Goal: Task Accomplishment & Management: Use online tool/utility

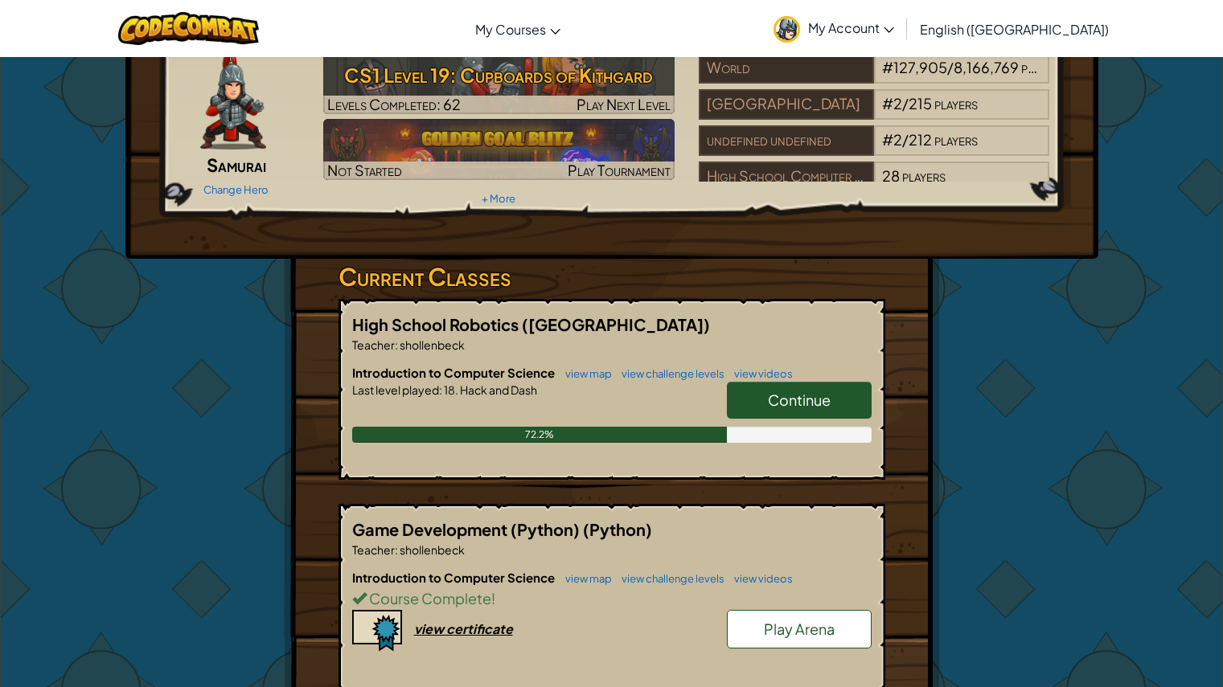
scroll to position [72, 0]
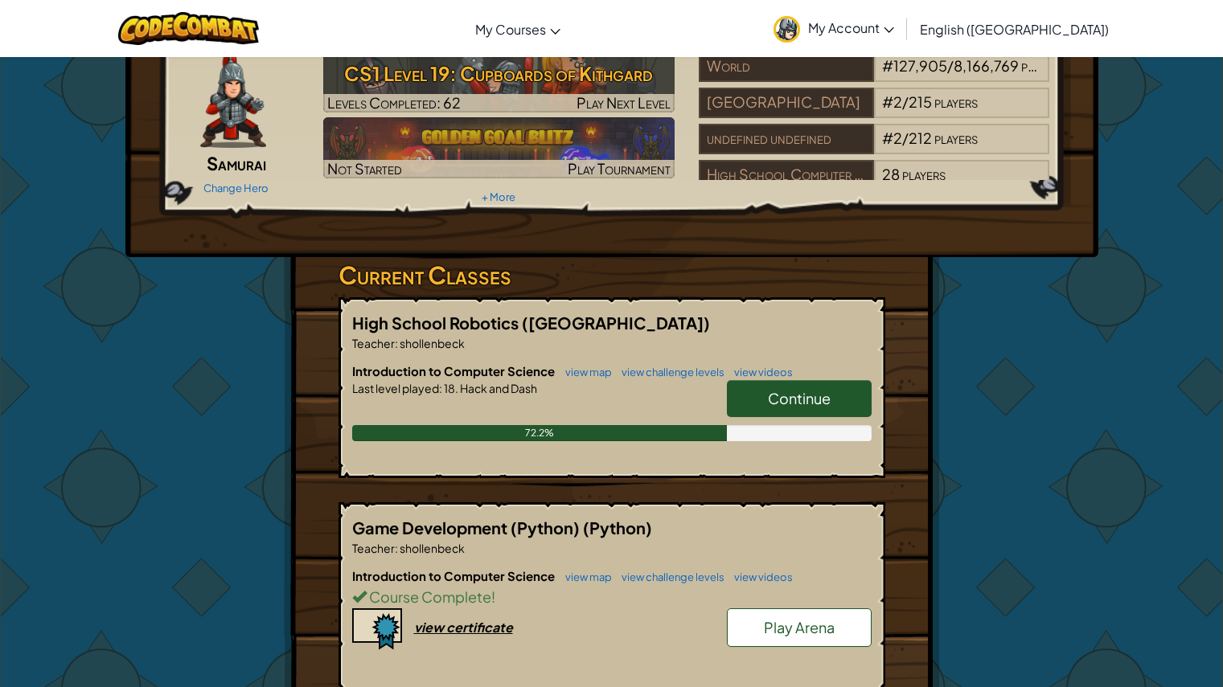
click at [819, 403] on span "Continue" at bounding box center [799, 398] width 63 height 18
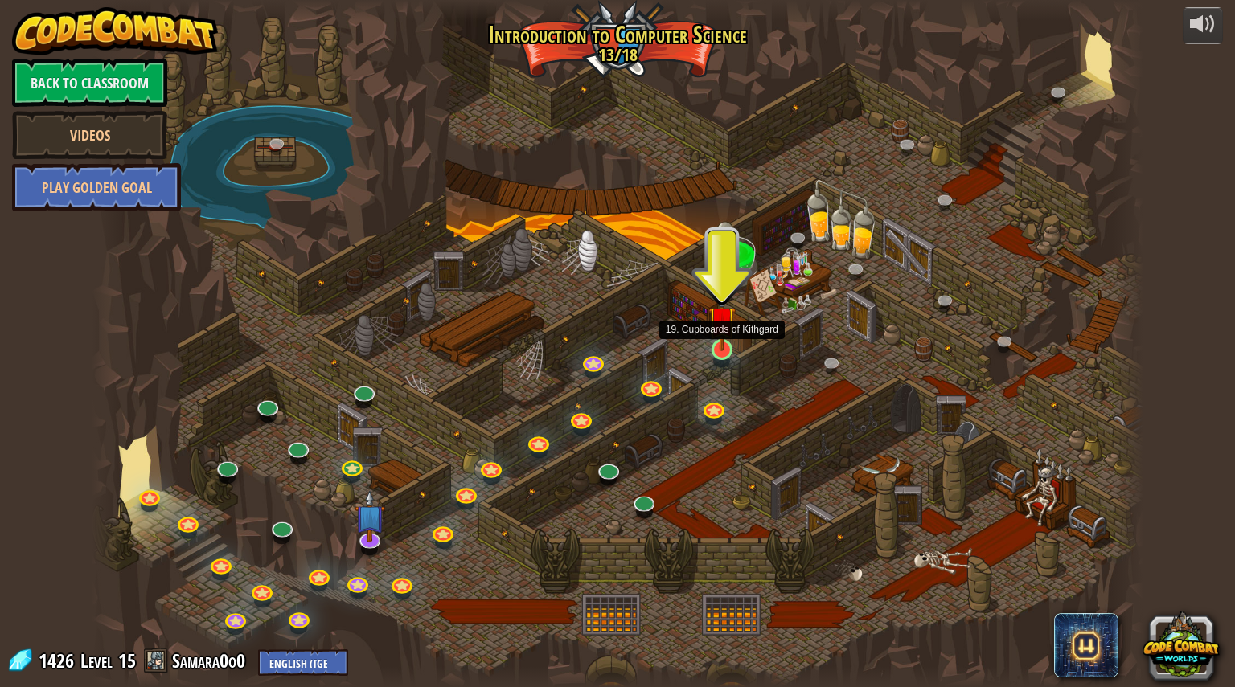
click at [715, 350] on img at bounding box center [721, 321] width 27 height 64
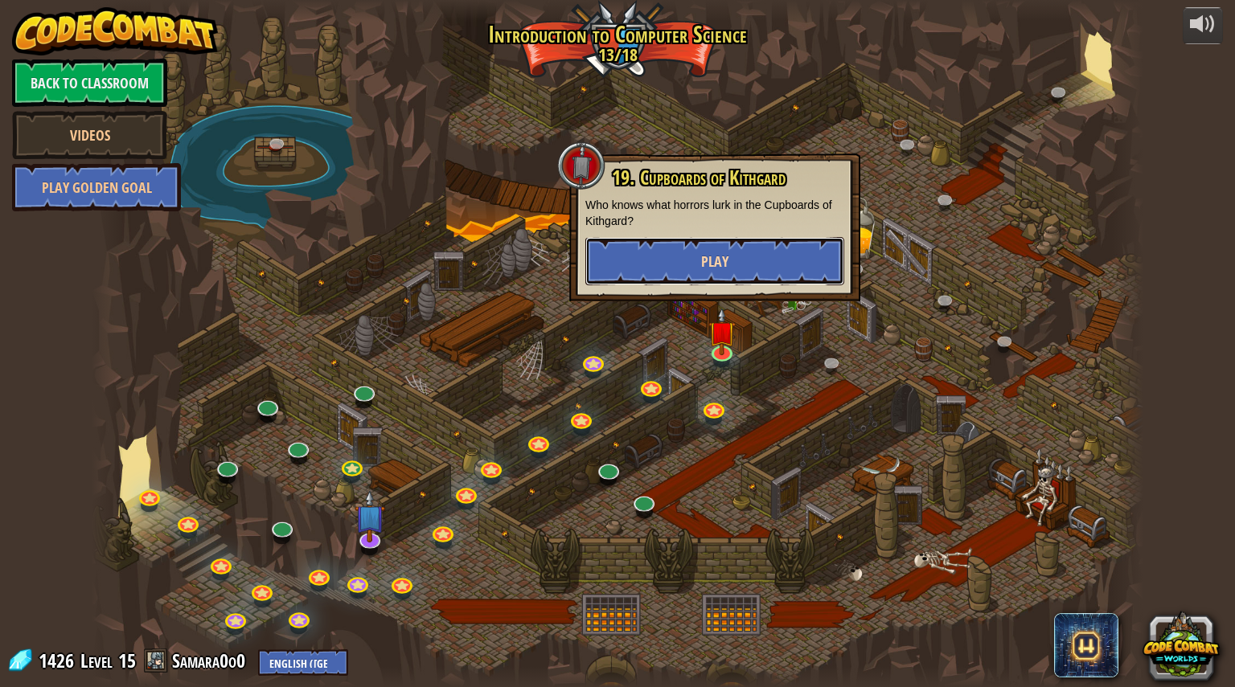
click at [695, 269] on button "Play" at bounding box center [714, 261] width 259 height 48
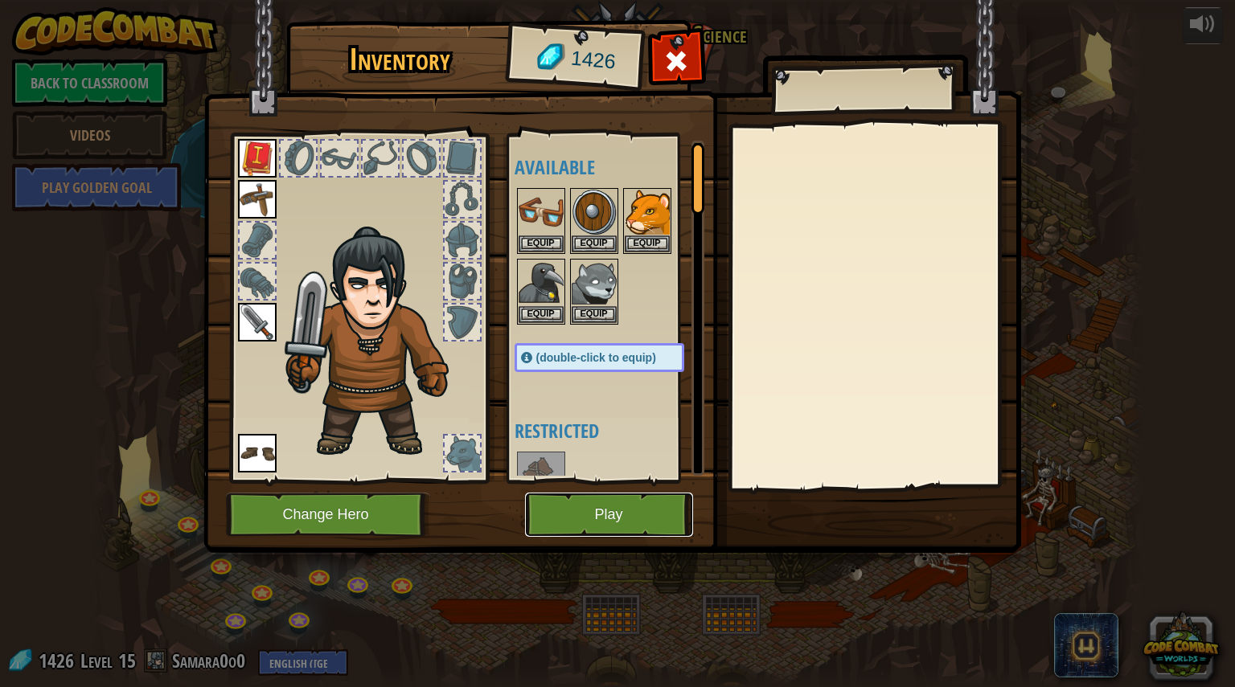
click at [628, 515] on button "Play" at bounding box center [609, 515] width 168 height 44
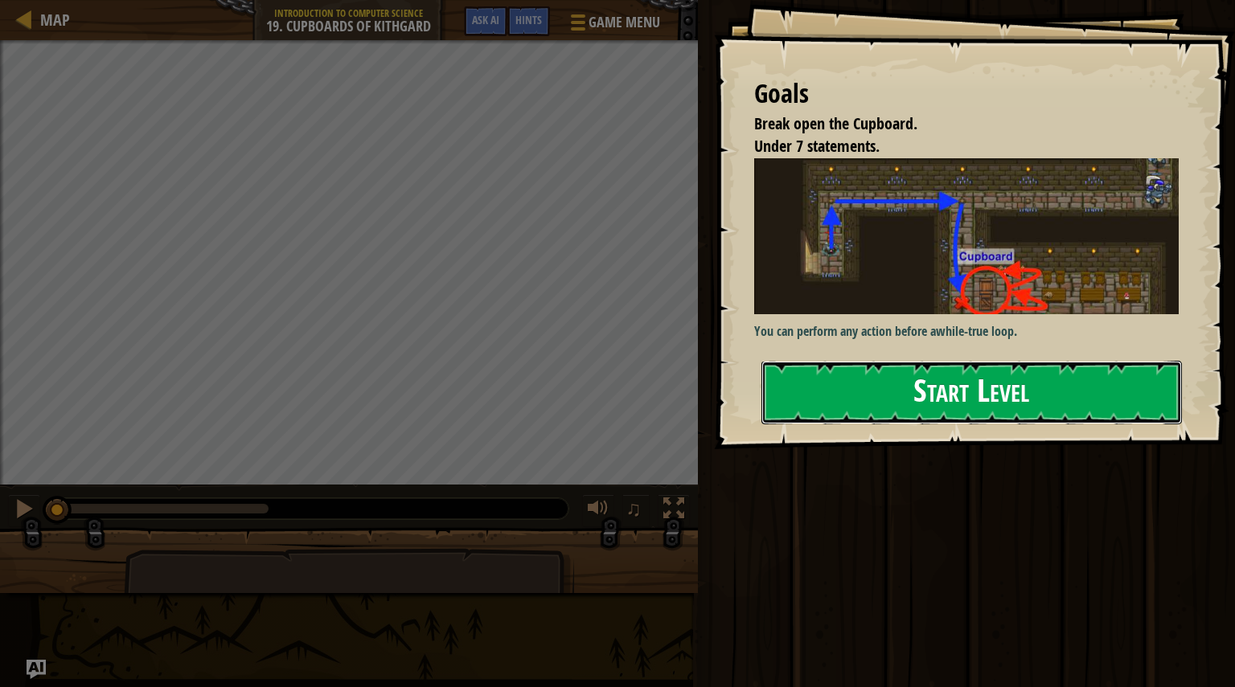
click at [1012, 395] on button "Start Level" at bounding box center [971, 393] width 421 height 64
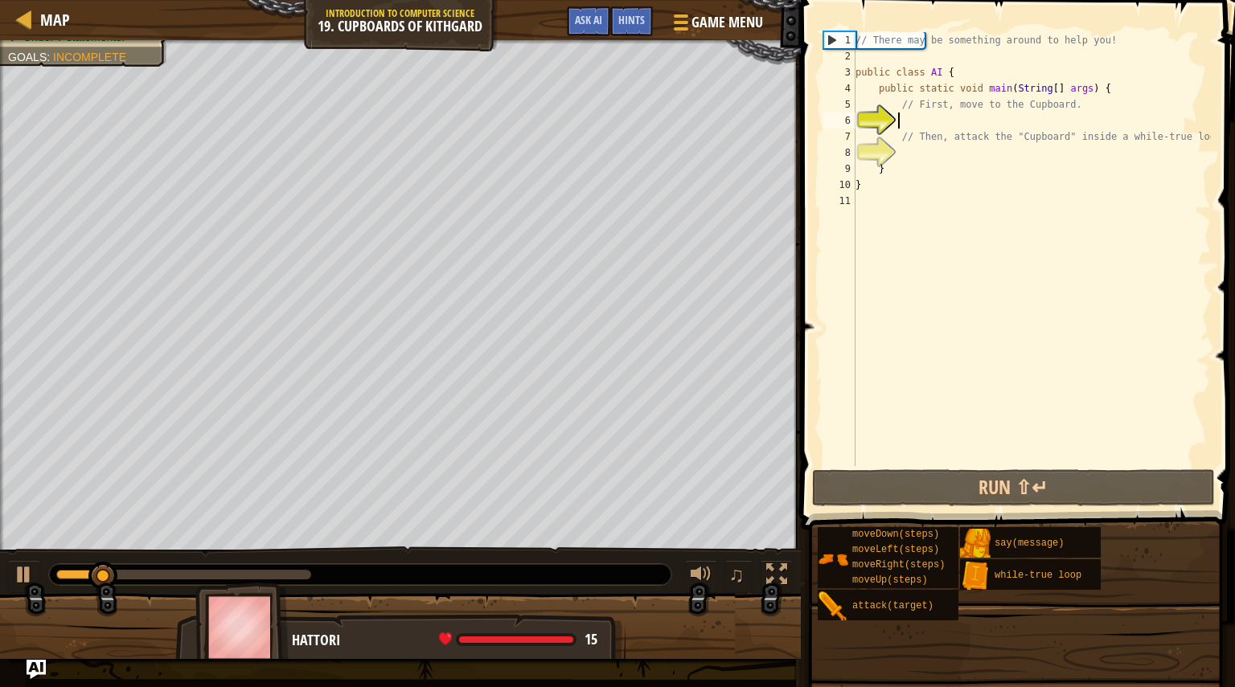
click at [941, 118] on div "// There may be something around to help you! public class AI { public static v…" at bounding box center [1031, 265] width 359 height 466
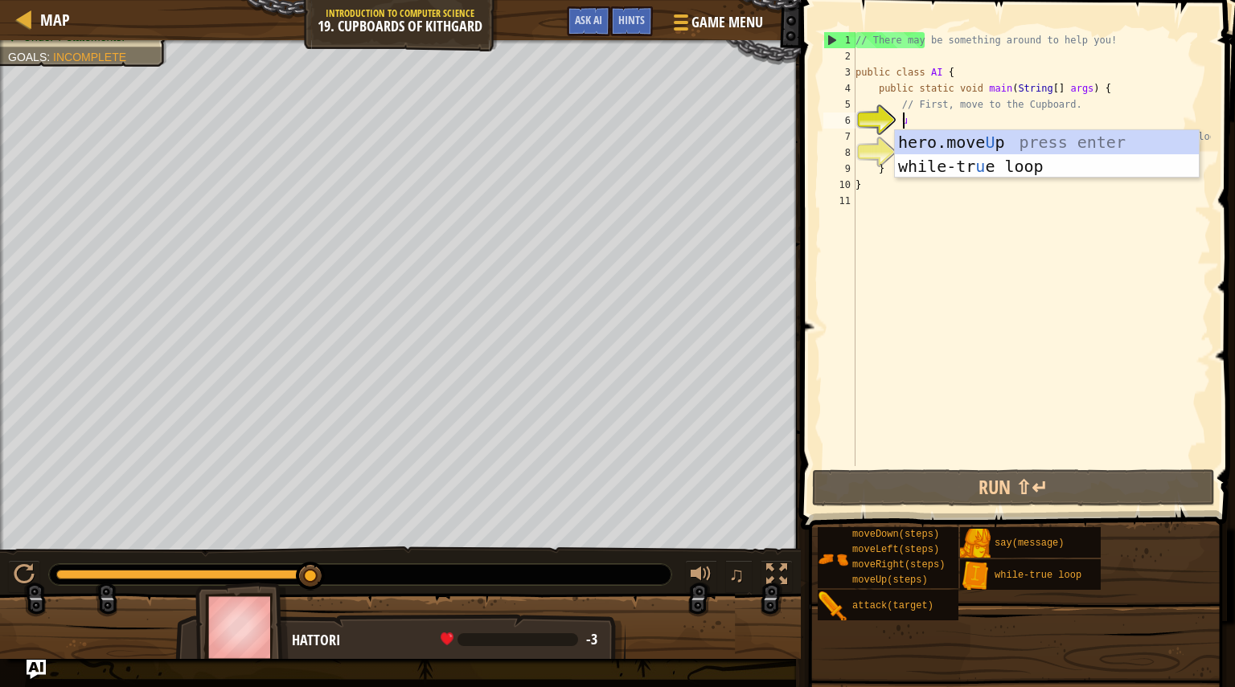
type textarea "up"
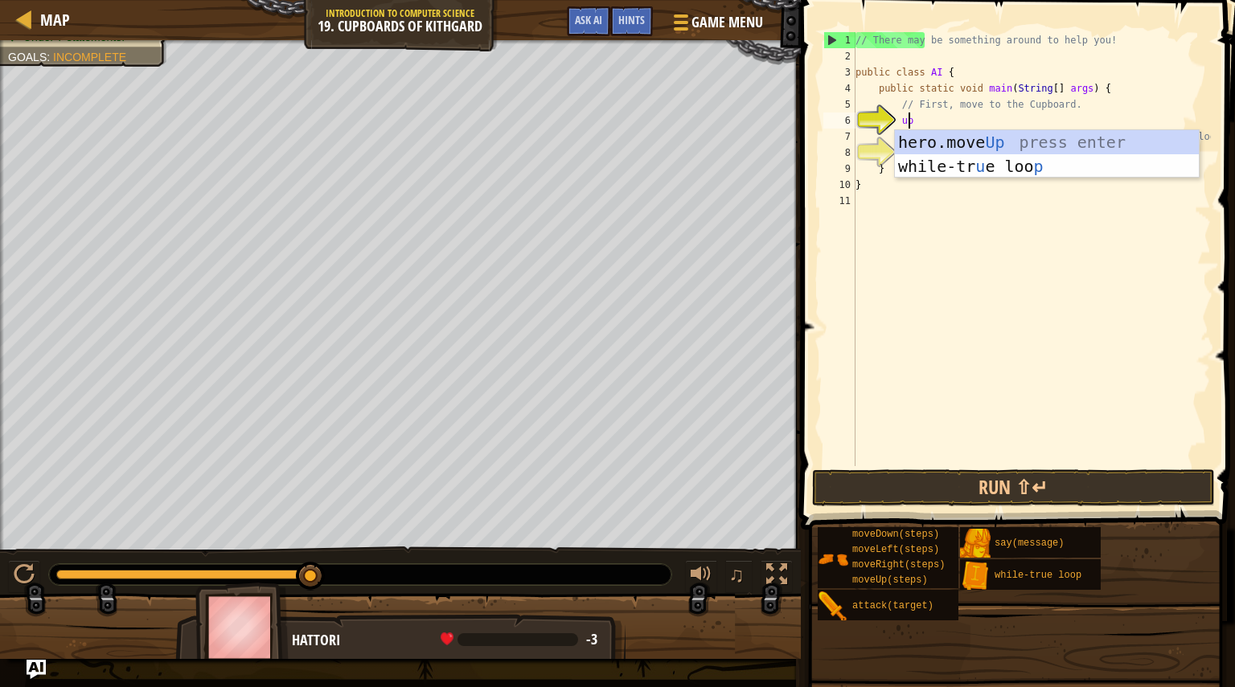
scroll to position [7, 2]
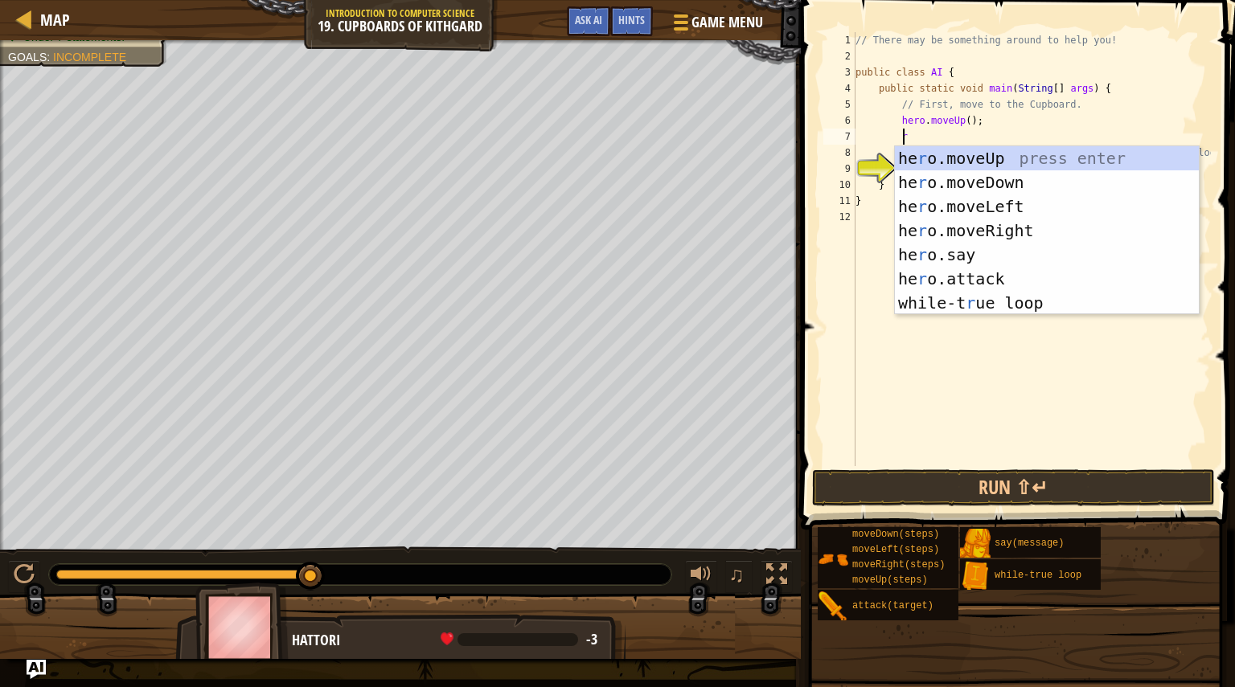
type textarea "ri"
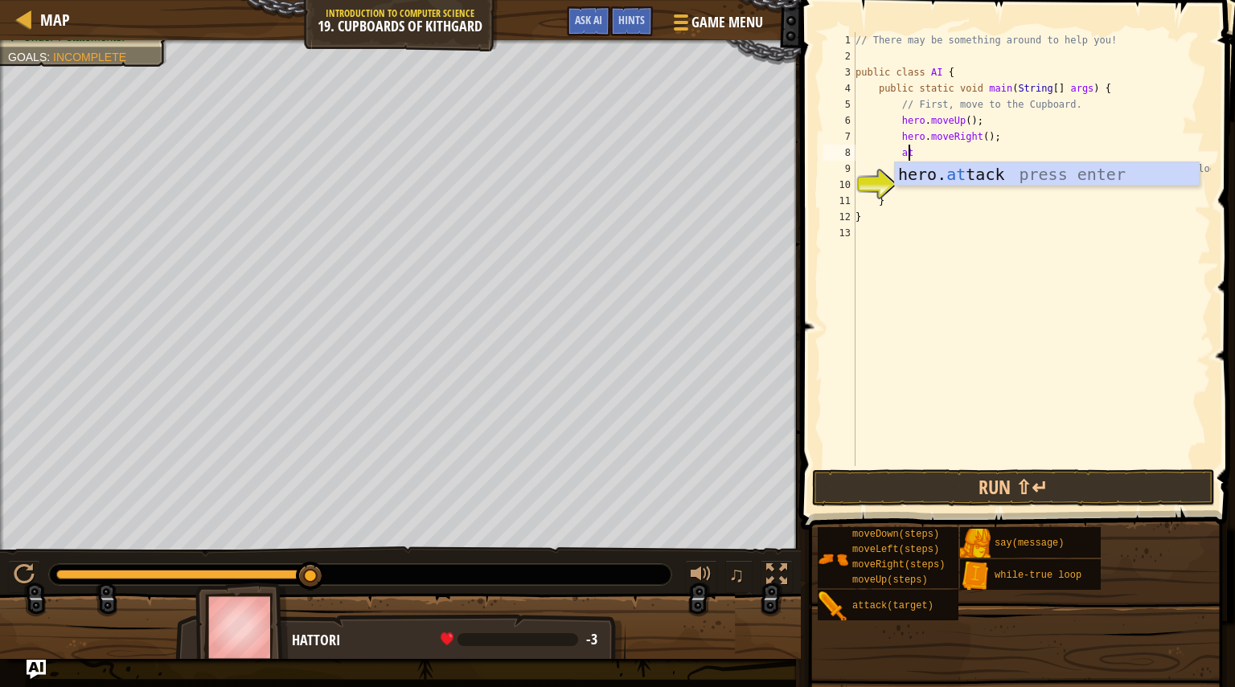
scroll to position [7, 3]
type textarea "a"
type textarea "do"
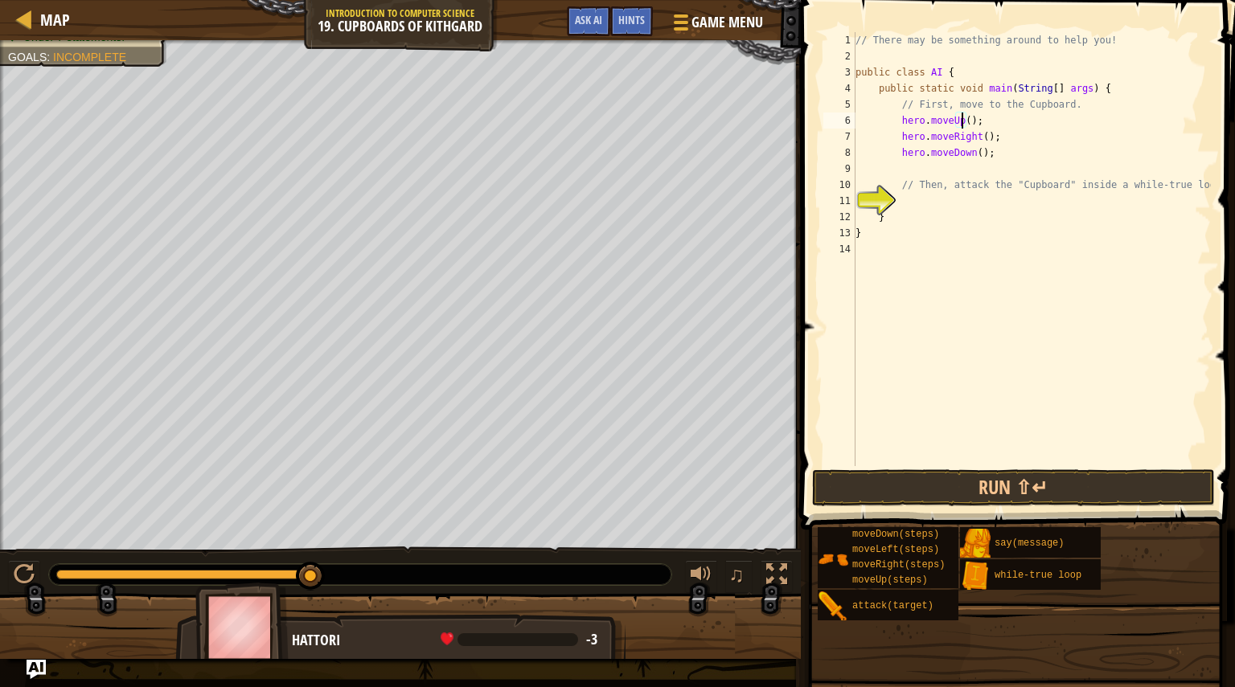
click at [963, 123] on div "// There may be something around to help you! public class AI { public static v…" at bounding box center [1031, 265] width 359 height 466
click at [979, 139] on div "// There may be something around to help you! public class AI { public static v…" at bounding box center [1031, 265] width 359 height 466
click at [970, 153] on div "// There may be something around to help you! public class AI { public static v…" at bounding box center [1031, 265] width 359 height 466
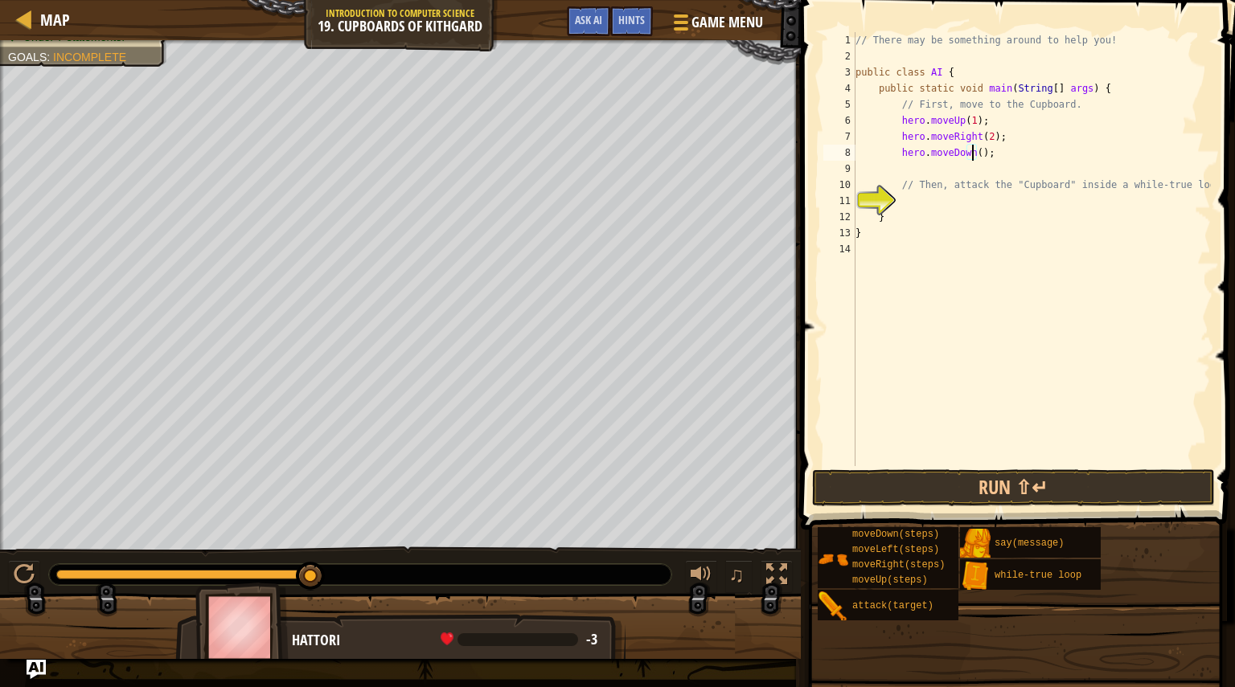
scroll to position [7, 10]
click at [989, 220] on div "// There may be something around to help you! public class AI { public static v…" at bounding box center [1031, 265] width 359 height 466
type textarea "}"
click at [966, 207] on div "// There may be something around to help you! public class AI { public static v…" at bounding box center [1031, 265] width 359 height 466
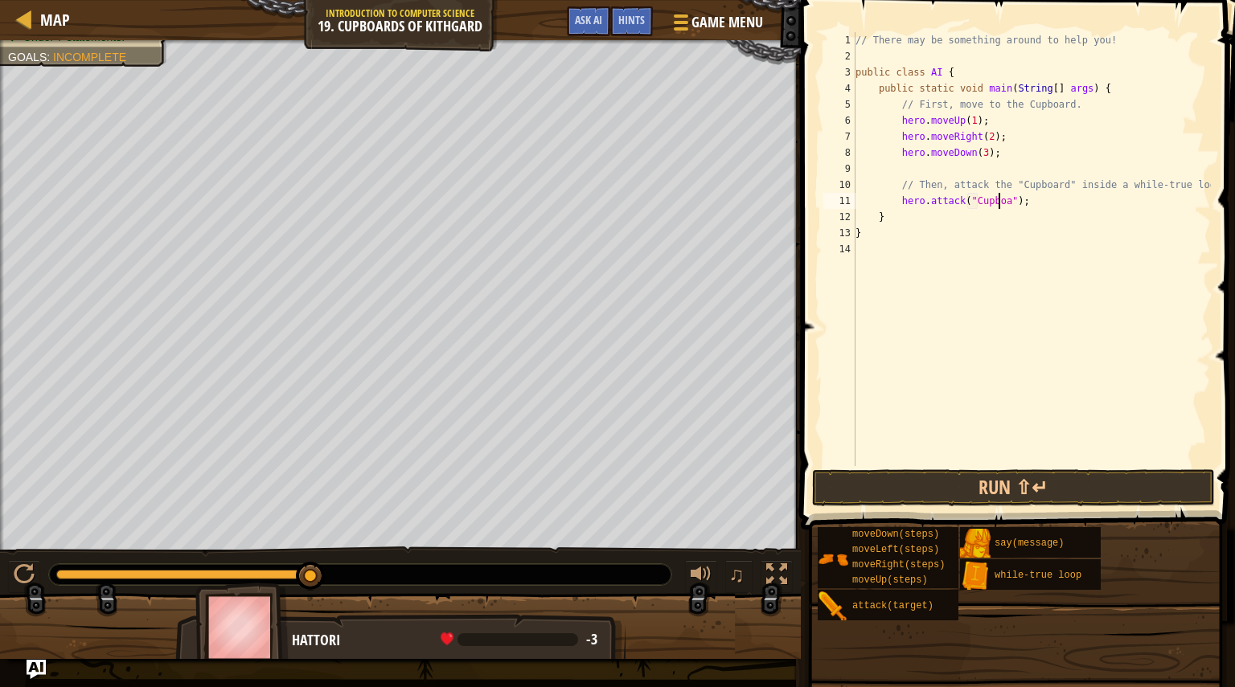
scroll to position [7, 12]
click at [966, 207] on div "// There may be something around to help you! public class AI { public static v…" at bounding box center [1031, 265] width 359 height 466
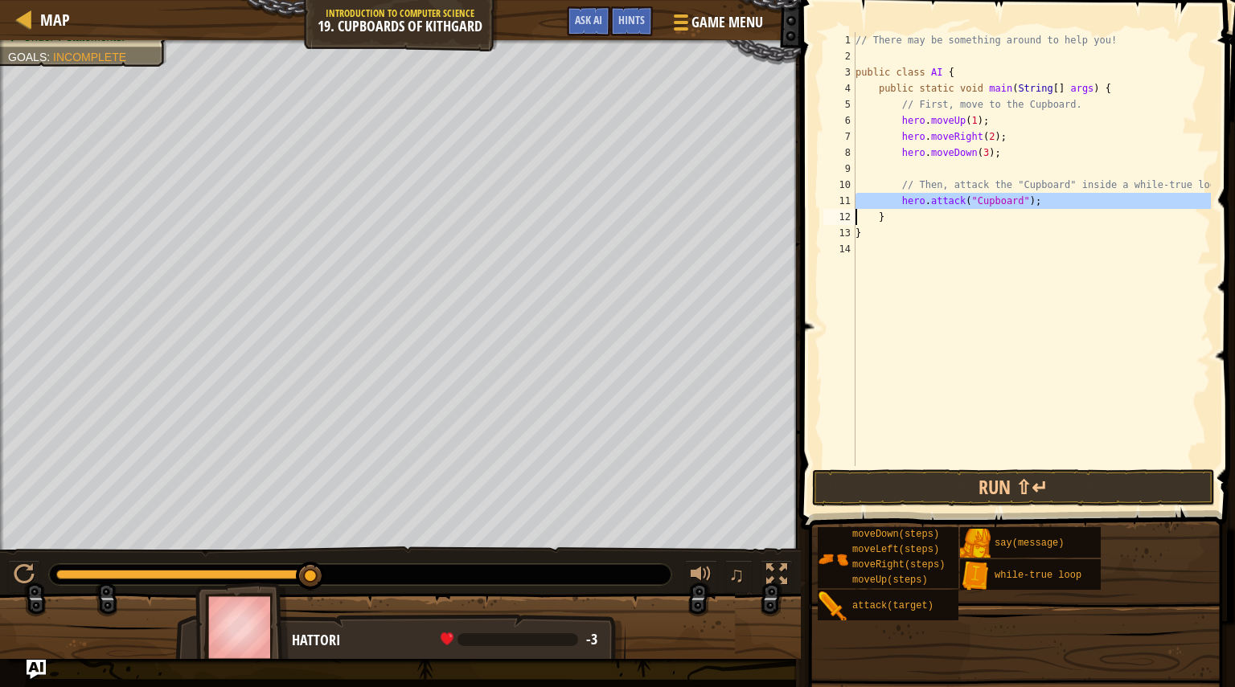
click at [966, 207] on div "// There may be something around to help you! public class AI { public static v…" at bounding box center [1031, 265] width 359 height 466
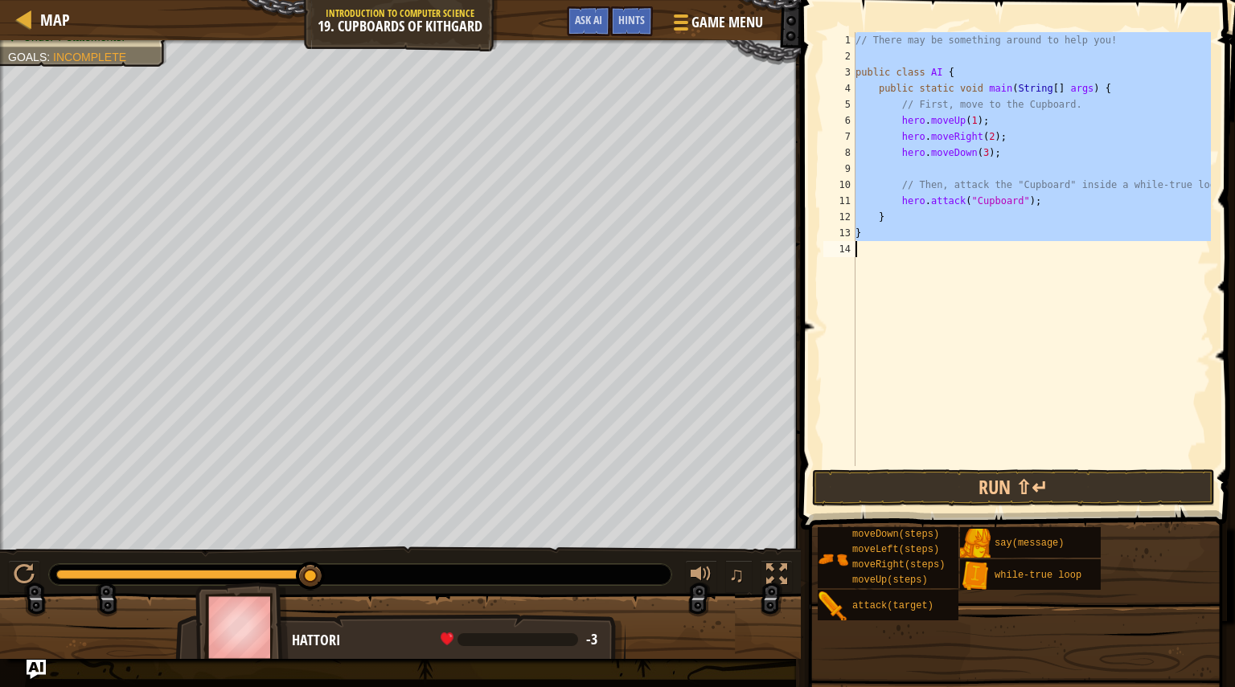
click at [966, 207] on div "// There may be something around to help you! public class AI { public static v…" at bounding box center [1031, 265] width 359 height 466
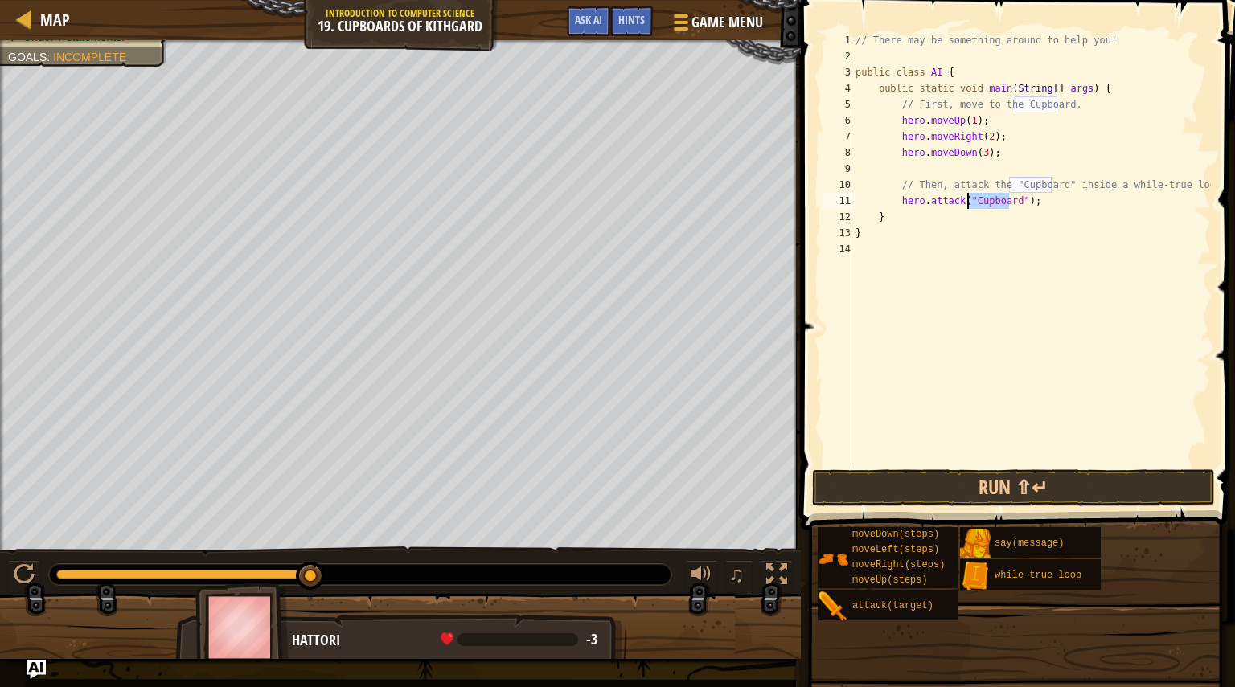
click at [966, 207] on div "// There may be something around to help you! public class AI { public static v…" at bounding box center [1031, 265] width 359 height 466
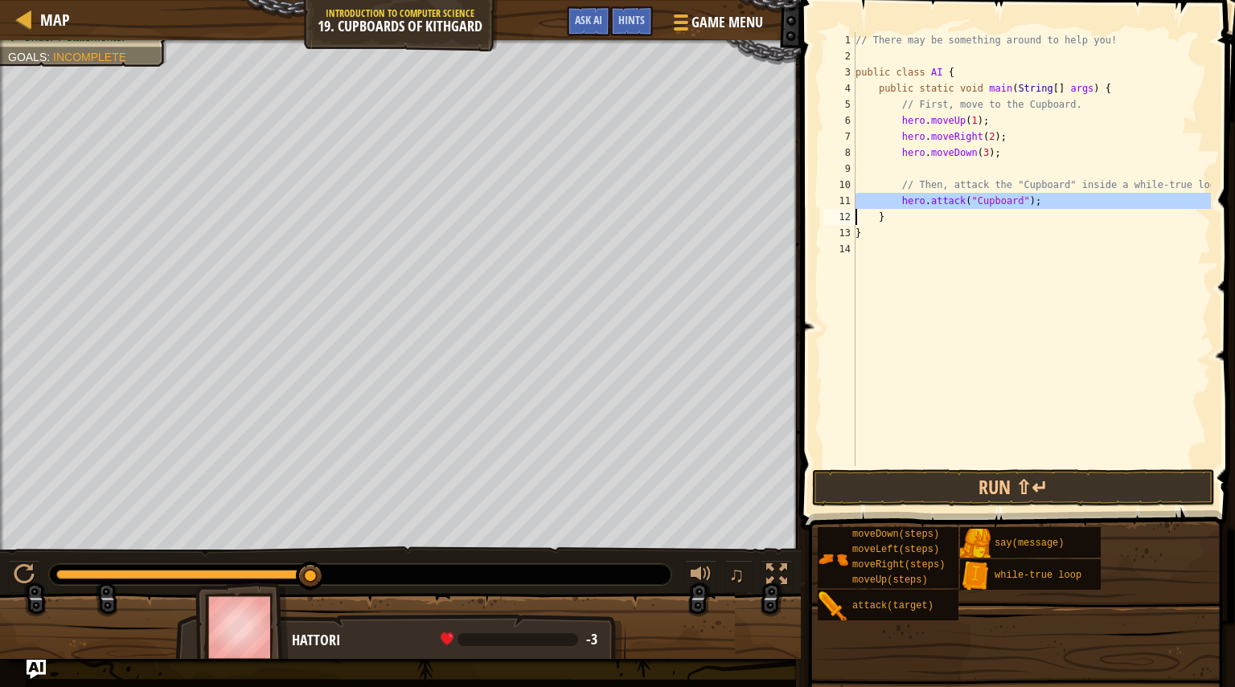
click at [966, 207] on div "// There may be something around to help you! public class AI { public static v…" at bounding box center [1031, 265] width 359 height 466
click at [1037, 193] on div "// There may be something around to help you! public class AI { public static v…" at bounding box center [1031, 249] width 359 height 434
type textarea "hero.attack("Cupboard");"
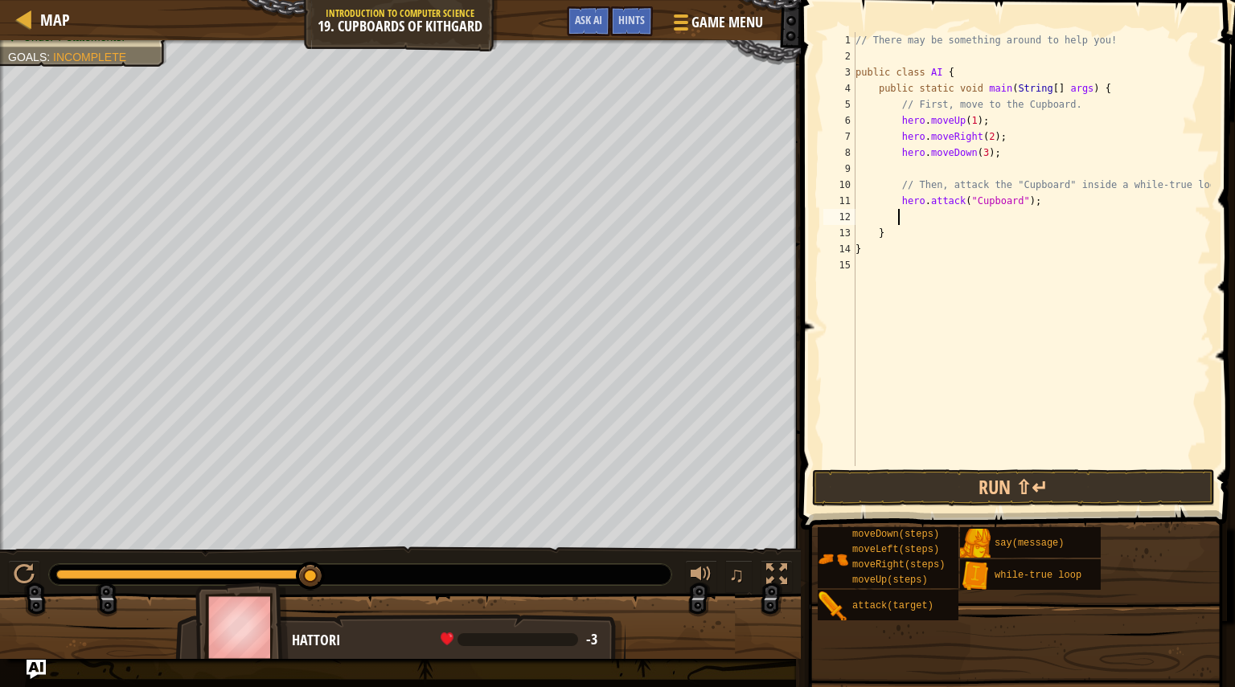
paste textarea
click at [940, 218] on div "// There may be something around to help you! public class AI { public static v…" at bounding box center [1031, 265] width 359 height 466
click at [972, 483] on button "Run ⇧↵" at bounding box center [1013, 488] width 403 height 37
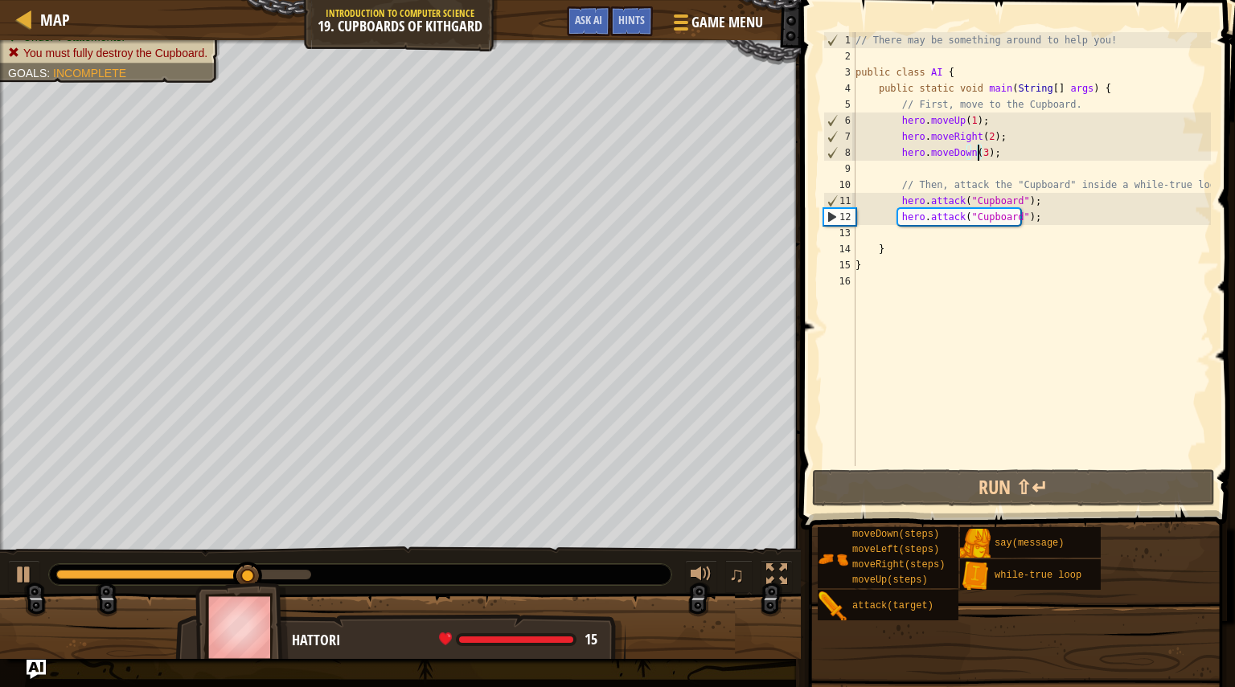
click at [977, 150] on div "// There may be something around to help you! public class AI { public static v…" at bounding box center [1031, 265] width 359 height 466
type textarea "hero.moveDown(2);"
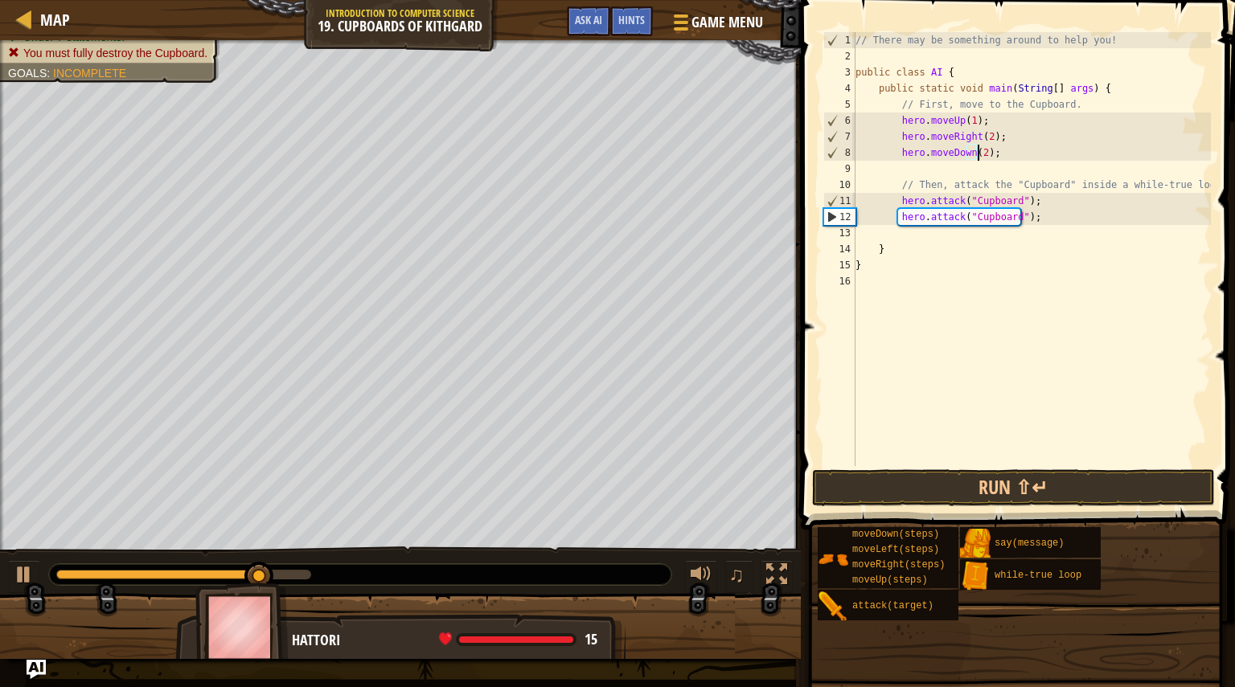
scroll to position [7, 10]
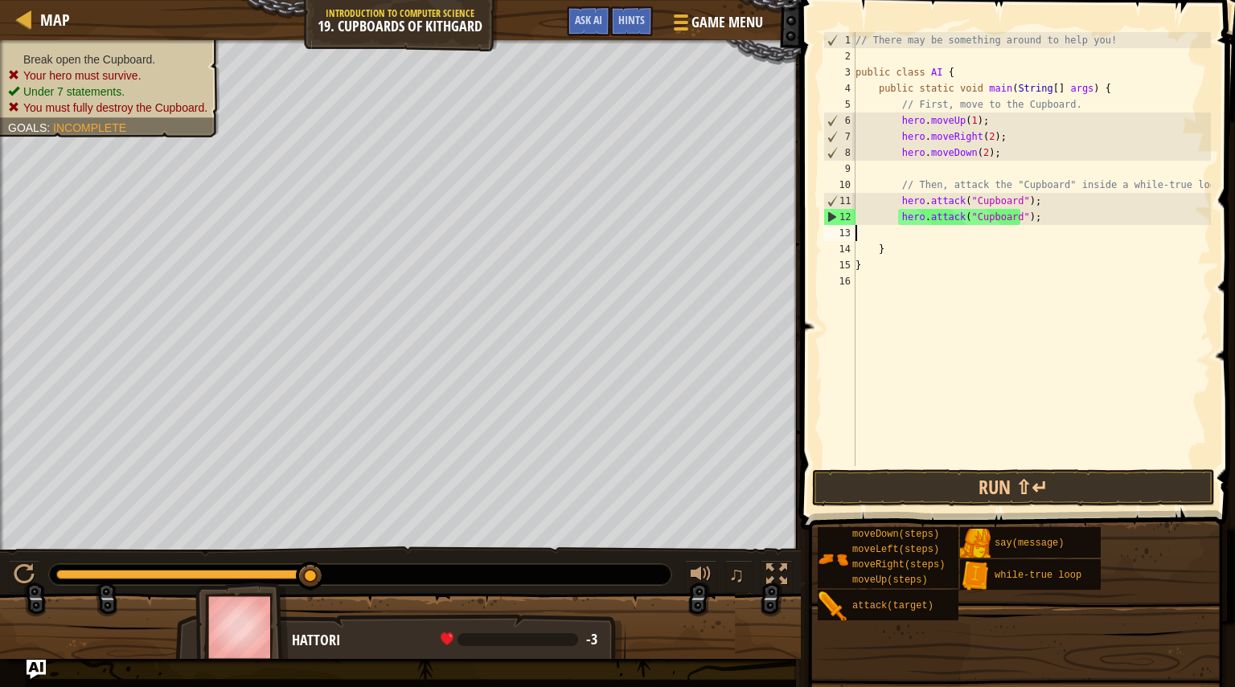
click at [967, 228] on div "// There may be something around to help you! public class AI { public static v…" at bounding box center [1031, 265] width 359 height 466
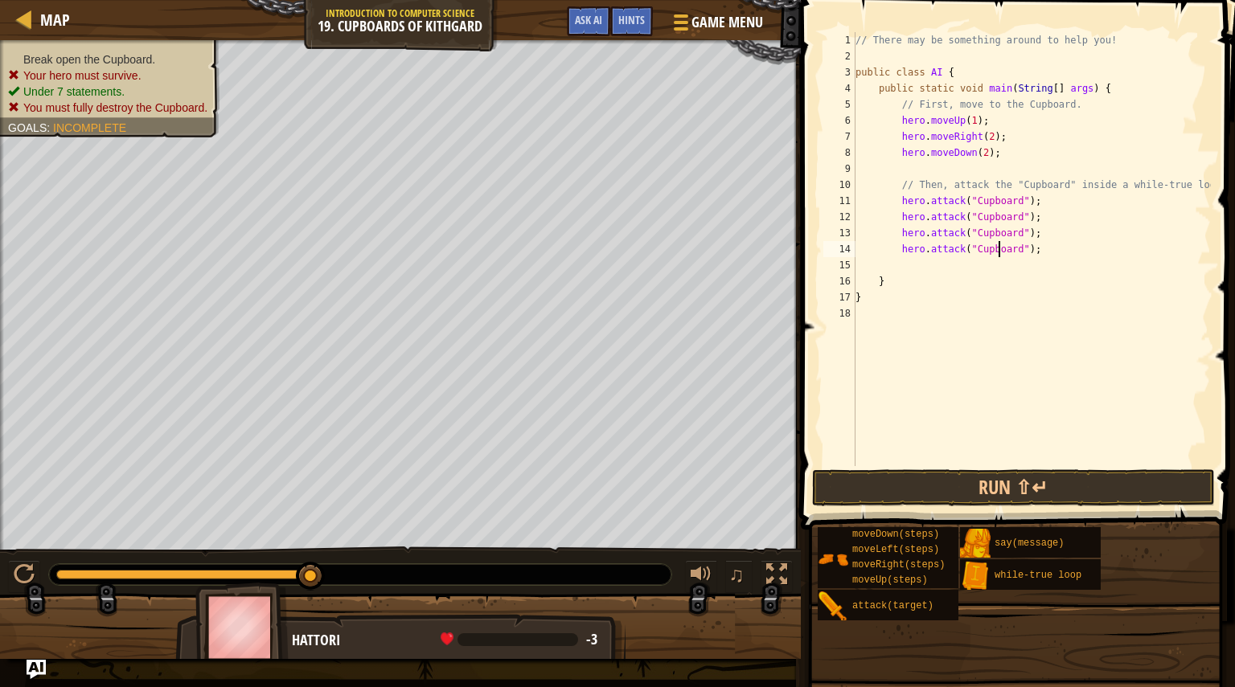
click at [999, 249] on div "// There may be something around to help you! public class AI { public static v…" at bounding box center [1031, 265] width 359 height 466
type textarea "hero.attack("Cupboard");"
click at [1024, 478] on button "Run ⇧↵" at bounding box center [1013, 488] width 403 height 37
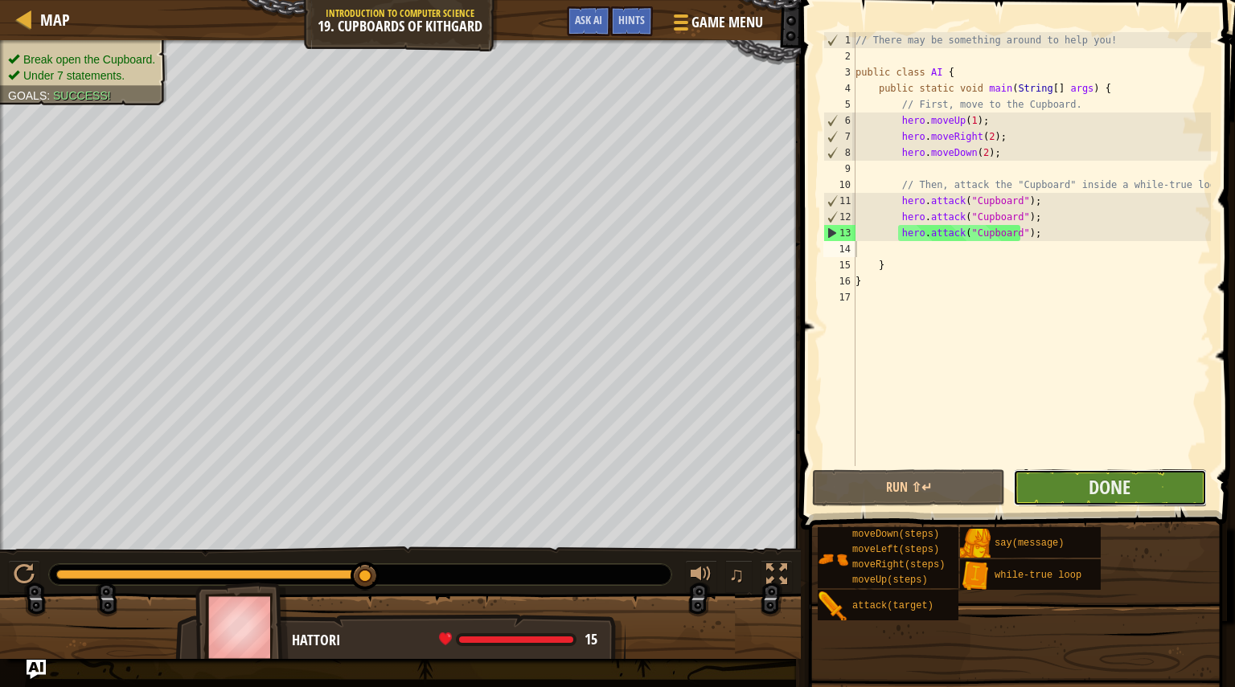
click at [1035, 489] on button "Done" at bounding box center [1109, 488] width 193 height 37
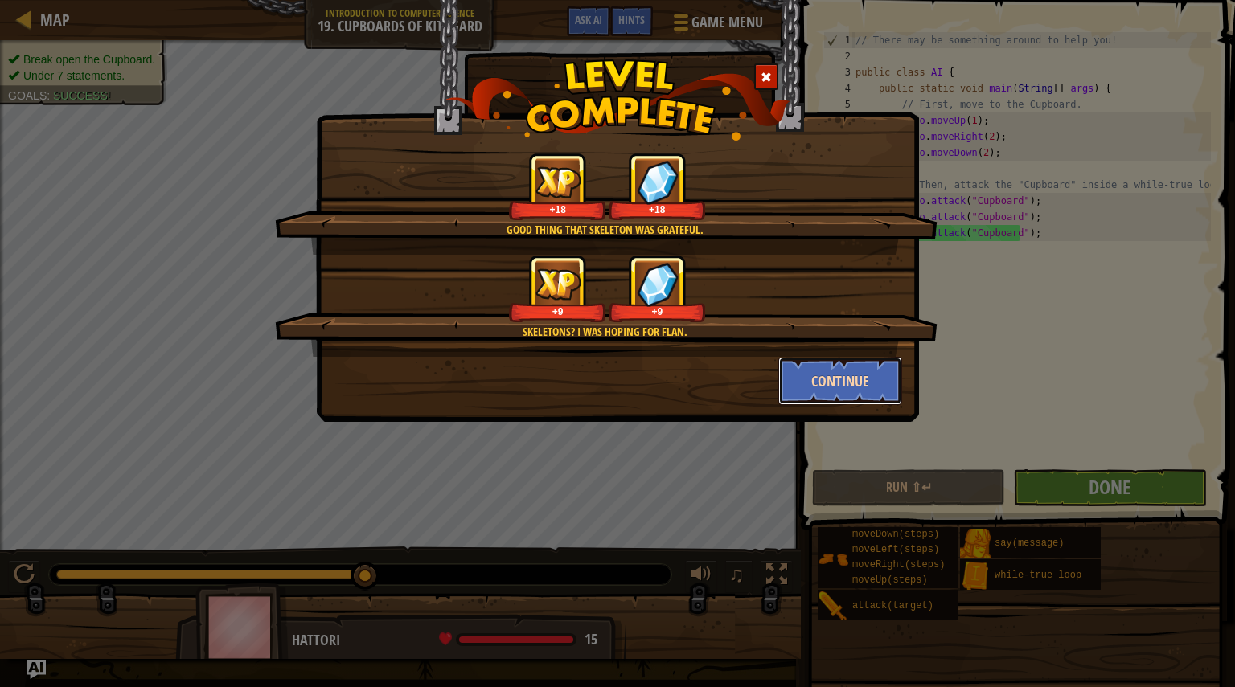
click at [834, 372] on button "Continue" at bounding box center [840, 381] width 125 height 48
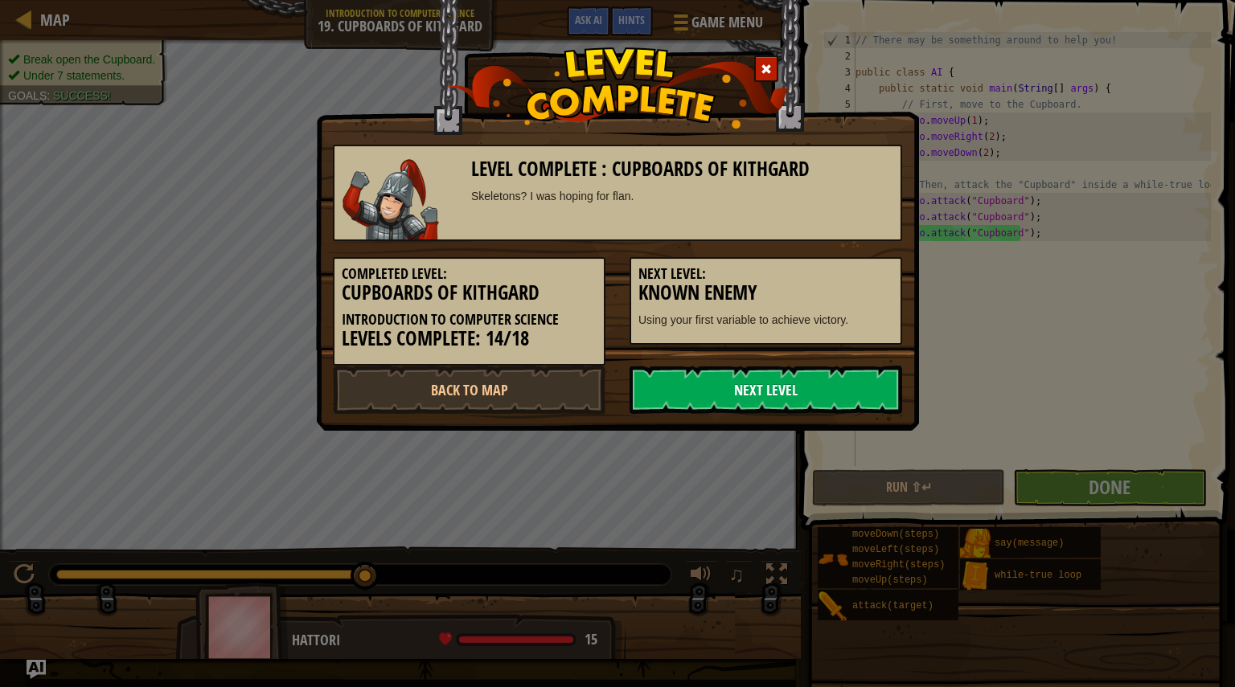
click at [776, 388] on link "Next Level" at bounding box center [766, 390] width 273 height 48
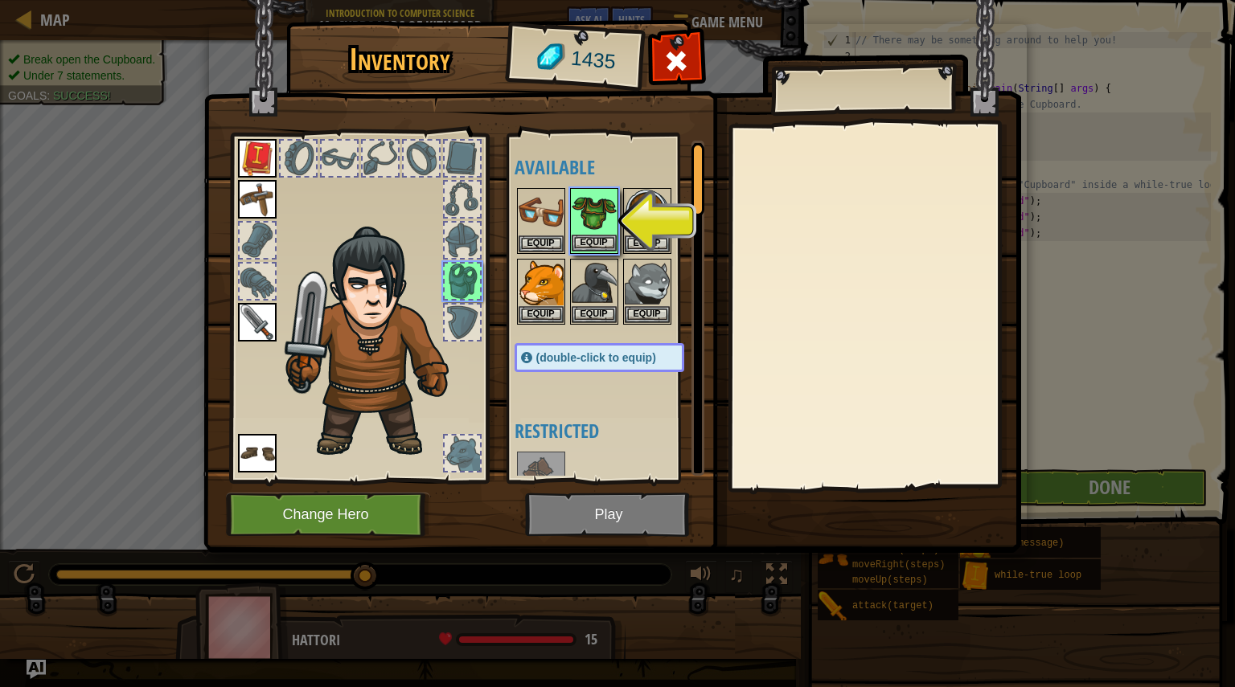
click at [601, 215] on img at bounding box center [594, 212] width 45 height 45
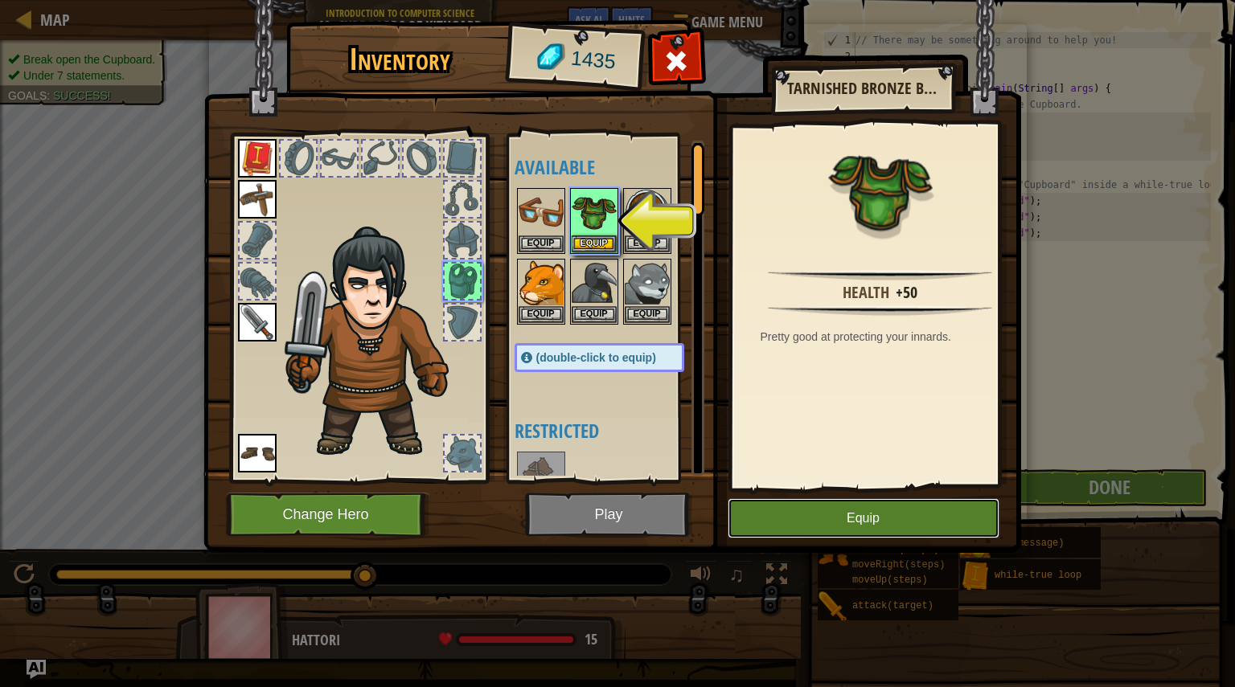
click at [808, 519] on button "Equip" at bounding box center [864, 519] width 272 height 40
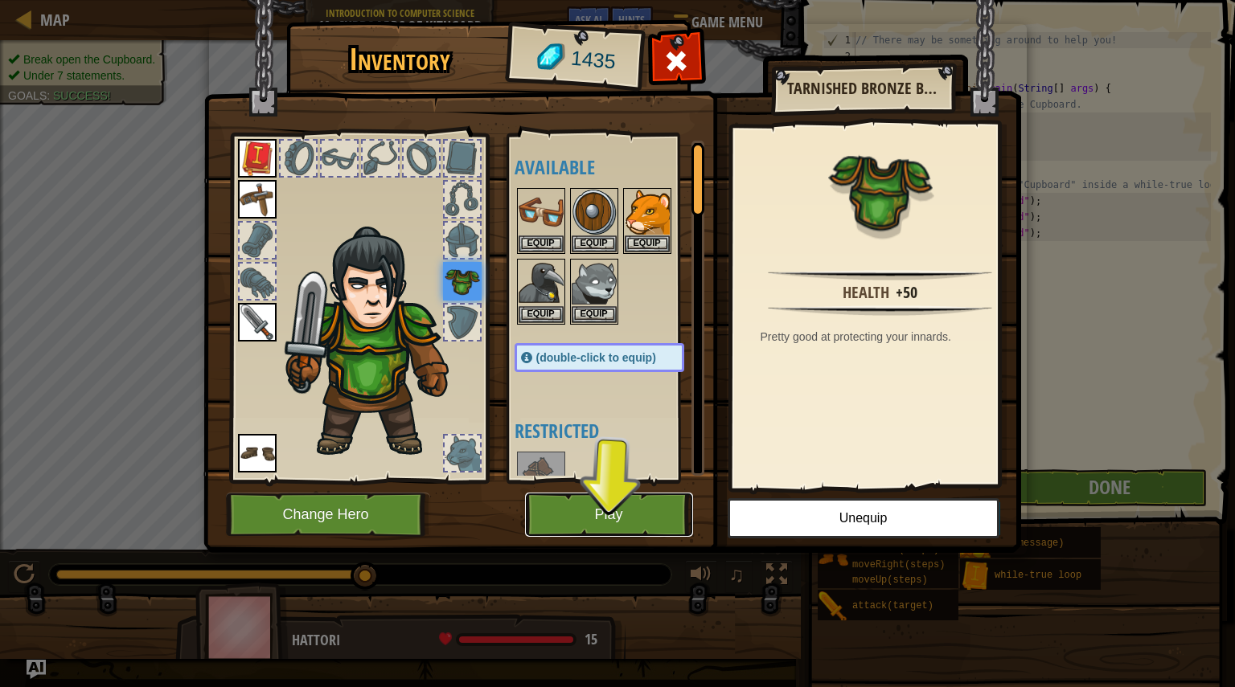
click at [626, 509] on button "Play" at bounding box center [609, 515] width 168 height 44
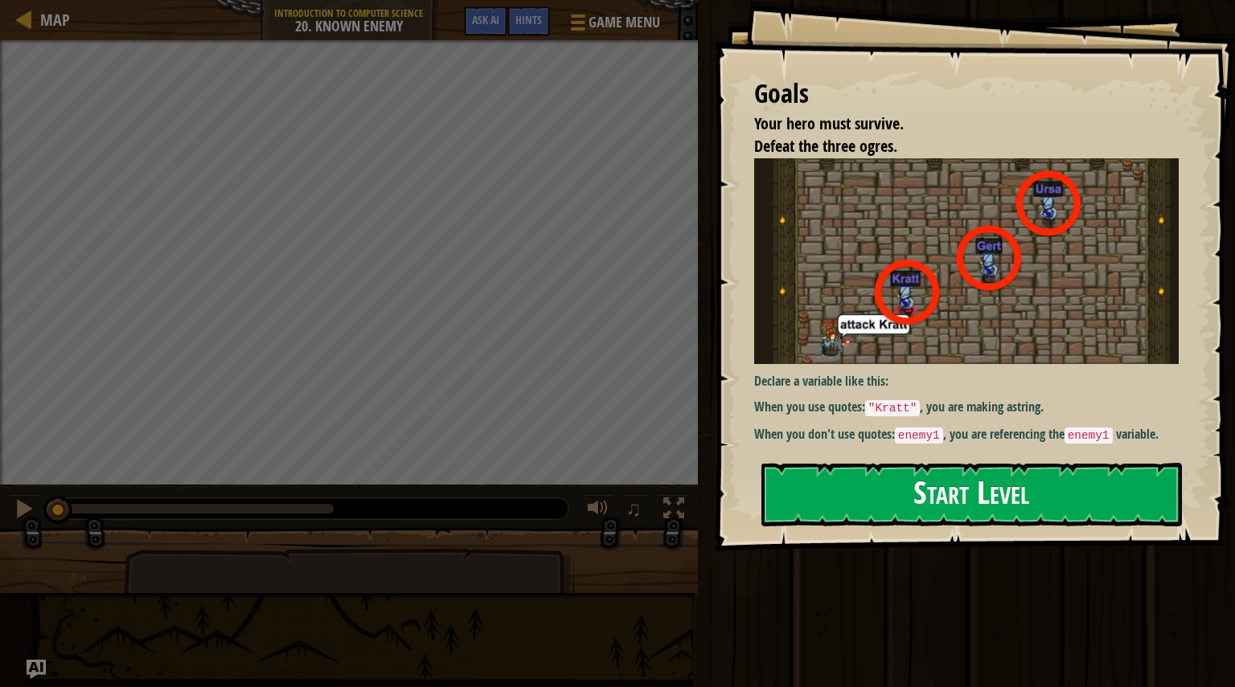
click at [942, 478] on button "Start Level" at bounding box center [971, 495] width 421 height 64
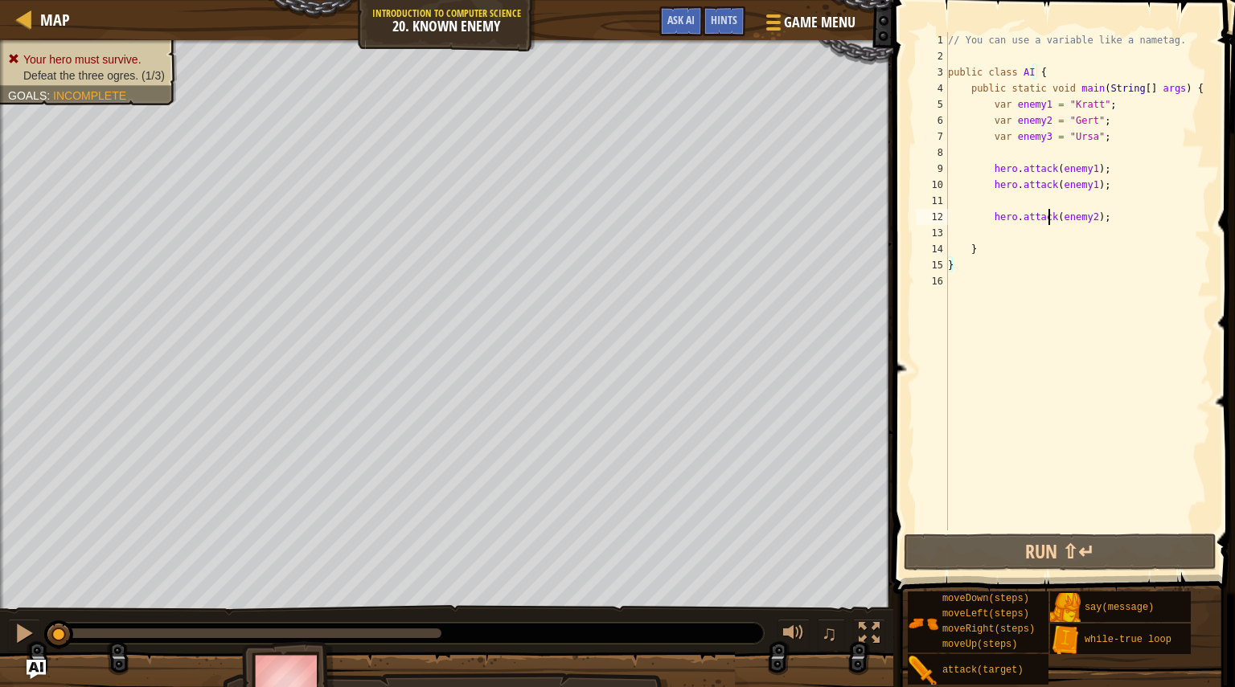
click at [1047, 215] on div "// You can use a variable like a nametag. public class AI { public static void …" at bounding box center [1078, 297] width 266 height 531
drag, startPoint x: 1047, startPoint y: 215, endPoint x: 1102, endPoint y: 224, distance: 55.3
drag, startPoint x: 1102, startPoint y: 224, endPoint x: 1021, endPoint y: 213, distance: 81.1
click at [1021, 213] on div "// You can use a variable like a nametag. public class AI { public static void …" at bounding box center [1078, 297] width 266 height 531
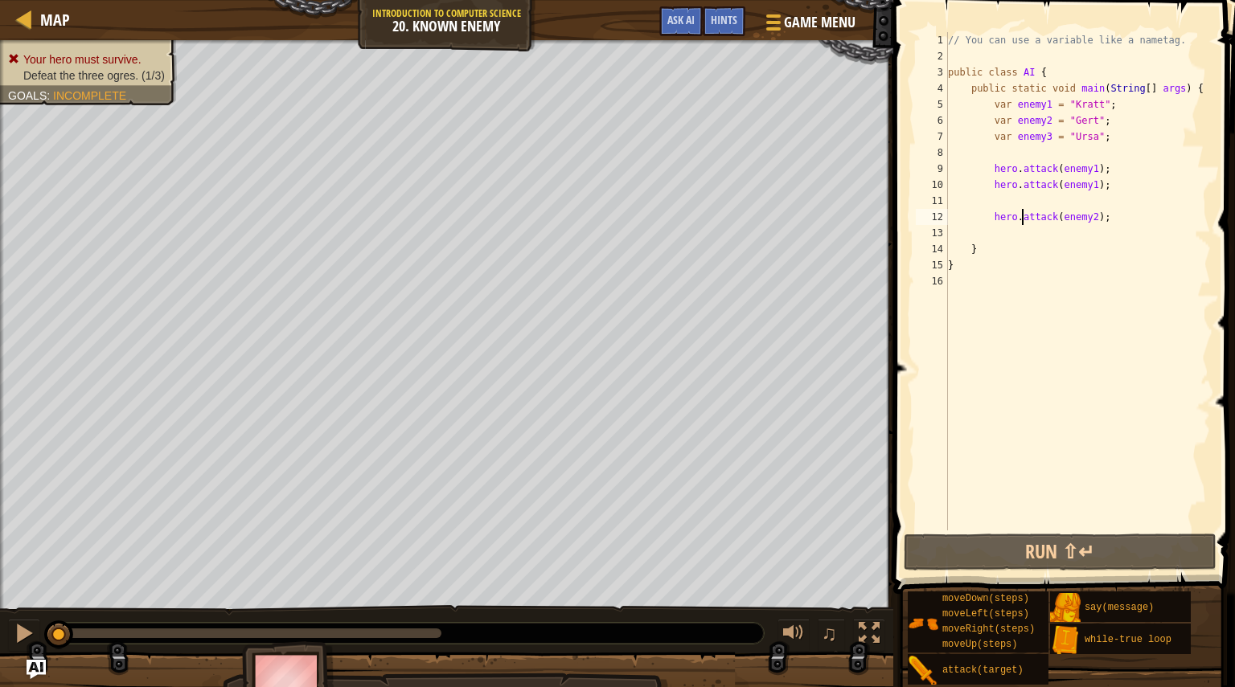
click at [1021, 213] on div "// You can use a variable like a nametag. public class AI { public static void …" at bounding box center [1078, 297] width 266 height 531
click at [1113, 215] on div "// You can use a variable like a nametag. public class AI { public static void …" at bounding box center [1078, 281] width 266 height 499
type textarea "hero.attack(enemy2);"
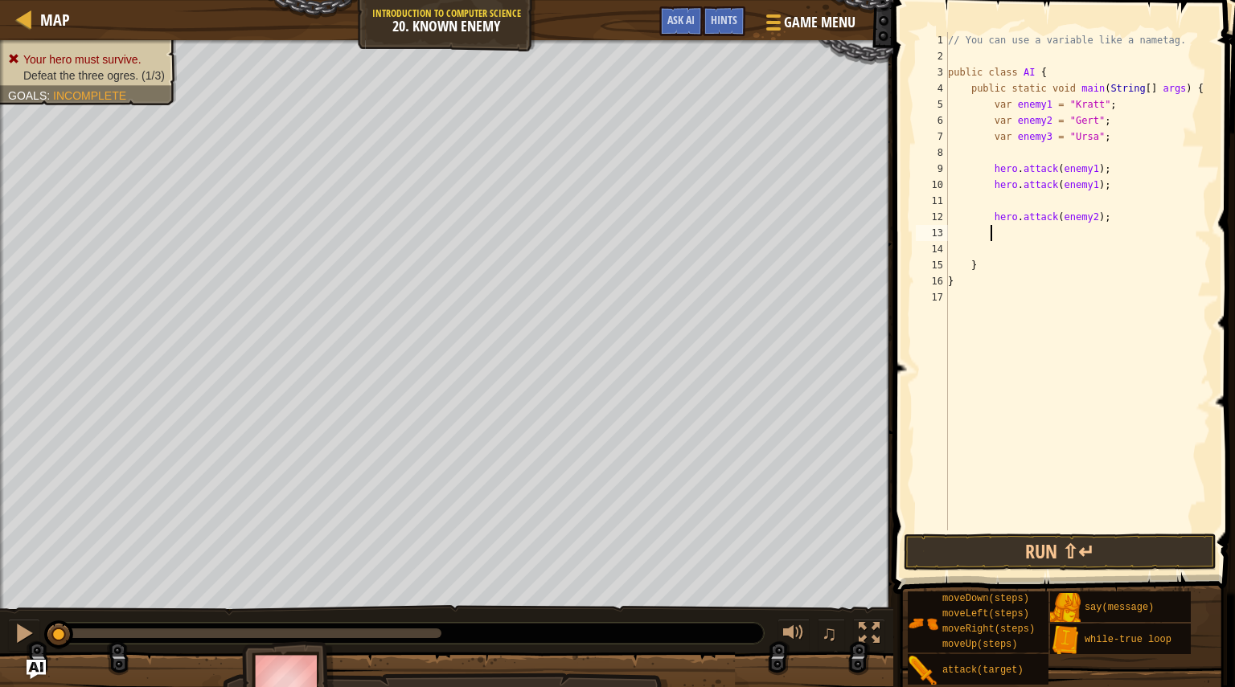
paste textarea
click at [1012, 232] on div "// You can use a variable like a nametag. public class AI { public static void …" at bounding box center [1078, 297] width 266 height 531
drag, startPoint x: 1012, startPoint y: 232, endPoint x: 995, endPoint y: 225, distance: 18.1
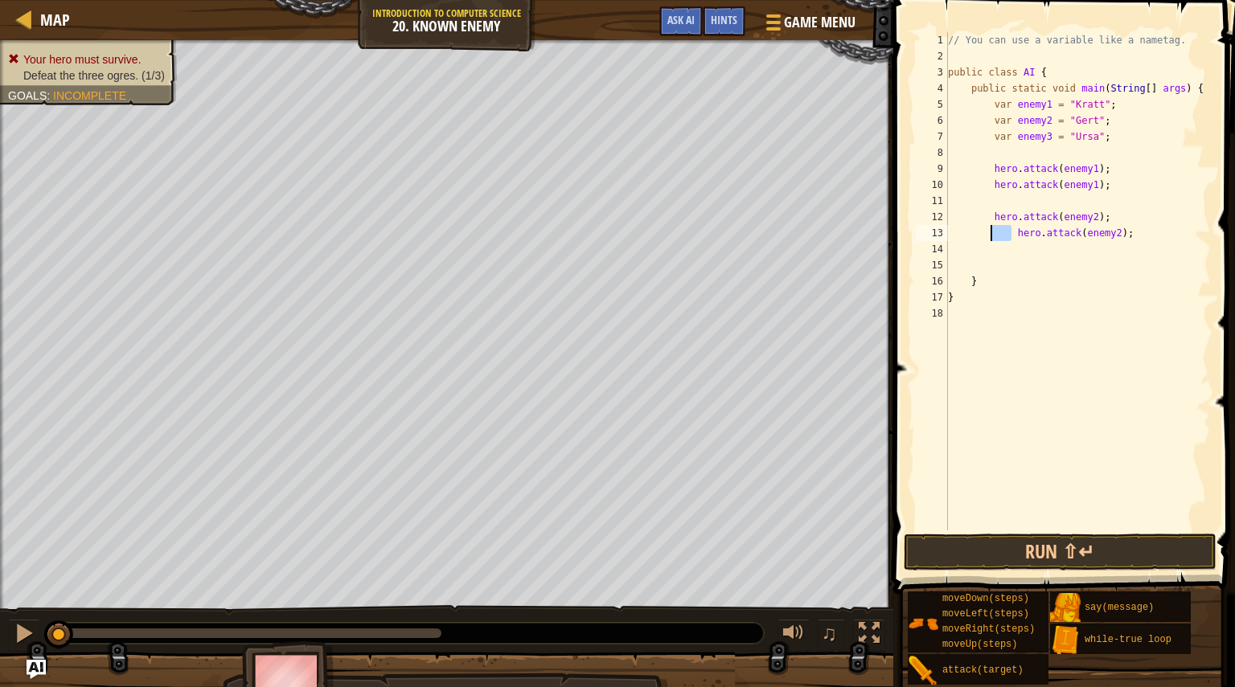
click at [995, 225] on div "// You can use a variable like a nametag. public class AI { public static void …" at bounding box center [1078, 297] width 266 height 531
drag, startPoint x: 990, startPoint y: 229, endPoint x: 999, endPoint y: 229, distance: 9.6
click at [999, 229] on div "// You can use a variable like a nametag. public class AI { public static void …" at bounding box center [1078, 297] width 266 height 531
type textarea "hero.attack(enemy2);"
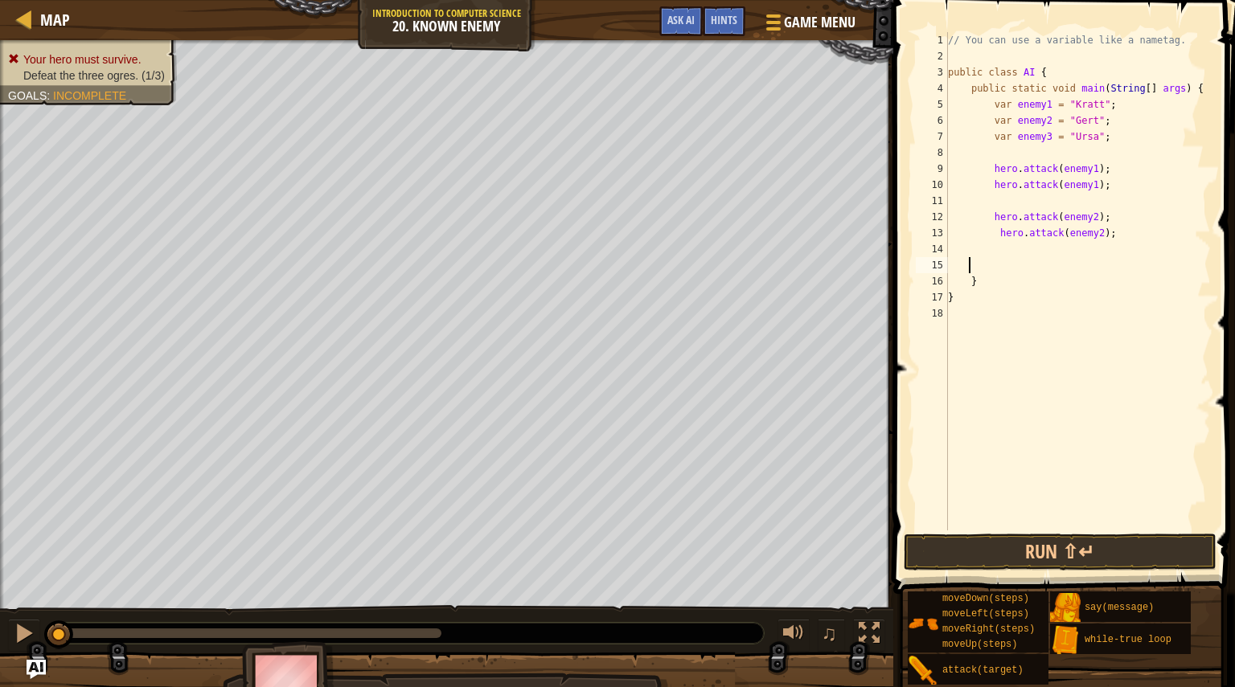
click at [971, 269] on div "// You can use a variable like a nametag. public class AI { public static void …" at bounding box center [1078, 297] width 266 height 531
click at [1120, 236] on div "// You can use a variable like a nametag. public class AI { public static void …" at bounding box center [1078, 297] width 266 height 531
type textarea "hero.attack(enemy2);"
click at [1080, 276] on div "// You can use a variable like a nametag. public class AI { public static void …" at bounding box center [1078, 297] width 266 height 531
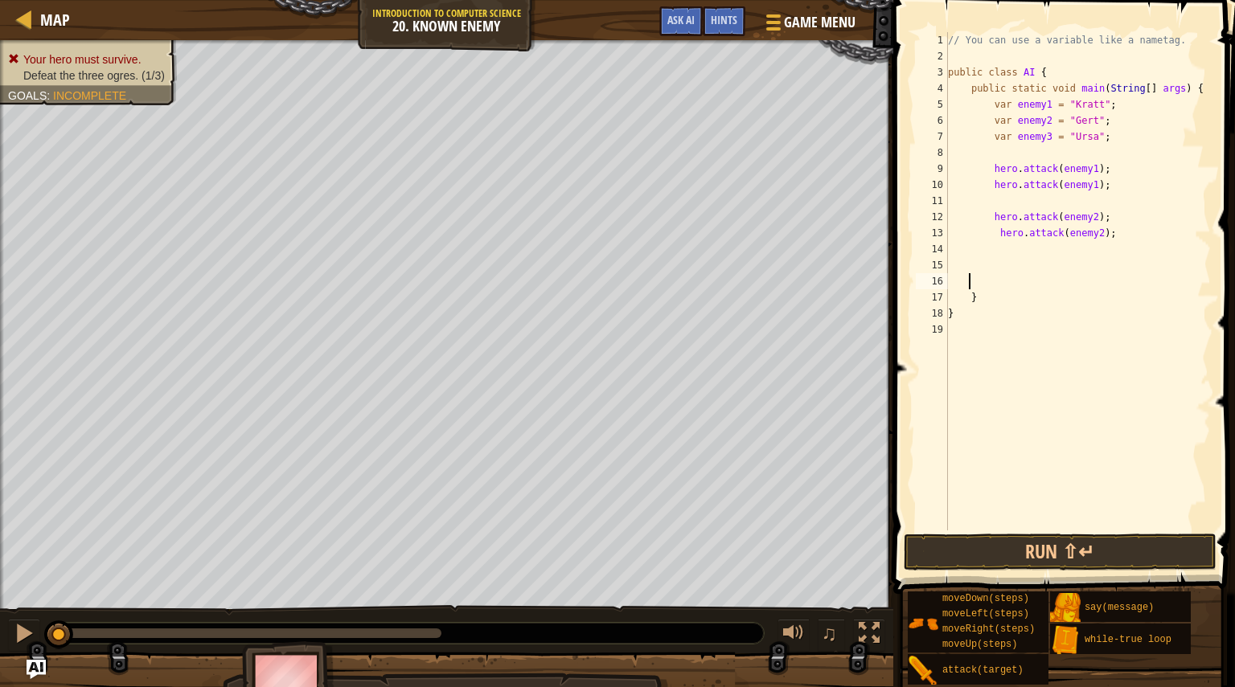
scroll to position [7, 1]
drag, startPoint x: 1064, startPoint y: 273, endPoint x: 1053, endPoint y: 259, distance: 17.9
click at [1053, 259] on div "// You can use a variable like a nametag. public class AI { public static void …" at bounding box center [1078, 297] width 266 height 531
drag, startPoint x: 1053, startPoint y: 259, endPoint x: 1113, endPoint y: 229, distance: 66.5
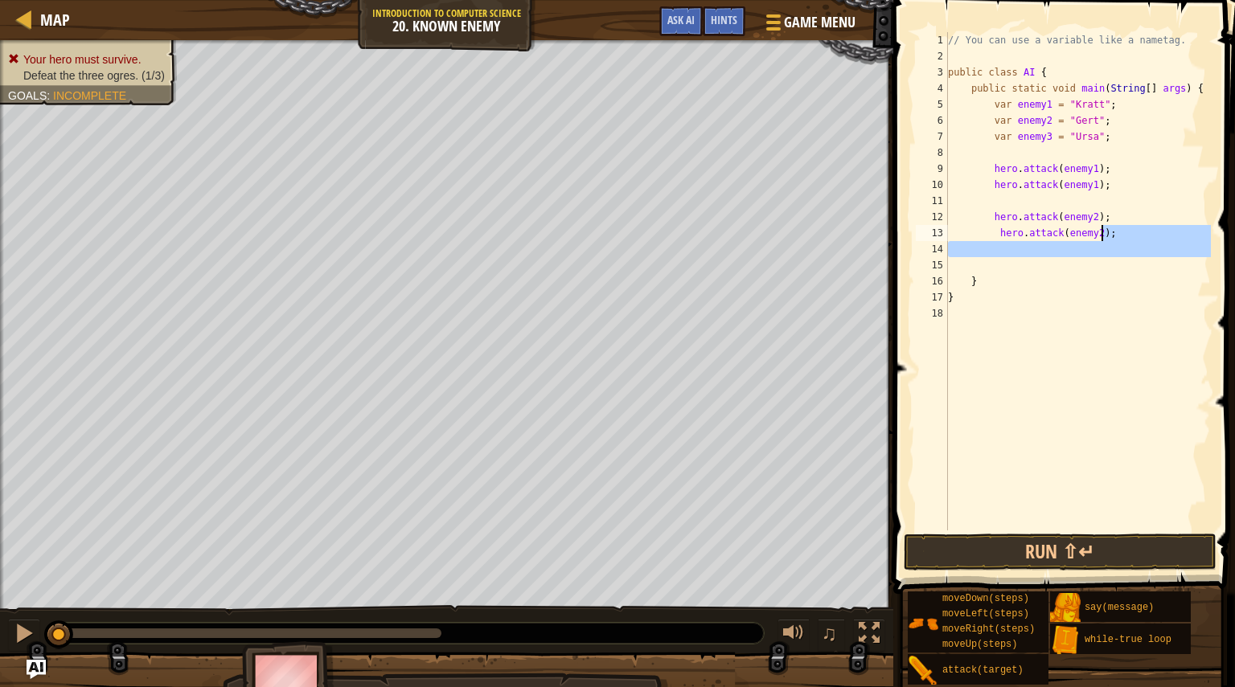
click at [1113, 229] on div "// You can use a variable like a nametag. public class AI { public static void …" at bounding box center [1078, 297] width 266 height 531
type textarea "hero.attack(enemy2);"
drag, startPoint x: 1113, startPoint y: 229, endPoint x: 1118, endPoint y: 212, distance: 17.8
click at [1118, 212] on div "// You can use a variable like a nametag. public class AI { public static void …" at bounding box center [1078, 297] width 266 height 531
type textarea "hero.attack(enemy2);"
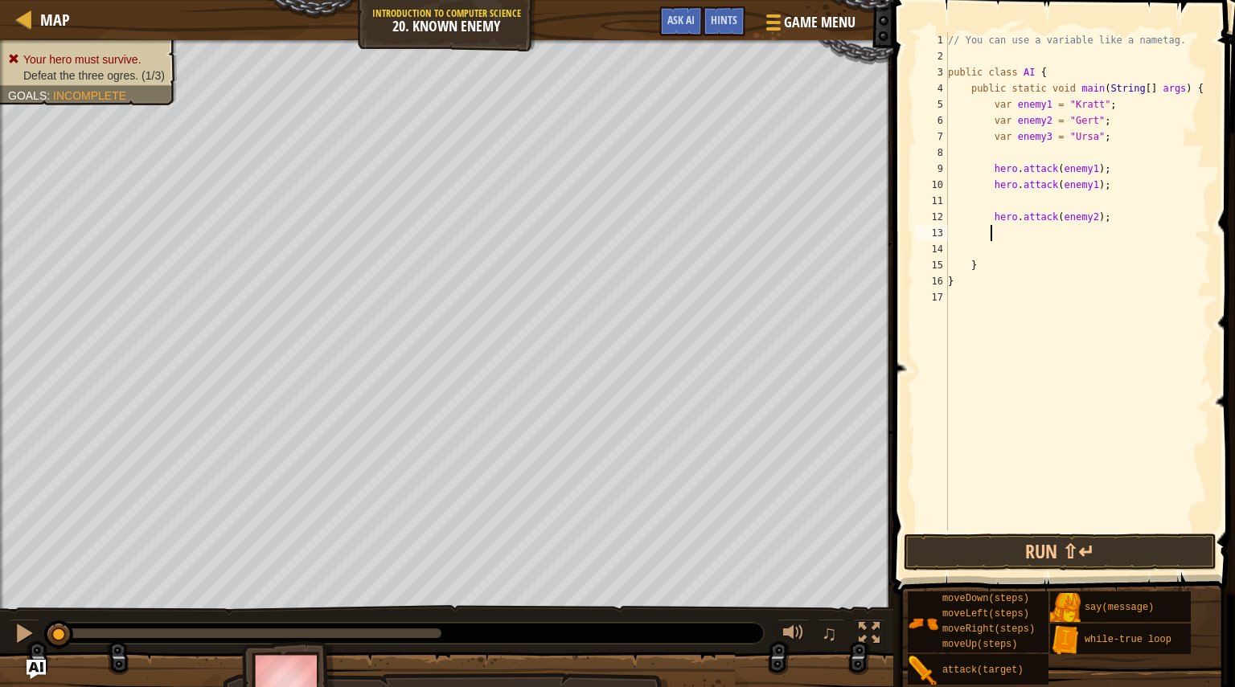
paste textarea
drag, startPoint x: 1031, startPoint y: 233, endPoint x: 989, endPoint y: 235, distance: 41.8
click at [989, 235] on div "// You can use a variable like a nametag. public class AI { public static void …" at bounding box center [1078, 297] width 266 height 531
drag, startPoint x: 990, startPoint y: 218, endPoint x: 1106, endPoint y: 236, distance: 117.1
click at [1106, 236] on div "// You can use a variable like a nametag. public class AI { public static void …" at bounding box center [1078, 297] width 266 height 531
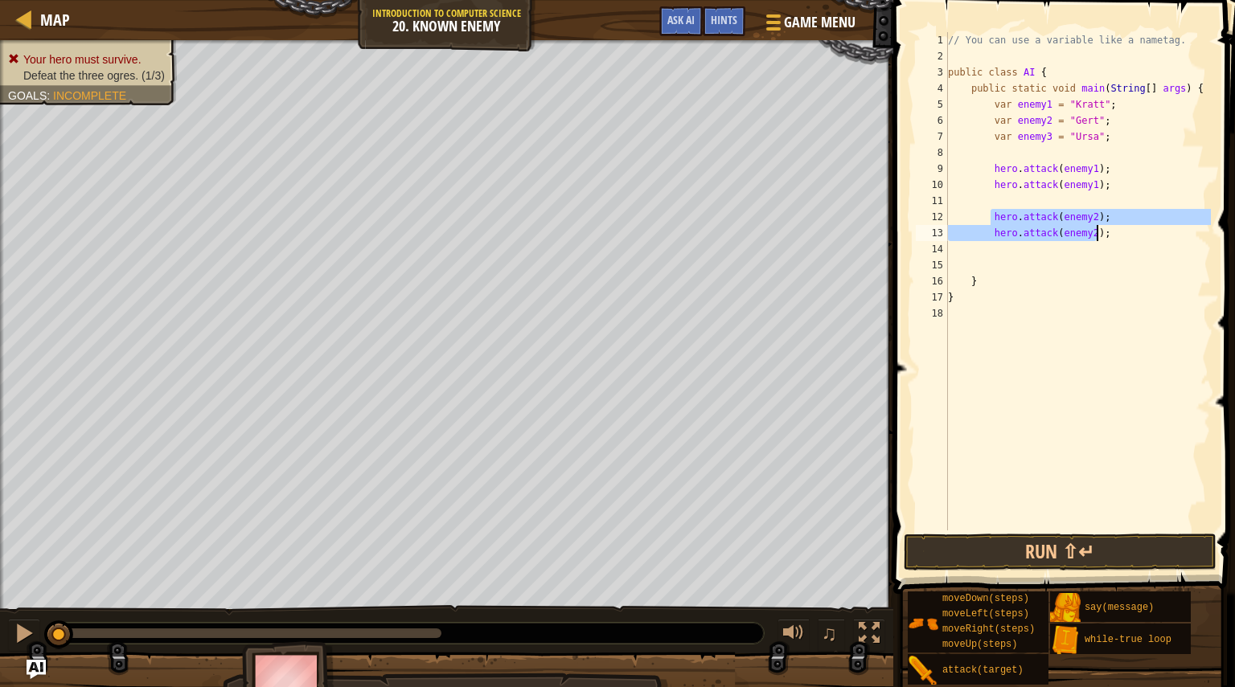
type textarea "hero.attack(enemy2); hero.attack(enemy2);"
click at [1059, 257] on div "// You can use a variable like a nametag. public class AI { public static void …" at bounding box center [1078, 297] width 266 height 531
paste textarea "hero.attack(enemy2);"
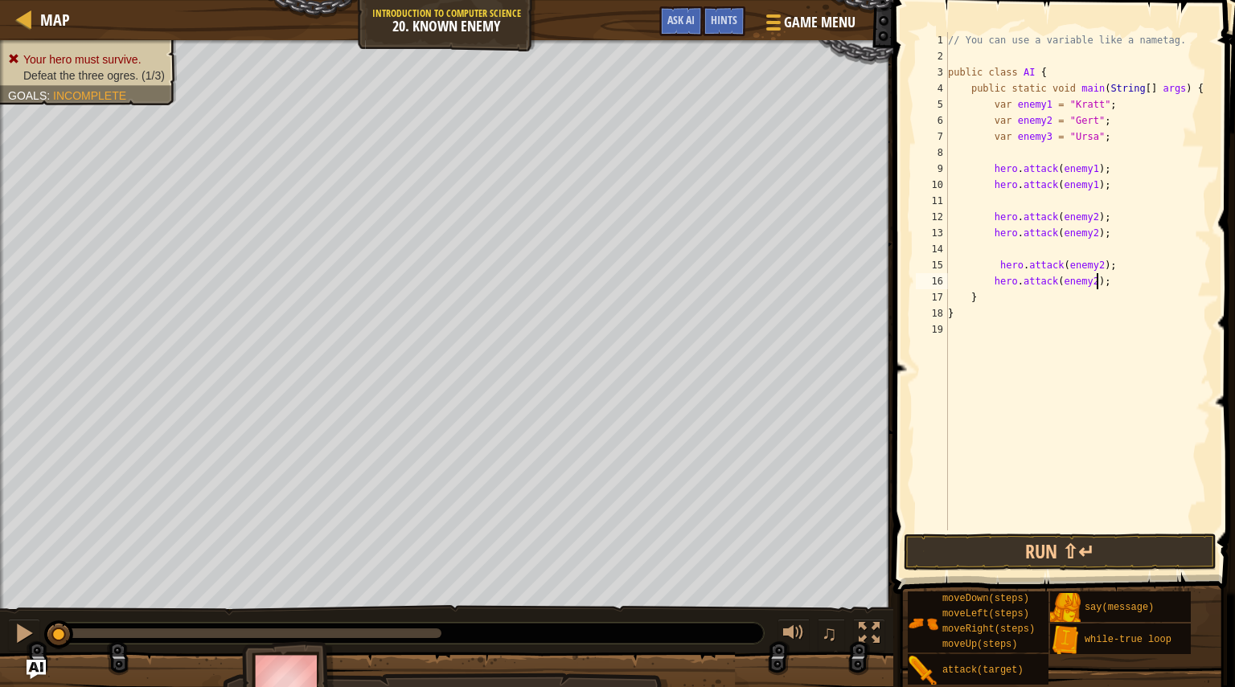
click at [997, 265] on div "// You can use a variable like a nametag. public class AI { public static void …" at bounding box center [1078, 297] width 266 height 531
click at [1084, 265] on div "// You can use a variable like a nametag. public class AI { public static void …" at bounding box center [1078, 297] width 266 height 531
type textarea "hero.attack(enemy3);"
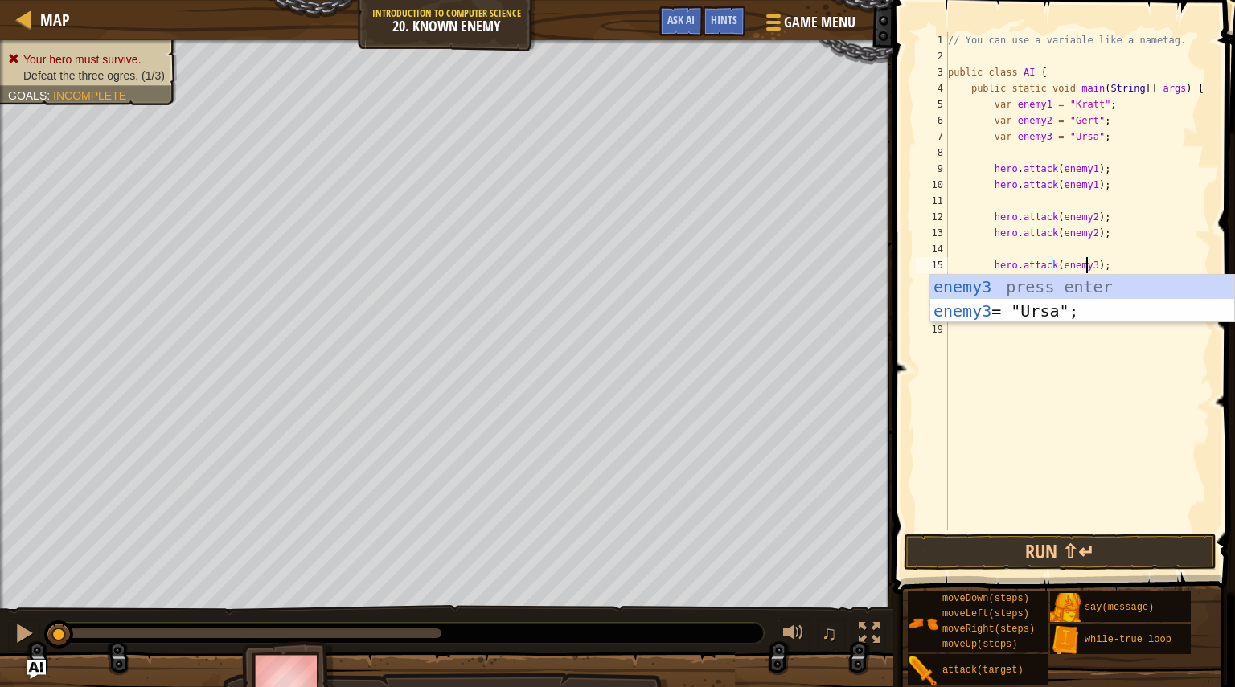
click at [1131, 255] on div "// You can use a variable like a nametag. public class AI { public static void …" at bounding box center [1078, 297] width 266 height 531
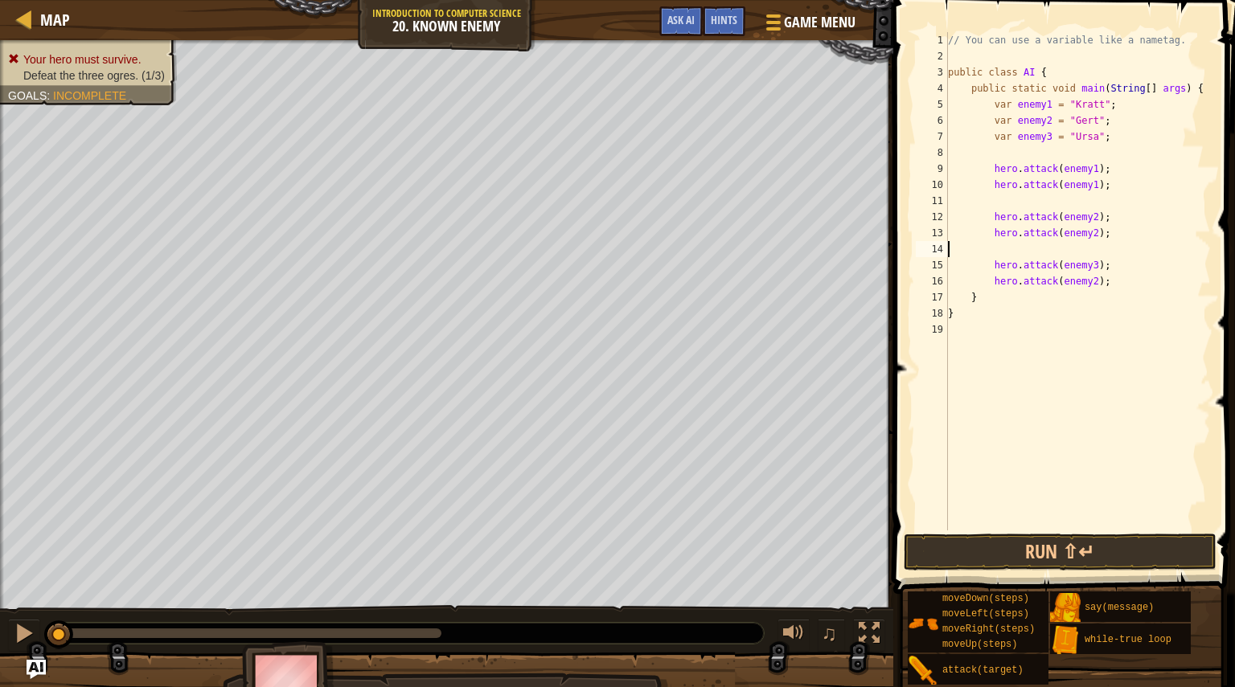
scroll to position [7, 0]
click at [1087, 281] on div "// You can use a variable like a nametag. public class AI { public static void …" at bounding box center [1078, 297] width 266 height 531
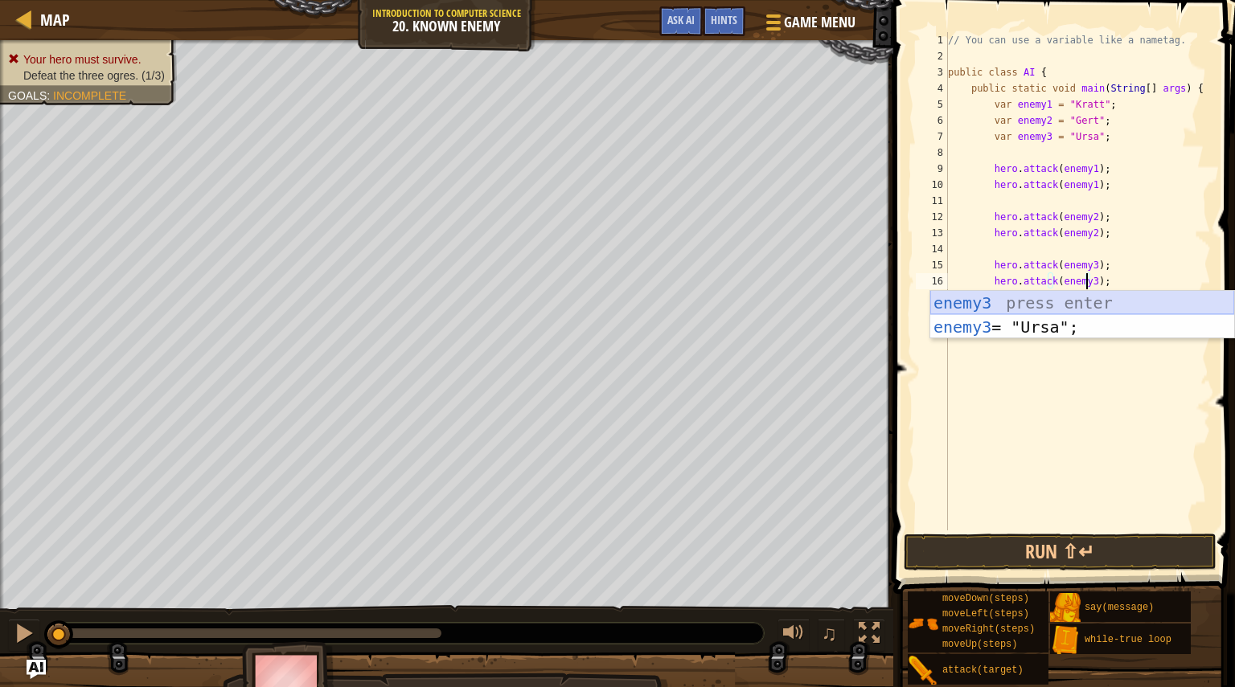
click at [1101, 300] on div "enemy3 press enter enemy3 = "Ursa"; press enter" at bounding box center [1082, 339] width 304 height 96
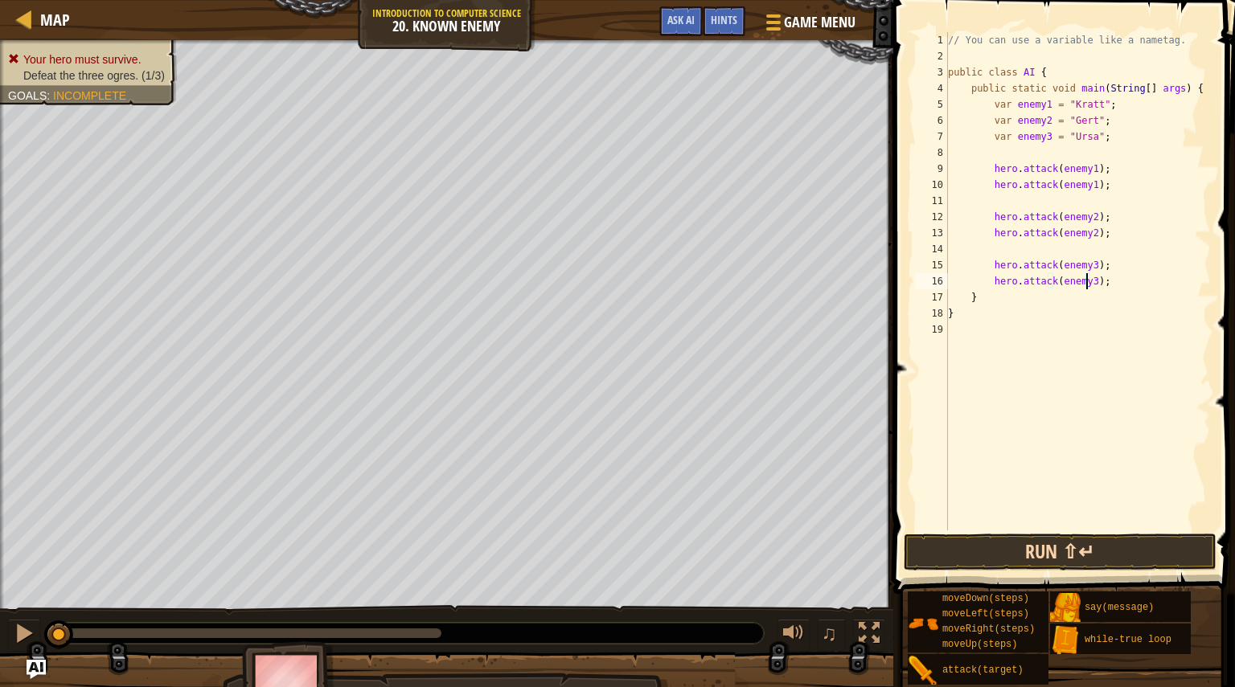
type textarea "hero.attack(enemy3);"
click at [1114, 542] on button "Run ⇧↵" at bounding box center [1060, 552] width 313 height 37
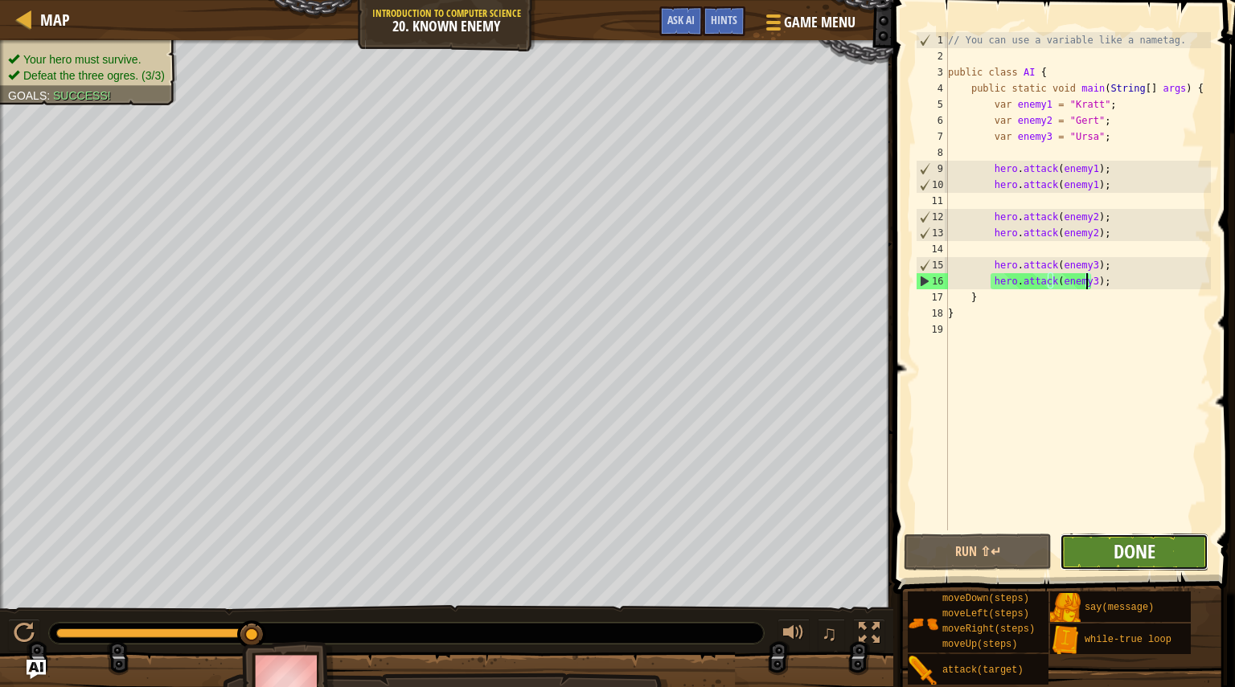
click at [1119, 547] on span "Done" at bounding box center [1135, 552] width 42 height 26
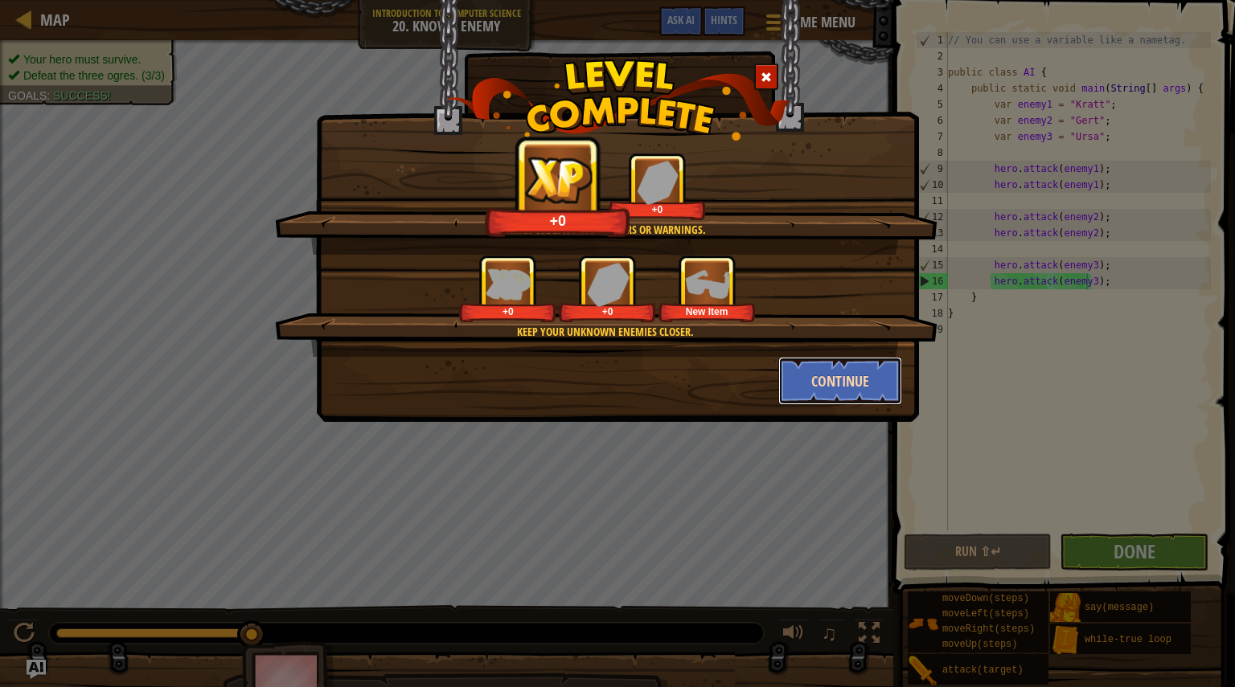
click at [831, 378] on button "Continue" at bounding box center [840, 381] width 125 height 48
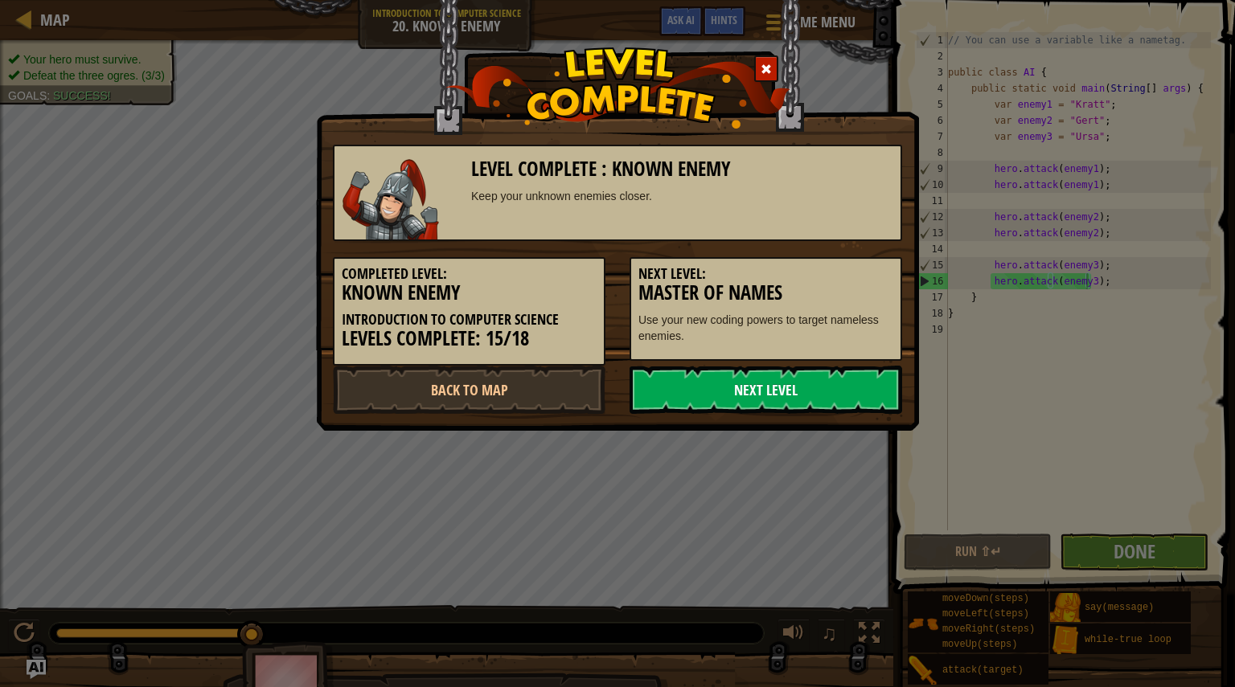
click at [761, 388] on link "Next Level" at bounding box center [766, 390] width 273 height 48
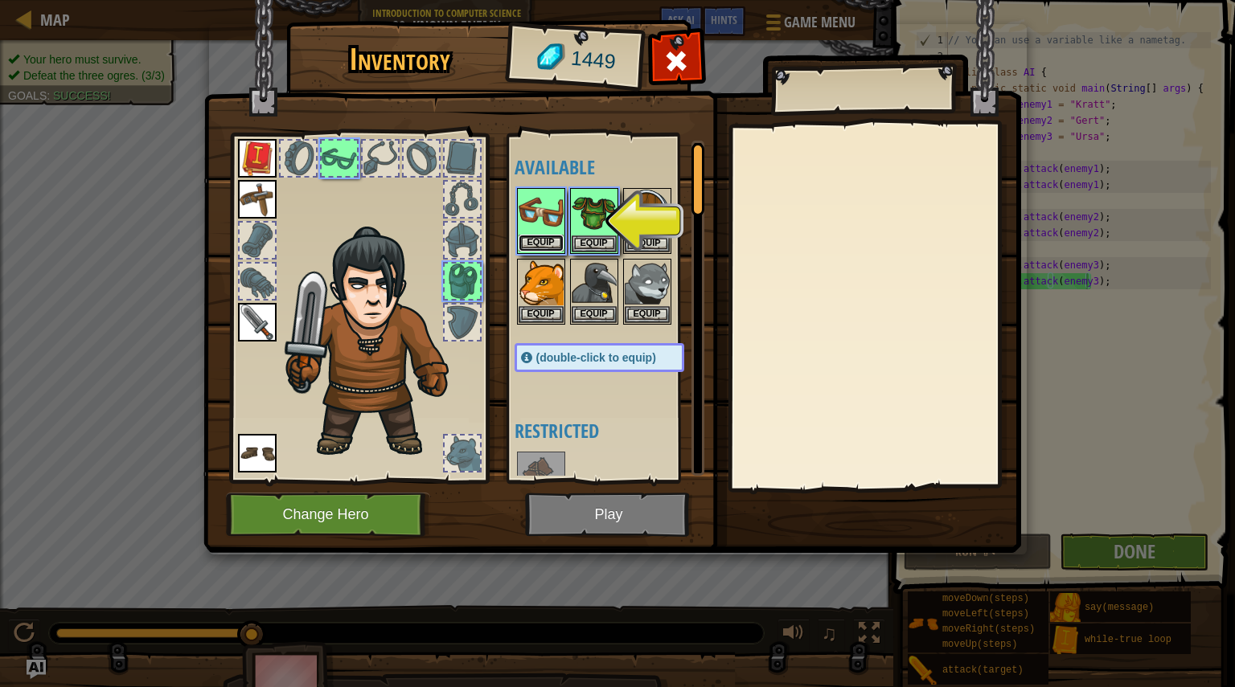
click at [544, 240] on button "Equip" at bounding box center [541, 243] width 45 height 17
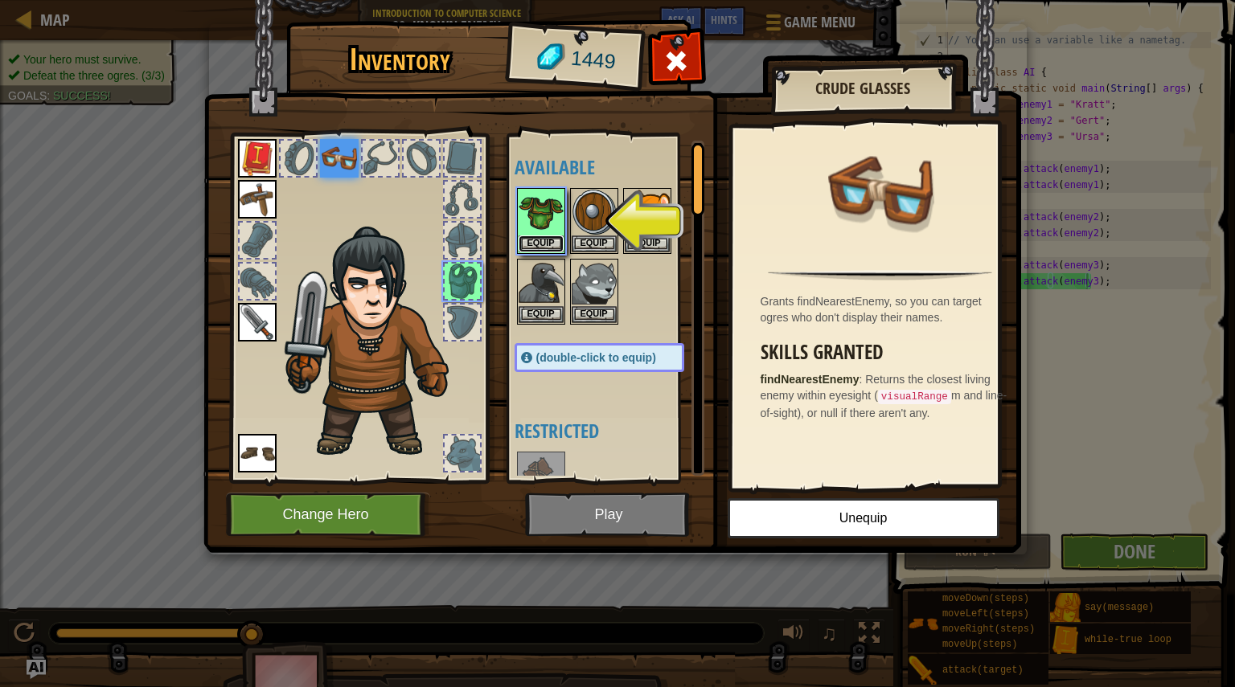
click at [544, 240] on button "Equip" at bounding box center [541, 244] width 45 height 17
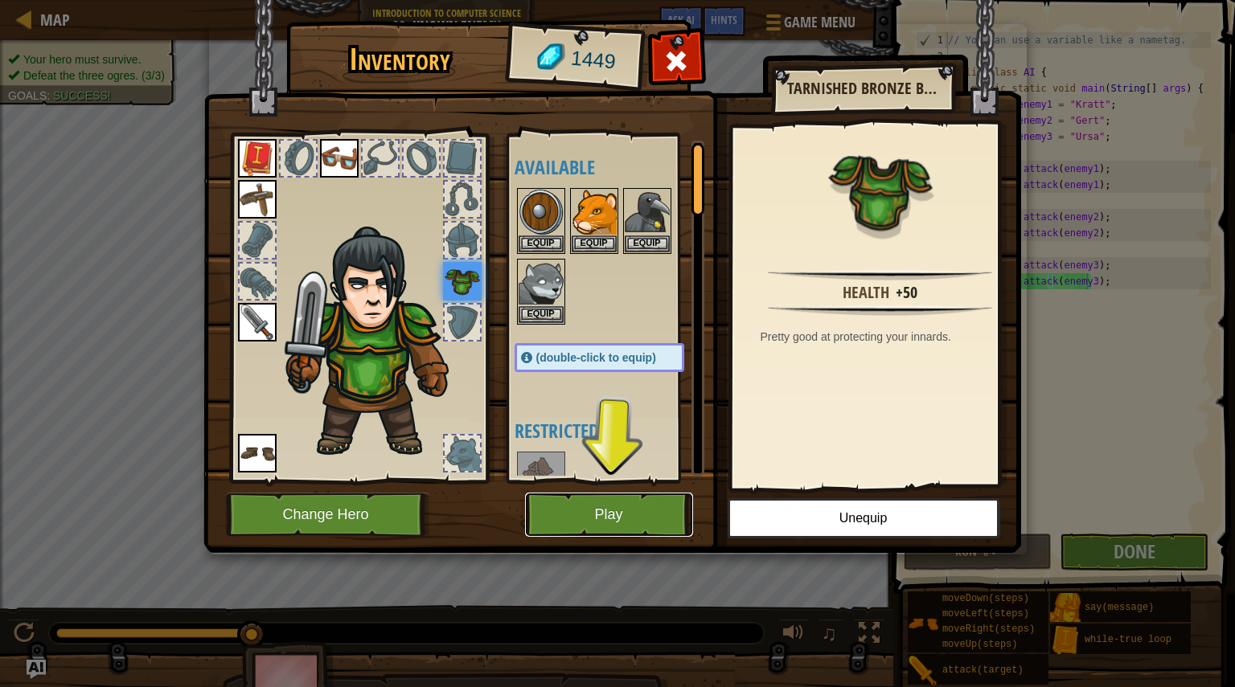
click at [604, 519] on button "Play" at bounding box center [609, 515] width 168 height 44
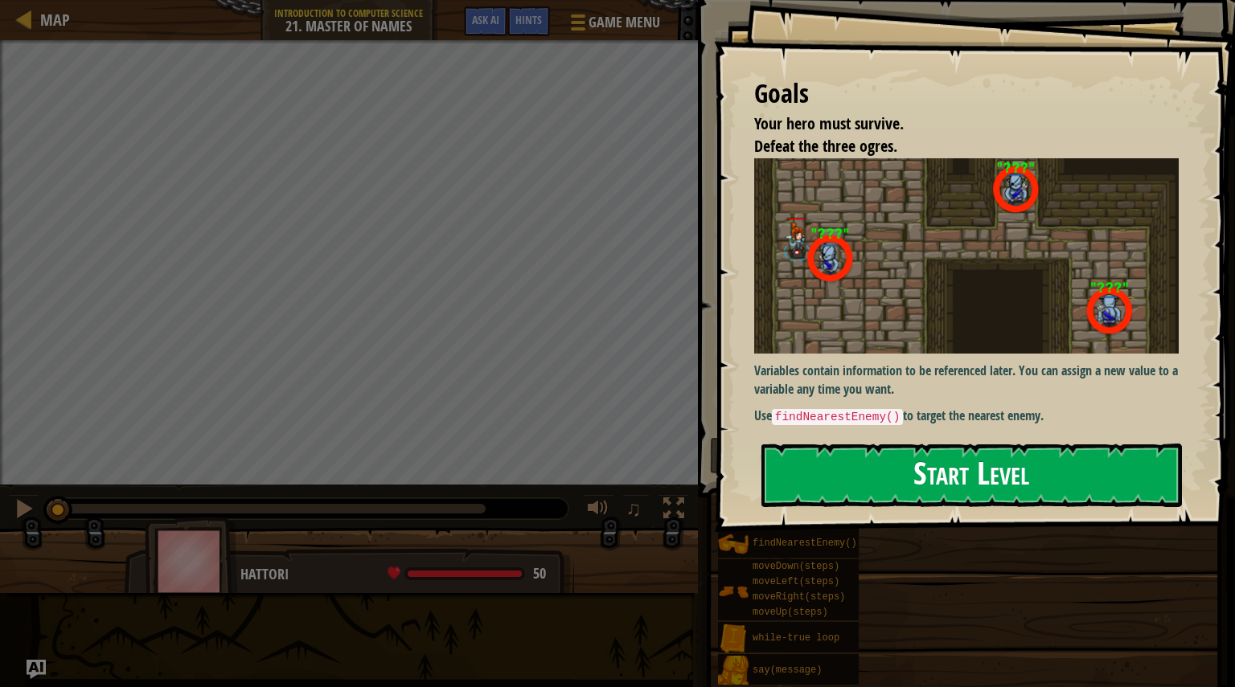
click at [856, 480] on button "Start Level" at bounding box center [971, 476] width 421 height 64
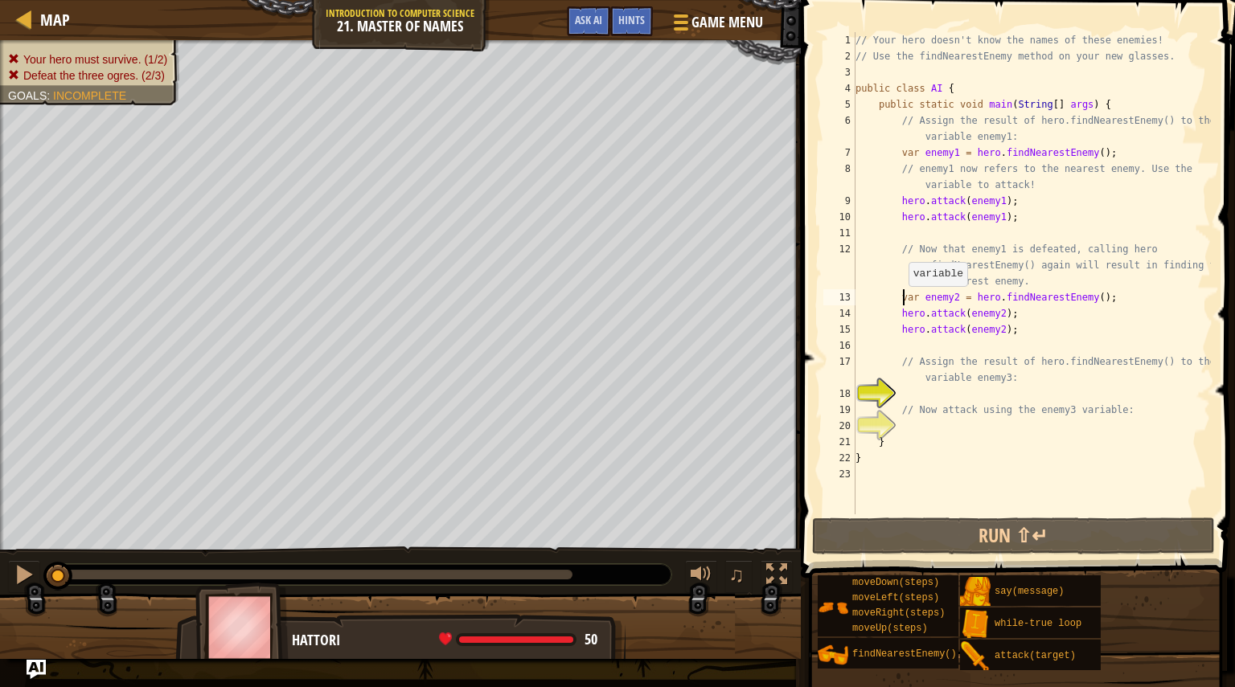
click at [901, 302] on div "// Your hero doesn't know the names of these enemies! // Use the findNearestEne…" at bounding box center [1031, 289] width 359 height 515
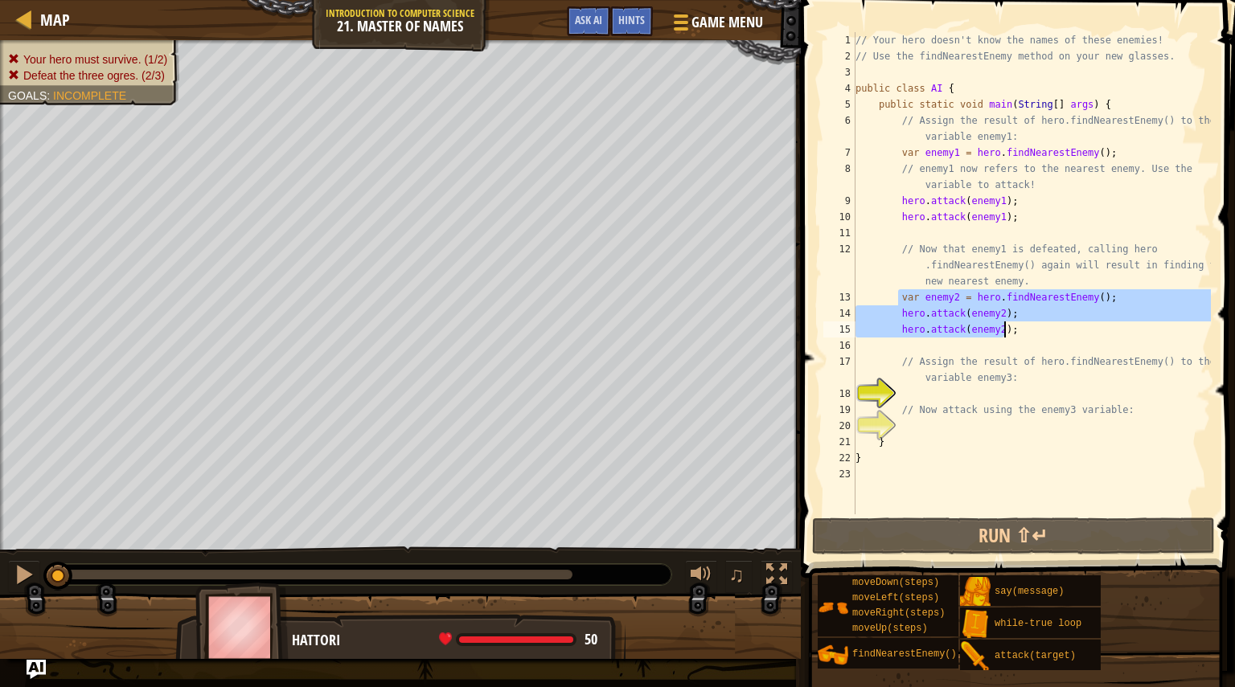
drag, startPoint x: 897, startPoint y: 302, endPoint x: 1006, endPoint y: 327, distance: 112.3
click at [1006, 327] on div "// Your hero doesn't know the names of these enemies! // Use the findNearestEne…" at bounding box center [1031, 289] width 359 height 515
type textarea "hero.attack(enemy2); hero.attack(enemy2);"
click at [909, 392] on div "// Your hero doesn't know the names of these enemies! // Use the findNearestEne…" at bounding box center [1031, 289] width 359 height 515
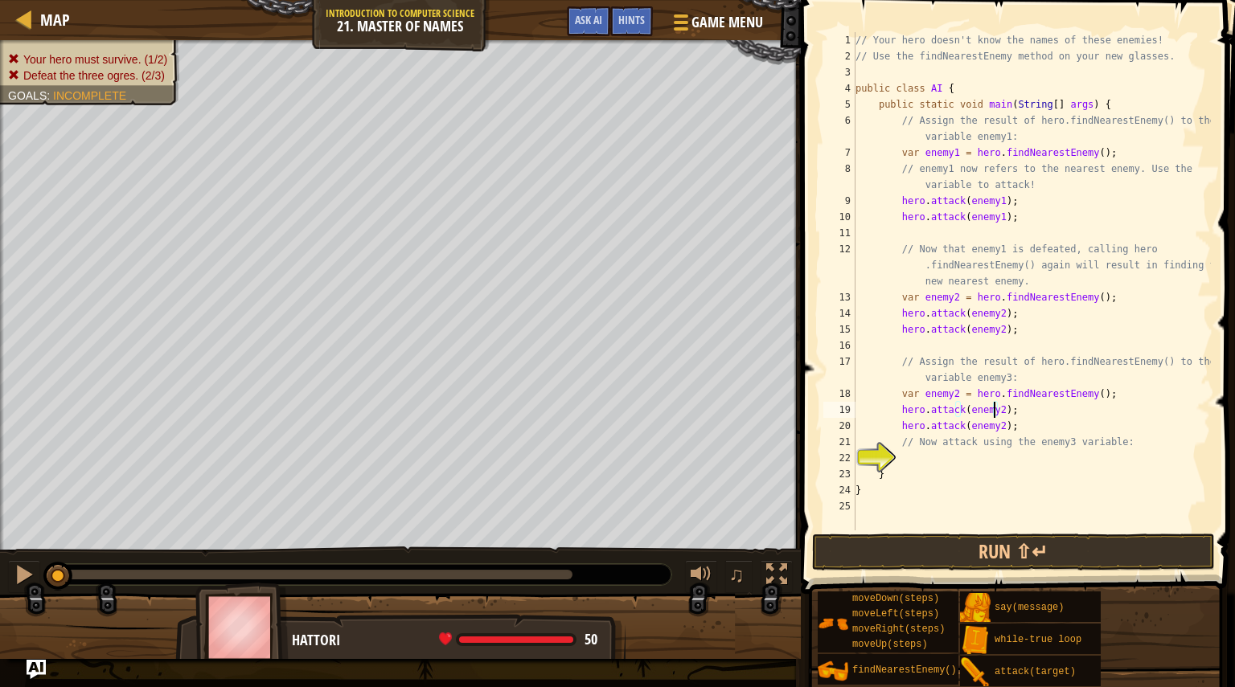
click at [992, 405] on div "// Your hero doesn't know the names of these enemies! // Use the findNearestEne…" at bounding box center [1031, 297] width 359 height 531
click at [991, 422] on div "// Your hero doesn't know the names of these enemies! // Use the findNearestEne…" at bounding box center [1031, 297] width 359 height 531
click at [952, 394] on div "// Your hero doesn't know the names of these enemies! // Use the findNearestEne…" at bounding box center [1031, 297] width 359 height 531
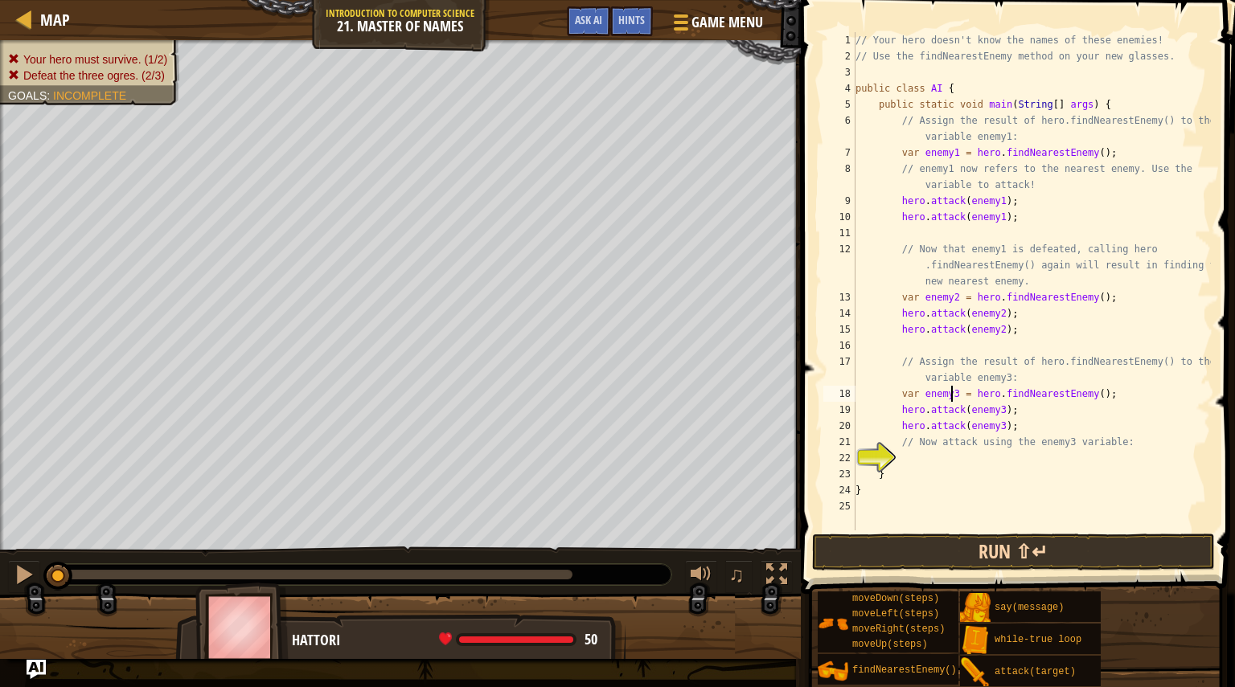
type textarea "var enemy3 = hero.findNearestEnemy();"
click at [991, 551] on button "Run ⇧↵" at bounding box center [1013, 552] width 403 height 37
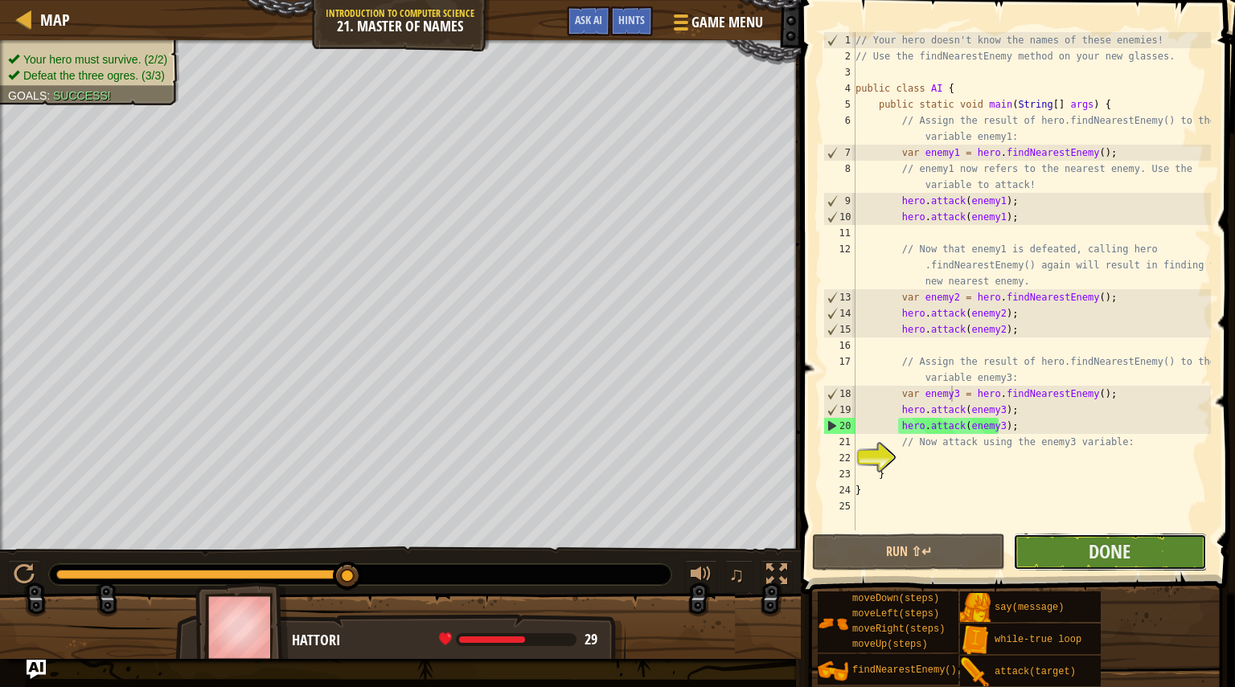
click at [1058, 546] on button "Done" at bounding box center [1109, 552] width 193 height 37
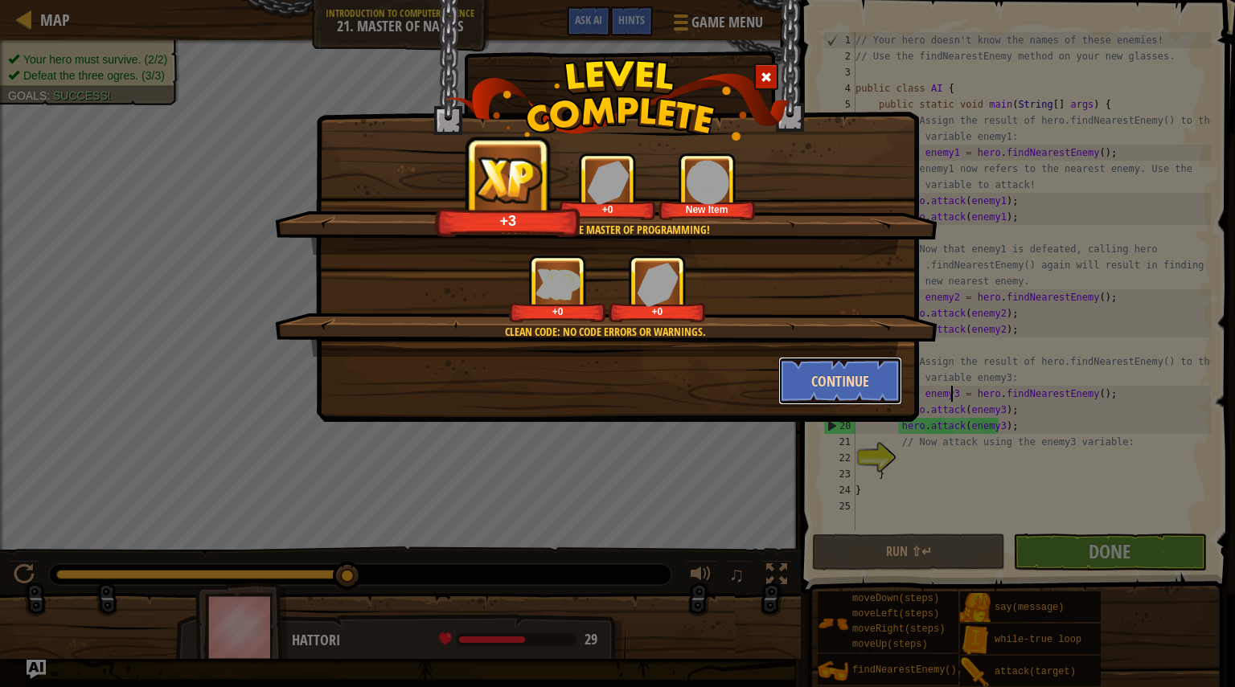
click at [852, 372] on button "Continue" at bounding box center [840, 381] width 125 height 48
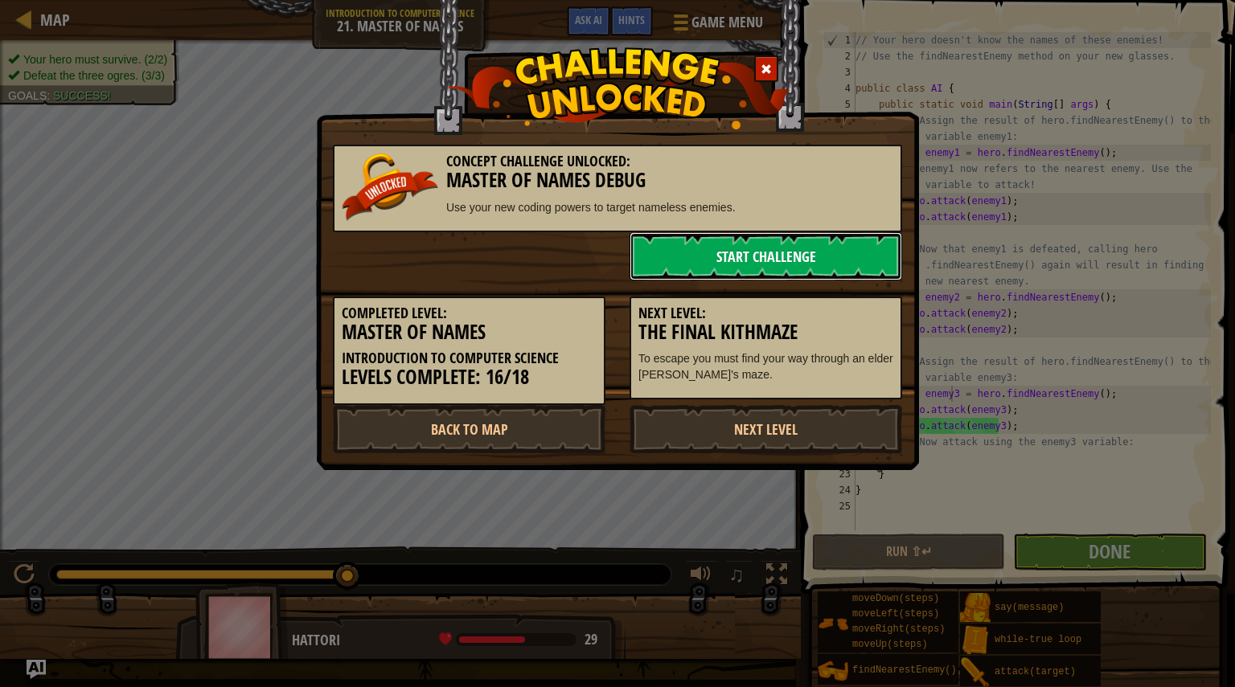
click at [791, 254] on link "Start Challenge" at bounding box center [766, 256] width 273 height 48
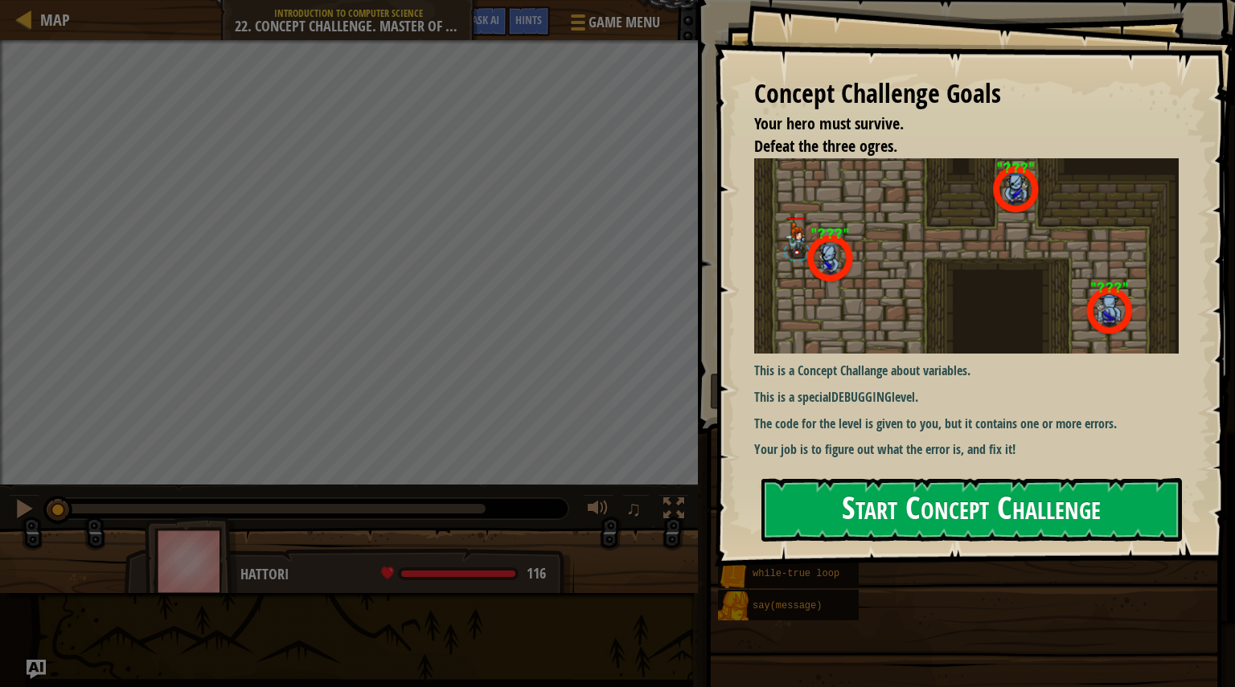
click at [873, 514] on button "Start Concept Challenge" at bounding box center [971, 510] width 421 height 64
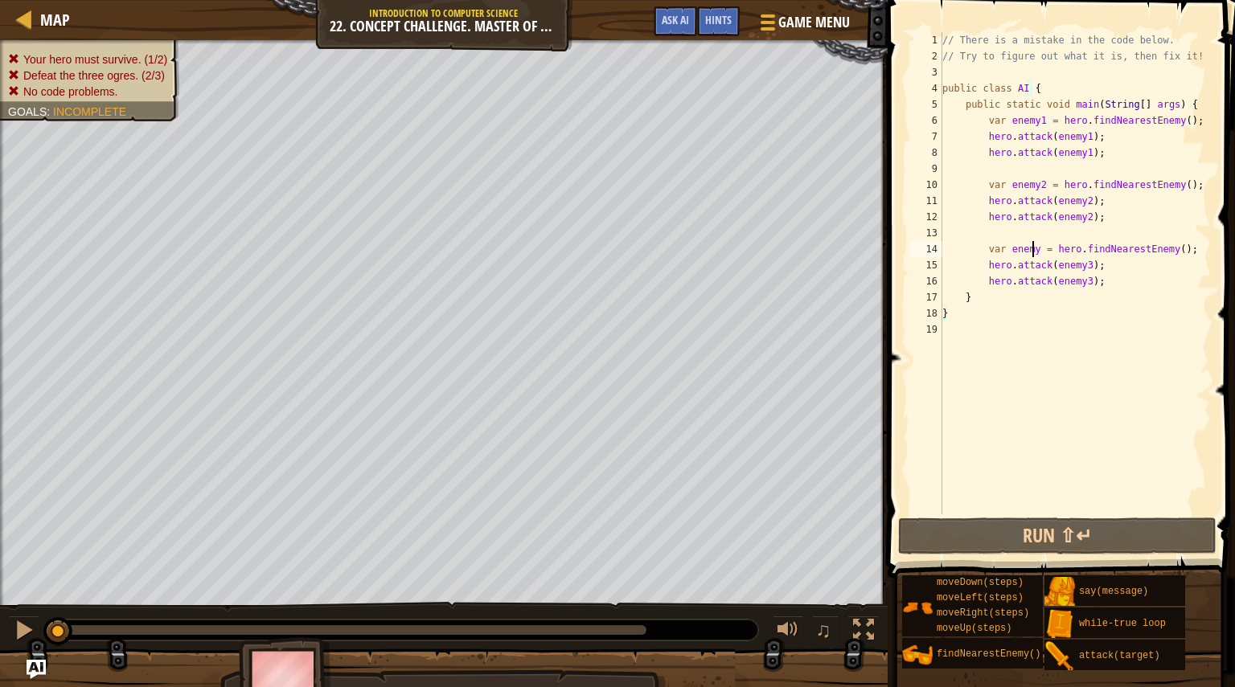
click at [1030, 247] on div "// There is a mistake in the code below. // Try to figure out what it is, then …" at bounding box center [1075, 289] width 272 height 515
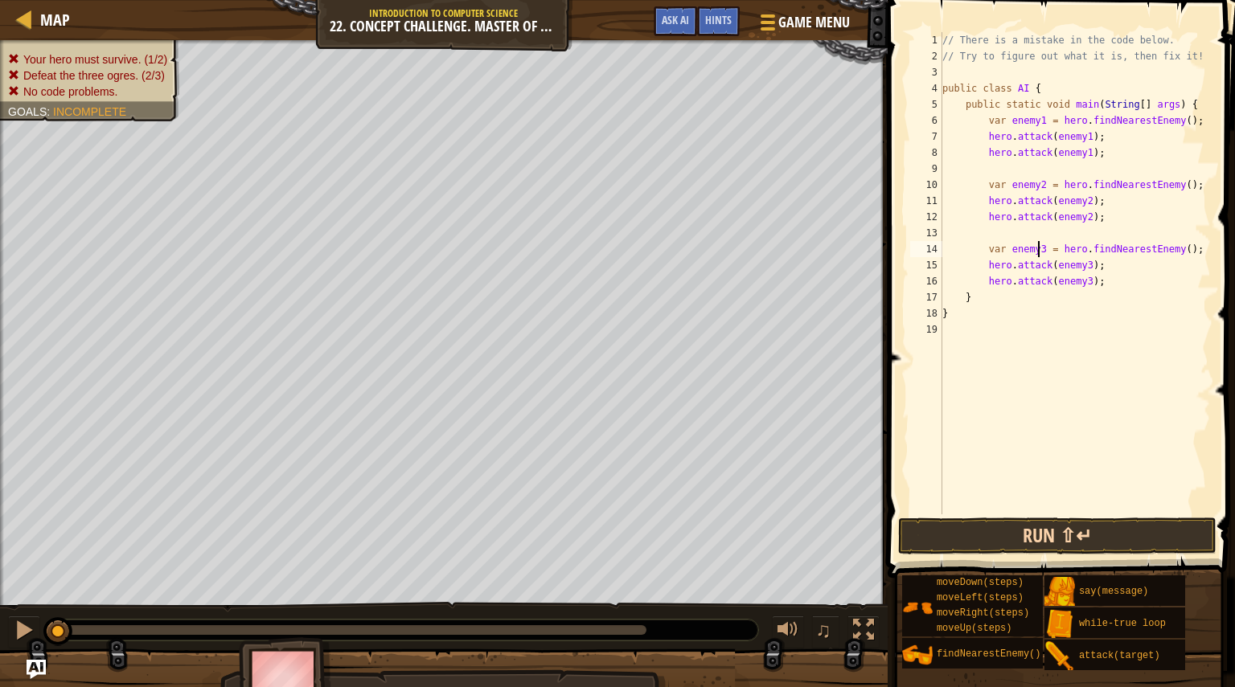
type textarea "var enemy3 = hero.findNearestEnemy();"
click at [1060, 536] on button "Run ⇧↵" at bounding box center [1057, 536] width 318 height 37
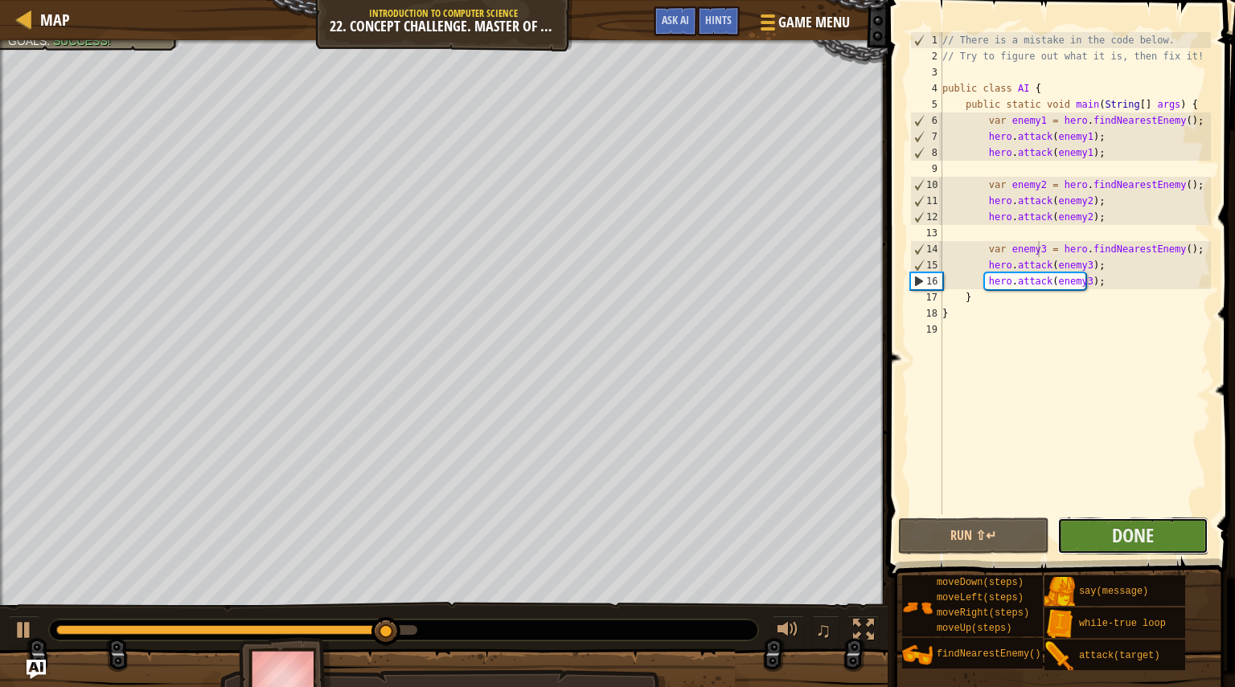
click at [1108, 535] on button "Done" at bounding box center [1132, 536] width 151 height 37
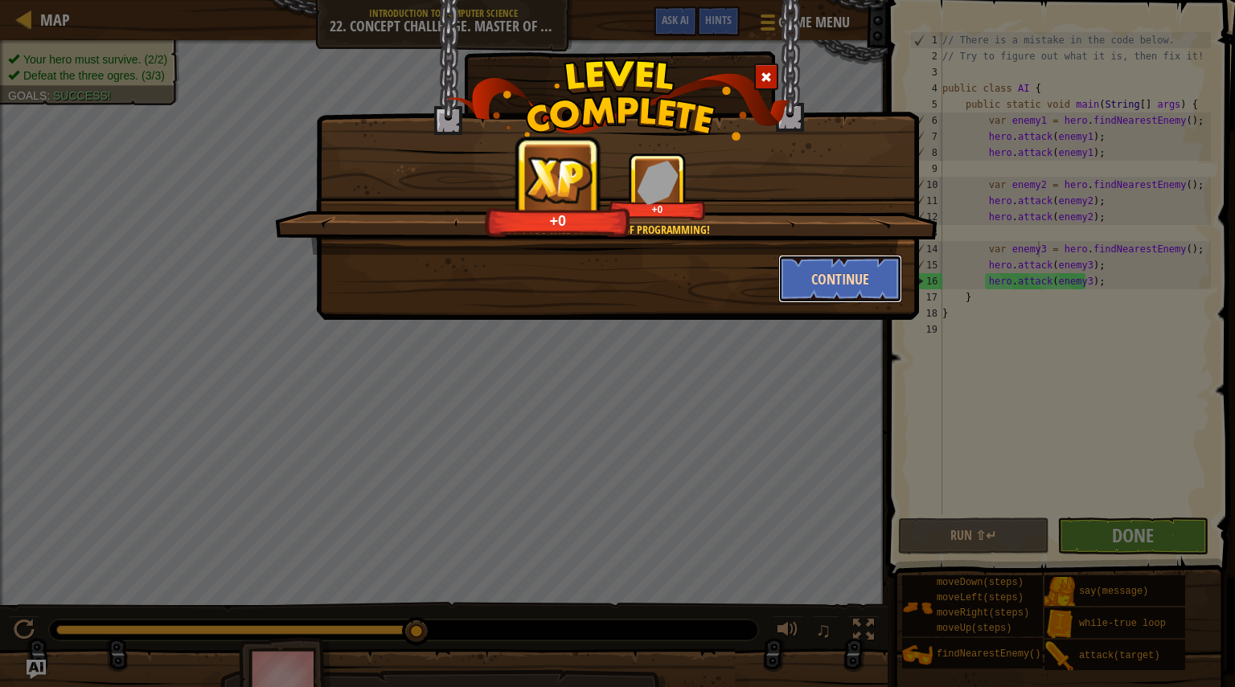
click at [864, 280] on button "Continue" at bounding box center [840, 279] width 125 height 48
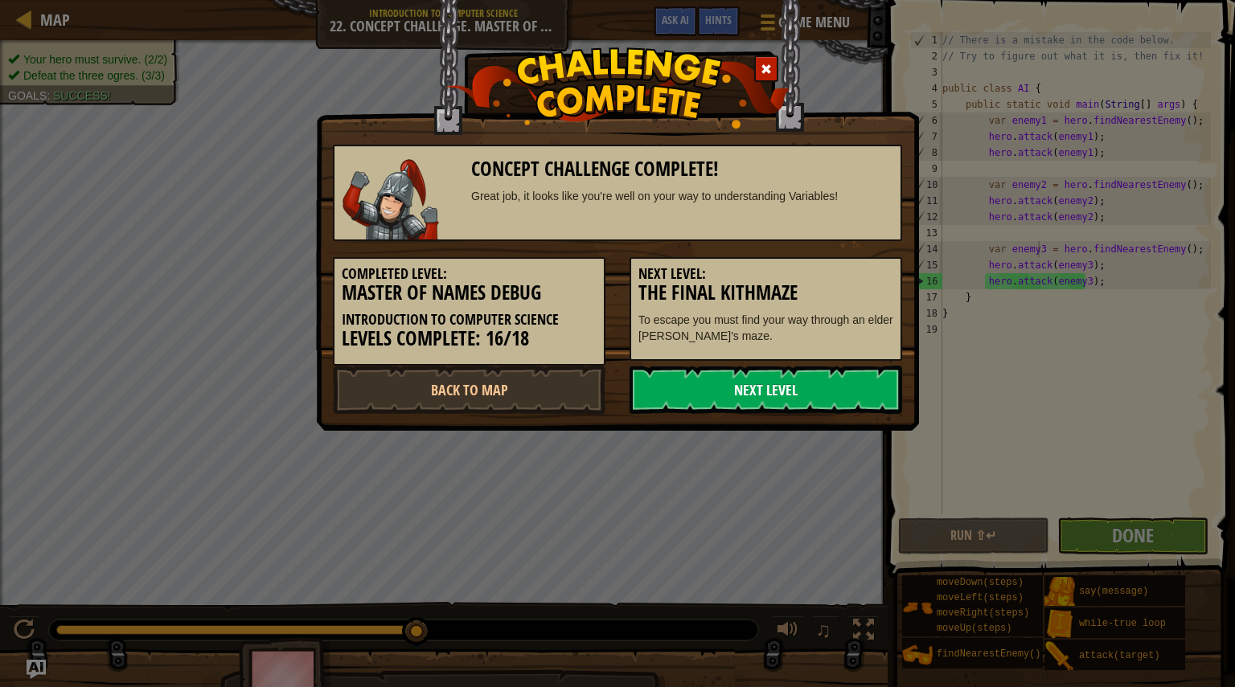
click at [828, 384] on link "Next Level" at bounding box center [766, 390] width 273 height 48
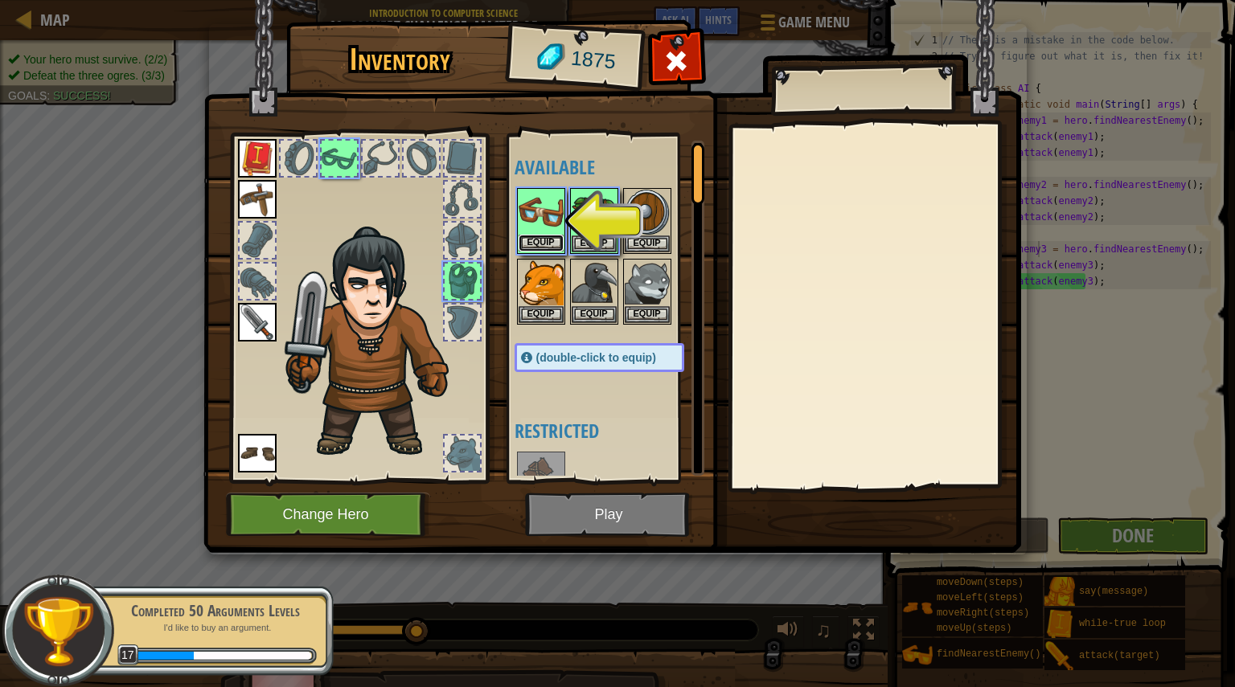
click at [544, 235] on button "Equip" at bounding box center [541, 243] width 45 height 17
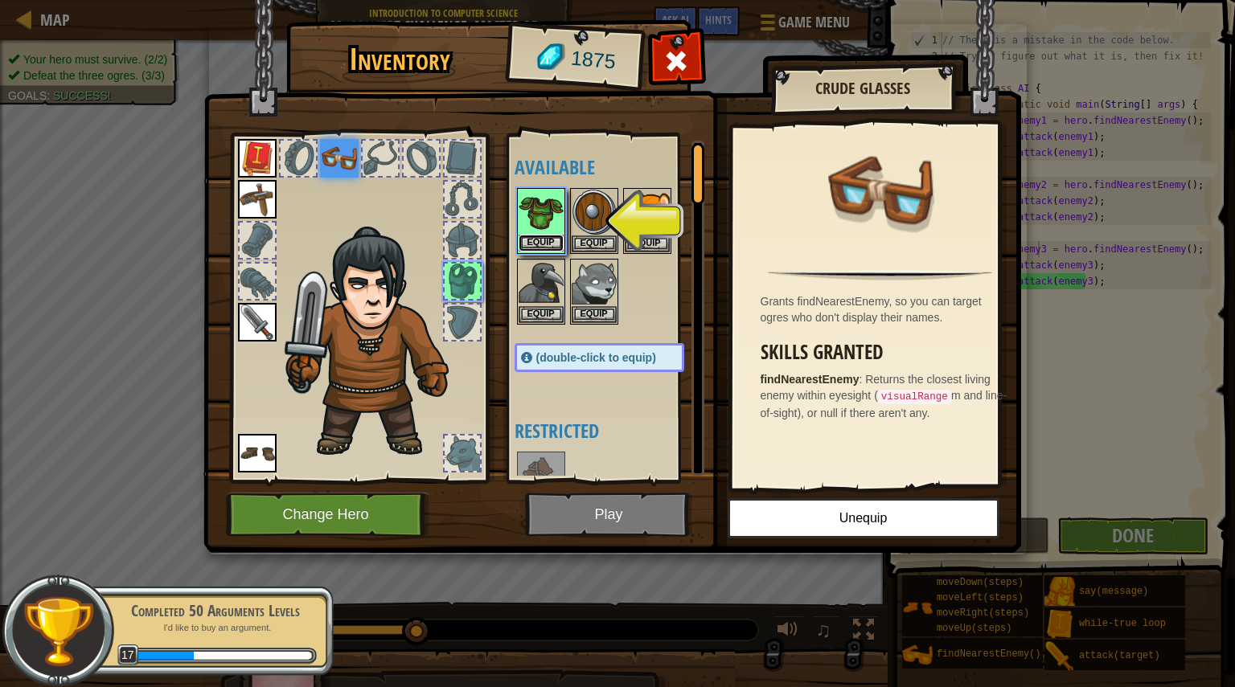
click at [553, 242] on button "Equip" at bounding box center [541, 243] width 45 height 17
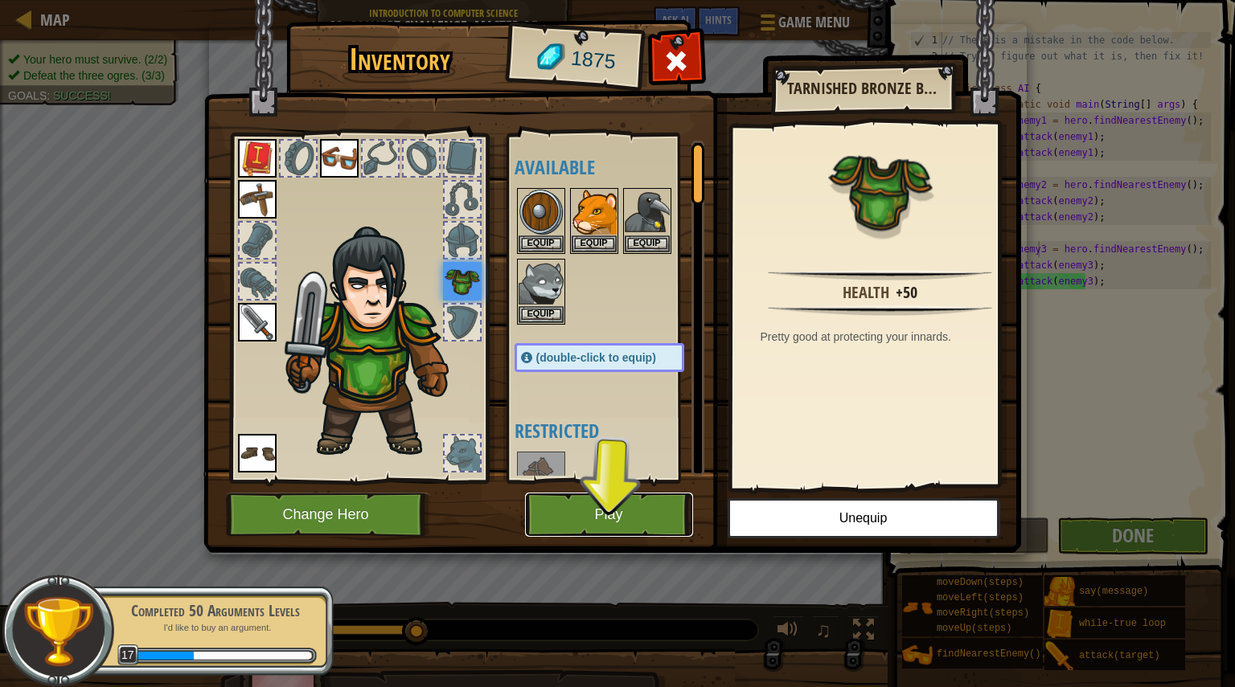
click at [613, 511] on button "Play" at bounding box center [609, 515] width 168 height 44
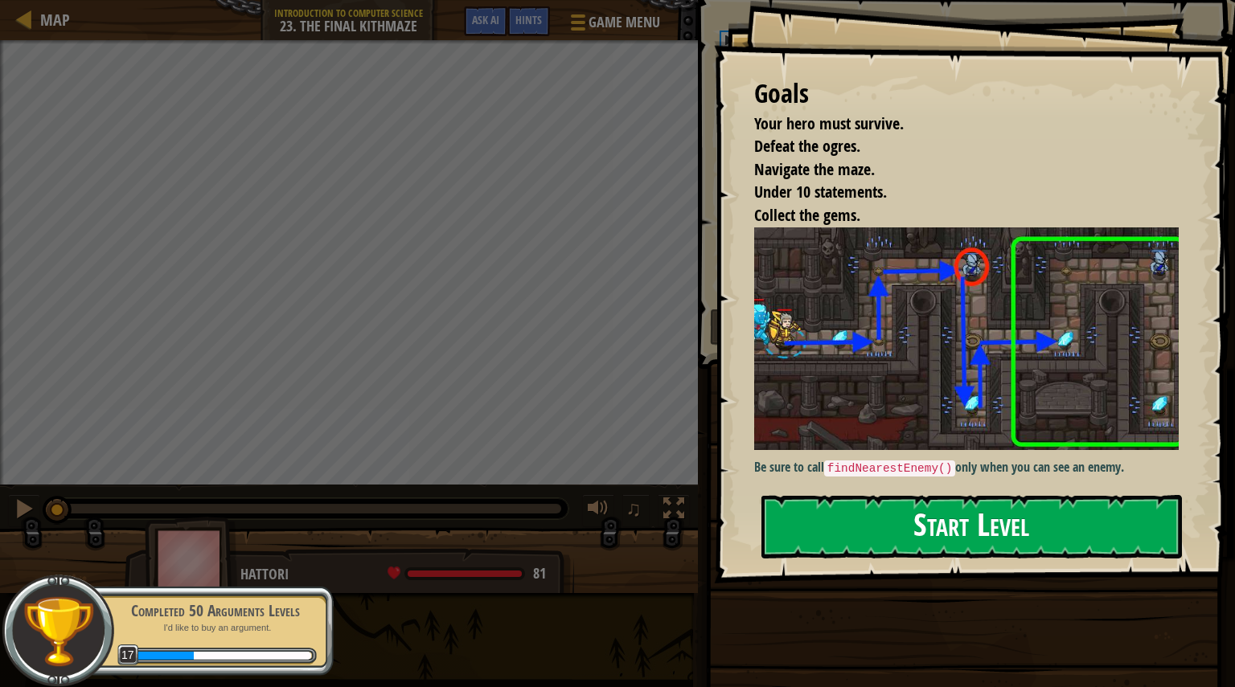
click at [901, 510] on button "Start Level" at bounding box center [971, 527] width 421 height 64
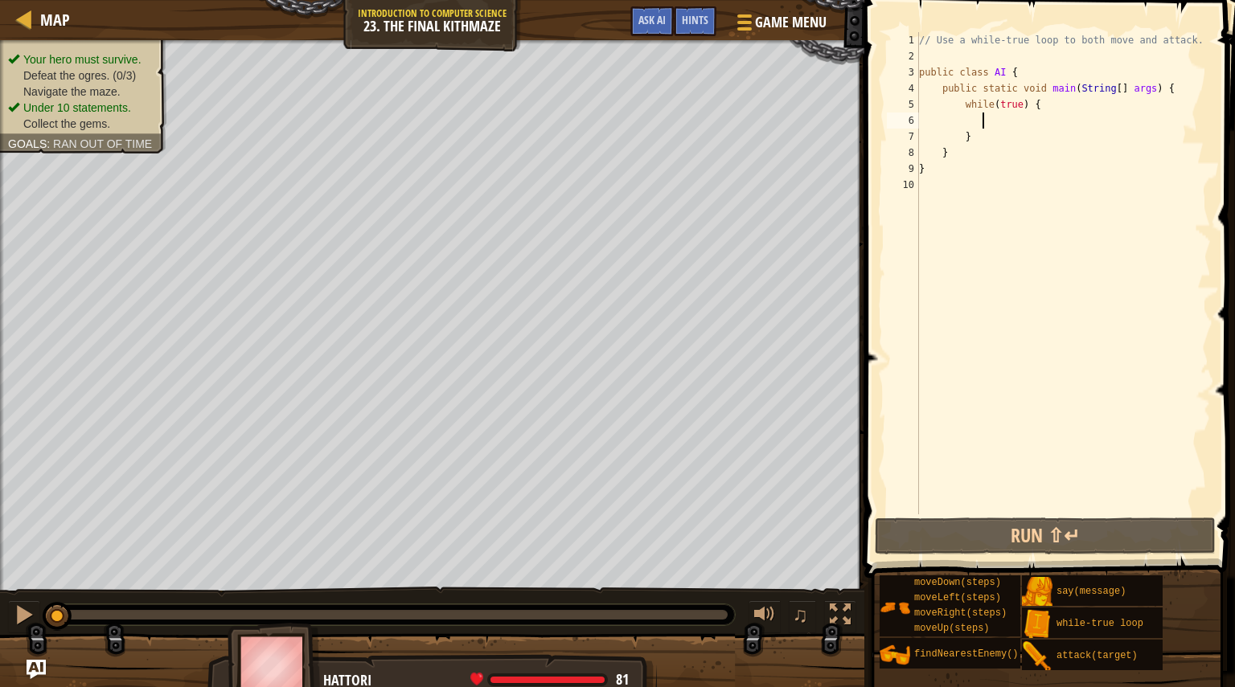
click at [1032, 117] on div "// Use a while-true loop to both move and attack. public class AI { public stat…" at bounding box center [1063, 289] width 295 height 515
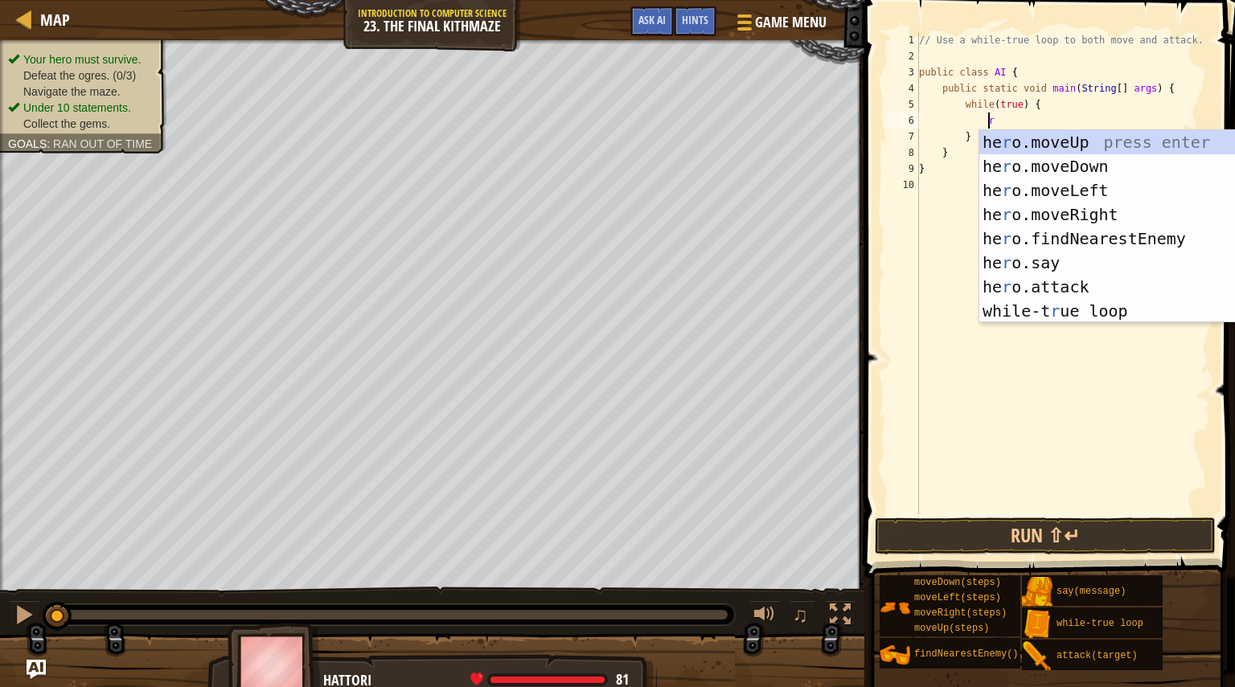
type textarea "ri"
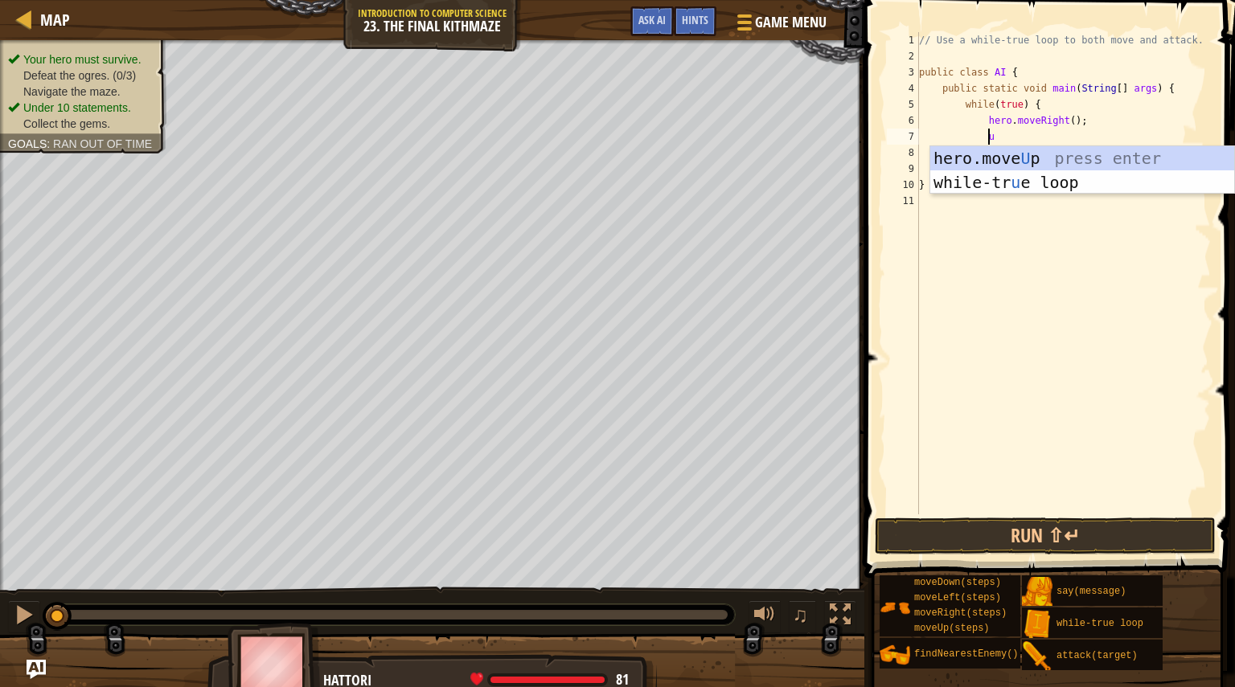
type textarea "up"
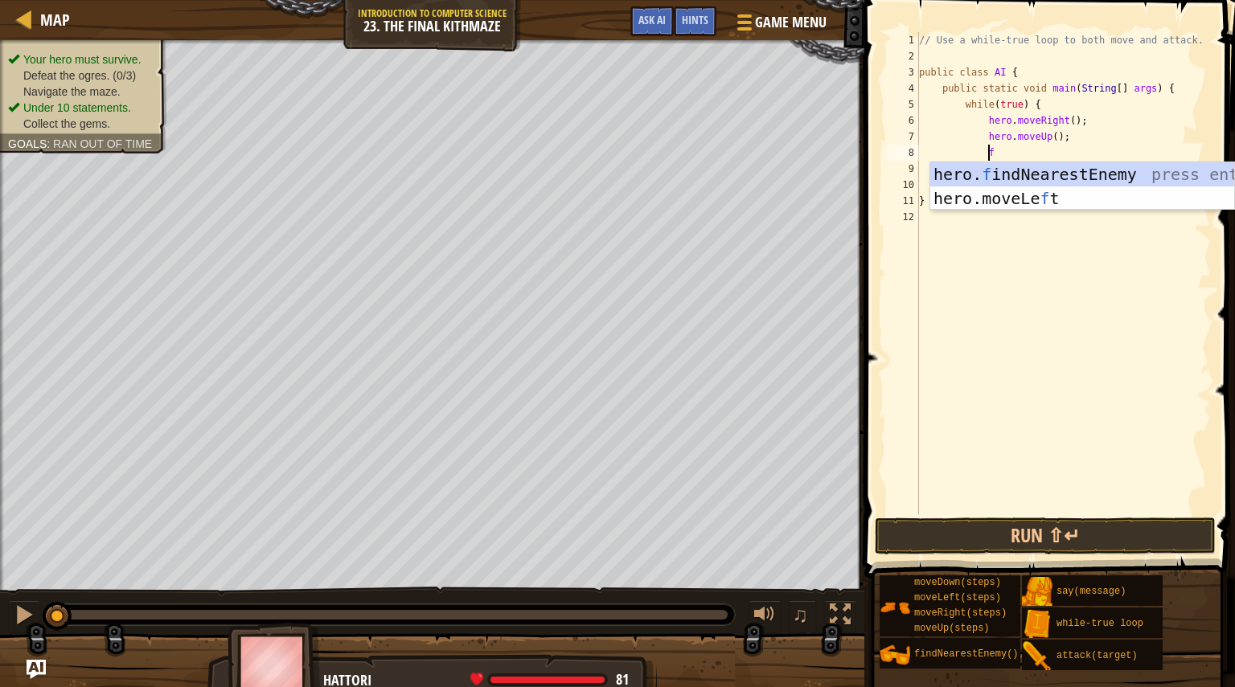
type textarea "fi"
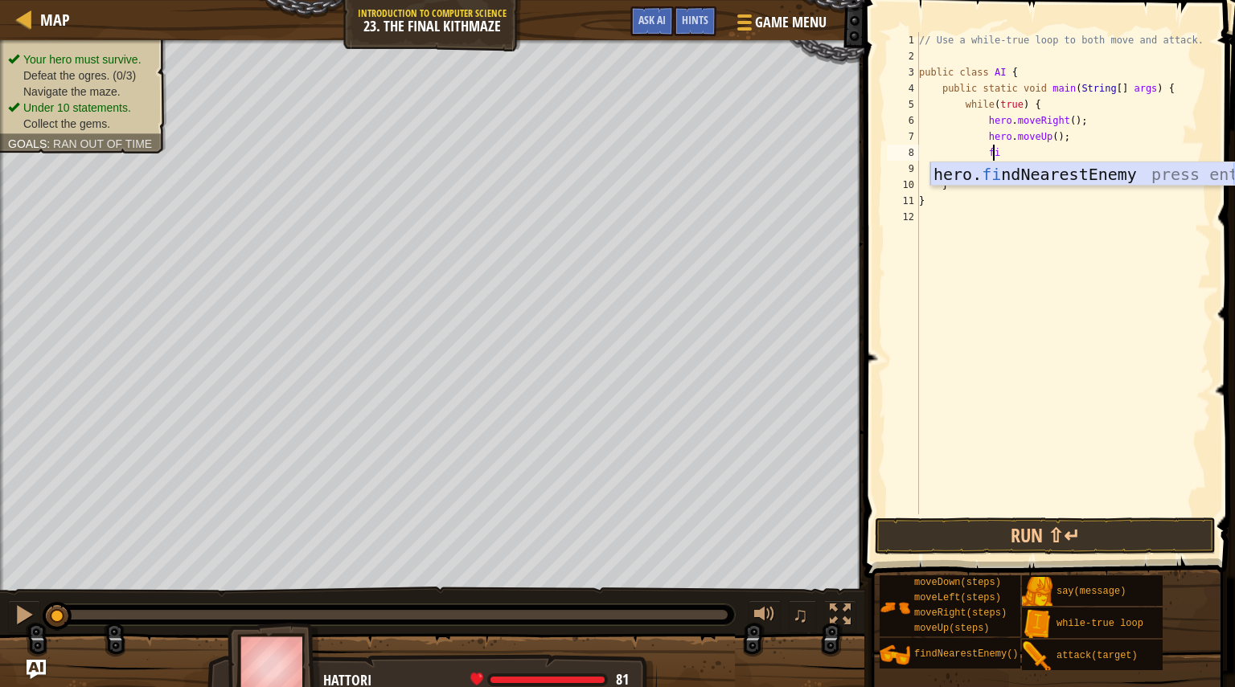
click at [1062, 183] on div "hero. fi ndNearestEnemy press enter" at bounding box center [1082, 198] width 304 height 72
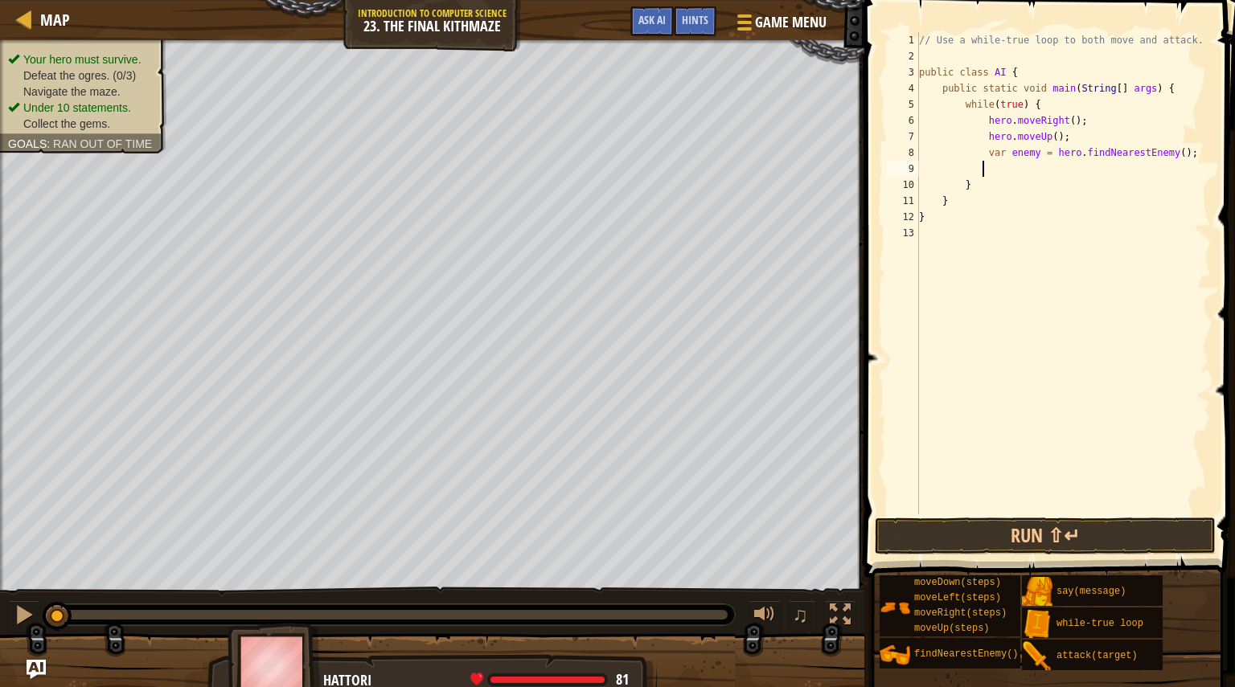
click at [1029, 154] on div "// Use a while-true loop to both move and attack. public class AI { public stat…" at bounding box center [1063, 289] width 295 height 515
type textarea "var enemy1 = hero.findNearestEnemy();"
click at [1006, 168] on div "// Use a while-true loop to both move and attack. public class AI { public stat…" at bounding box center [1063, 289] width 295 height 515
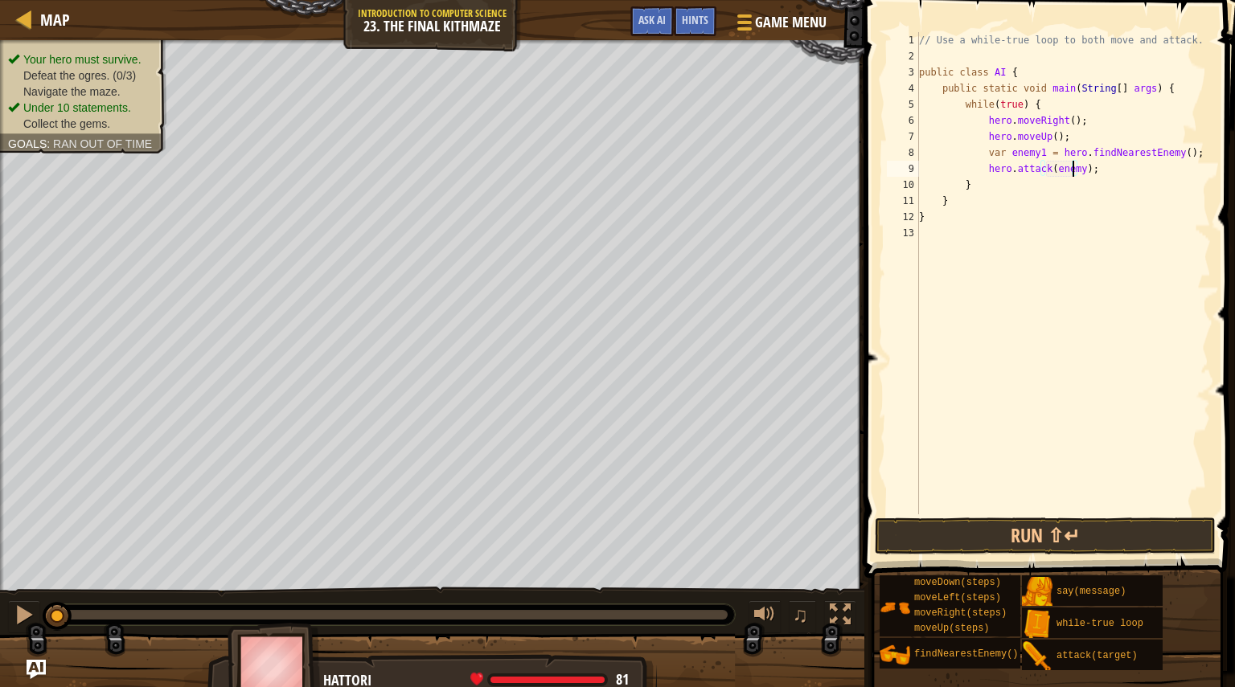
type textarea "hero.attack(enemy1);"
click at [1118, 167] on div "// Use a while-true loop to both move and attack. public class AI { public stat…" at bounding box center [1063, 289] width 295 height 515
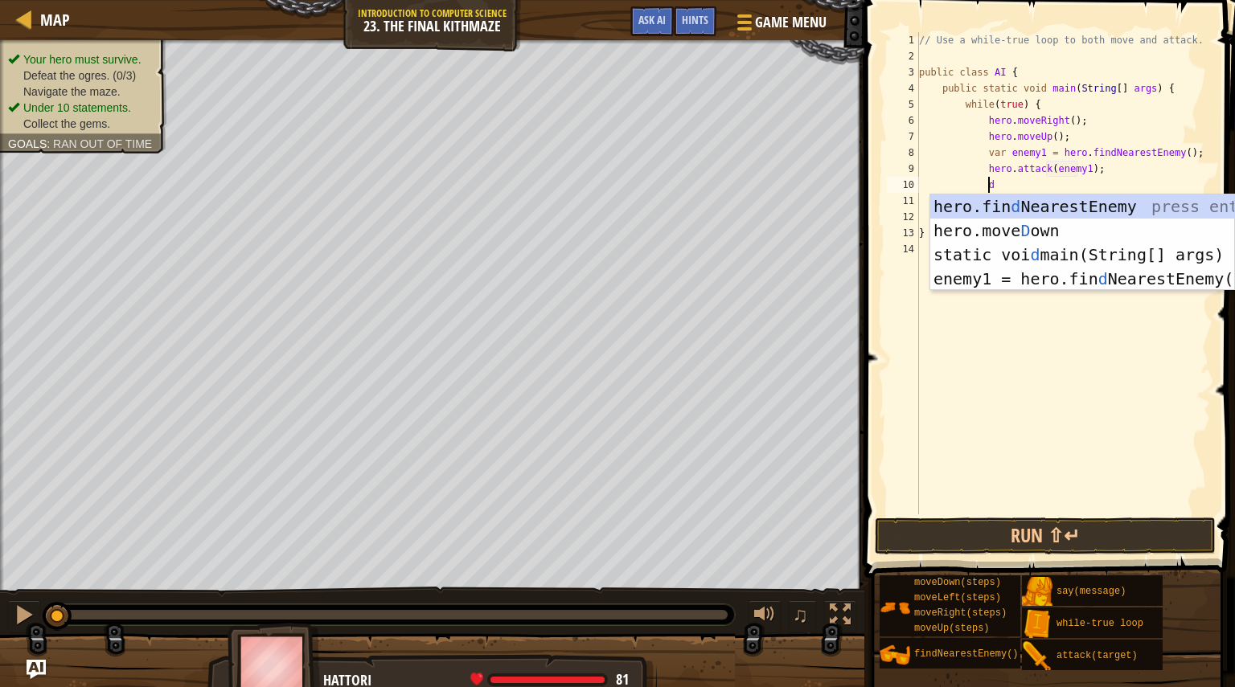
type textarea "do"
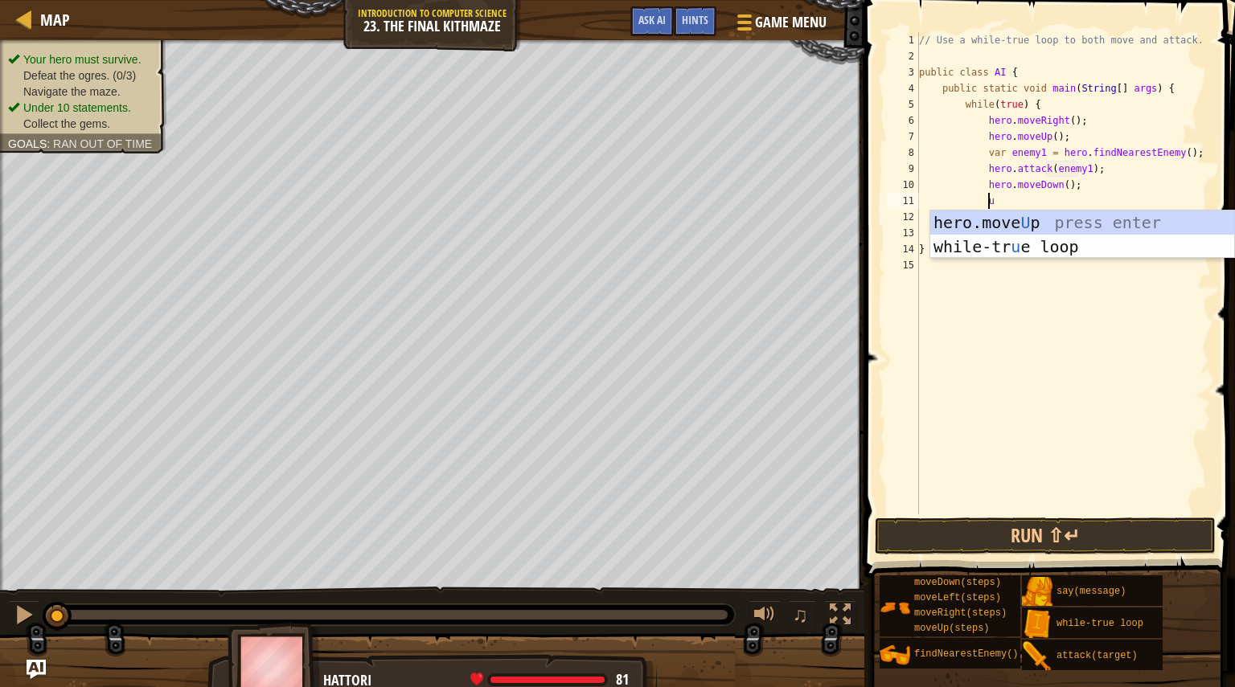
type textarea "up"
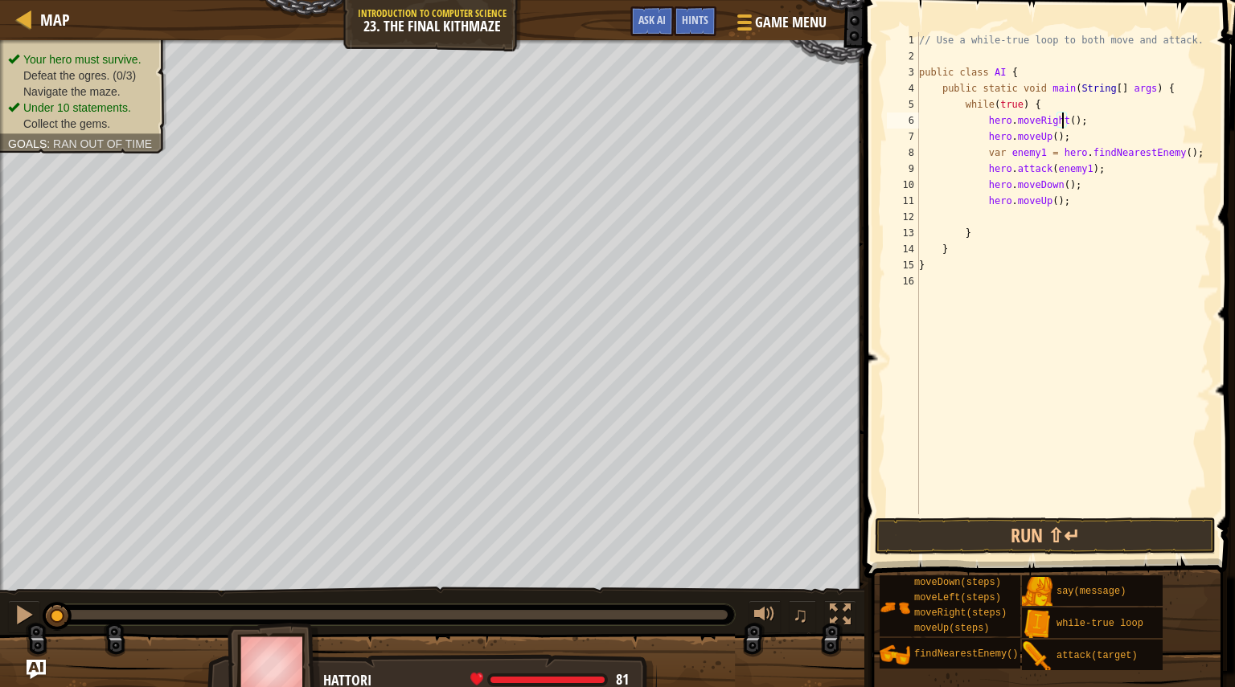
click at [1061, 121] on div "// Use a while-true loop to both move and attack. public class AI { public stat…" at bounding box center [1063, 289] width 295 height 515
click at [1100, 110] on div "// Use a while-true loop to both move and attack. public class AI { public stat…" at bounding box center [1063, 289] width 295 height 515
click at [1043, 134] on div "// Use a while-true loop to both move and attack. public class AI { public stat…" at bounding box center [1063, 289] width 295 height 515
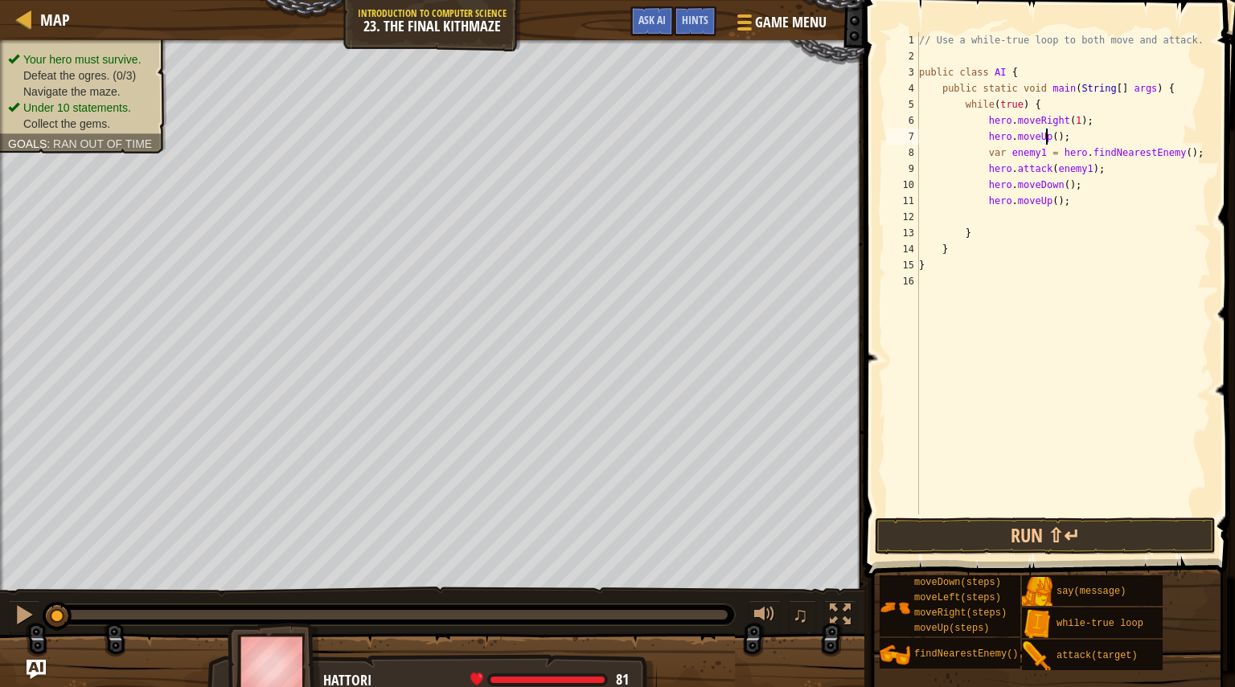
click at [1047, 133] on div "// Use a while-true loop to both move and attack. public class AI { public stat…" at bounding box center [1063, 289] width 295 height 515
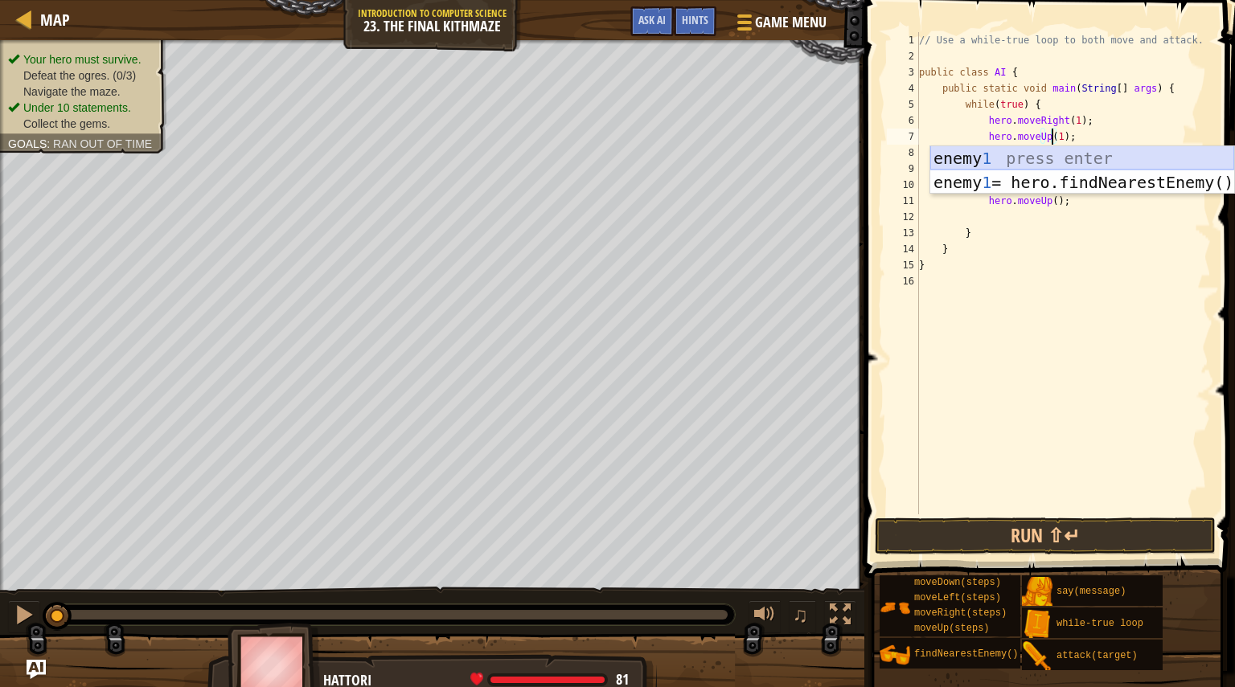
scroll to position [7, 10]
click at [1137, 118] on div "// Use a while-true loop to both move and attack. public class AI { public stat…" at bounding box center [1063, 289] width 295 height 515
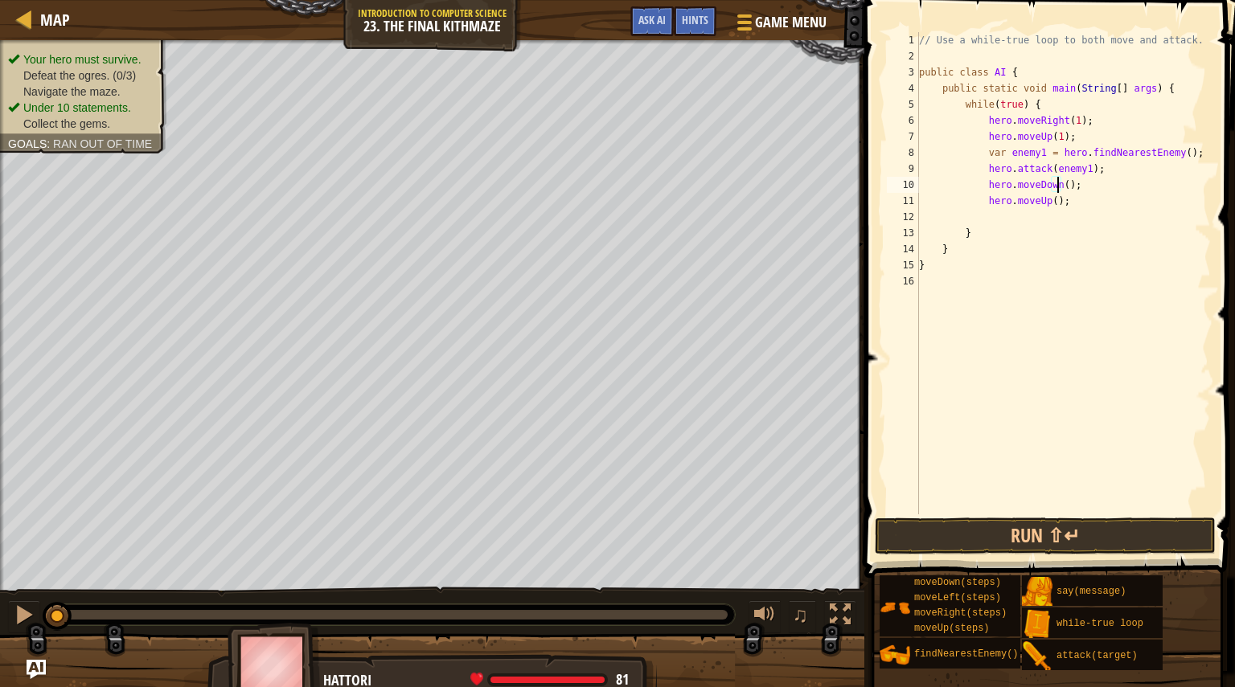
click at [1057, 181] on div "// Use a while-true loop to both move and attack. public class AI { public stat…" at bounding box center [1063, 289] width 295 height 515
click at [1045, 201] on div "// Use a while-true loop to both move and attack. public class AI { public stat…" at bounding box center [1063, 289] width 295 height 515
type textarea "hero.moveUp(1);"
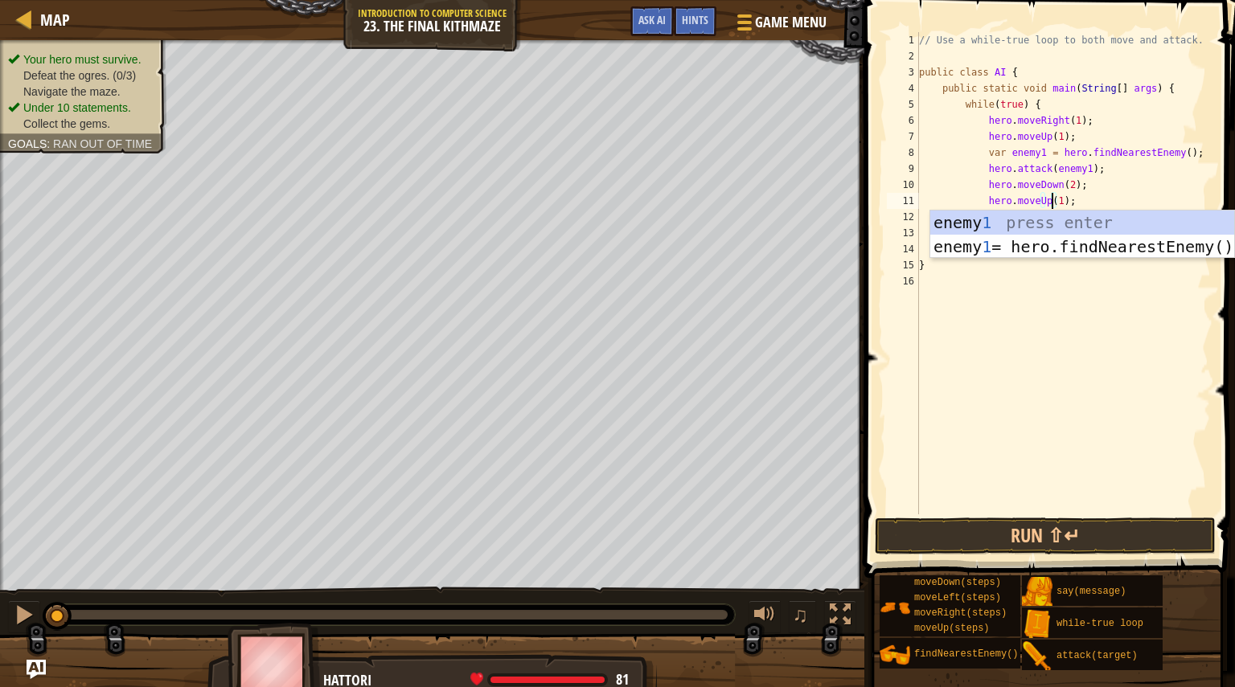
click at [1064, 391] on div "// Use a while-true loop to both move and attack. public class AI { public stat…" at bounding box center [1063, 289] width 295 height 515
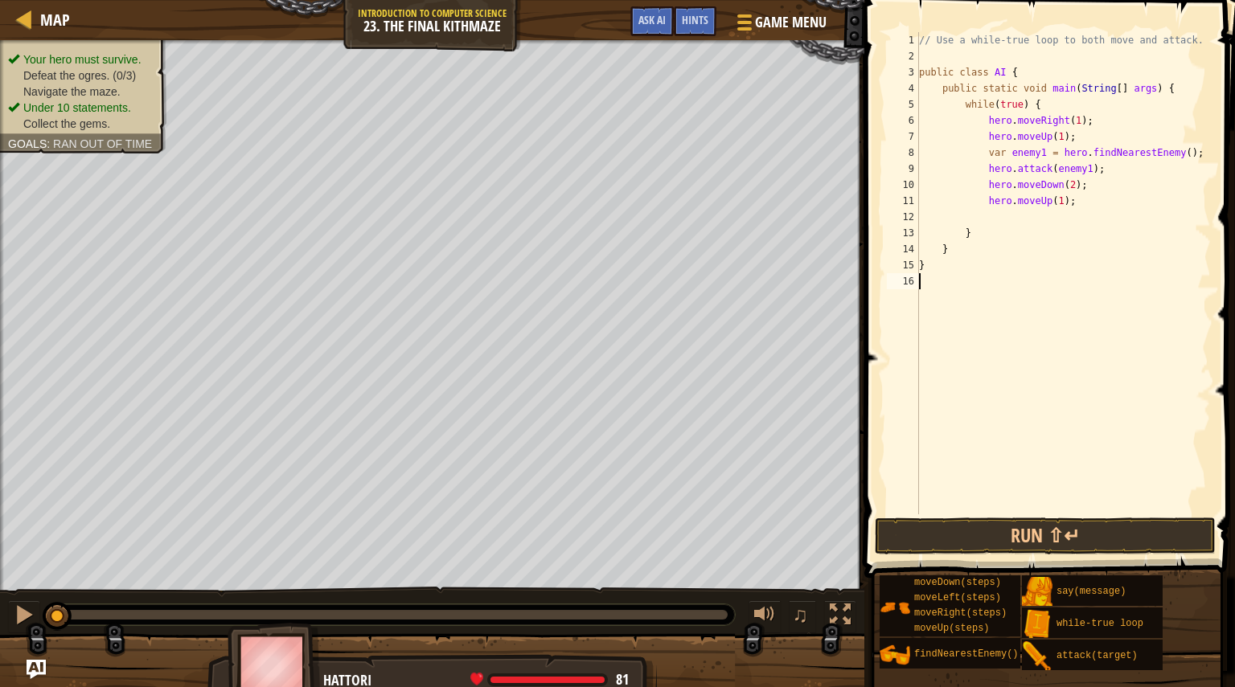
scroll to position [7, 0]
click at [1064, 523] on button "Run ⇧↵" at bounding box center [1045, 536] width 341 height 37
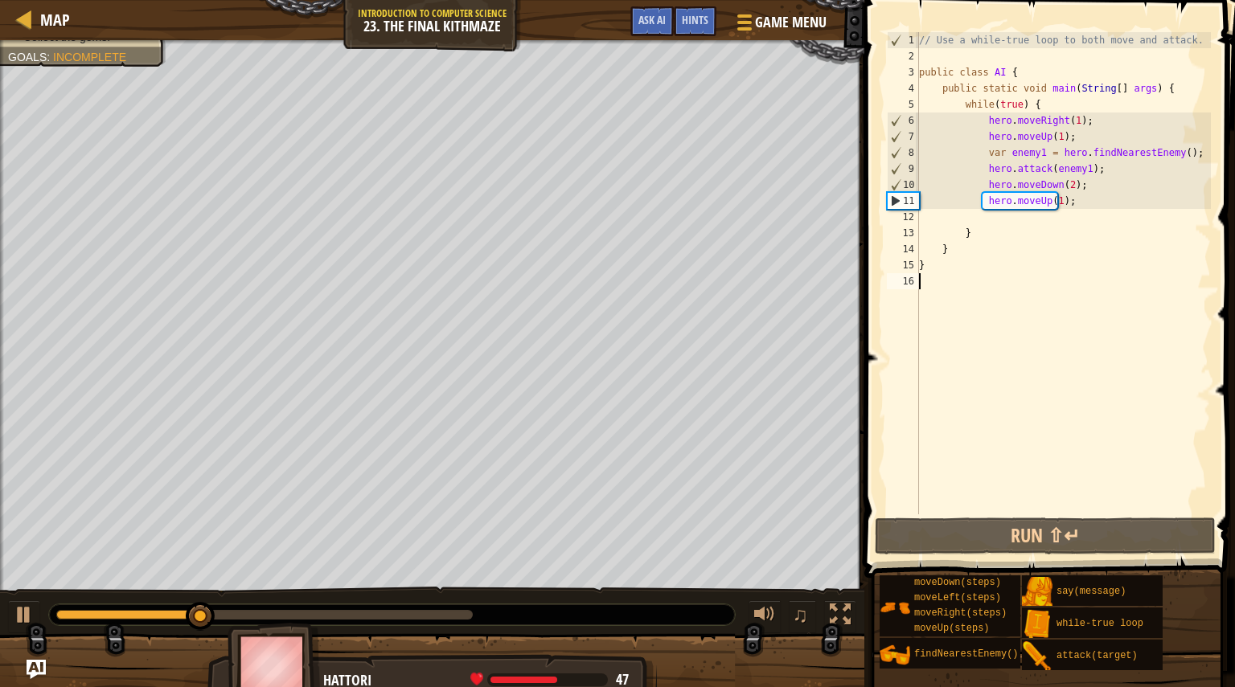
click at [1034, 169] on div "// Use a while-true loop to both move and attack. public class AI { public stat…" at bounding box center [1063, 289] width 295 height 515
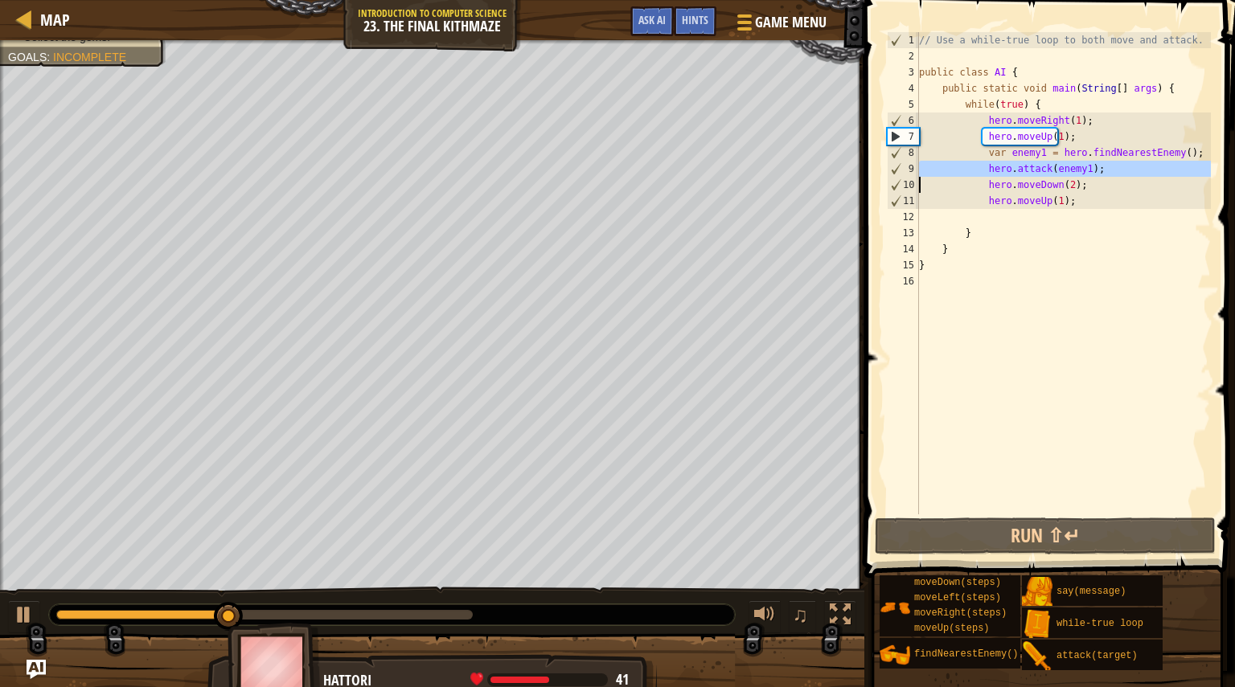
click at [1100, 166] on div "// Use a while-true loop to both move and attack. public class AI { public stat…" at bounding box center [1063, 273] width 295 height 482
type textarea "hero.attack(enemy1);"
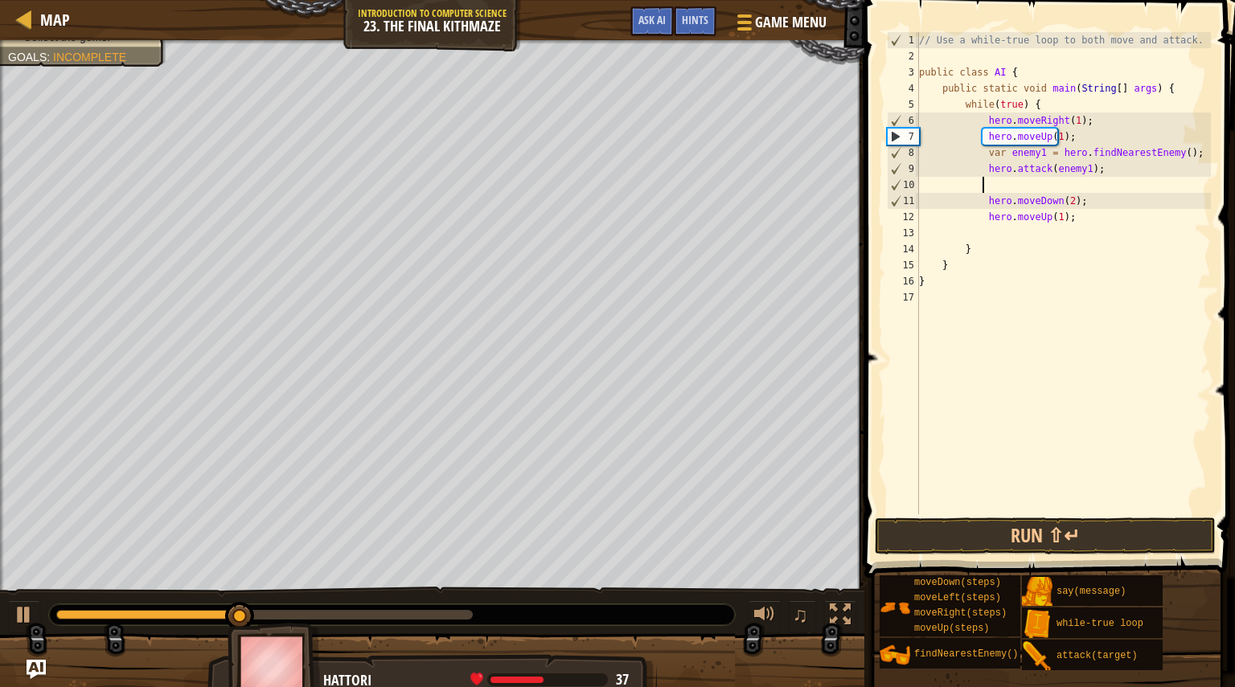
paste textarea
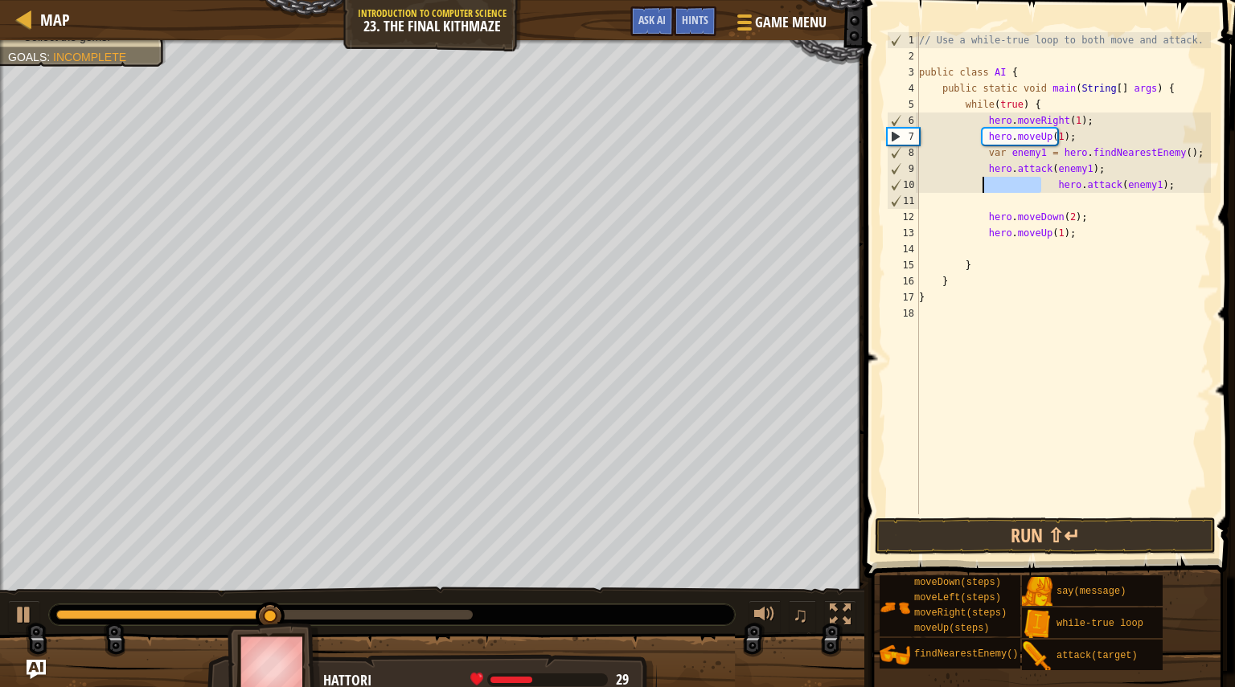
drag, startPoint x: 1039, startPoint y: 181, endPoint x: 981, endPoint y: 184, distance: 58.0
click at [981, 184] on div "// Use a while-true loop to both move and attack. public class AI { public stat…" at bounding box center [1063, 289] width 295 height 515
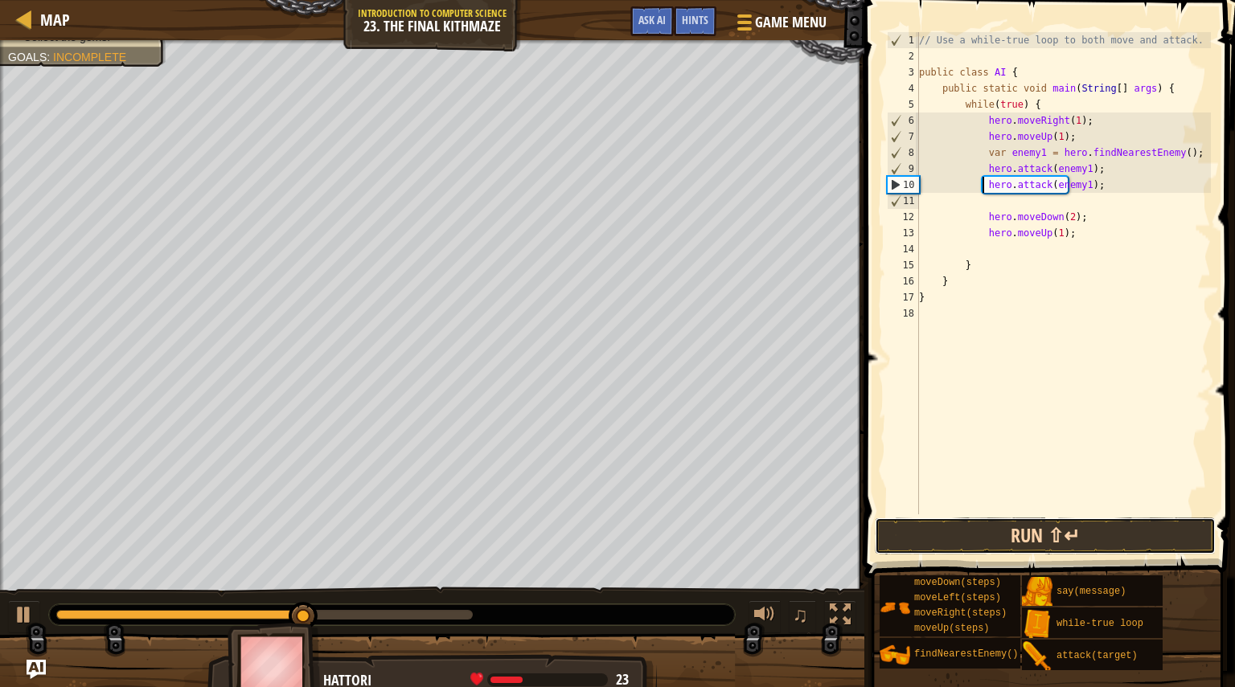
click at [1049, 530] on button "Run ⇧↵" at bounding box center [1045, 536] width 341 height 37
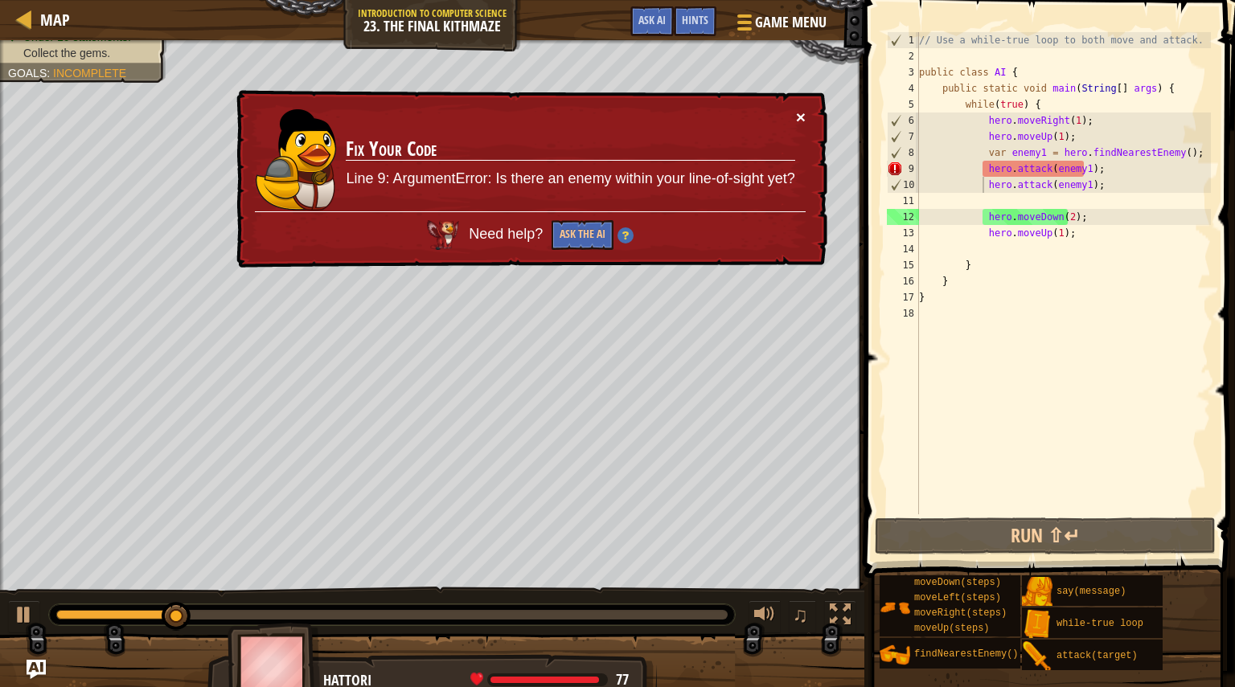
click at [796, 115] on button "×" at bounding box center [801, 117] width 10 height 17
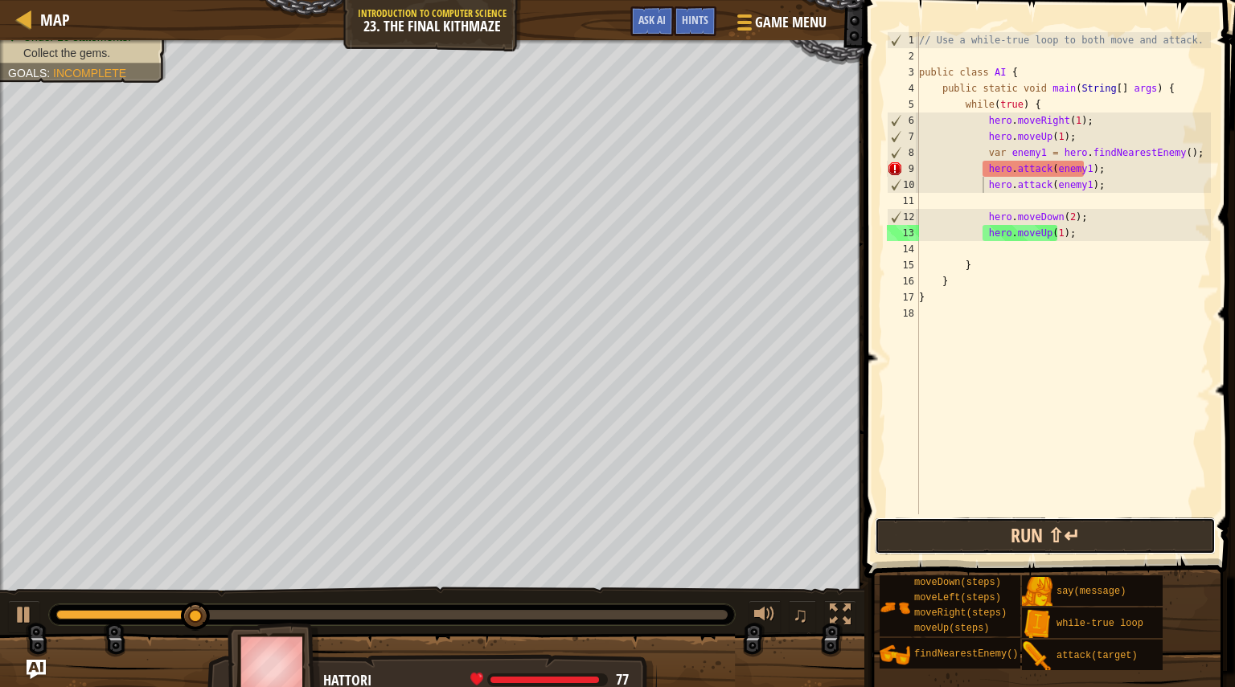
click at [954, 553] on button "Run ⇧↵" at bounding box center [1045, 536] width 341 height 37
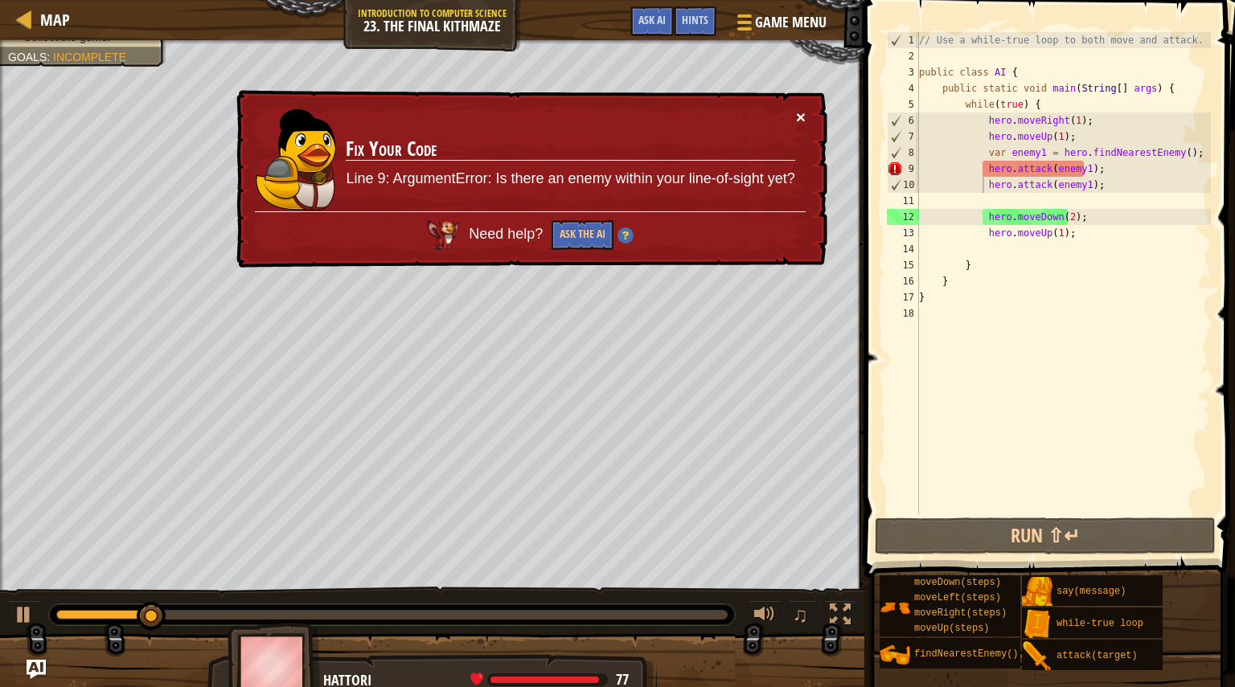
click at [802, 120] on button "×" at bounding box center [801, 117] width 10 height 17
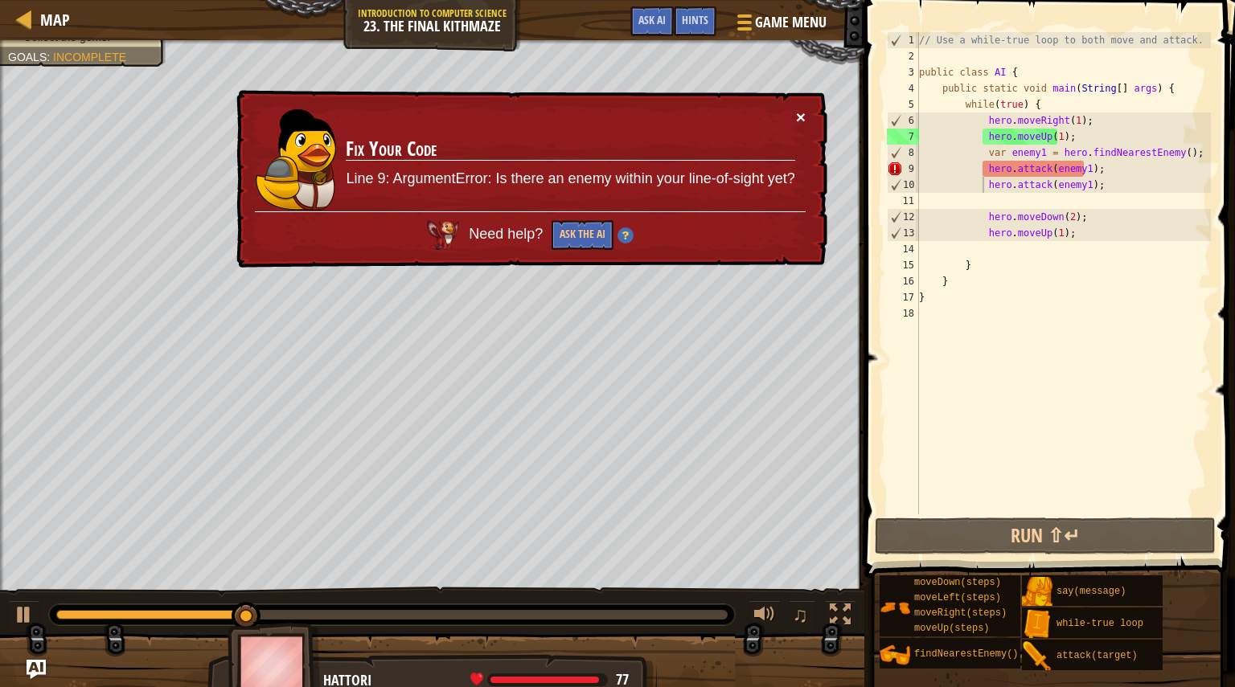
click at [801, 120] on button "×" at bounding box center [801, 117] width 10 height 17
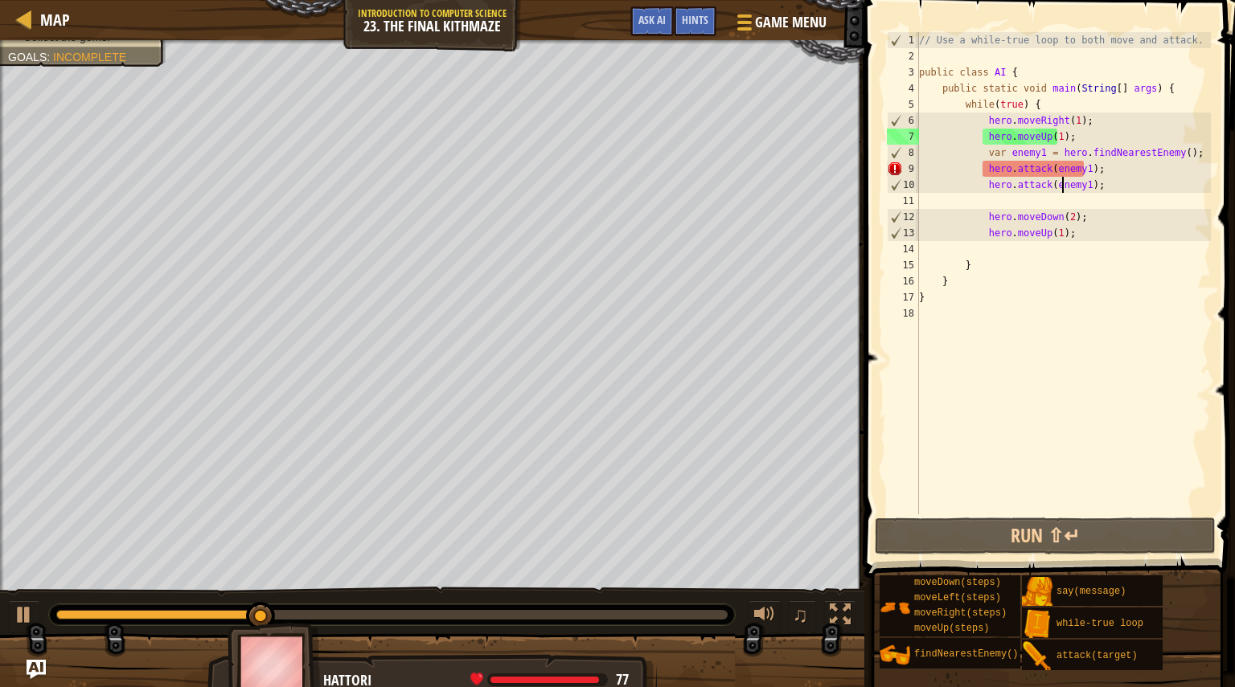
click at [1061, 192] on div "// Use a while-true loop to both move and attack. public class AI { public stat…" at bounding box center [1063, 289] width 295 height 515
type textarea "hero.attack(enemy1);"
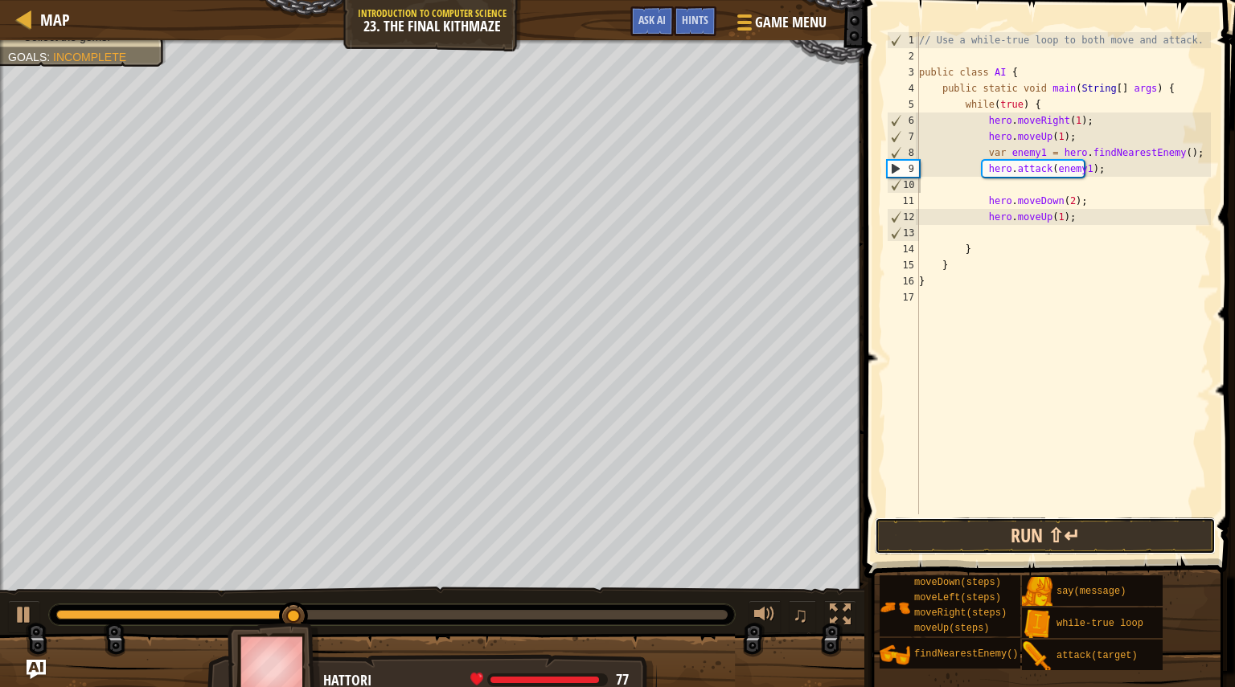
click at [1074, 531] on button "Run ⇧↵" at bounding box center [1045, 536] width 341 height 37
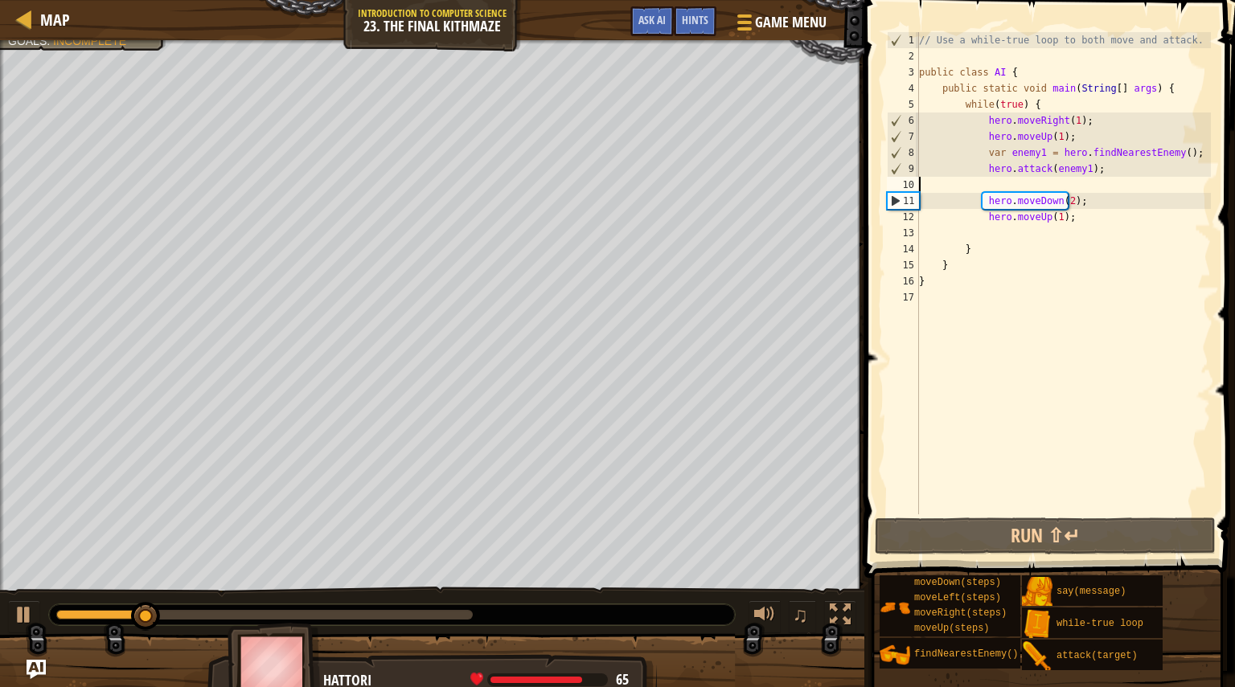
click at [1051, 184] on div "// Use a while-true loop to both move and attack. public class AI { public stat…" at bounding box center [1063, 289] width 295 height 515
type textarea "hero.attack(enemy1);"
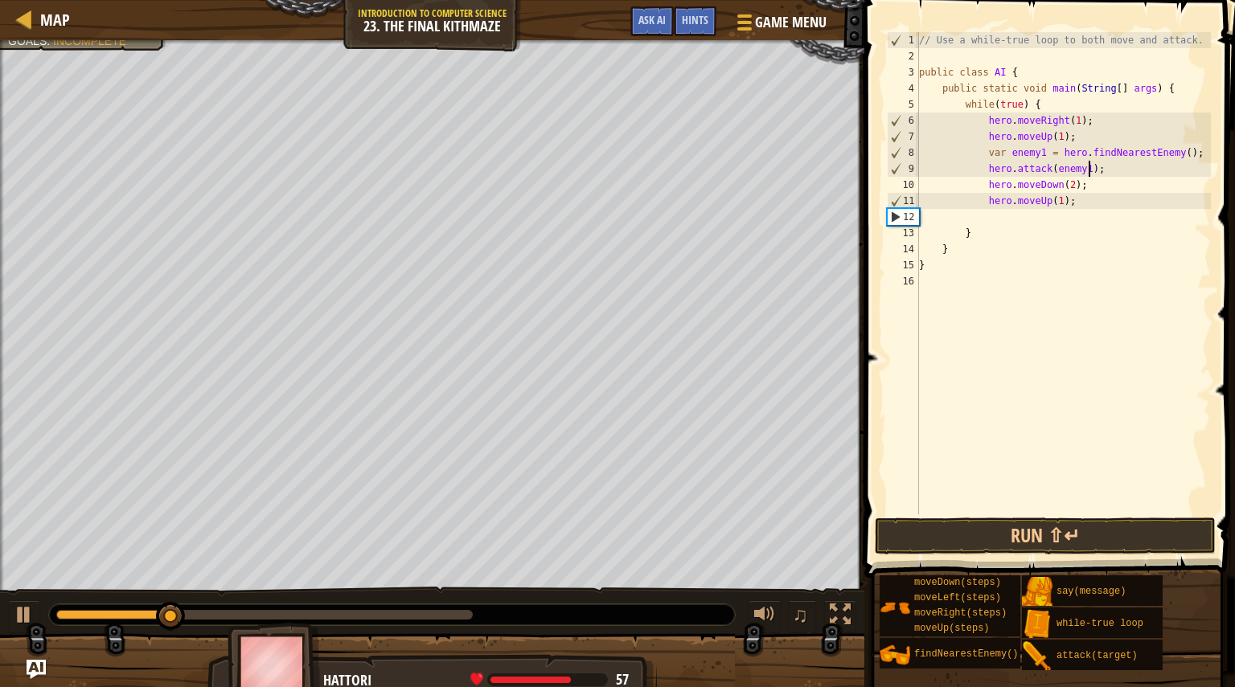
click at [1102, 169] on div "// Use a while-true loop to both move and attack. public class AI { public stat…" at bounding box center [1063, 289] width 295 height 515
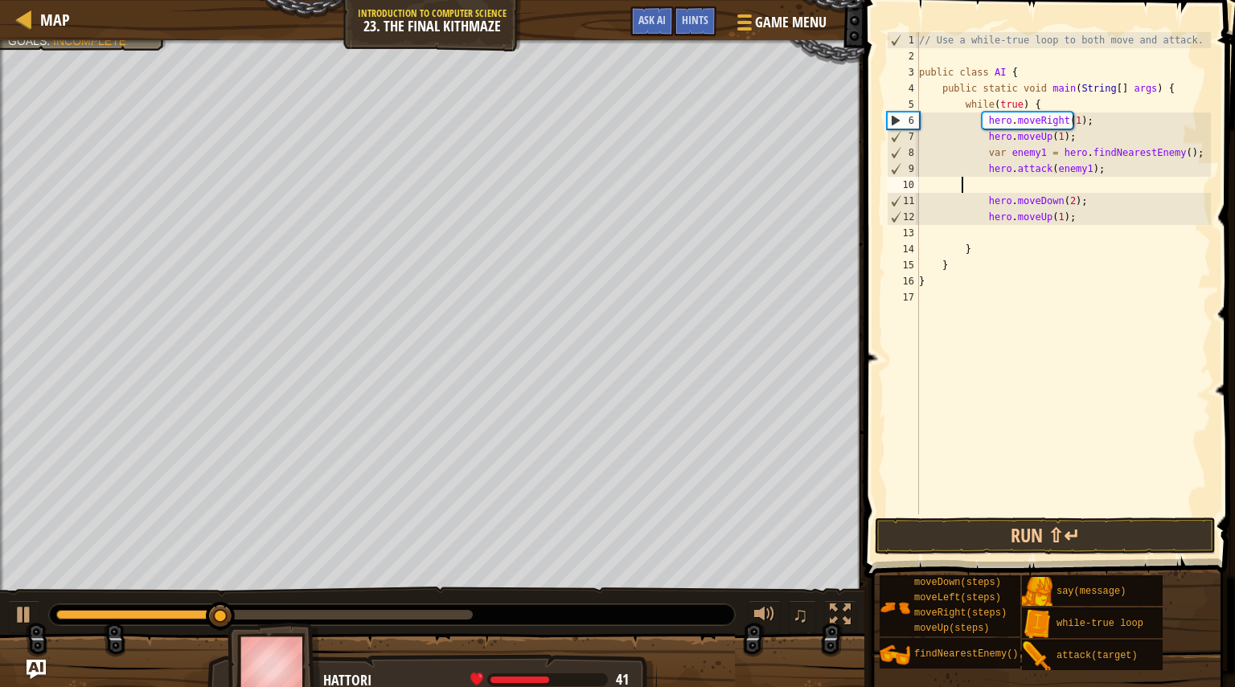
paste textarea
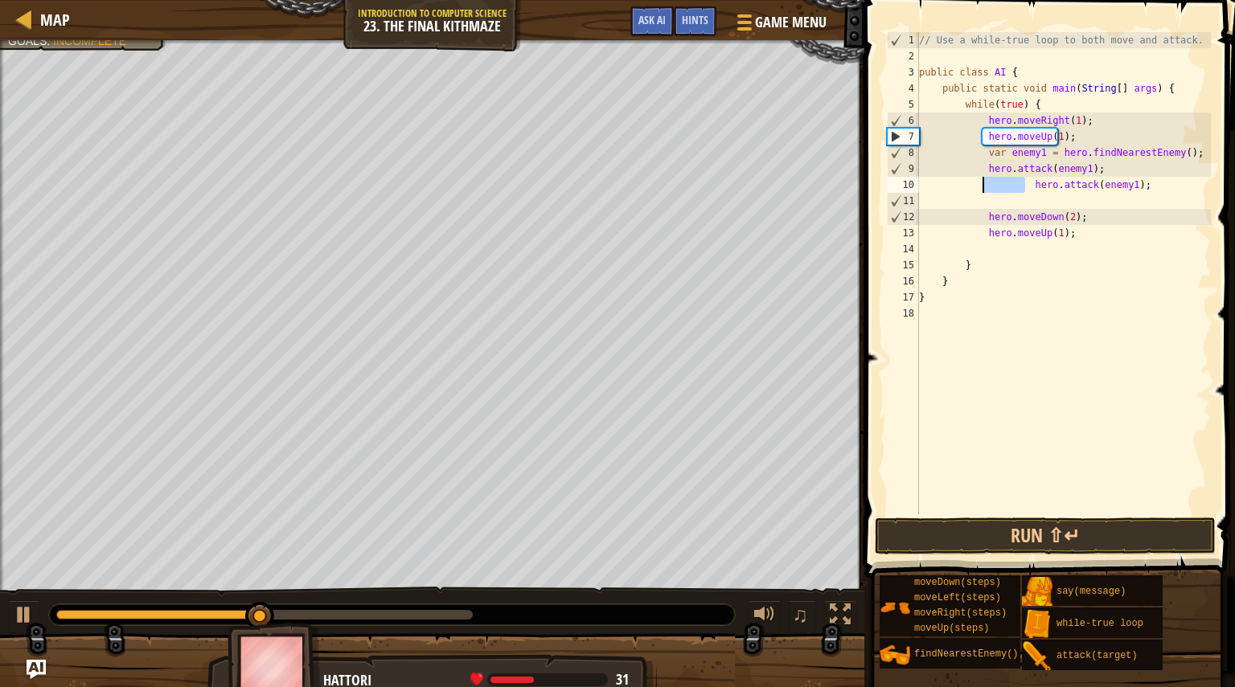
drag, startPoint x: 1024, startPoint y: 186, endPoint x: 980, endPoint y: 179, distance: 43.9
click at [980, 179] on div "// Use a while-true loop to both move and attack. public class AI { public stat…" at bounding box center [1063, 289] width 295 height 515
type textarea "hero.attack(enemy1);"
click at [991, 196] on div "// Use a while-true loop to both move and attack. public class AI { public stat…" at bounding box center [1063, 289] width 295 height 515
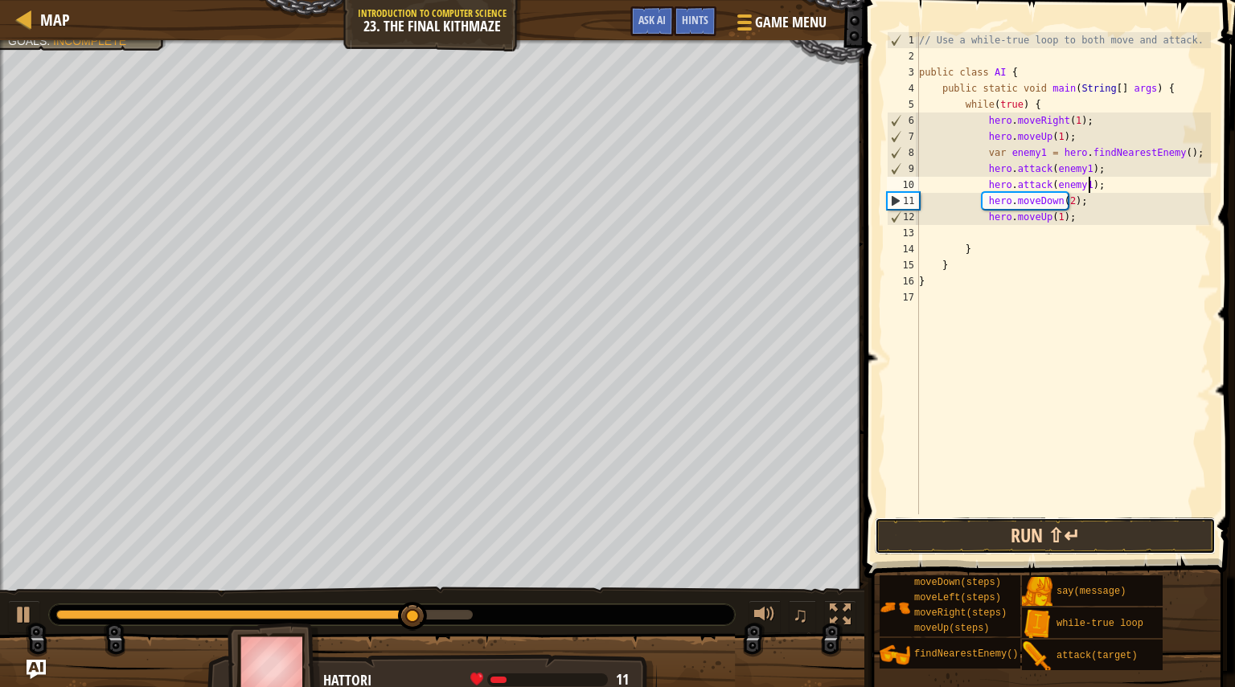
click at [1024, 527] on button "Run ⇧↵" at bounding box center [1045, 536] width 341 height 37
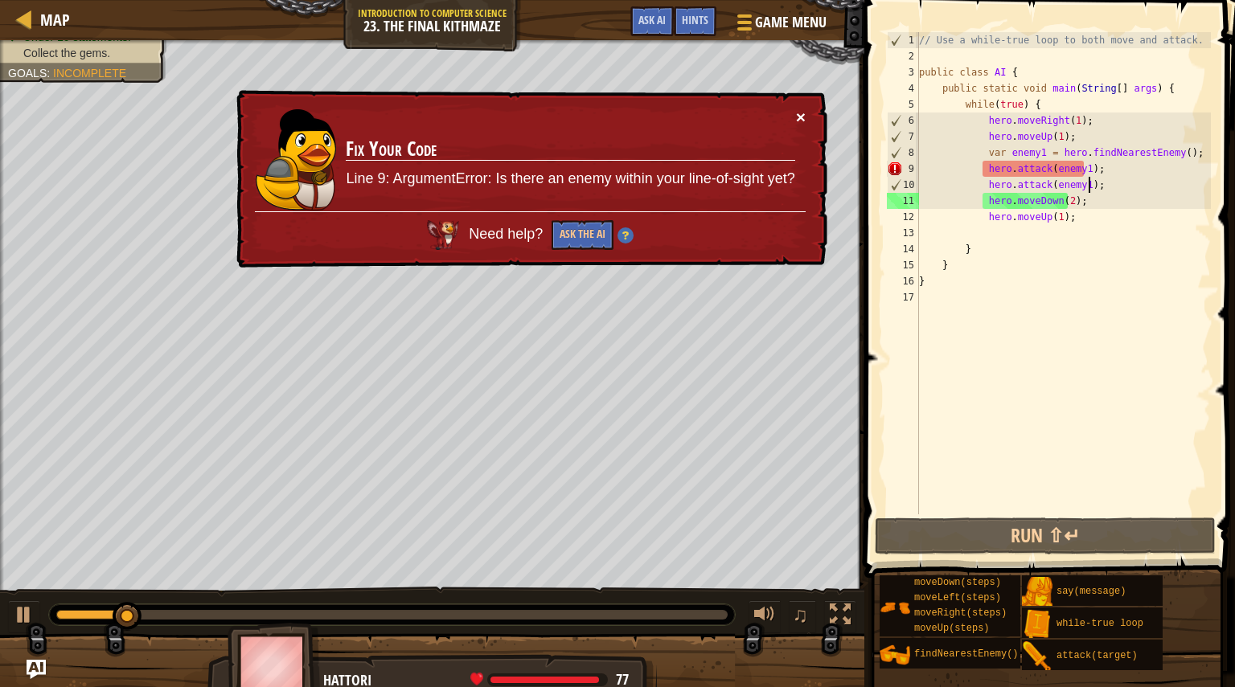
click at [800, 115] on button "×" at bounding box center [801, 117] width 10 height 17
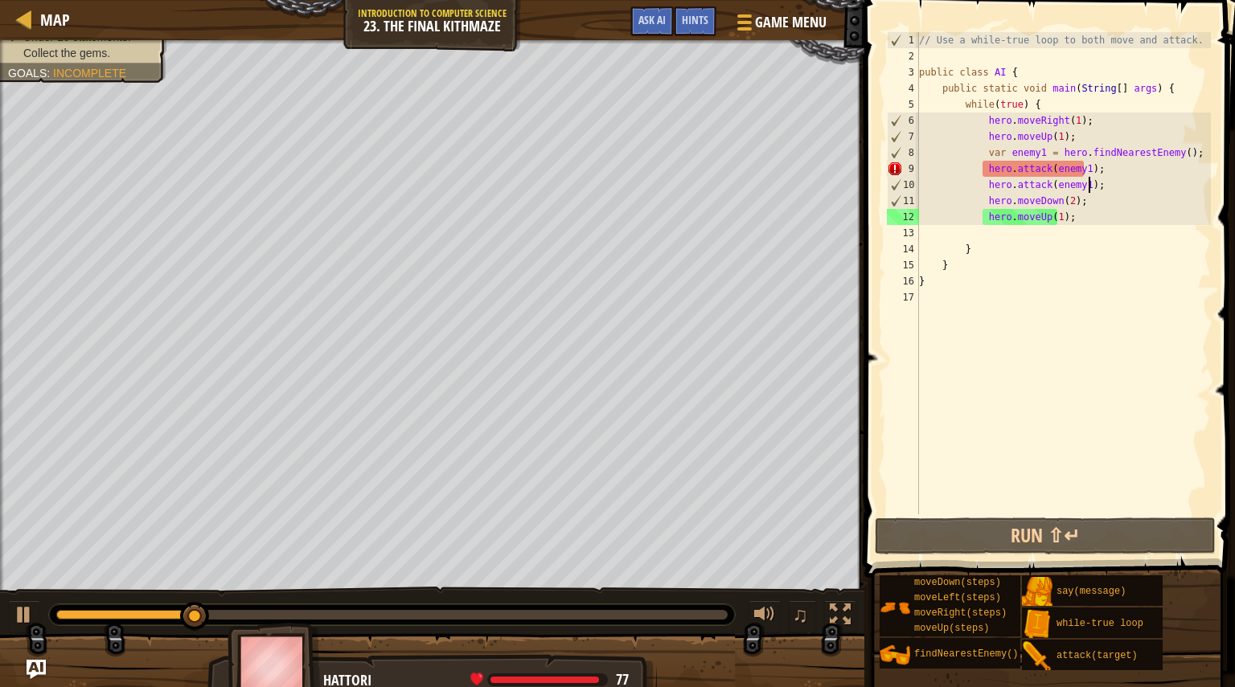
click at [1091, 195] on div "// Use a while-true loop to both move and attack. public class AI { public stat…" at bounding box center [1063, 289] width 295 height 515
click at [1091, 185] on div "// Use a while-true loop to both move and attack. public class AI { public stat…" at bounding box center [1063, 289] width 295 height 515
type textarea "hero.attack(enemy1);"
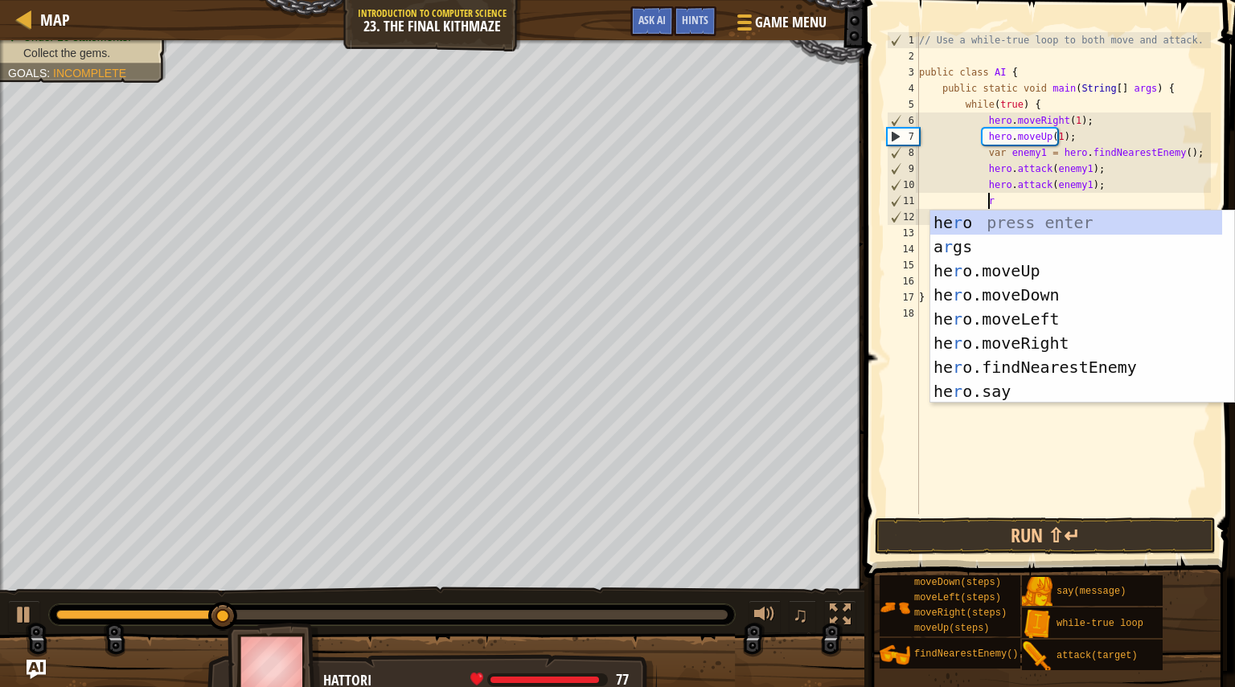
scroll to position [7, 5]
type textarea "ri"
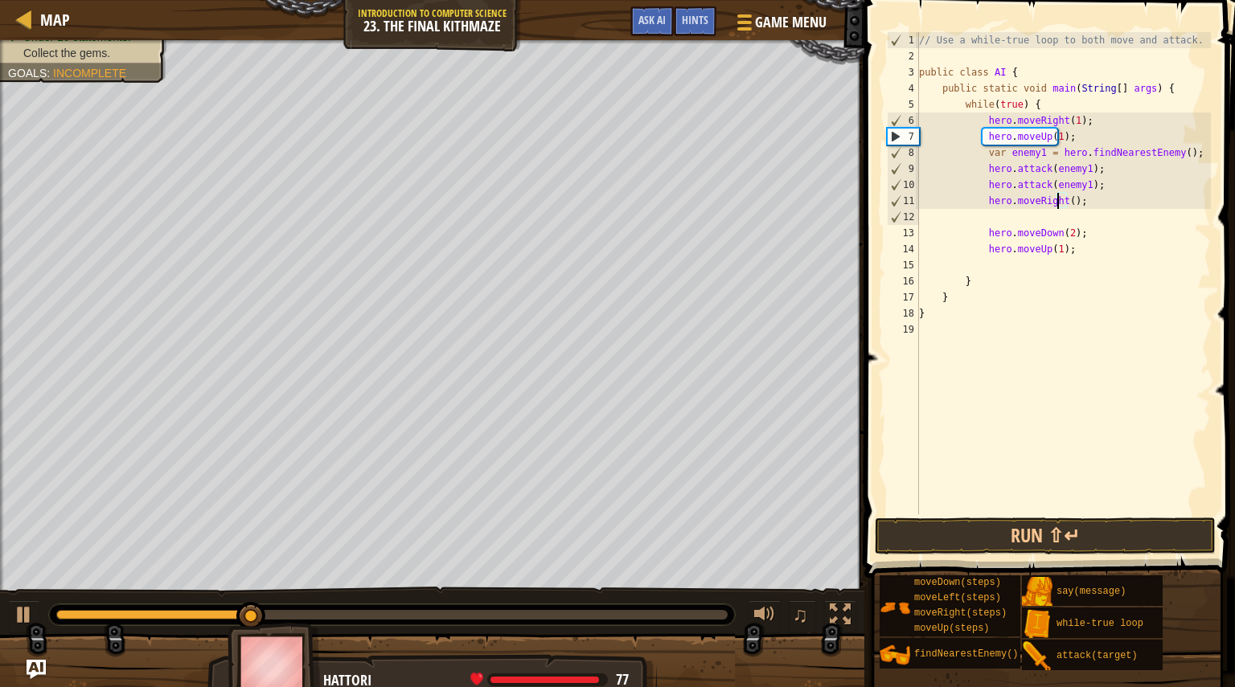
click at [1058, 199] on div "// Use a while-true loop to both move and attack. public class AI { public stat…" at bounding box center [1063, 289] width 295 height 515
type textarea "hero.moveRight(1);"
click at [1094, 198] on div "// Use a while-true loop to both move and attack. public class AI { public stat…" at bounding box center [1063, 289] width 295 height 515
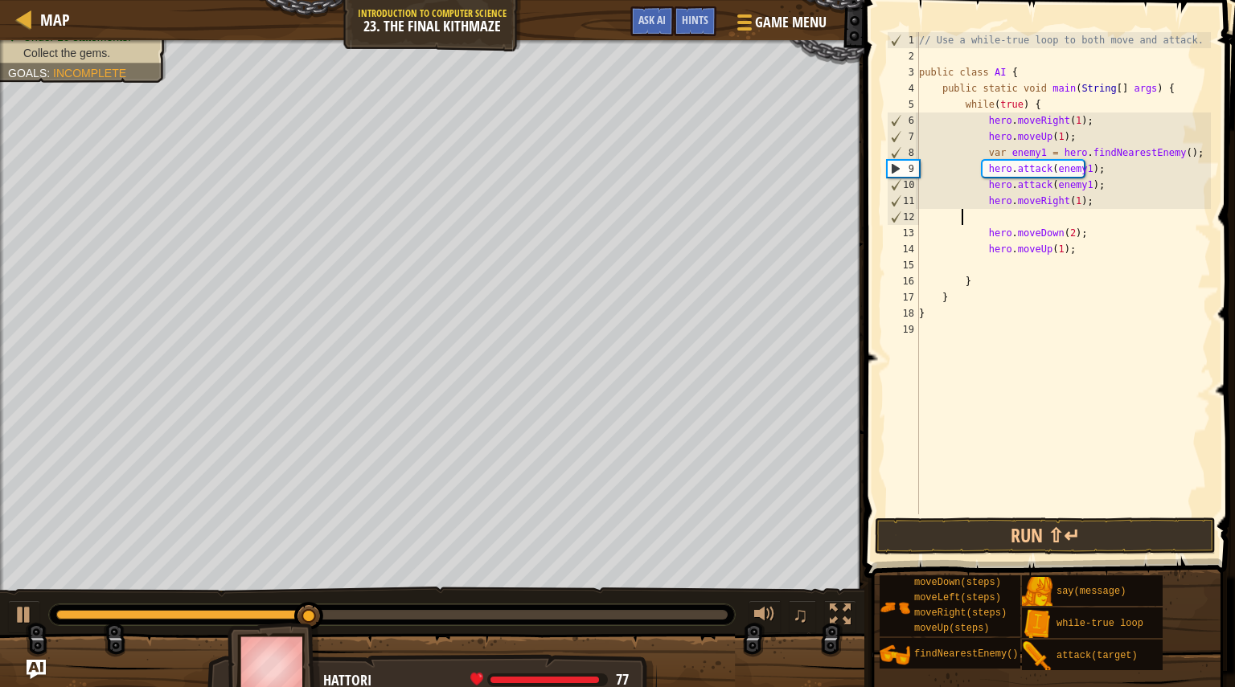
scroll to position [7, 2]
drag, startPoint x: 1100, startPoint y: 213, endPoint x: 1096, endPoint y: 199, distance: 15.0
click at [1096, 199] on div "// Use a while-true loop to both move and attack. public class AI { public stat…" at bounding box center [1063, 289] width 295 height 515
type textarea "hero.moveRight(1);"
click at [961, 529] on button "Run ⇧↵" at bounding box center [1045, 536] width 341 height 37
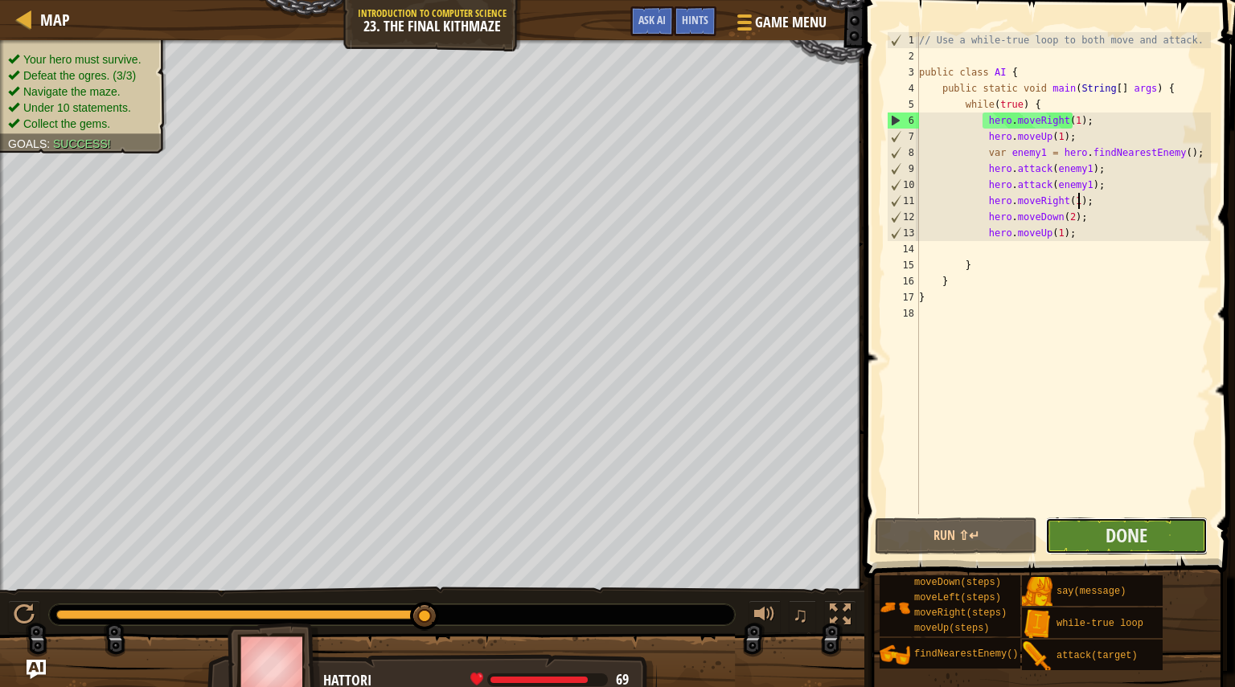
click at [1083, 534] on button "Done" at bounding box center [1126, 536] width 162 height 37
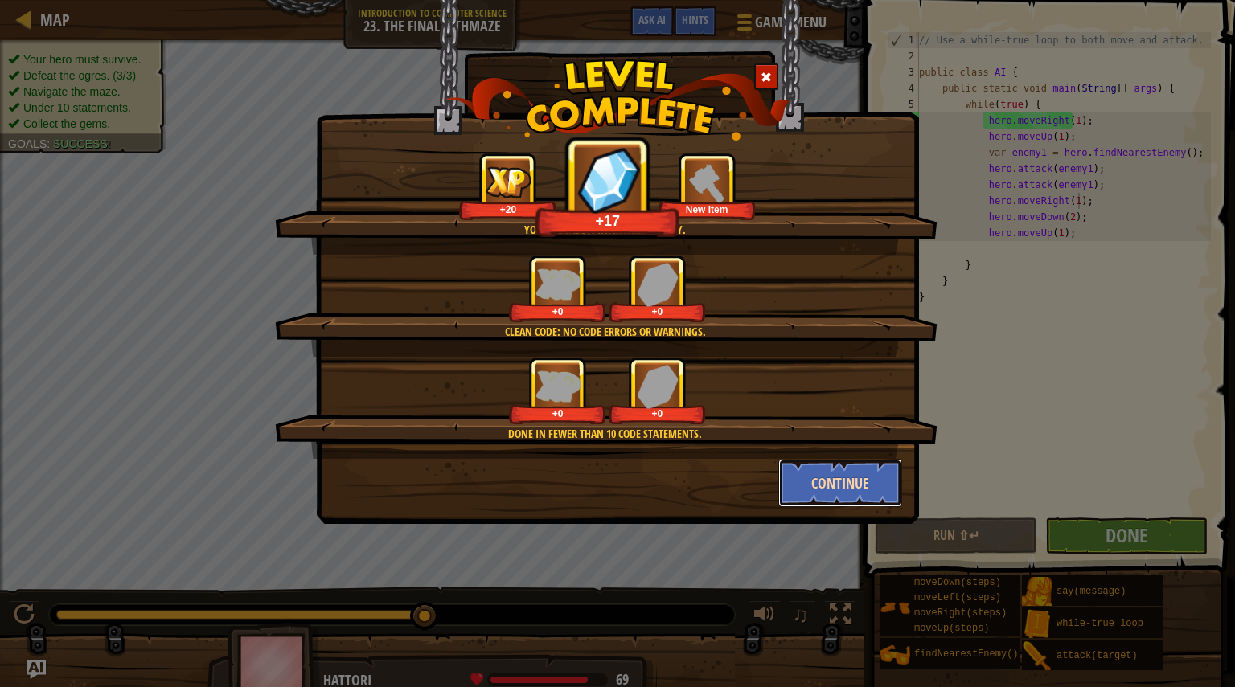
click at [843, 479] on button "Continue" at bounding box center [840, 483] width 125 height 48
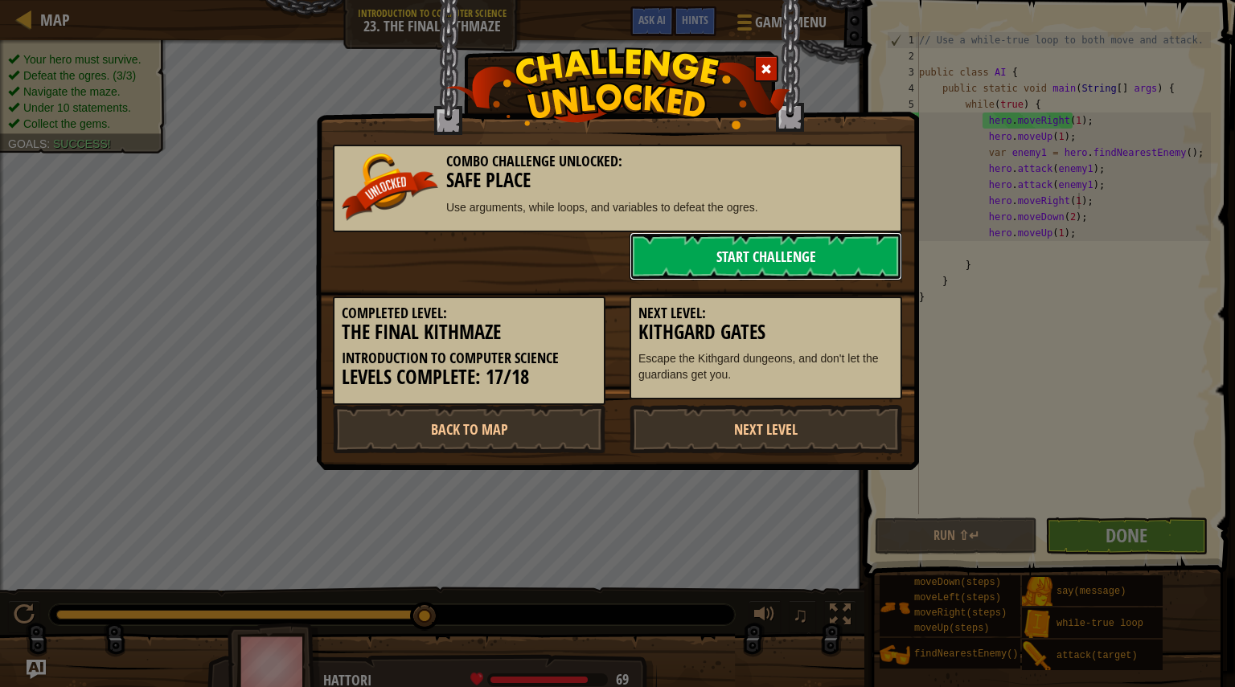
click at [746, 265] on link "Start Challenge" at bounding box center [766, 256] width 273 height 48
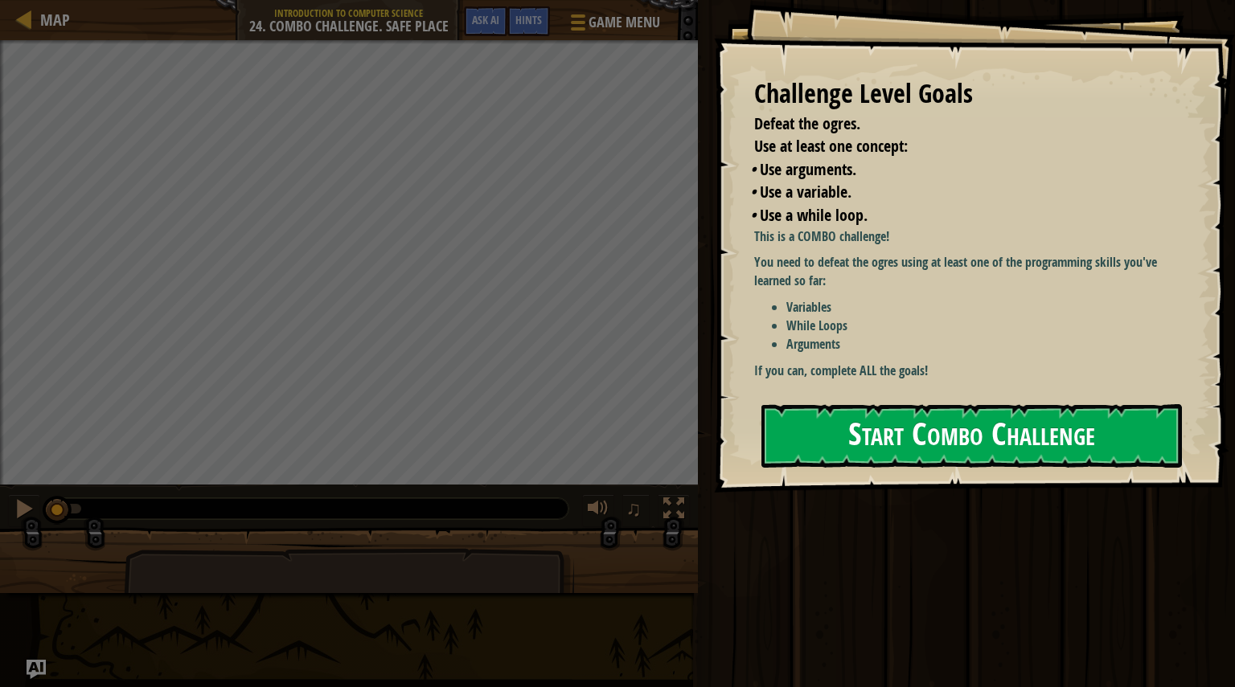
click at [901, 404] on button "Start Combo Challenge" at bounding box center [971, 436] width 421 height 64
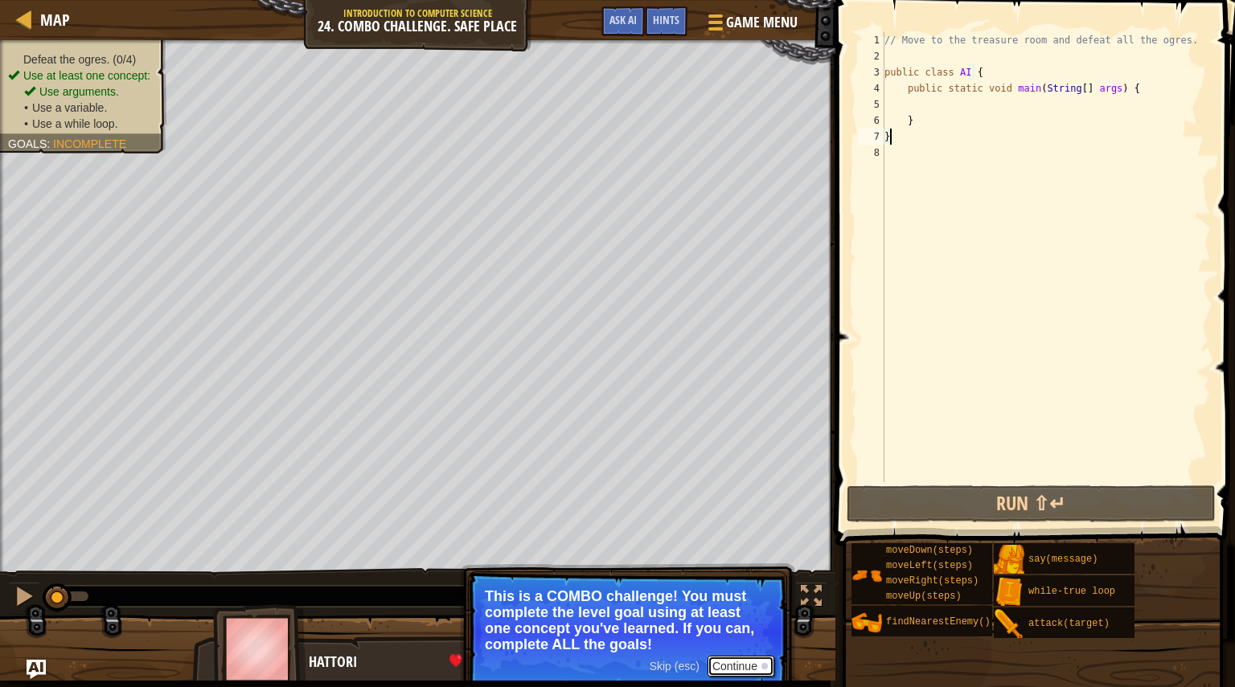
click at [749, 670] on button "Continue" at bounding box center [741, 666] width 67 height 21
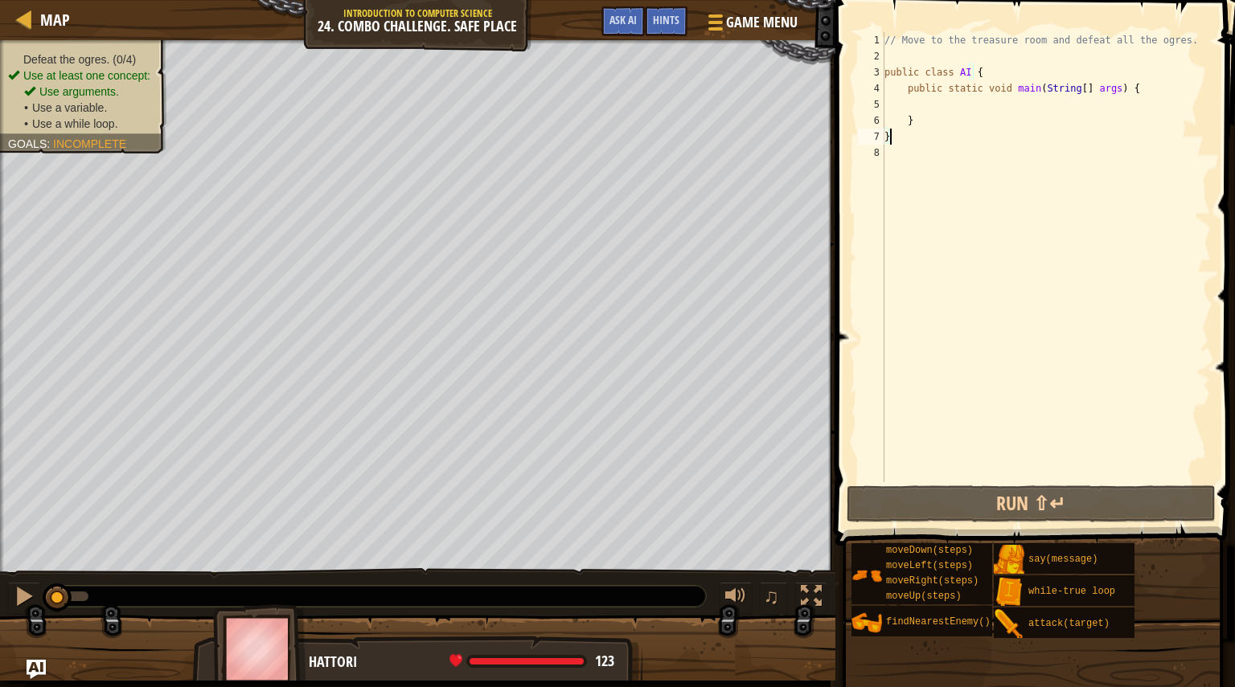
click at [963, 103] on div "// Move to the treasure room and defeat all the ogres. public class AI { public…" at bounding box center [1046, 273] width 330 height 482
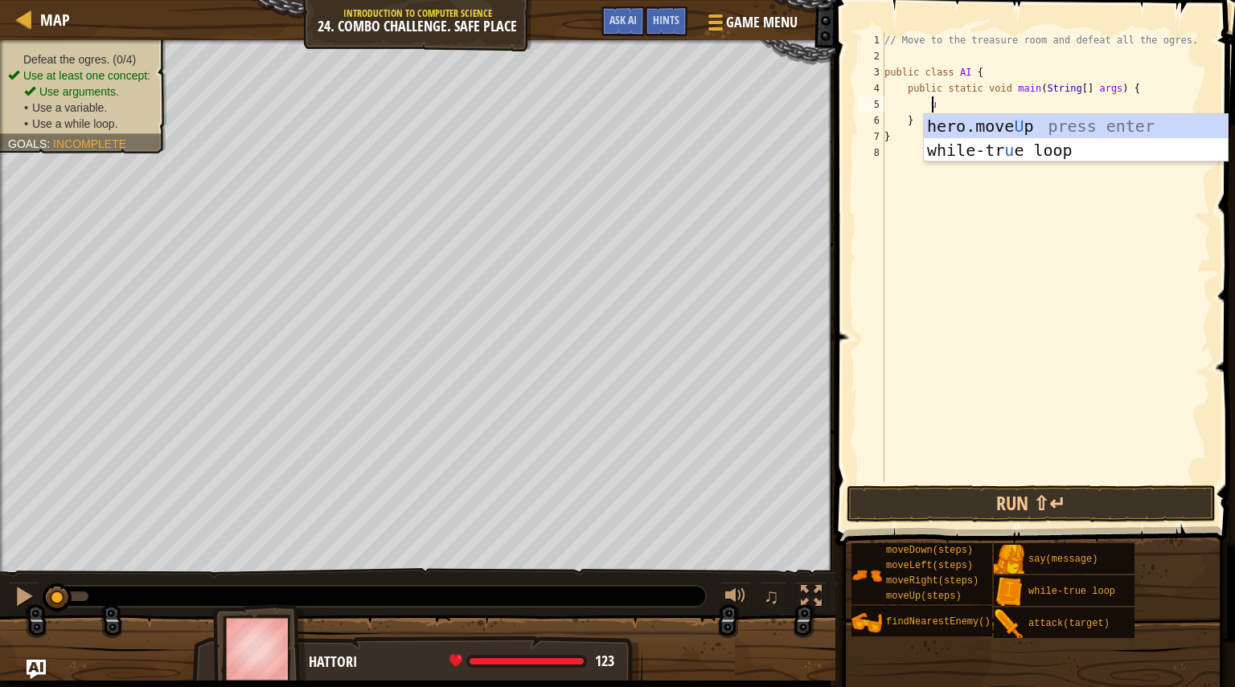
type textarea "up"
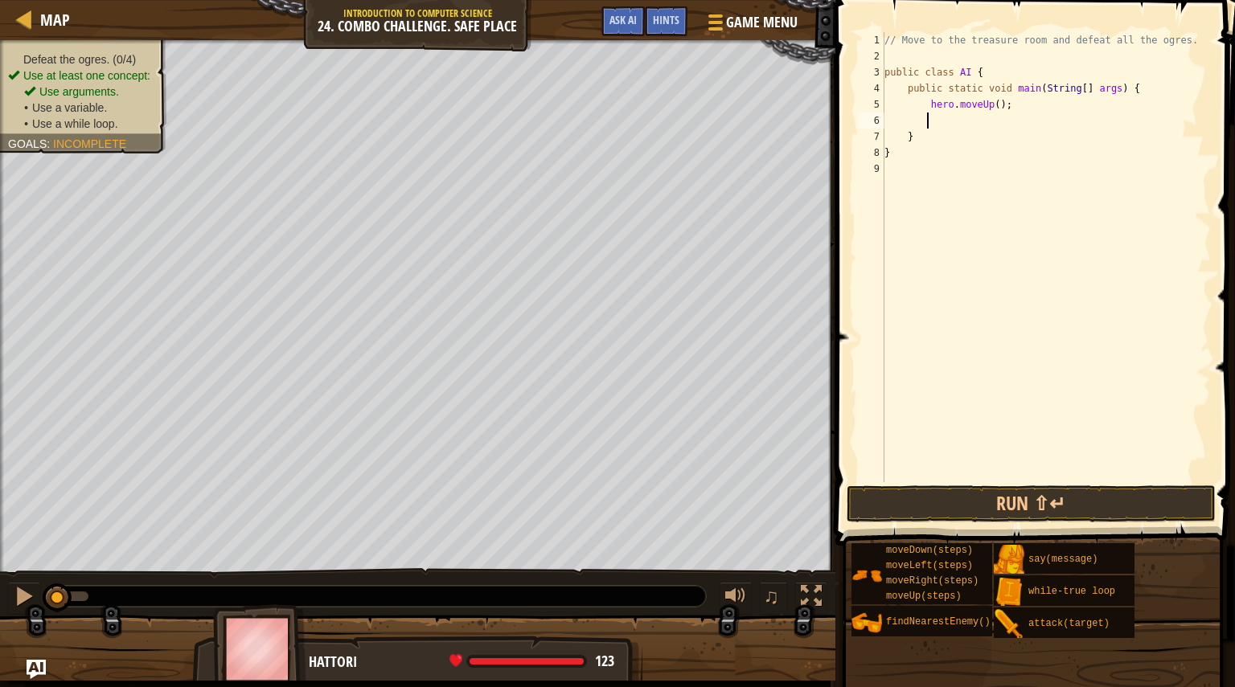
scroll to position [7, 2]
click at [989, 103] on div "// Move to the treasure room and defeat all the ogres. public class AI { public…" at bounding box center [1046, 273] width 330 height 482
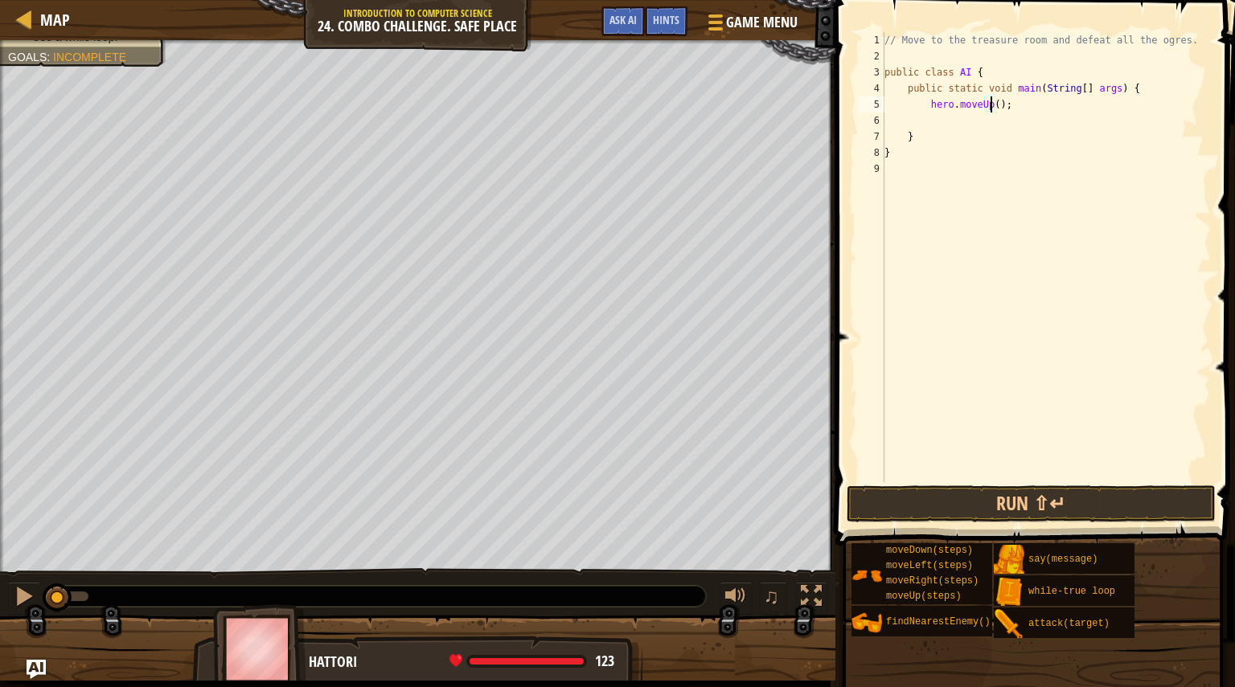
type textarea "hero.moveUp(4);"
click at [967, 117] on div "// Move to the treasure room and defeat all the ogres. public class AI { public…" at bounding box center [1046, 273] width 330 height 482
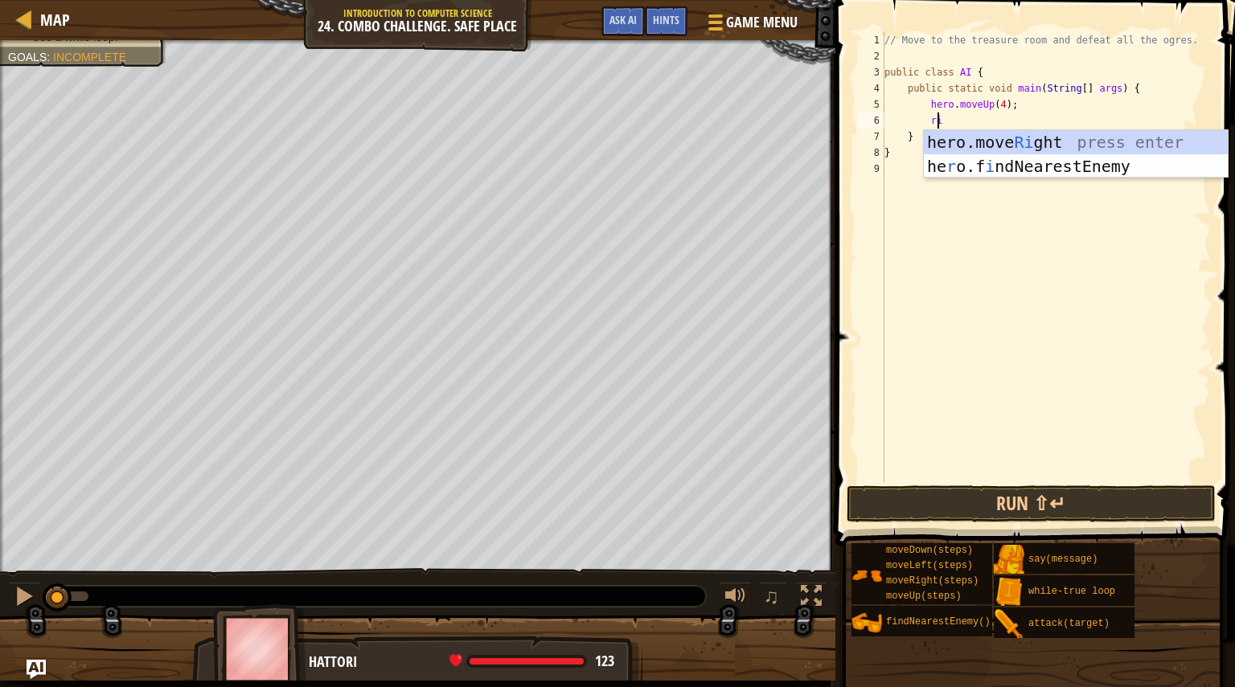
type textarea "righ"
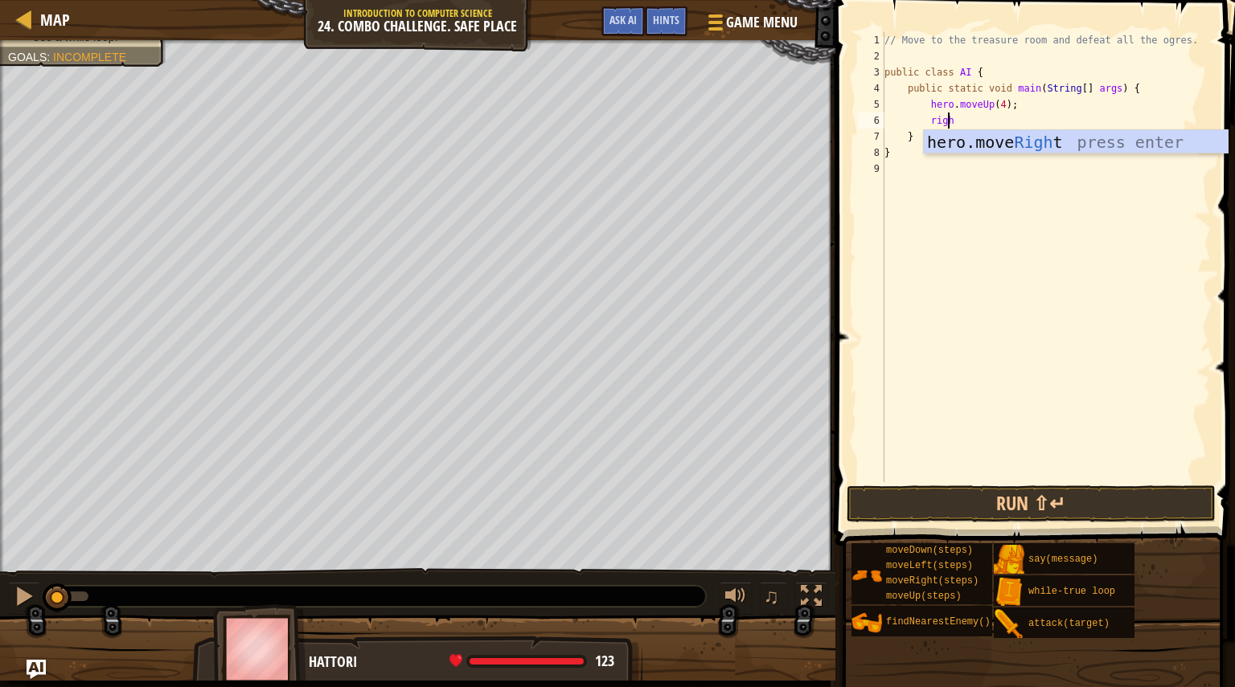
scroll to position [7, 2]
click at [1012, 123] on div "// Move to the treasure room and defeat all the ogres. public class AI { public…" at bounding box center [1048, 273] width 325 height 482
type textarea "hero.moveRight(4);"
click at [997, 137] on div "// Move to the treasure room and defeat all the ogres. public class AI { public…" at bounding box center [1048, 273] width 325 height 482
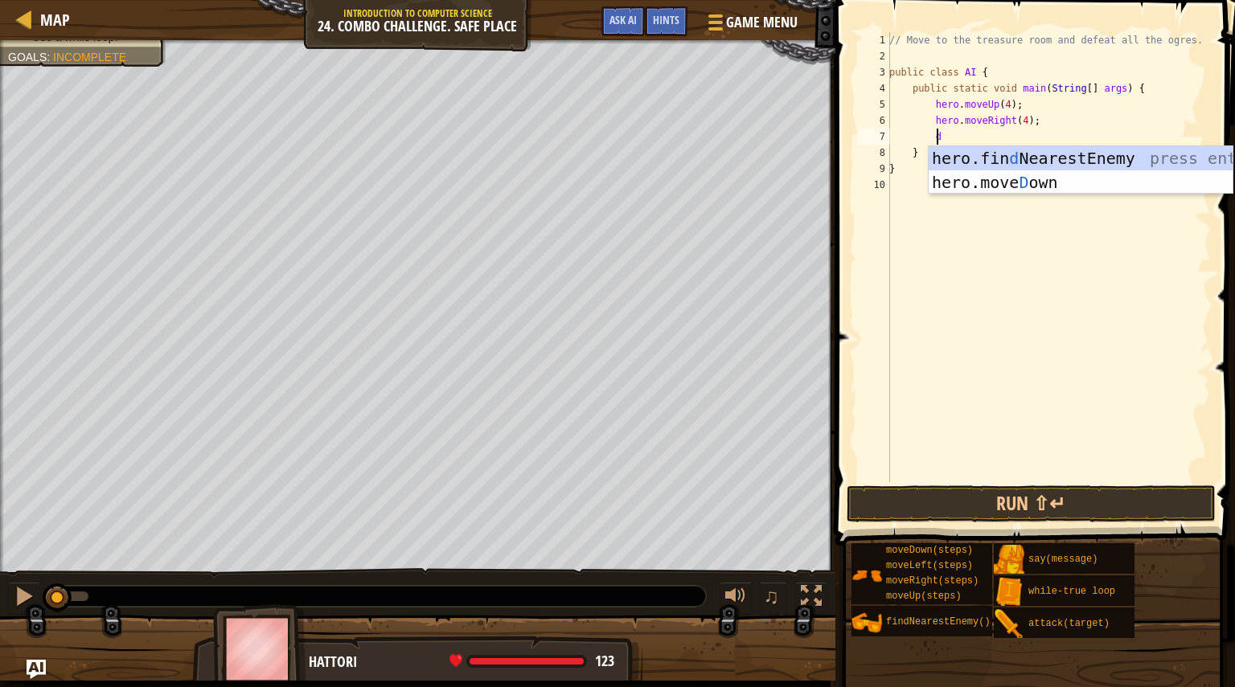
type textarea "do"
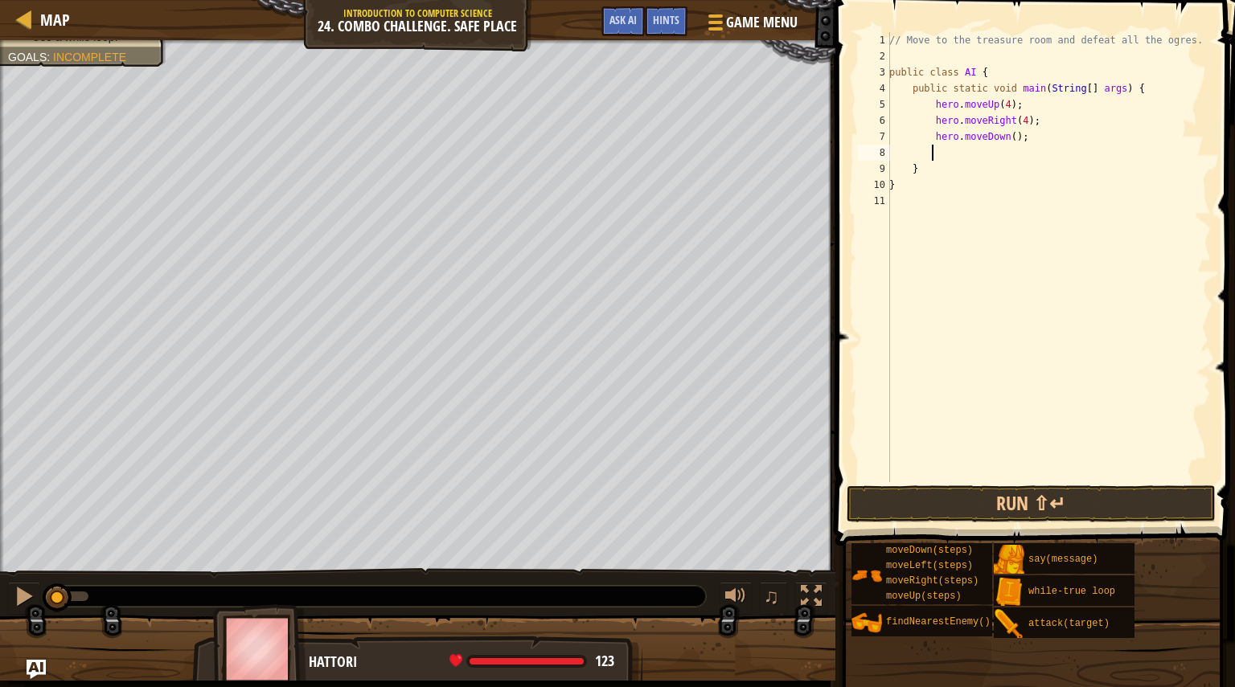
scroll to position [7, 2]
click at [1008, 137] on div "// Move to the treasure room and defeat all the ogres. public class AI { public…" at bounding box center [1048, 273] width 325 height 482
type textarea "hero.moveDown(3);"
click at [978, 146] on div "// Move to the treasure room and defeat all the ogres. public class AI { public…" at bounding box center [1048, 273] width 325 height 482
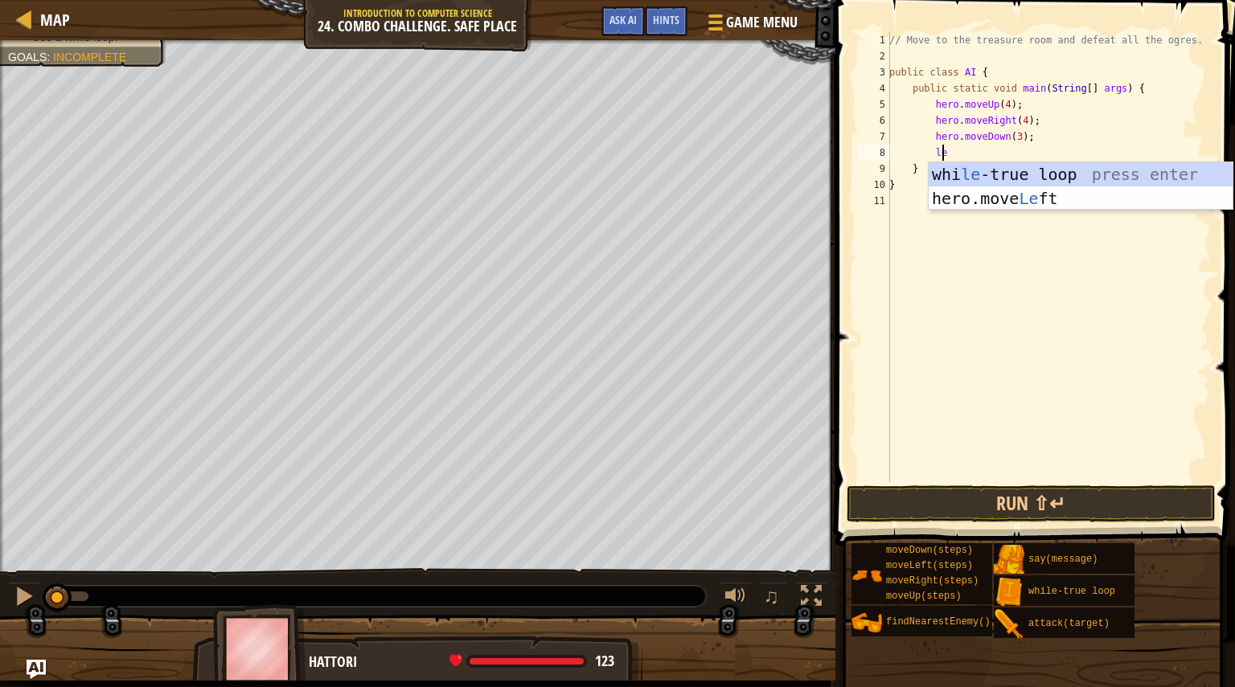
type textarea "lef"
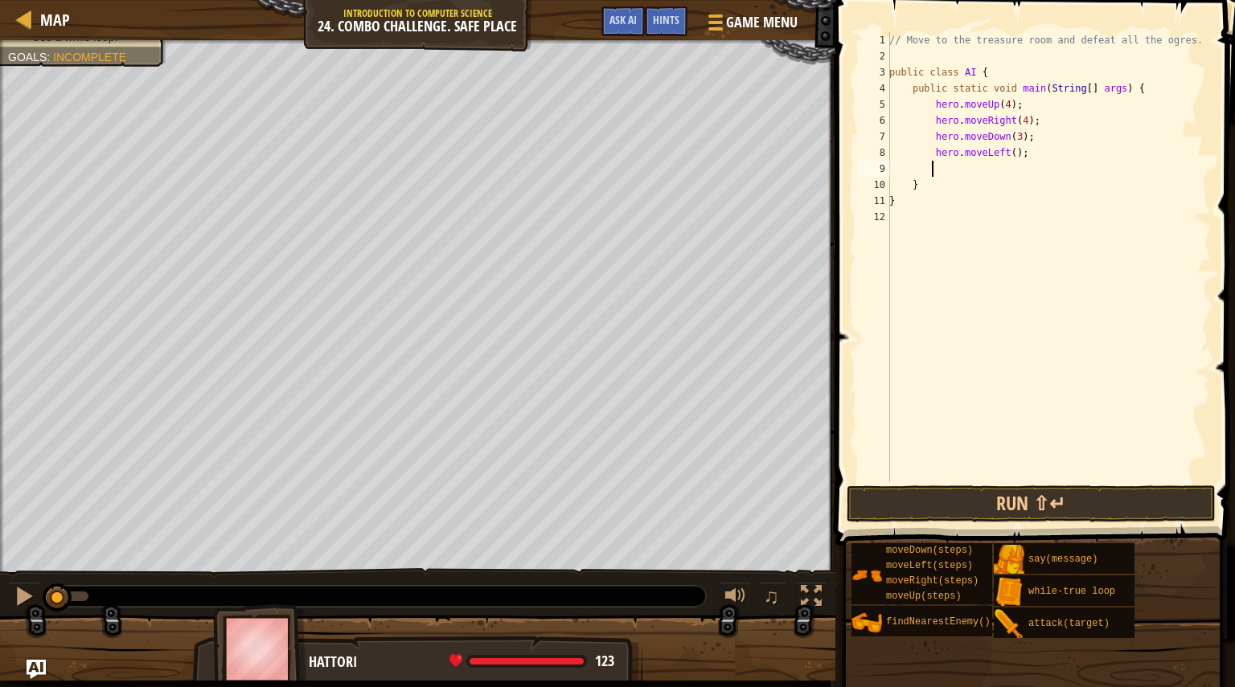
scroll to position [7, 2]
click at [1001, 152] on div "// Move to the treasure room and defeat all the ogres. public class AI { public…" at bounding box center [1048, 273] width 325 height 482
click at [1003, 153] on div "// Move to the treasure room and defeat all the ogres. public class AI { public…" at bounding box center [1048, 273] width 325 height 482
click at [1003, 154] on div "// Move to the treasure room and defeat all the ogres. public class AI { public…" at bounding box center [1048, 273] width 325 height 482
type textarea "hero.moveLeft(1);"
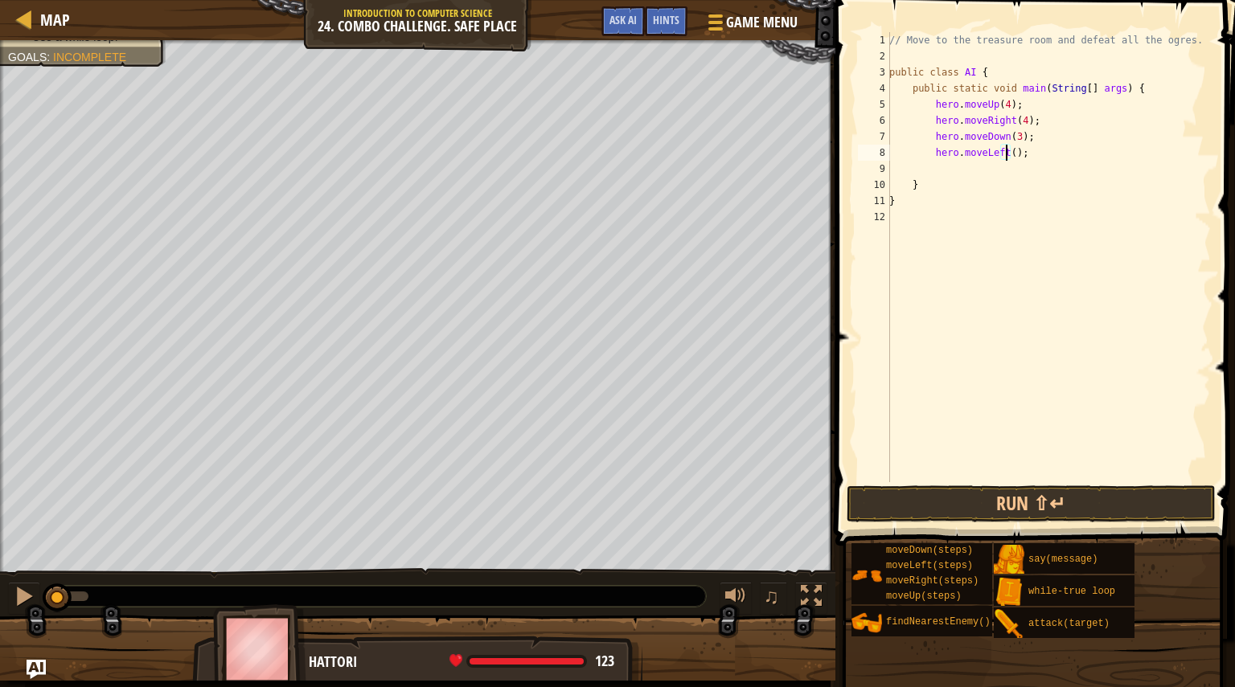
scroll to position [7, 10]
click at [989, 166] on div "// Move to the treasure room and defeat all the ogres. public class AI { public…" at bounding box center [1048, 273] width 325 height 482
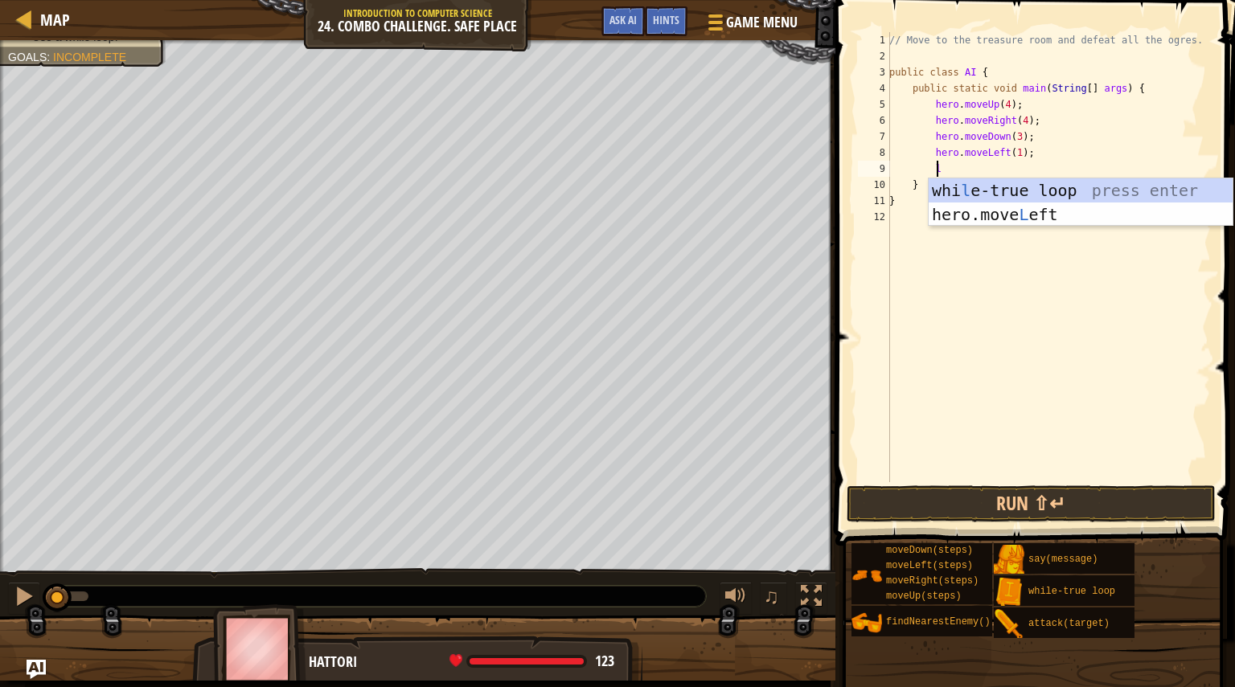
type textarea "lo"
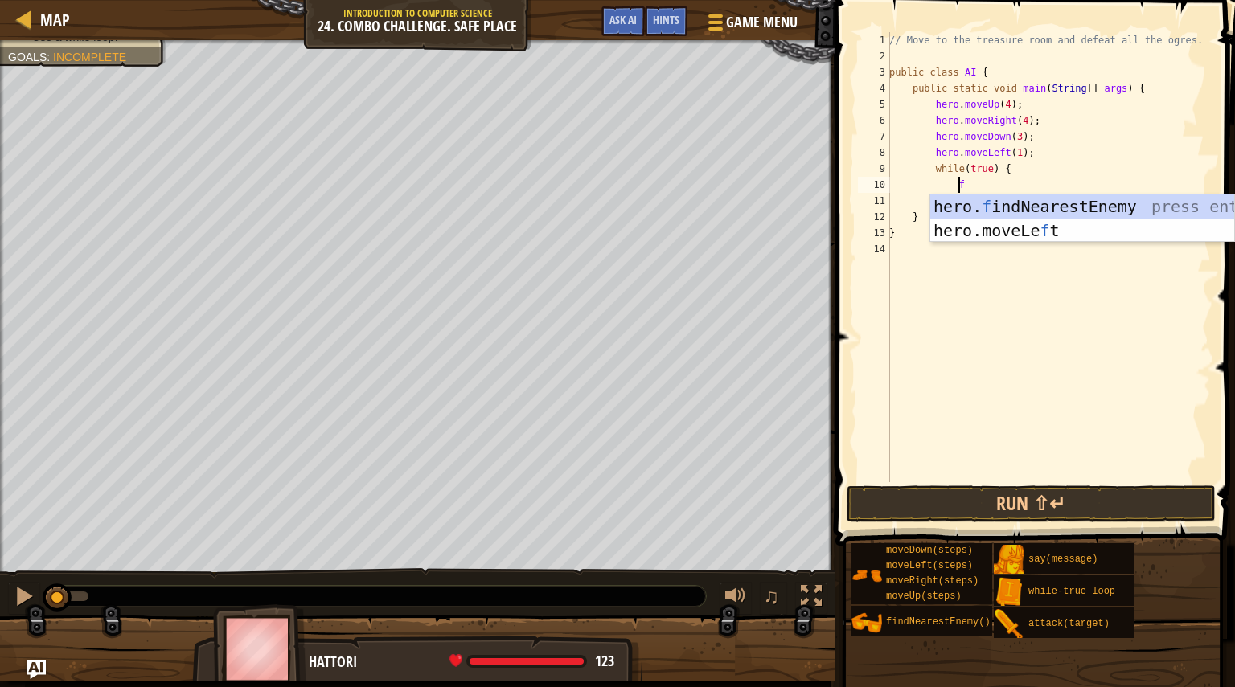
type textarea "fi"
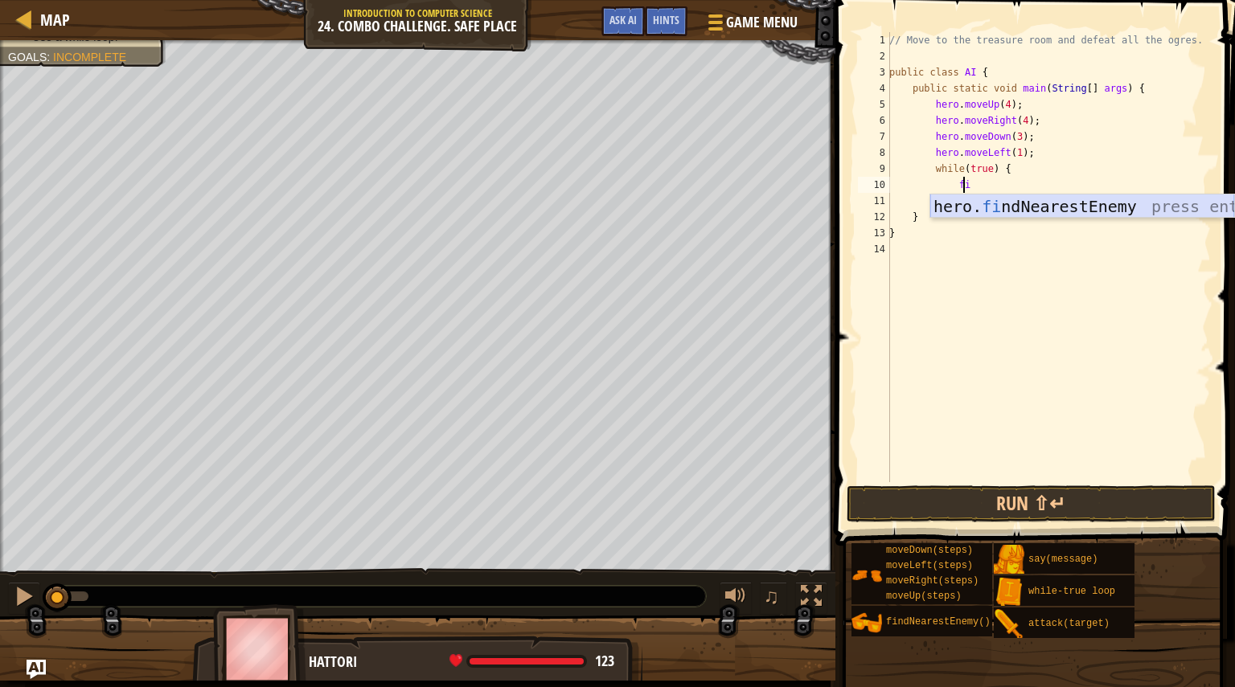
click at [1013, 209] on div "hero. fi ndNearestEnemy press enter" at bounding box center [1082, 231] width 304 height 72
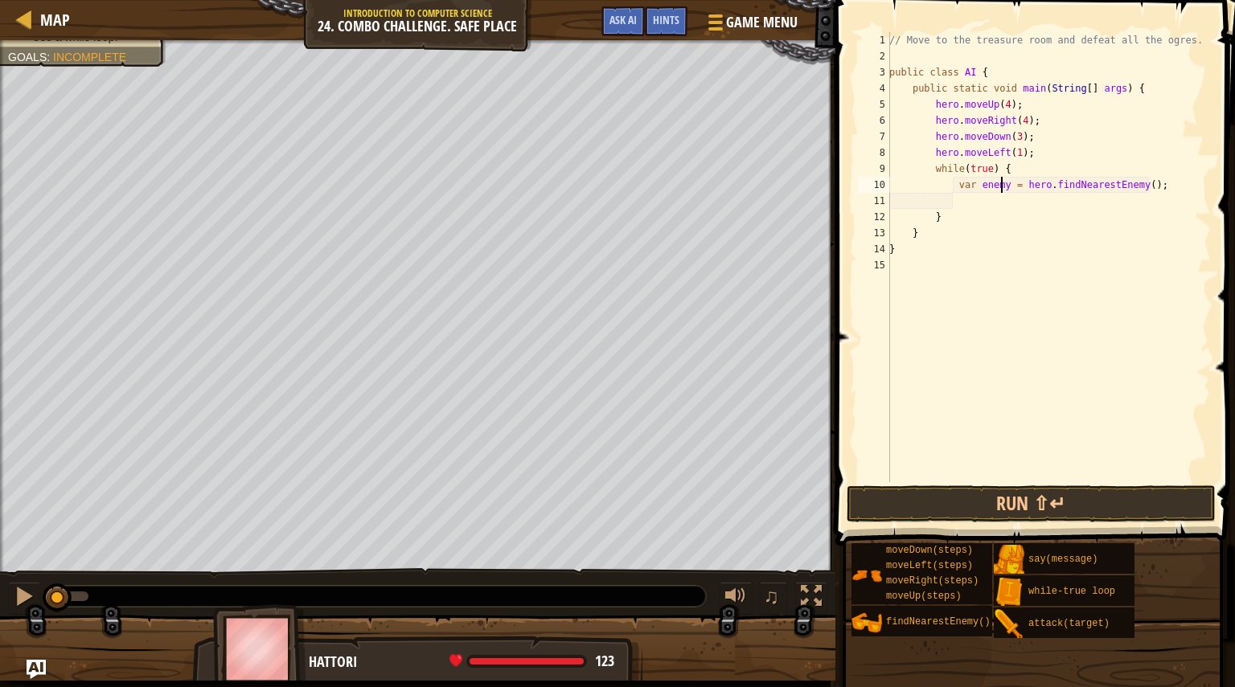
click at [999, 187] on div "// Move to the treasure room and defeat all the ogres. public class AI { public…" at bounding box center [1048, 273] width 325 height 482
type textarea "var enemy1 = hero.findNearestEnemy();"
click at [973, 203] on div "// Move to the treasure room and defeat all the ogres. public class AI { public…" at bounding box center [1048, 273] width 325 height 482
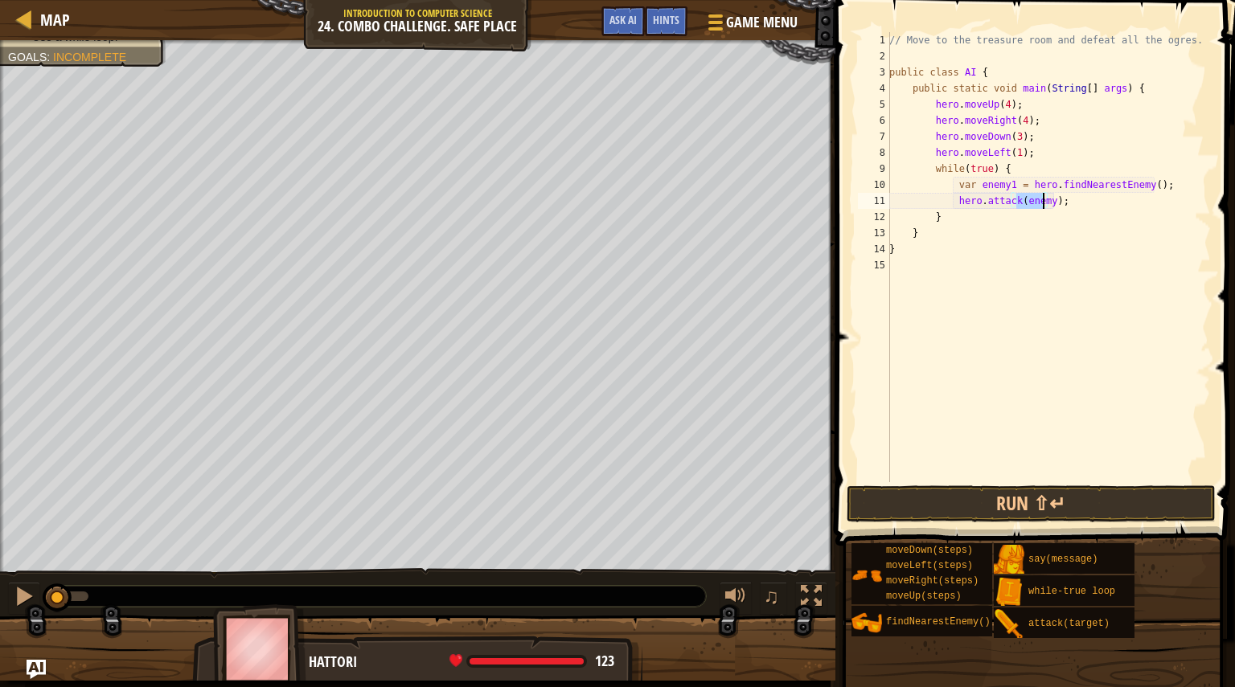
click at [980, 201] on div "// Move to the treasure room and defeat all the ogres. public class AI { public…" at bounding box center [1048, 273] width 325 height 482
click at [980, 201] on div "// Move to the treasure room and defeat all the ogres. public class AI { public…" at bounding box center [1048, 257] width 325 height 450
click at [980, 201] on div "// Move to the treasure room and defeat all the ogres. public class AI { public…" at bounding box center [1048, 273] width 325 height 482
click at [1042, 203] on div "// Move to the treasure room and defeat all the ogres. public class AI { public…" at bounding box center [1048, 273] width 325 height 482
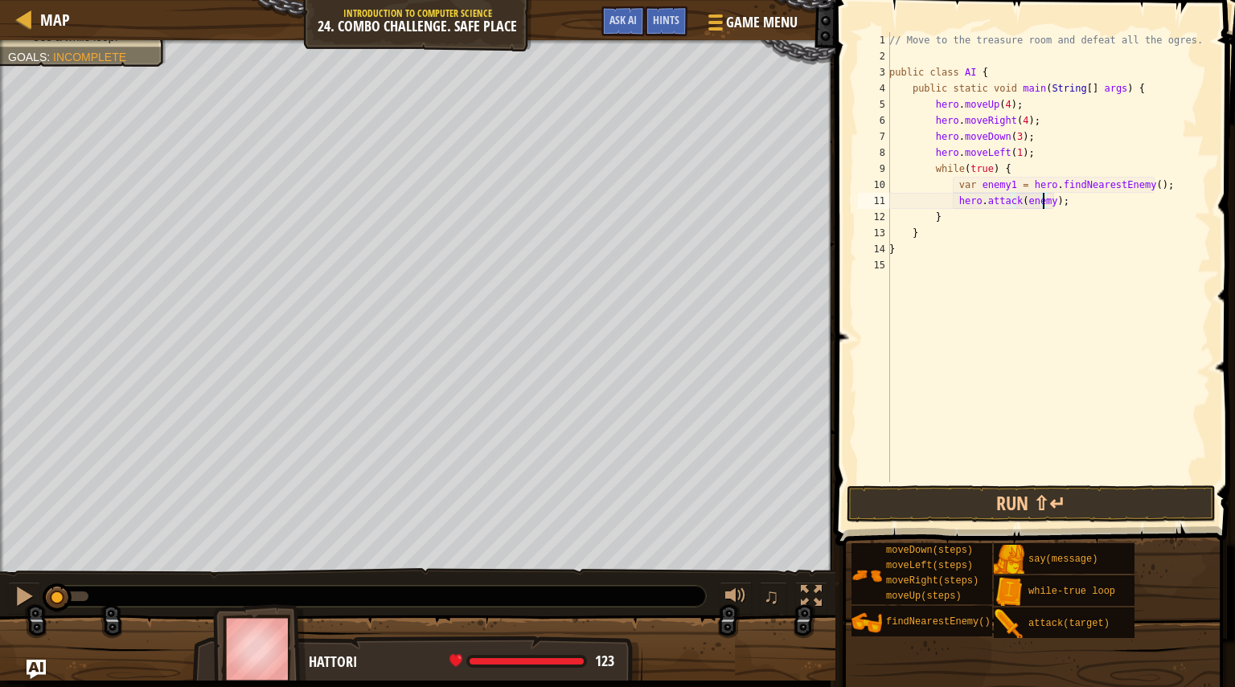
scroll to position [7, 13]
click at [997, 199] on div "// Move to the treasure room and defeat all the ogres. public class AI { public…" at bounding box center [1048, 273] width 325 height 482
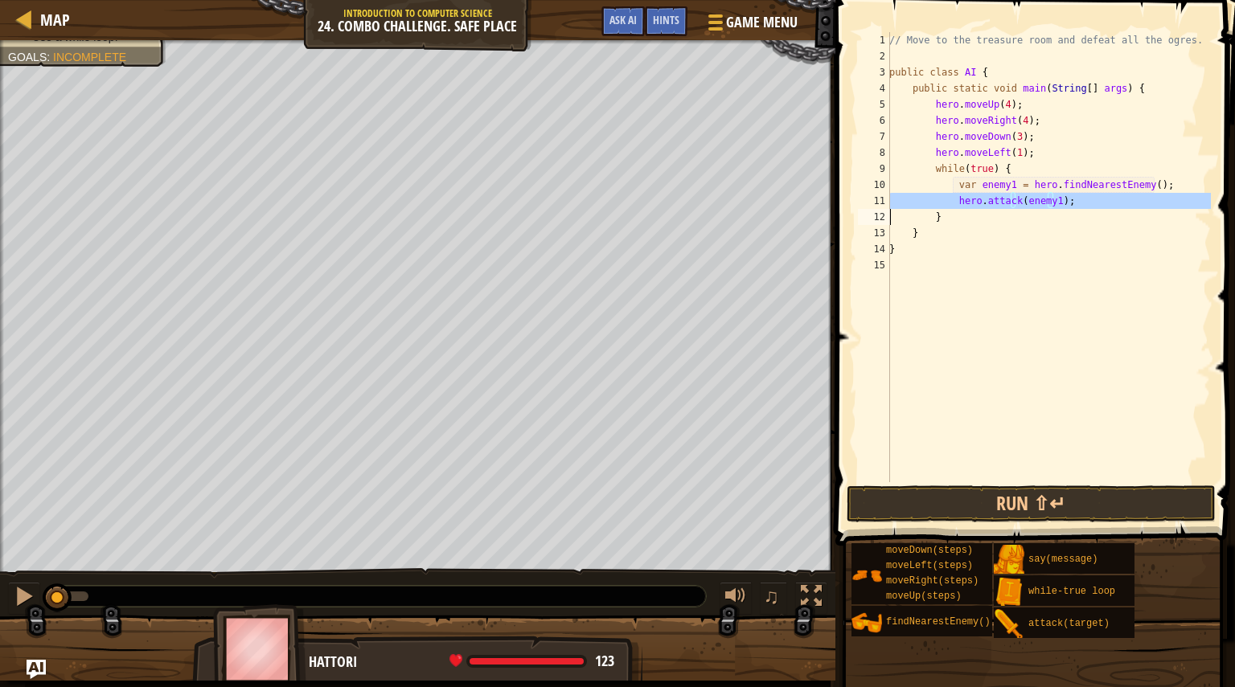
click at [997, 199] on div "// Move to the treasure room and defeat all the ogres. public class AI { public…" at bounding box center [1048, 273] width 325 height 482
click at [1066, 200] on div "// Move to the treasure room and defeat all the ogres. public class AI { public…" at bounding box center [1048, 257] width 325 height 450
type textarea "hero.attack(enemy1);"
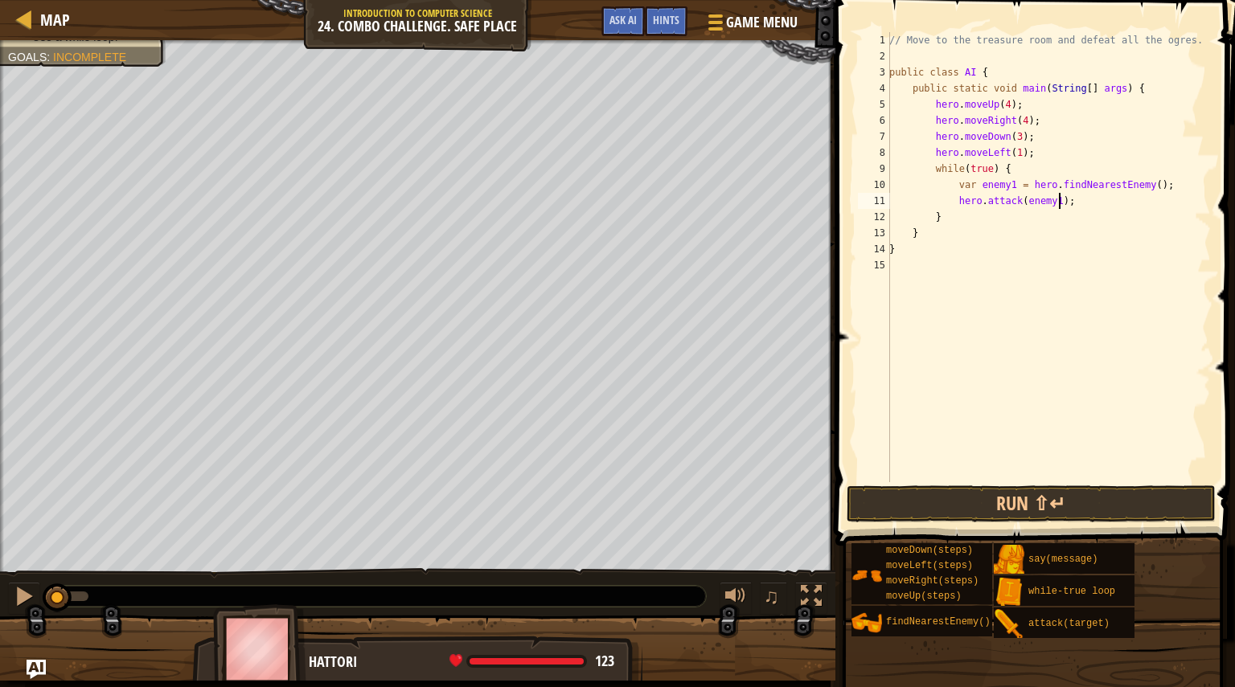
scroll to position [7, 5]
paste textarea
click at [1008, 221] on div "// Move to the treasure room and defeat all the ogres. public class AI { public…" at bounding box center [1048, 273] width 325 height 482
click at [1016, 220] on div "// Move to the treasure room and defeat all the ogres. public class AI { public…" at bounding box center [1048, 273] width 325 height 482
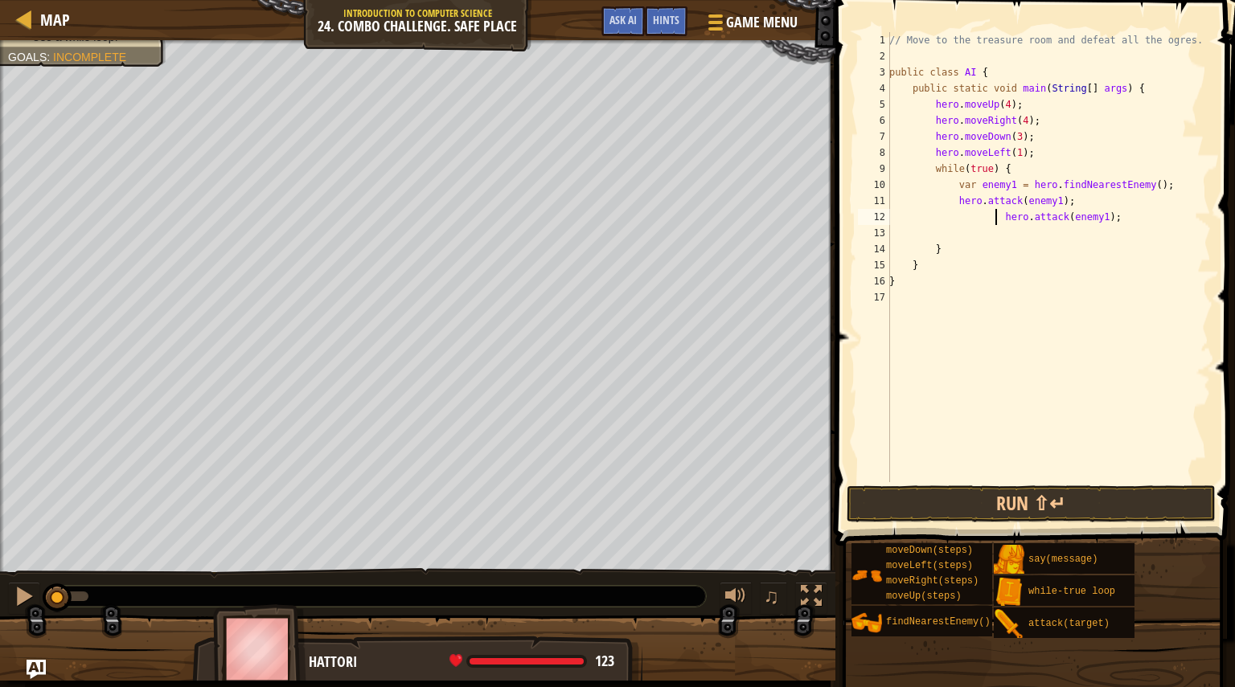
click at [998, 217] on div "// Move to the treasure room and defeat all the ogres. public class AI { public…" at bounding box center [1048, 273] width 325 height 482
drag, startPoint x: 995, startPoint y: 216, endPoint x: 953, endPoint y: 213, distance: 42.7
click at [953, 213] on div "// Move to the treasure room and defeat all the ogres. public class AI { public…" at bounding box center [1048, 273] width 325 height 482
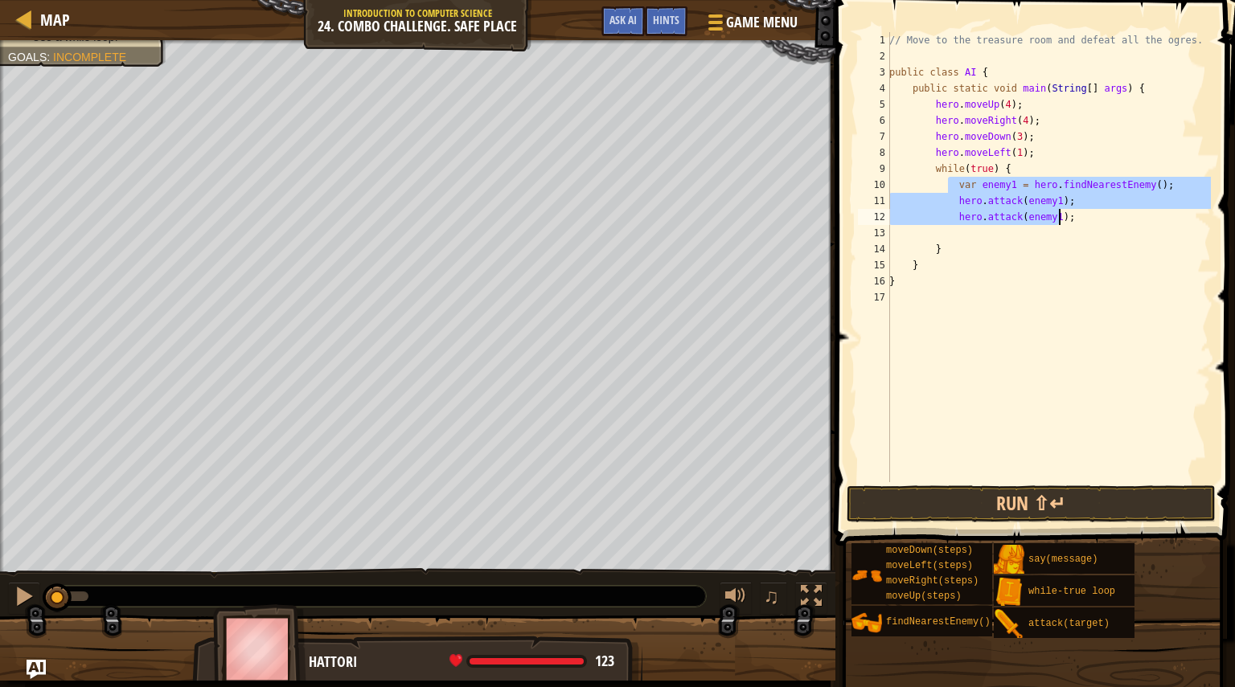
drag, startPoint x: 949, startPoint y: 179, endPoint x: 1069, endPoint y: 221, distance: 126.9
click at [1069, 221] on div "// Move to the treasure room and defeat all the ogres. public class AI { public…" at bounding box center [1048, 273] width 325 height 482
type textarea "hero.attack(enemy1); hero.attack(enemy1);"
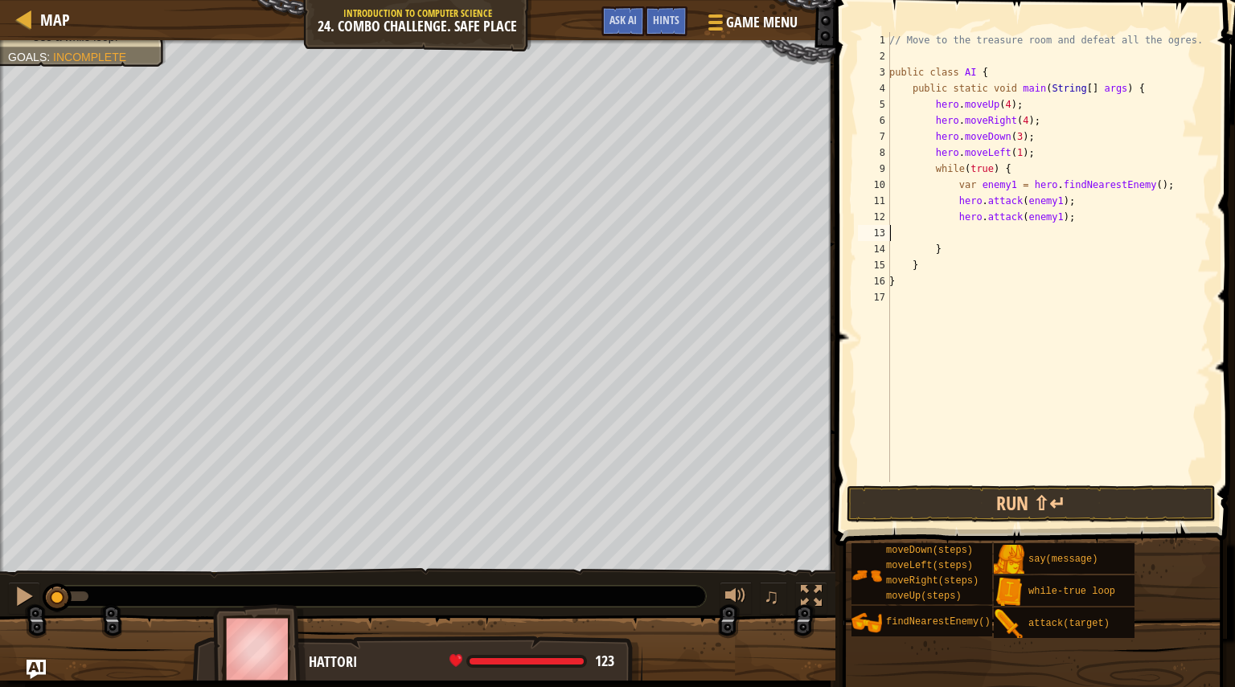
click at [1004, 237] on div "// Move to the treasure room and defeat all the ogres. public class AI { public…" at bounding box center [1048, 273] width 325 height 482
paste textarea "hero.attack(enemy1);"
click at [893, 248] on div "// Move to the treasure room and defeat all the ogres. public class AI { public…" at bounding box center [1048, 273] width 325 height 482
click at [1071, 285] on div "// Move to the treasure room and defeat all the ogres. public class AI { public…" at bounding box center [1048, 273] width 325 height 482
type textarea "hero.attack(enemy1);"
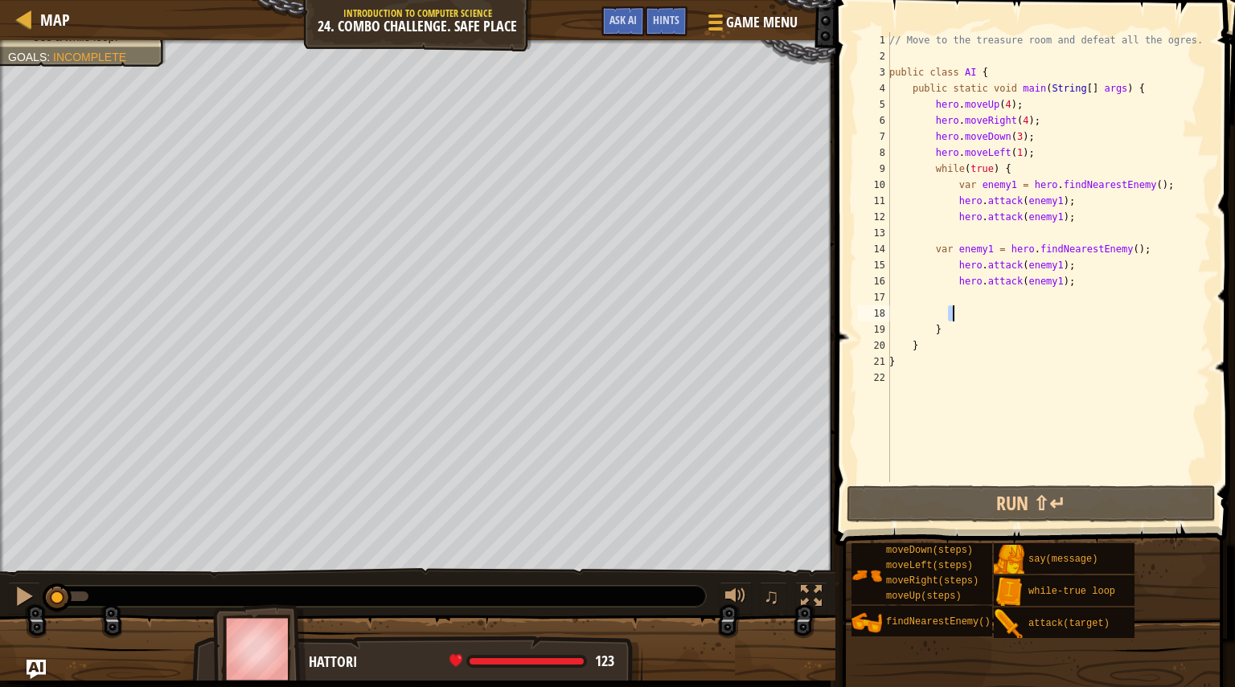
drag, startPoint x: 950, startPoint y: 318, endPoint x: 957, endPoint y: 313, distance: 8.7
click at [957, 313] on div "// Move to the treasure room and defeat all the ogres. public class AI { public…" at bounding box center [1048, 273] width 325 height 482
click at [957, 313] on div "// Move to the treasure room and defeat all the ogres. public class AI { public…" at bounding box center [1048, 257] width 325 height 450
drag, startPoint x: 957, startPoint y: 313, endPoint x: 942, endPoint y: 314, distance: 14.5
click at [942, 314] on div "// Move to the treasure room and defeat all the ogres. public class AI { public…" at bounding box center [1048, 273] width 325 height 482
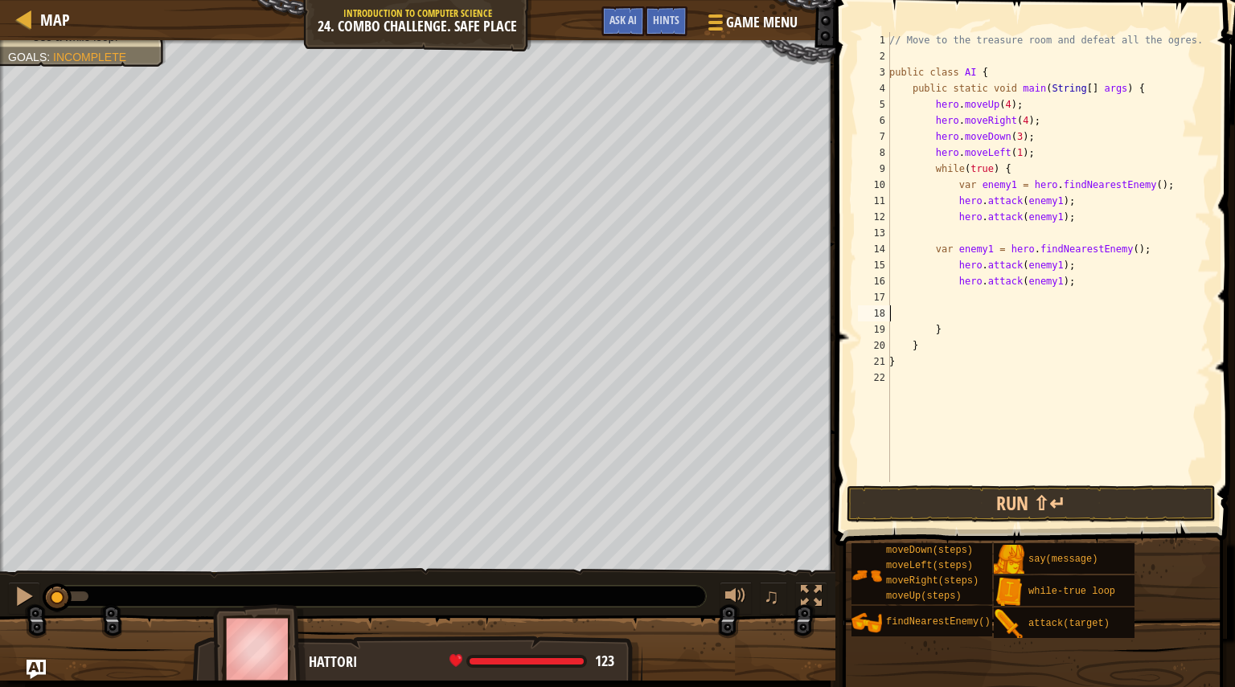
paste textarea "hero.attack(enemy1);"
click at [895, 314] on div "// Move to the treasure room and defeat all the ogres. public class AI { public…" at bounding box center [1048, 273] width 325 height 482
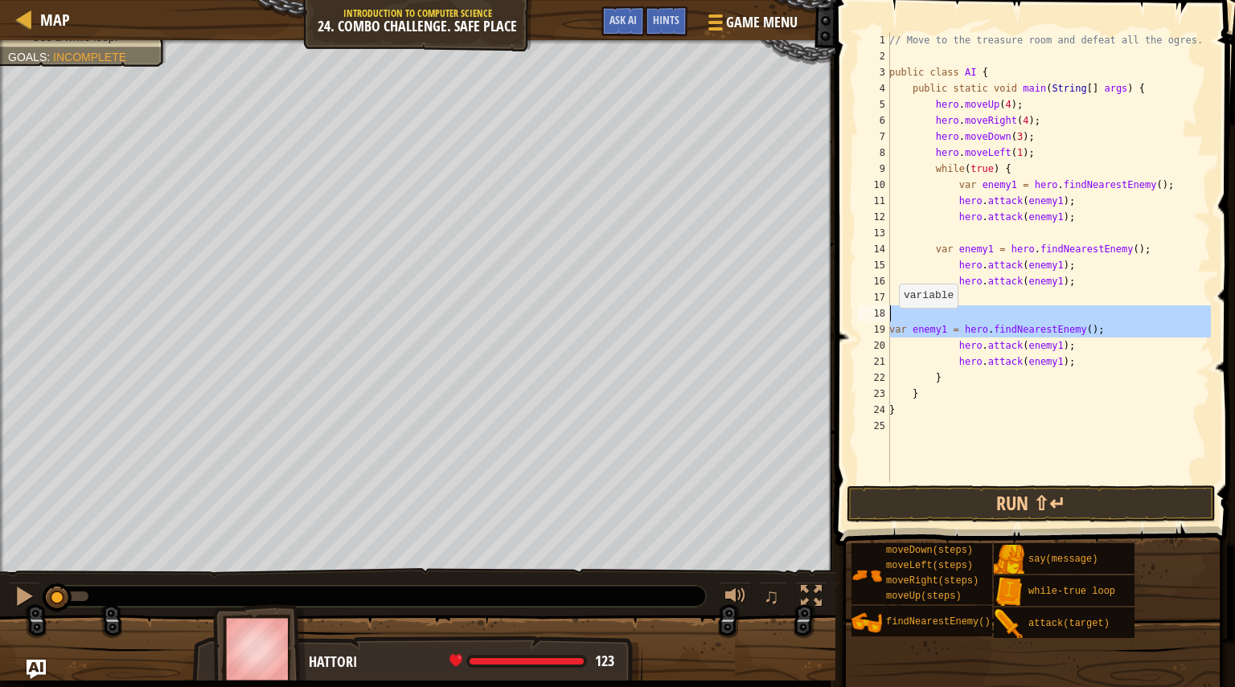
drag, startPoint x: 888, startPoint y: 324, endPoint x: 889, endPoint y: 312, distance: 12.1
type textarea "var enemy1 = hero.findNearestEnemy();"
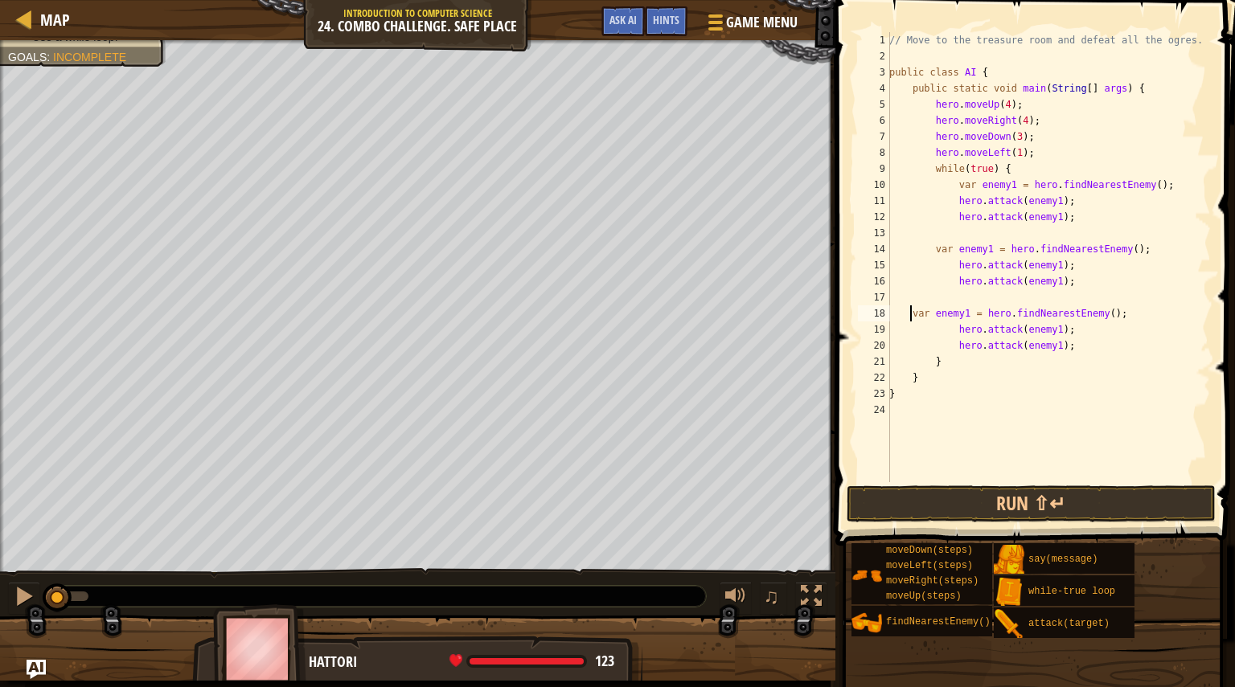
click at [900, 313] on div "// Move to the treasure room and defeat all the ogres. public class AI { public…" at bounding box center [1048, 273] width 325 height 482
click at [892, 316] on div "// Move to the treasure room and defeat all the ogres. public class AI { public…" at bounding box center [1048, 273] width 325 height 482
click at [1059, 345] on div "// Move to the treasure room and defeat all the ogres. public class AI { public…" at bounding box center [1048, 273] width 325 height 482
type textarea "hero.attack(enemy1);"
click at [1061, 345] on div "// Move to the treasure room and defeat all the ogres. public class AI { public…" at bounding box center [1048, 273] width 325 height 482
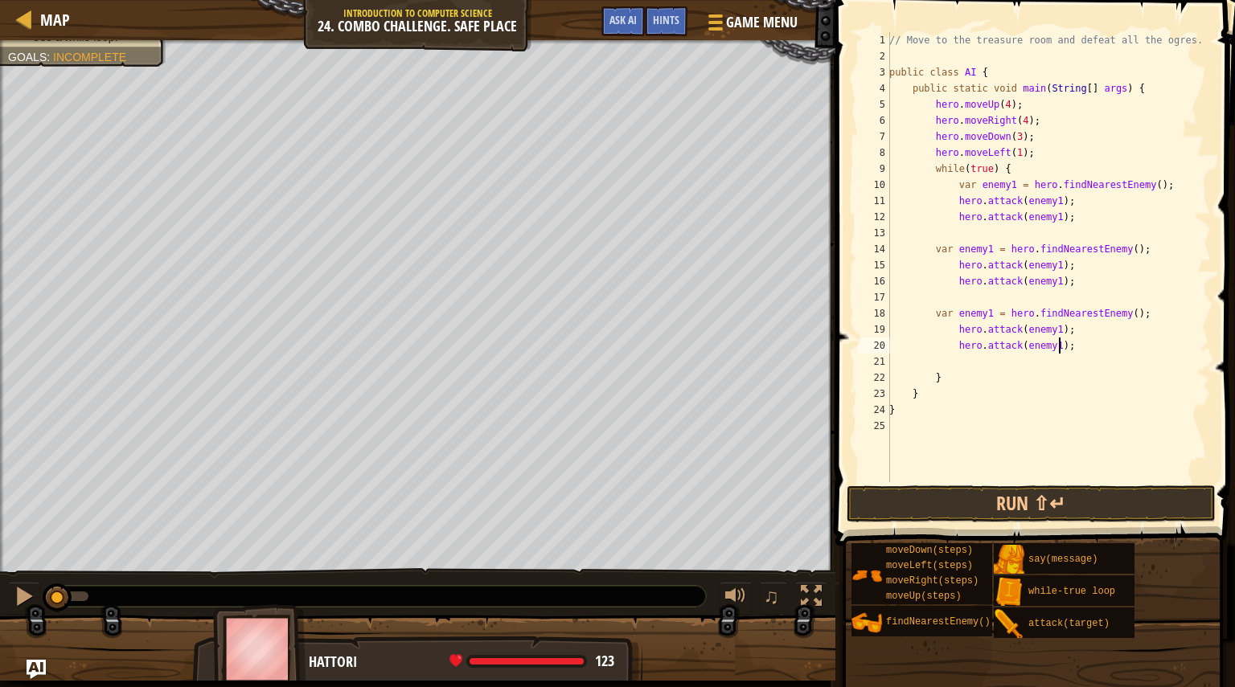
type textarea "hero.attack(enemy1);"
click at [1060, 355] on div "// Move to the treasure room and defeat all the ogres. public class AI { public…" at bounding box center [1048, 273] width 325 height 482
type textarea "\"
paste textarea "hero.attack(enemy1);"
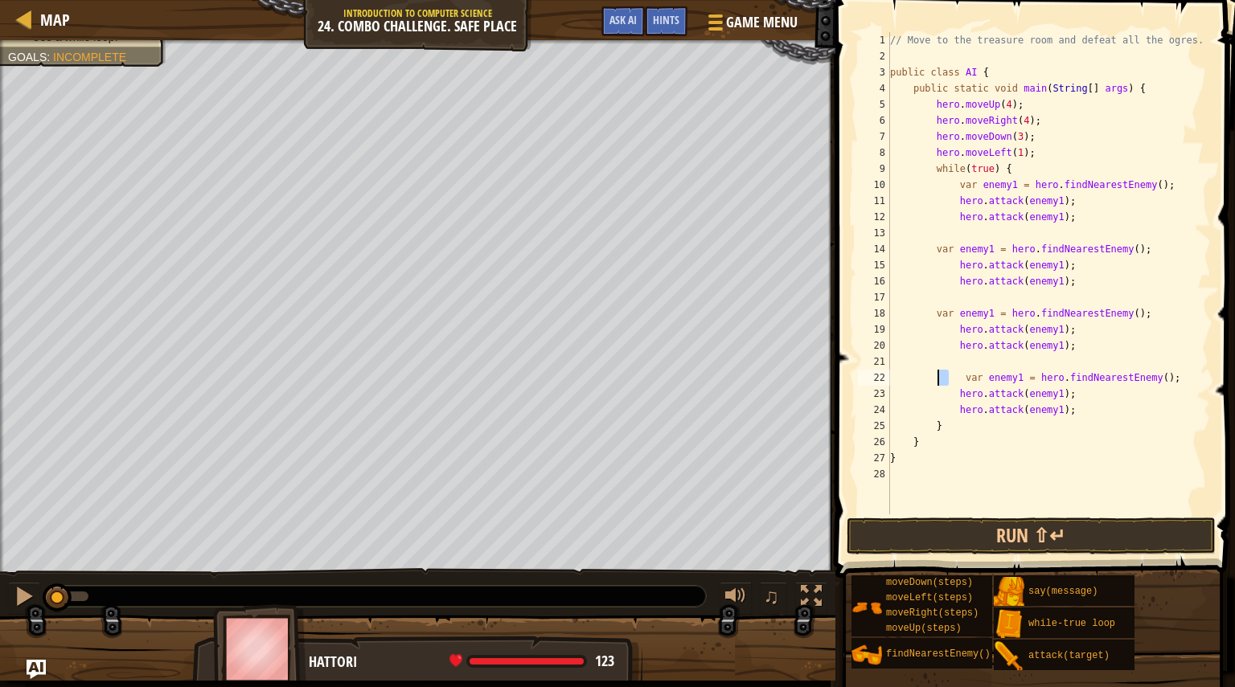
drag, startPoint x: 950, startPoint y: 377, endPoint x: 937, endPoint y: 376, distance: 13.8
click at [937, 376] on div "// Move to the treasure room and defeat all the ogres. public class AI { public…" at bounding box center [1049, 289] width 324 height 515
click at [946, 379] on div "// Move to the treasure room and defeat all the ogres. public class AI { public…" at bounding box center [1049, 289] width 324 height 515
click at [983, 248] on div "// Move to the treasure room and defeat all the ogres. public class AI { public…" at bounding box center [1049, 289] width 324 height 515
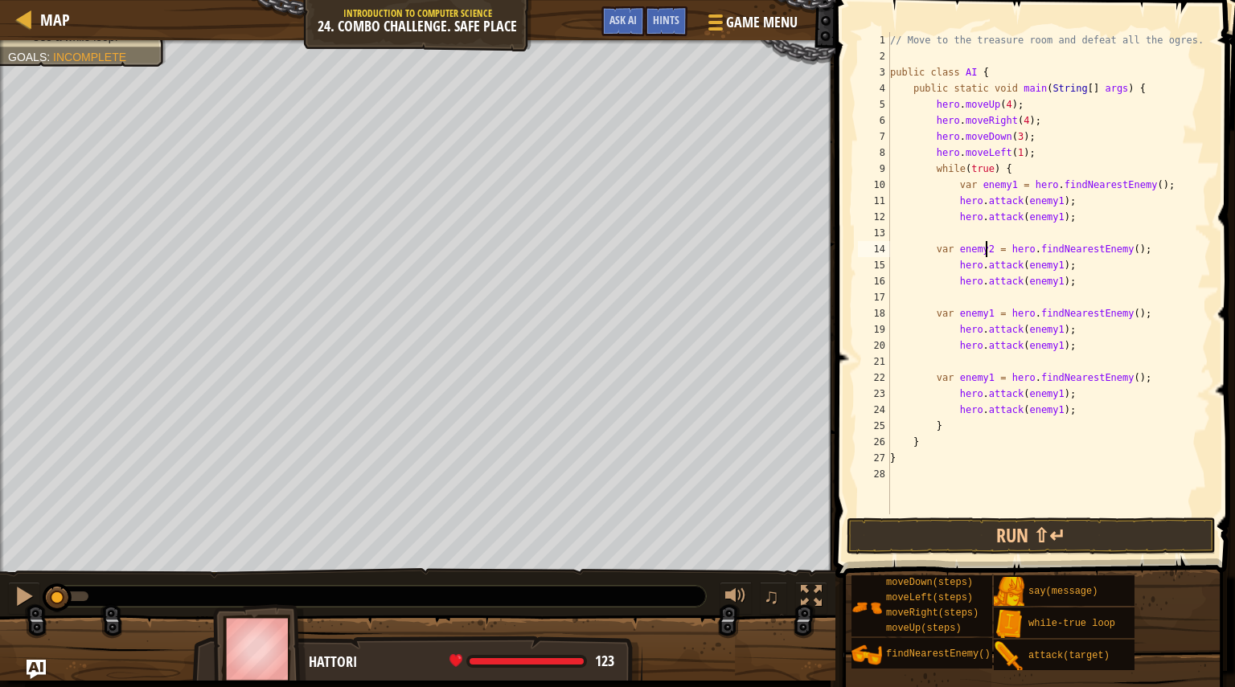
click at [1047, 269] on div "// Move to the treasure room and defeat all the ogres. public class AI { public…" at bounding box center [1049, 289] width 324 height 515
click at [1047, 281] on div "// Move to the treasure room and defeat all the ogres. public class AI { public…" at bounding box center [1049, 289] width 324 height 515
click at [982, 310] on div "// Move to the treasure room and defeat all the ogres. public class AI { public…" at bounding box center [1049, 289] width 324 height 515
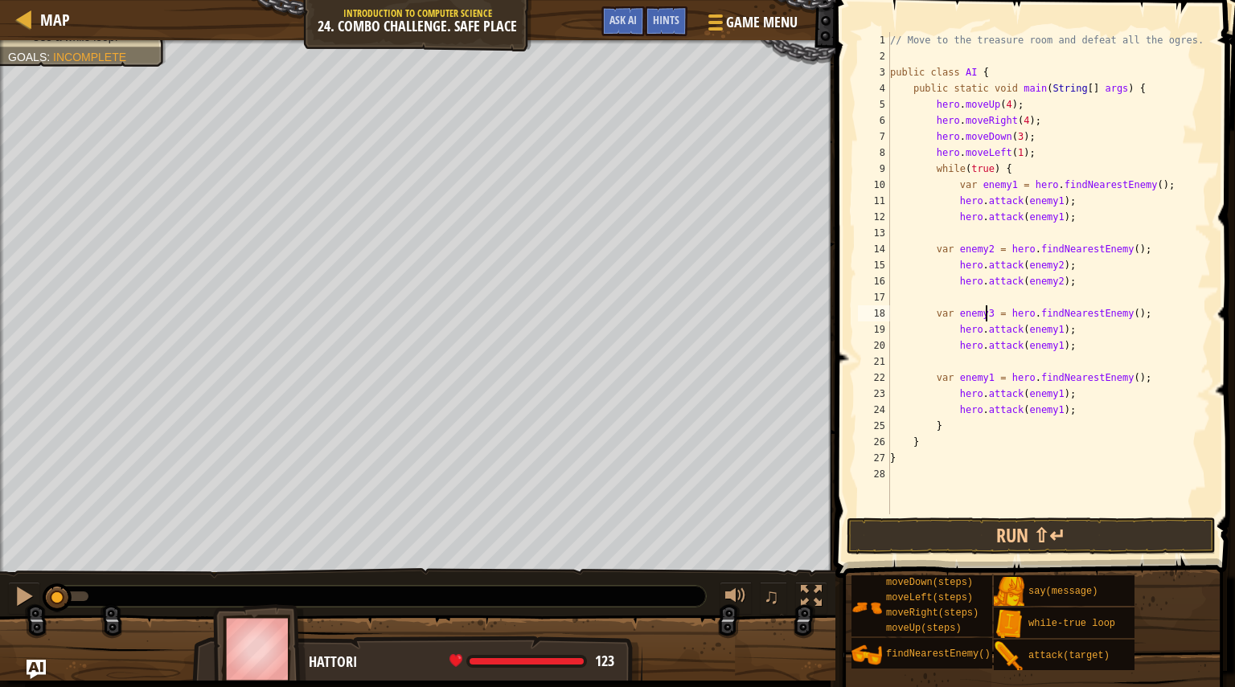
click at [1048, 329] on div "// Move to the treasure room and defeat all the ogres. public class AI { public…" at bounding box center [1049, 289] width 324 height 515
click at [1045, 346] on div "// Move to the treasure room and defeat all the ogres. public class AI { public…" at bounding box center [1049, 289] width 324 height 515
click at [985, 379] on div "// Move to the treasure room and defeat all the ogres. public class AI { public…" at bounding box center [1049, 289] width 324 height 515
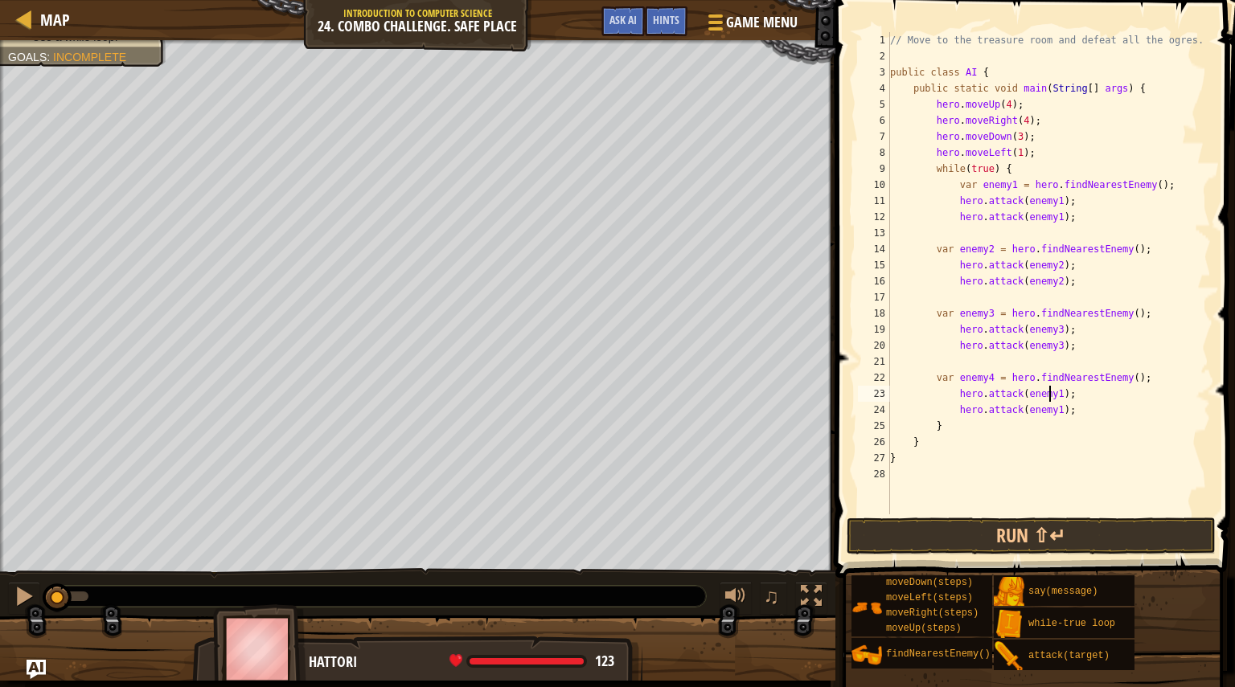
click at [1049, 395] on div "// Move to the treasure room and defeat all the ogres. public class AI { public…" at bounding box center [1049, 289] width 324 height 515
click at [1052, 413] on div "// Move to the treasure room and defeat all the ogres. public class AI { public…" at bounding box center [1049, 289] width 324 height 515
click at [985, 538] on button "Run ⇧↵" at bounding box center [1031, 536] width 369 height 37
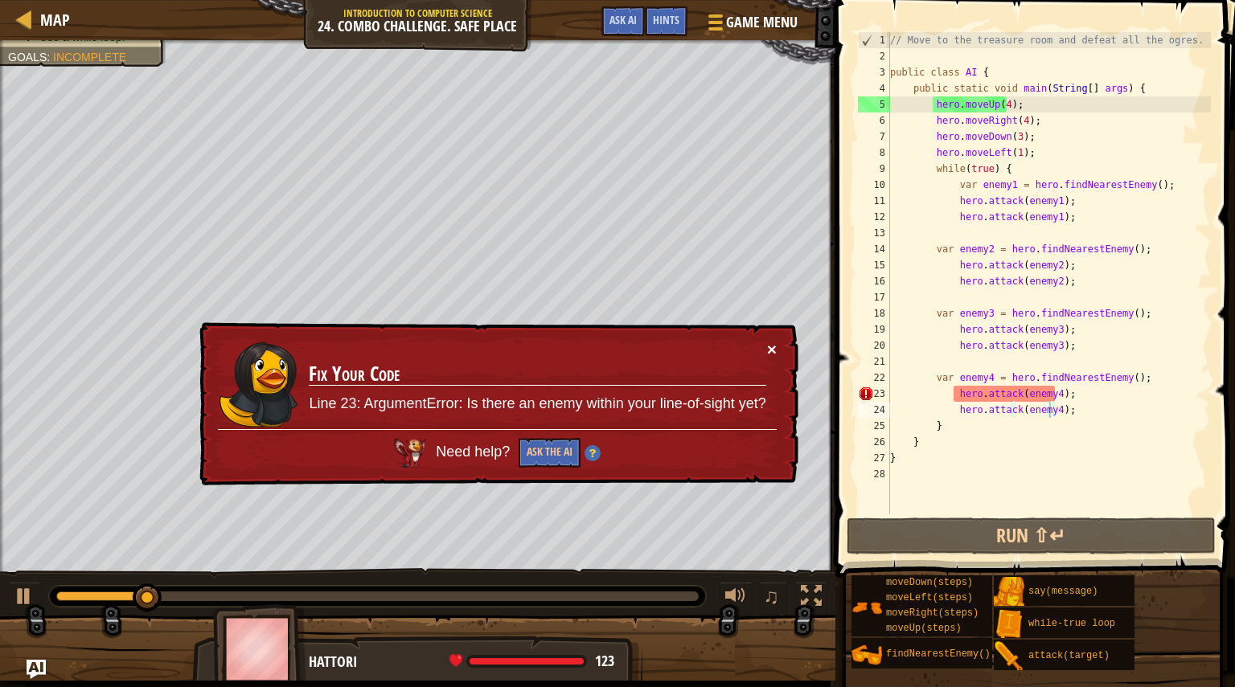
click at [774, 349] on button "×" at bounding box center [772, 349] width 10 height 17
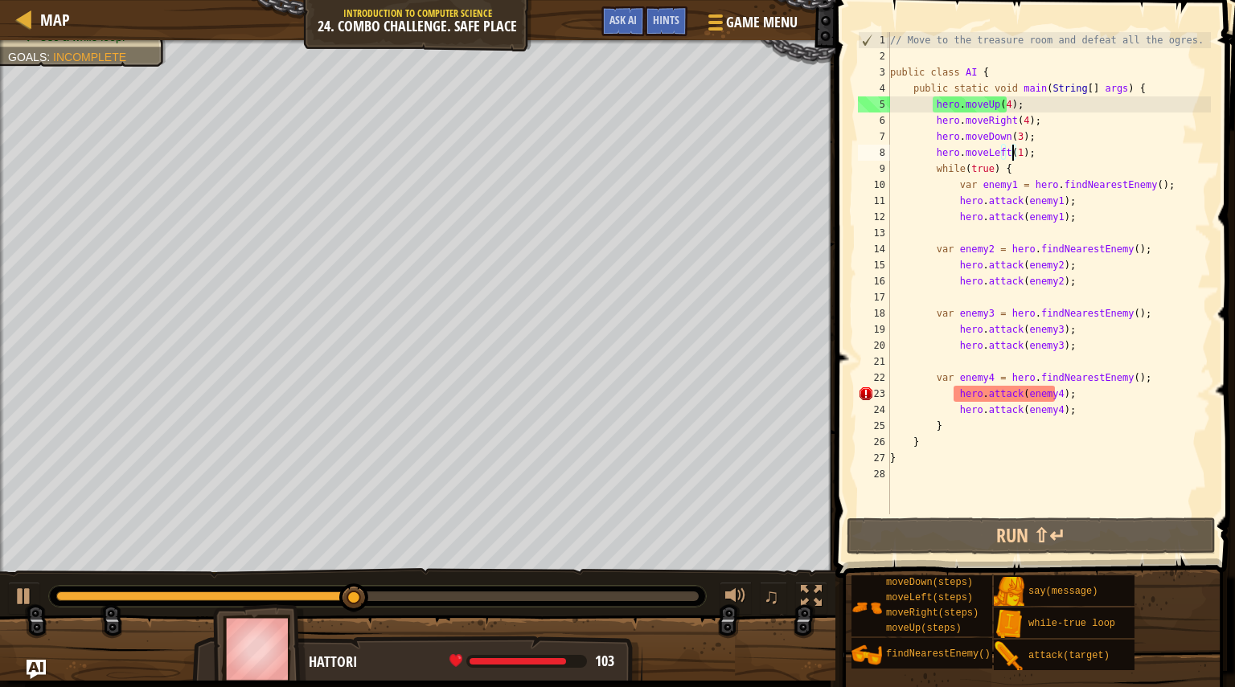
click at [1013, 153] on div "// Move to the treasure room and defeat all the ogres. public class AI { public…" at bounding box center [1049, 289] width 324 height 515
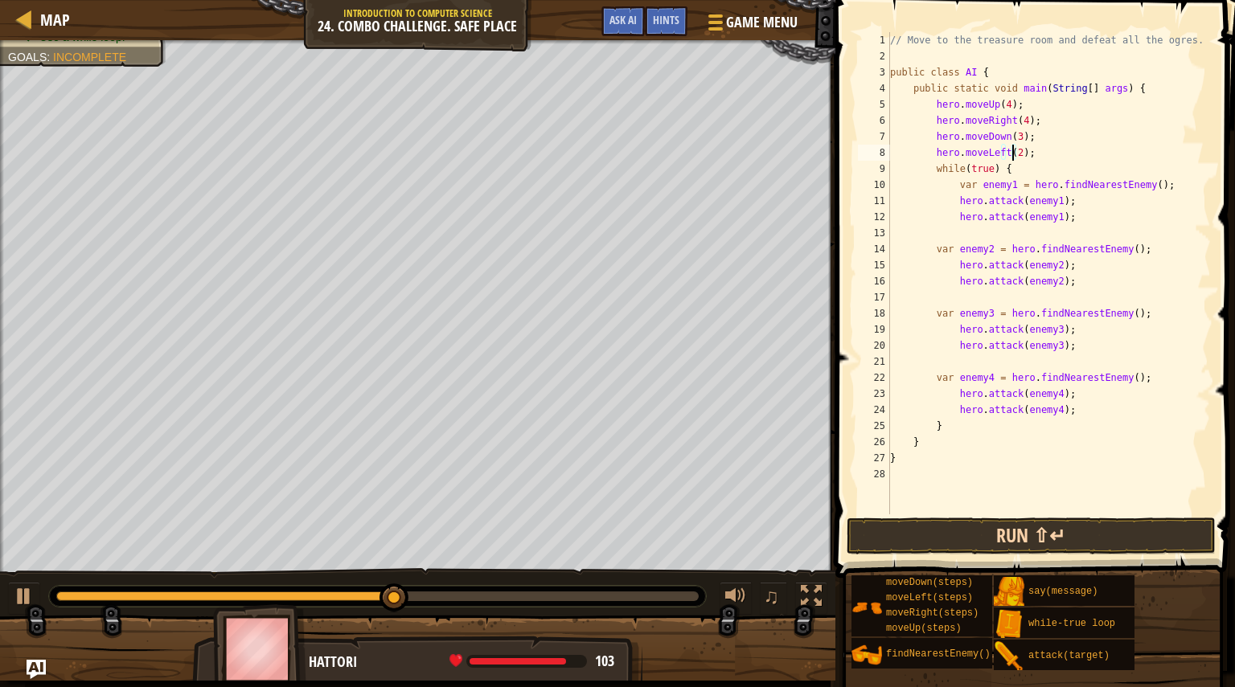
type textarea "hero.moveLeft(2);"
click at [987, 540] on button "Run ⇧↵" at bounding box center [1031, 536] width 369 height 37
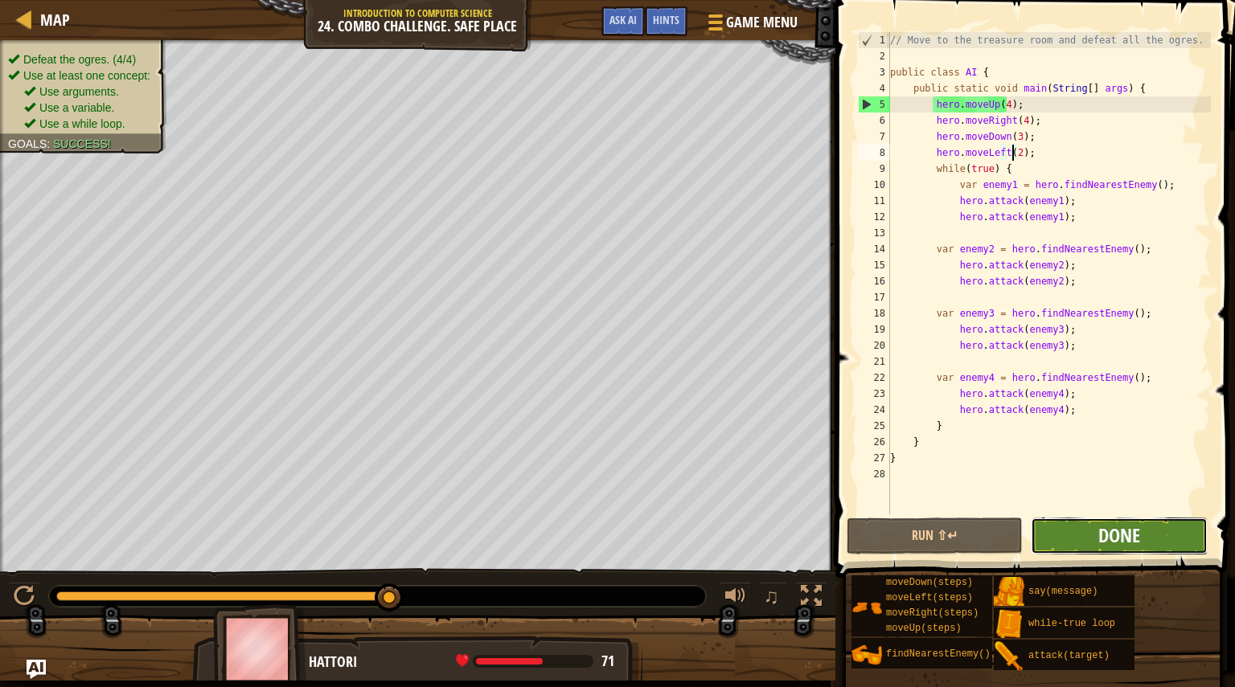
click at [1104, 530] on span "Done" at bounding box center [1119, 536] width 42 height 26
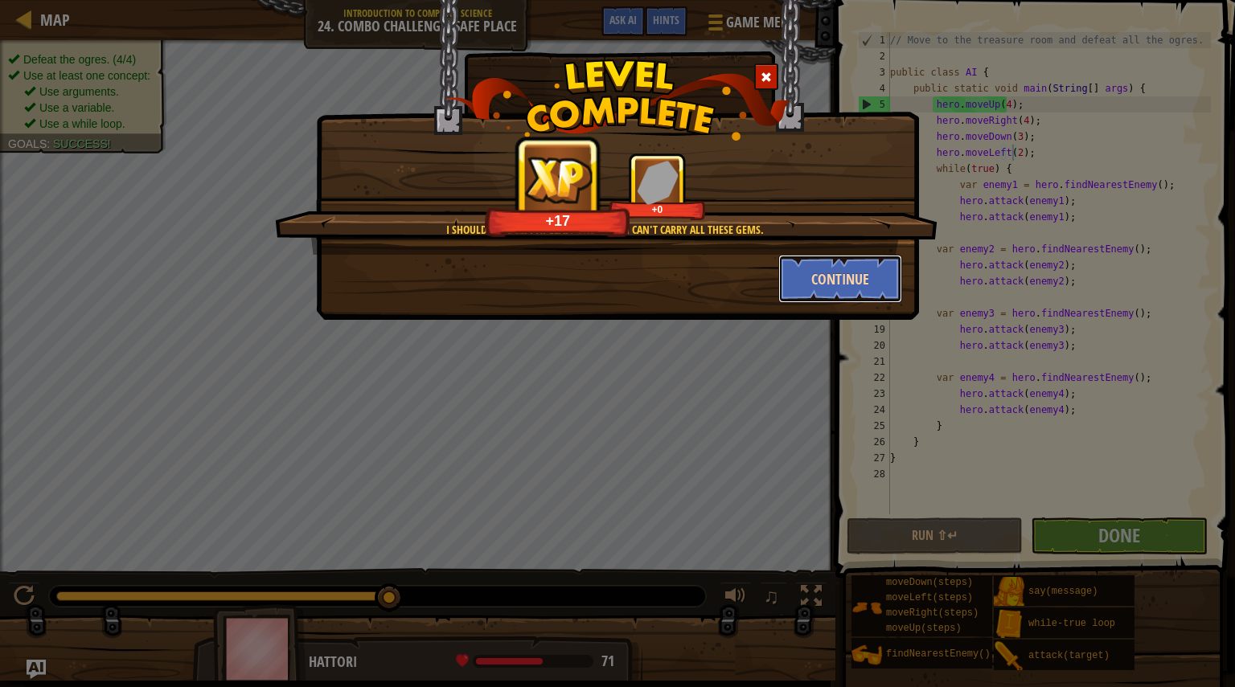
click at [857, 278] on button "Continue" at bounding box center [840, 279] width 125 height 48
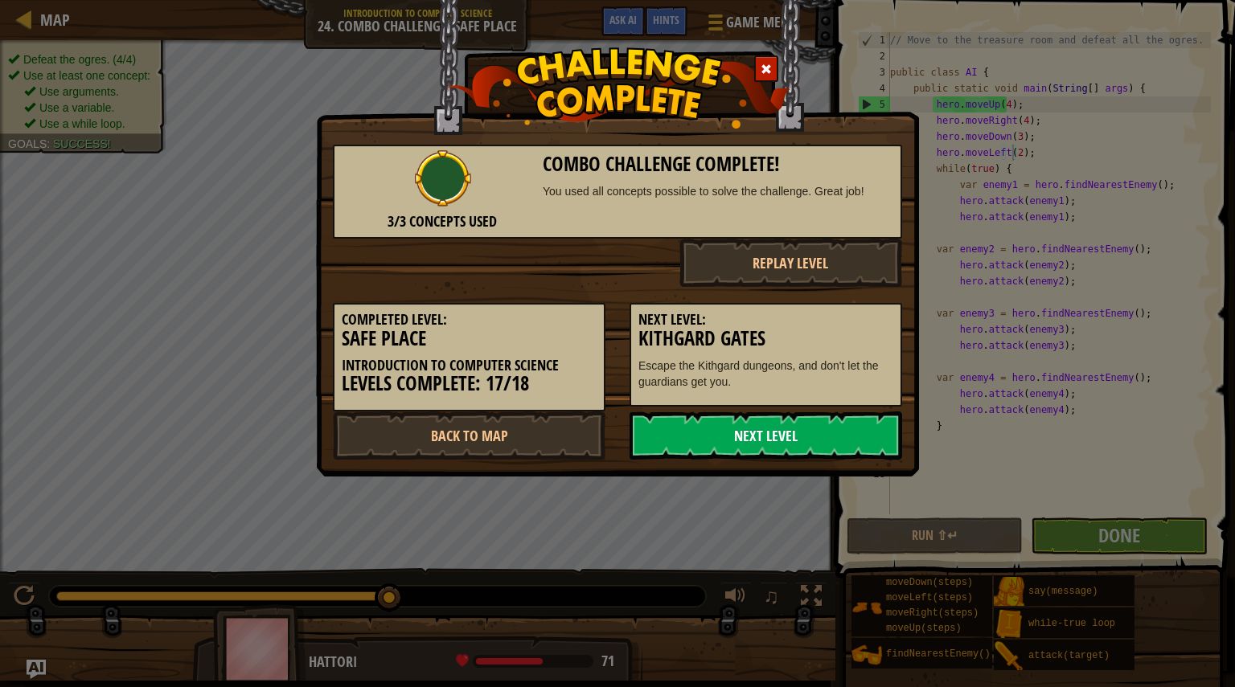
click at [801, 439] on link "Next Level" at bounding box center [766, 436] width 273 height 48
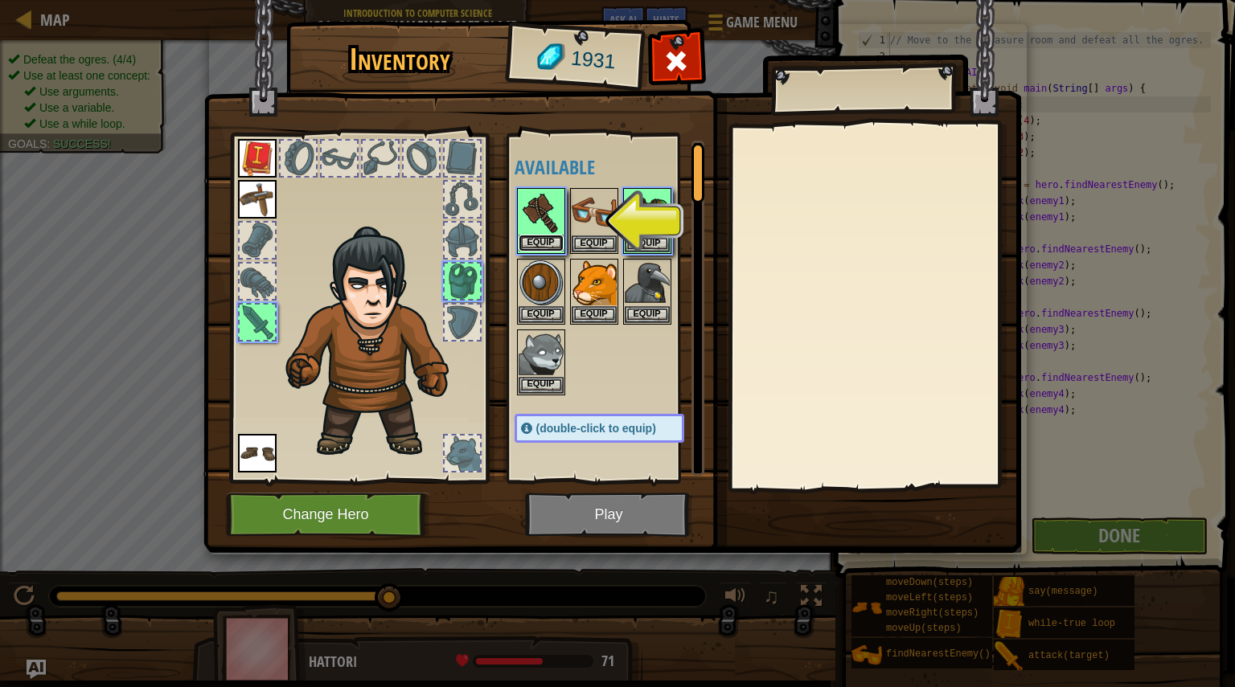
click at [546, 242] on button "Equip" at bounding box center [541, 243] width 45 height 17
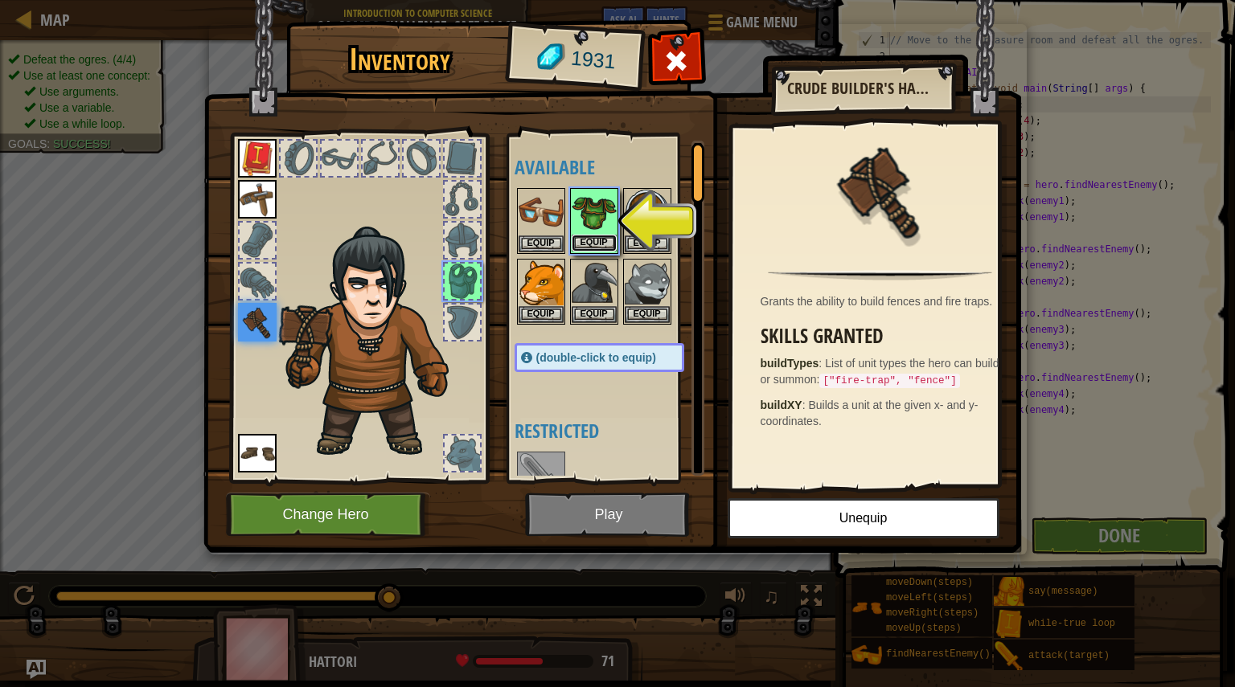
click at [597, 246] on button "Equip" at bounding box center [594, 243] width 45 height 17
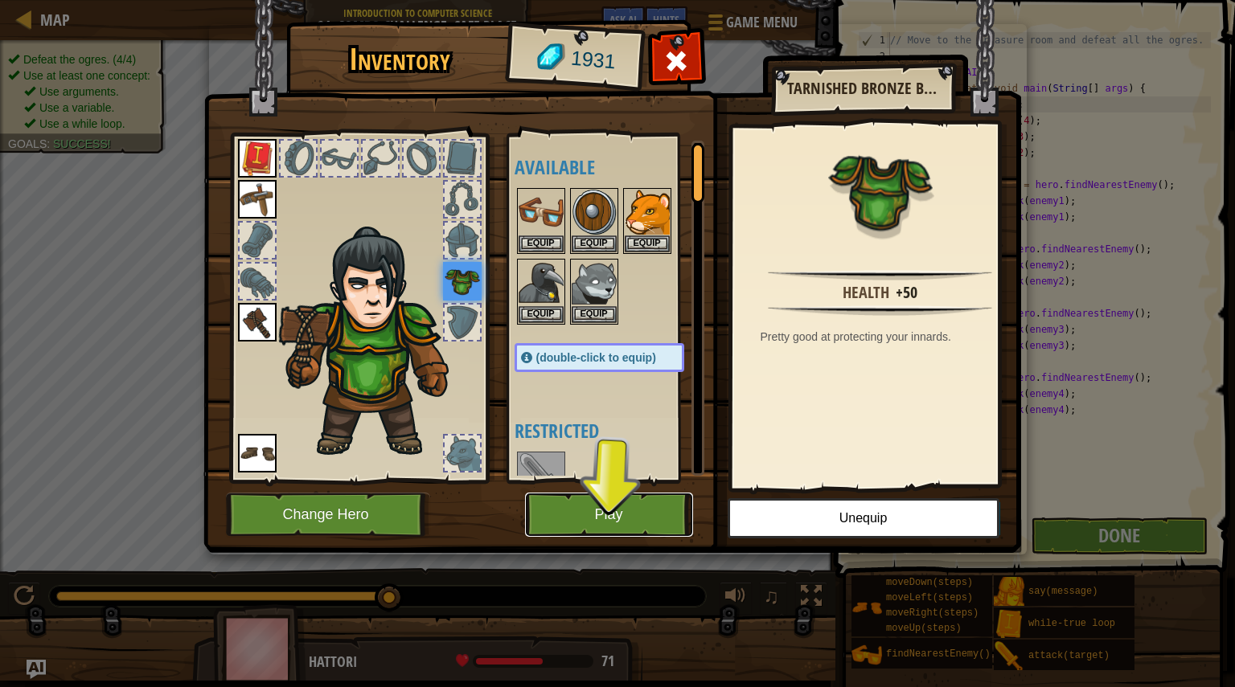
click at [628, 503] on button "Play" at bounding box center [609, 515] width 168 height 44
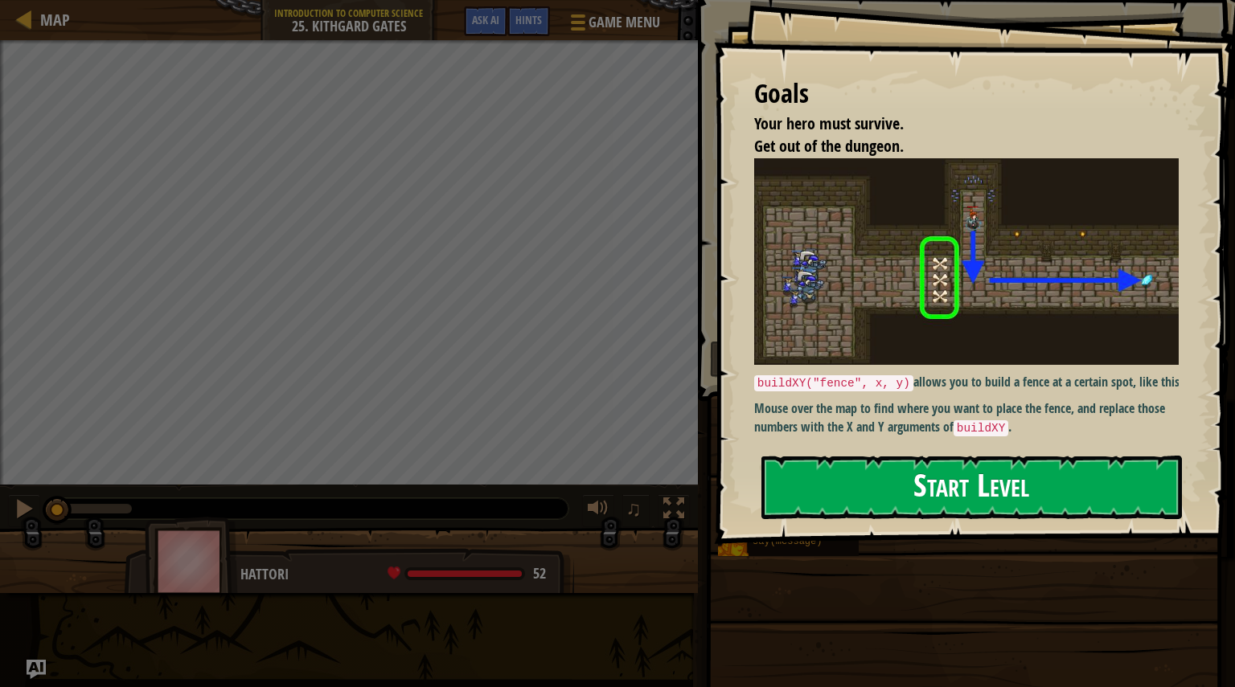
click at [879, 487] on button "Start Level" at bounding box center [971, 488] width 421 height 64
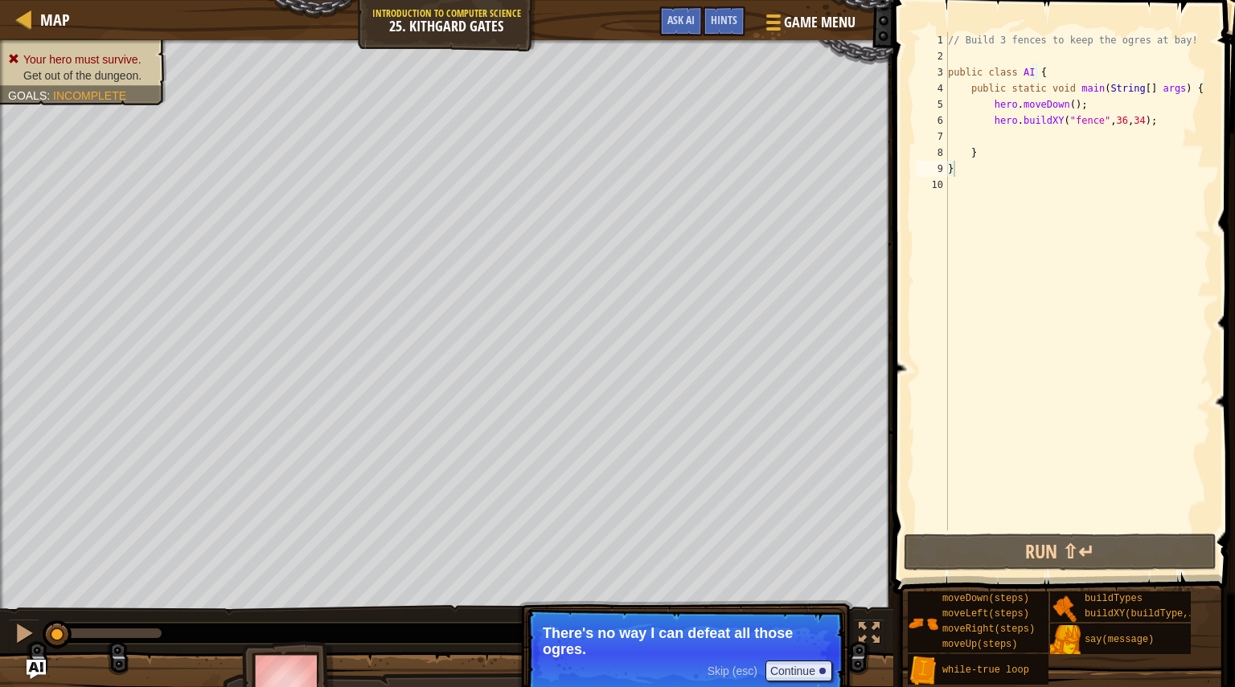
click at [739, 659] on p "Skip (esc) Continue There's no way I can defeat all those ogres." at bounding box center [685, 654] width 319 height 90
click at [784, 678] on button "Continue" at bounding box center [798, 671] width 67 height 21
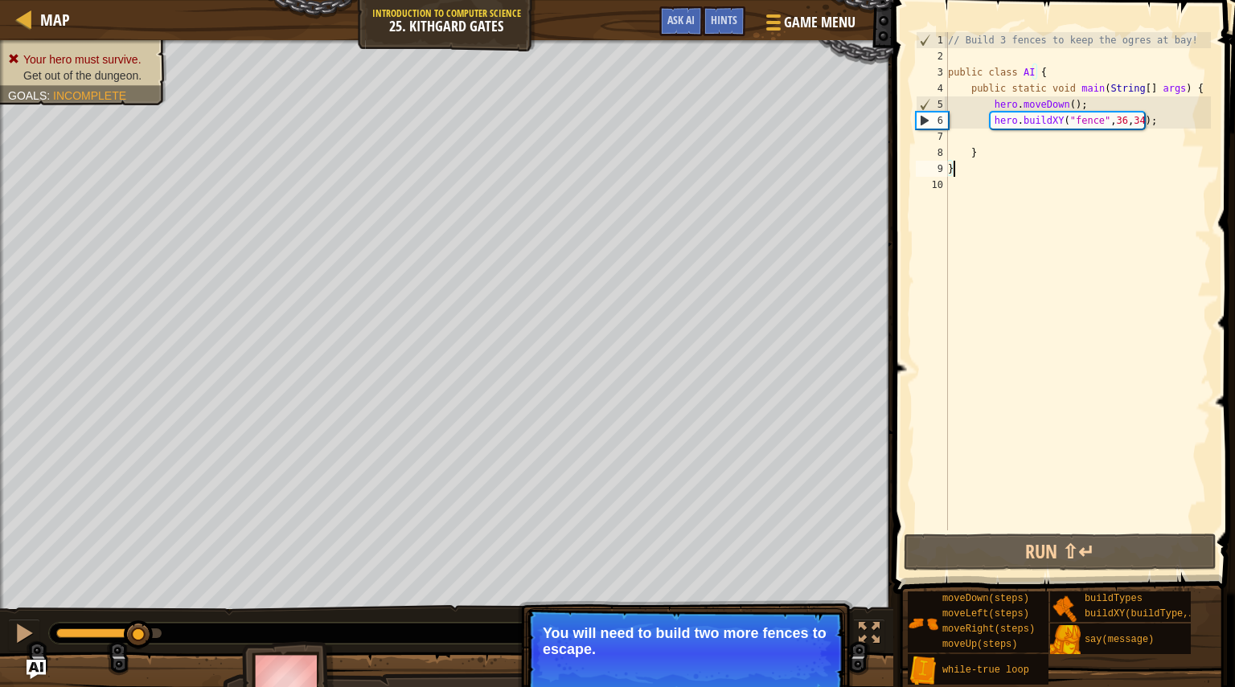
click at [739, 672] on span "Skip (esc)" at bounding box center [733, 671] width 50 height 13
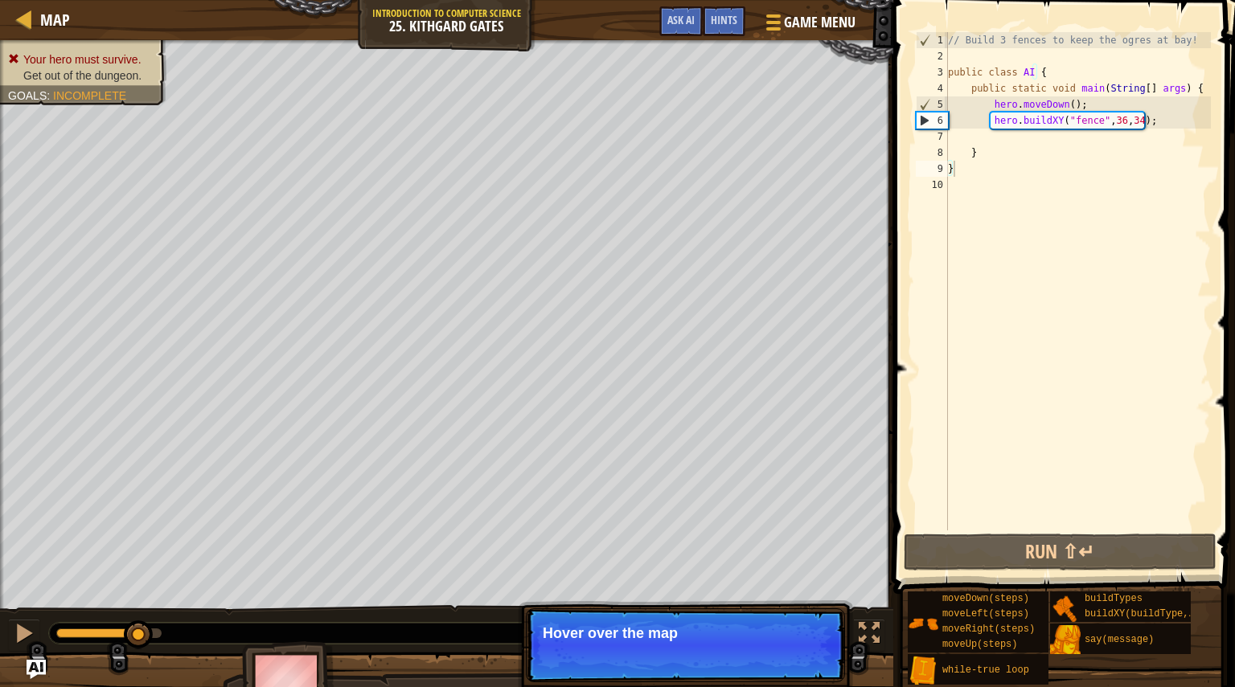
click at [780, 668] on p "Skip (esc) Continue Hover over the map" at bounding box center [685, 646] width 319 height 74
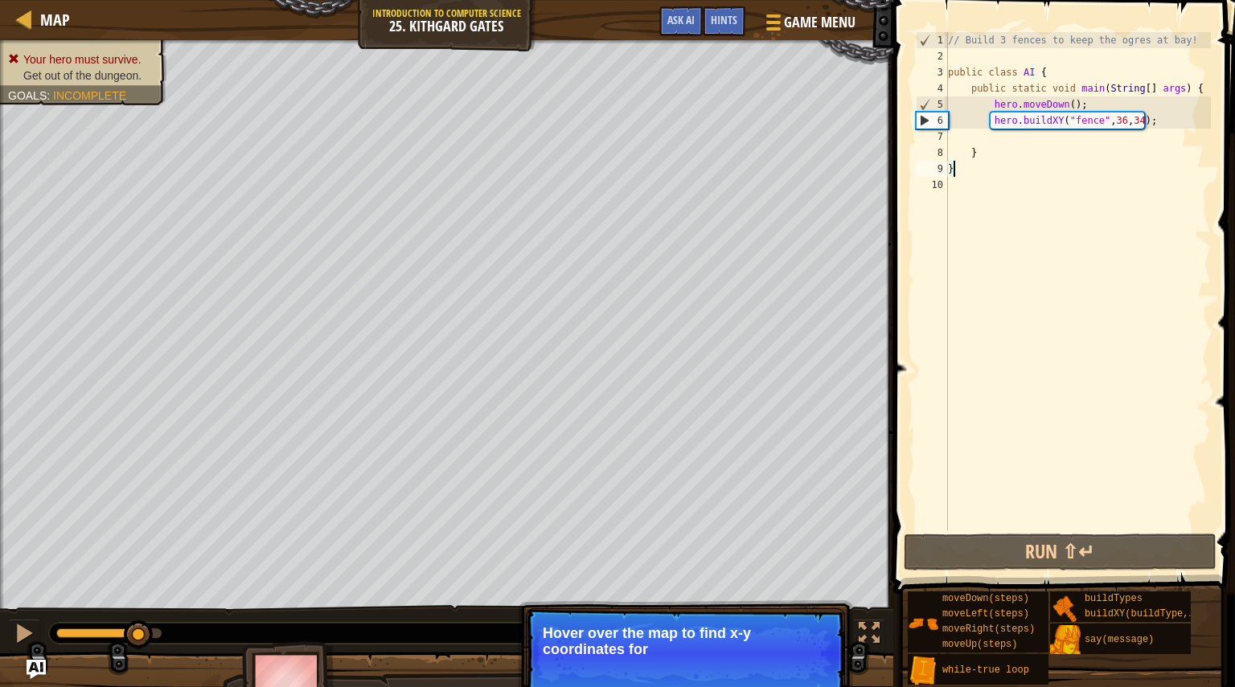
click at [761, 651] on p "Hover over the map to find x-y coordinates for" at bounding box center [685, 642] width 285 height 32
click at [779, 671] on button "Continue" at bounding box center [798, 673] width 67 height 21
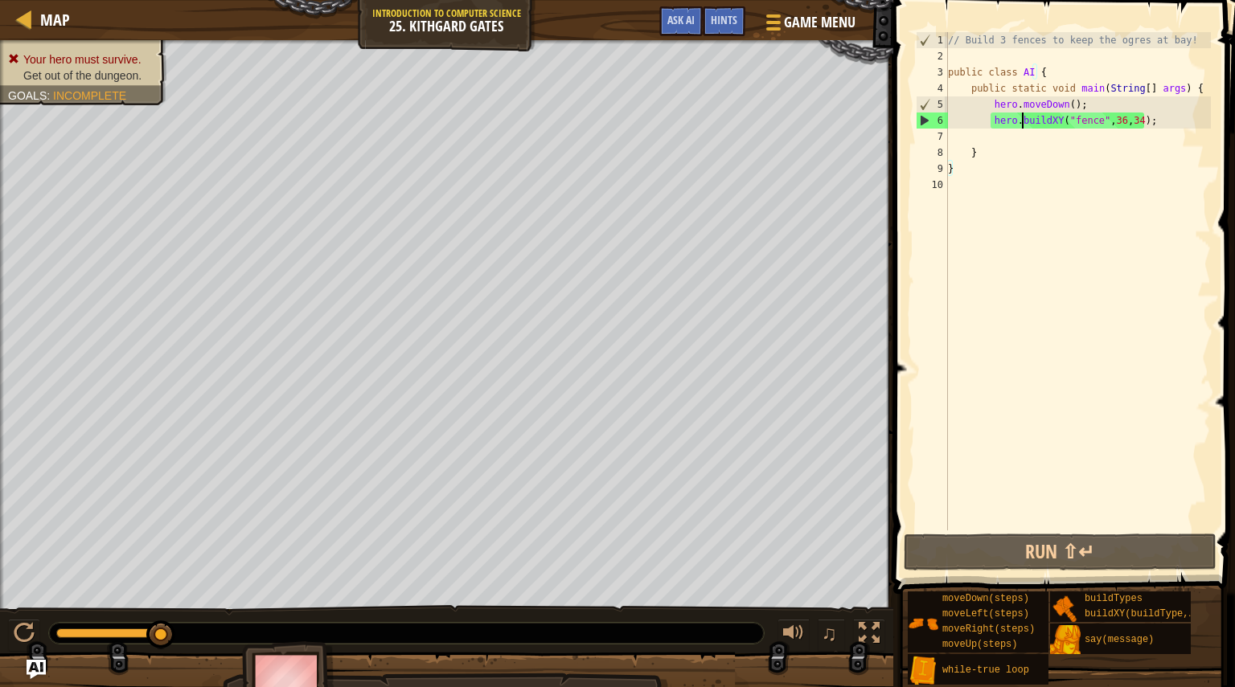
click at [1022, 121] on div "// Build 3 fences to keep the ogres at bay! public class AI { public static voi…" at bounding box center [1078, 297] width 266 height 531
type textarea "hero.buildXY("fence", 36, 34);"
click at [1027, 136] on div "// Build 3 fences to keep the ogres at bay! public class AI { public static voi…" at bounding box center [1078, 297] width 266 height 531
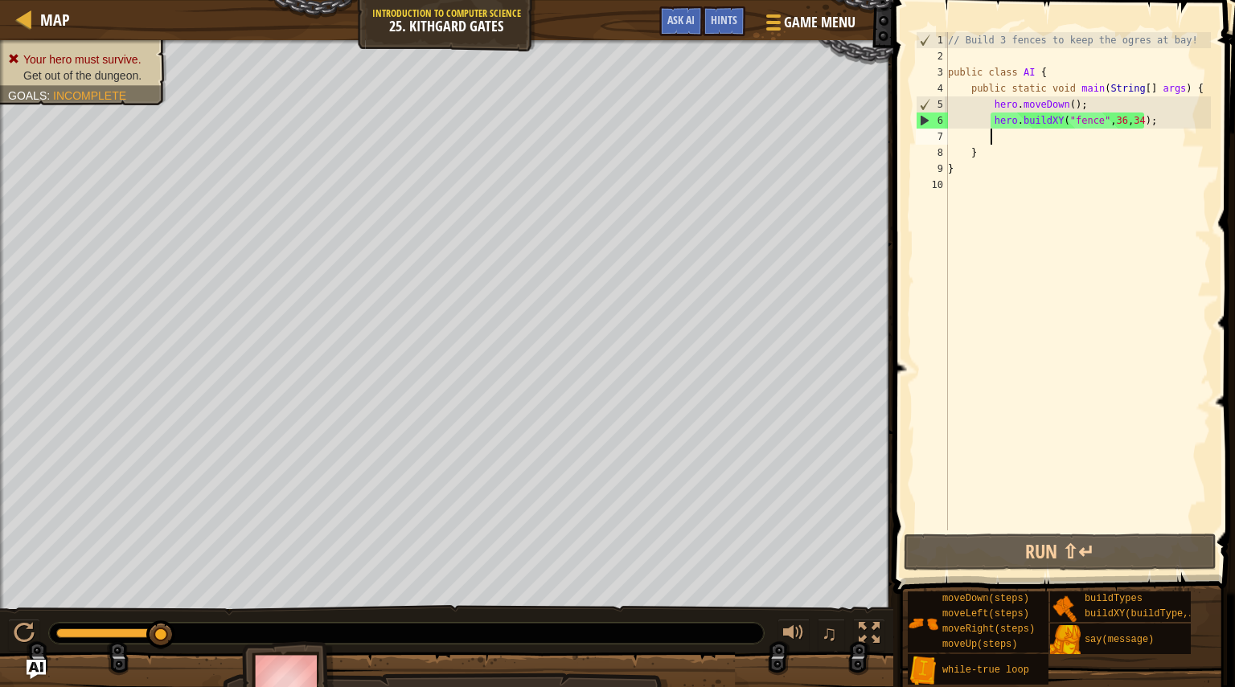
paste textarea
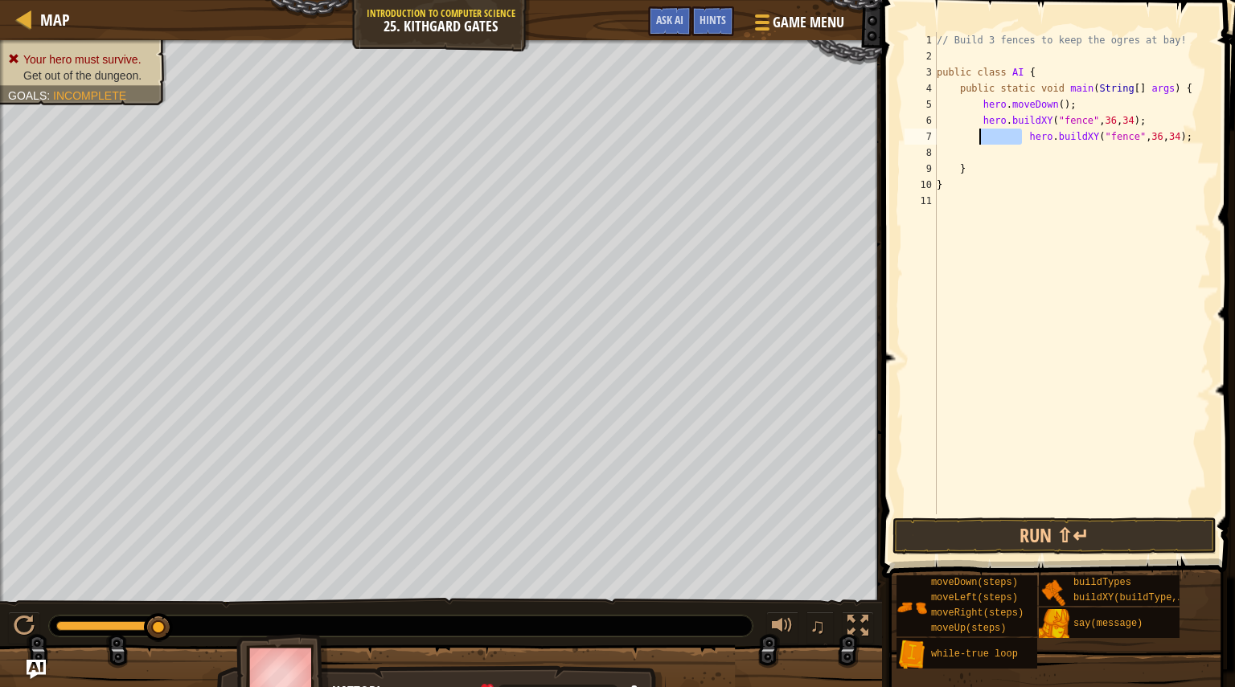
drag, startPoint x: 1020, startPoint y: 137, endPoint x: 979, endPoint y: 136, distance: 41.8
click at [979, 136] on div "// Build 3 fences to keep the ogres at bay! public class AI { public static voi…" at bounding box center [1072, 289] width 277 height 515
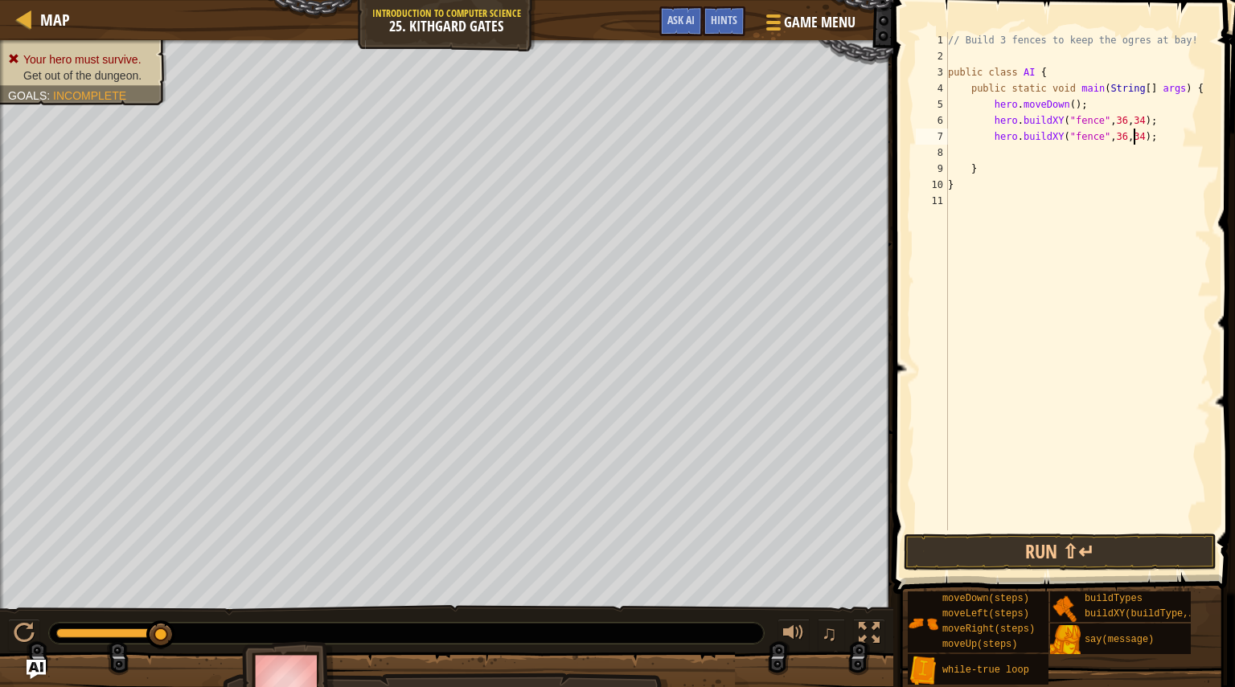
click at [1136, 137] on div "// Build 3 fences to keep the ogres at bay! public class AI { public static voi…" at bounding box center [1078, 297] width 266 height 531
type textarea "hero.buildXY("fence", 36, 31);"
click at [992, 148] on div "// Build 3 fences to keep the ogres at bay! public class AI { public static voi…" at bounding box center [1078, 297] width 266 height 531
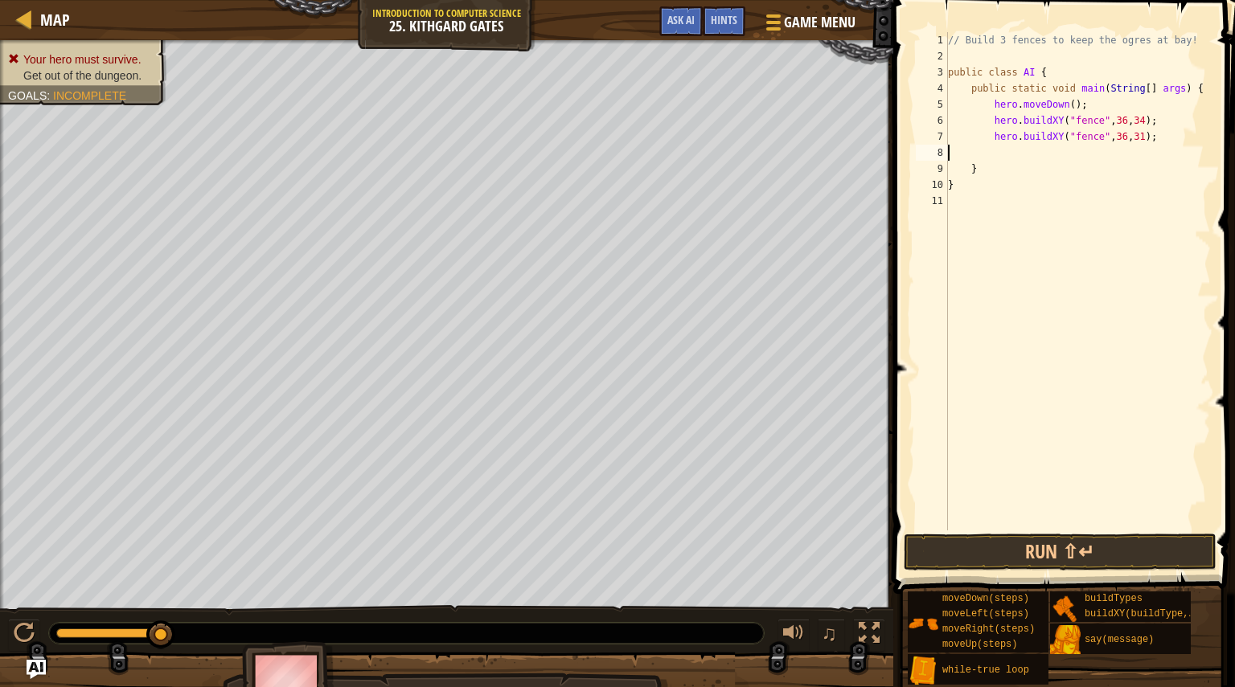
paste textarea "hero.buildXY("fence", 36, 34);"
click at [1135, 152] on div "// Build 3 fences to keep the ogres at bay! public class AI { public static voi…" at bounding box center [1078, 297] width 266 height 531
type textarea "hero.buildXY("fence", 36, 27);"
click at [1047, 170] on div "// Build 3 fences to keep the ogres at bay! public class AI { public static voi…" at bounding box center [1078, 297] width 266 height 531
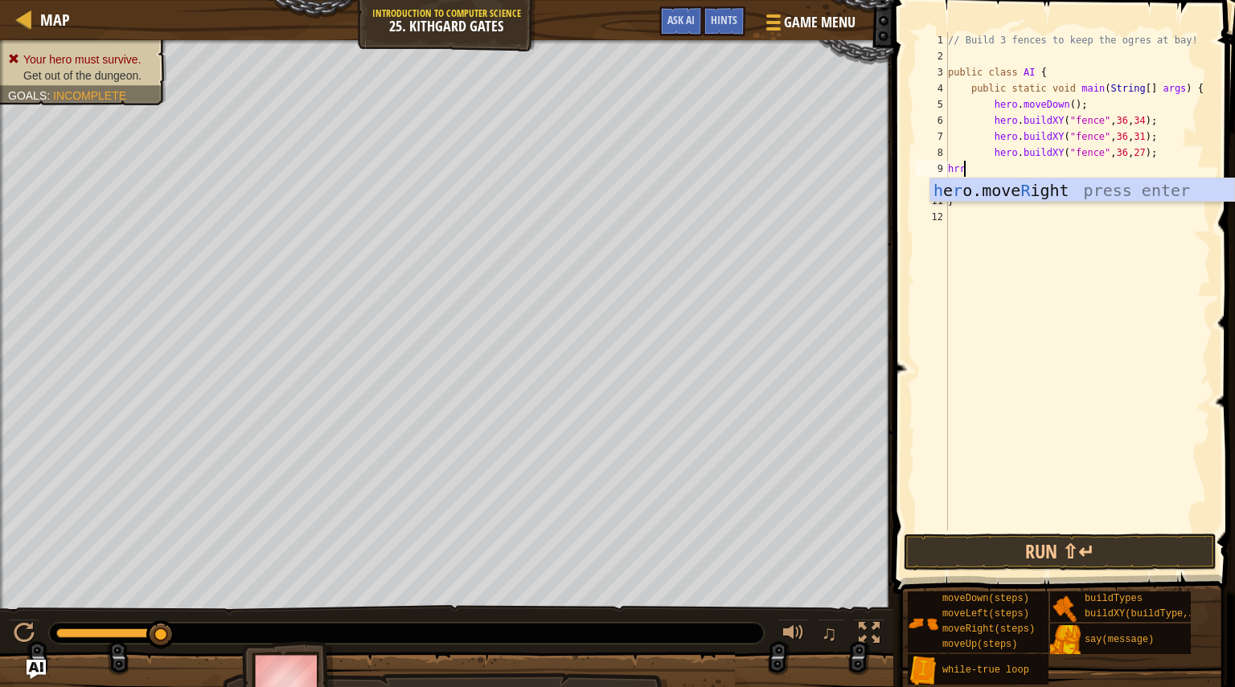
scroll to position [7, 1]
type textarea "hrri"
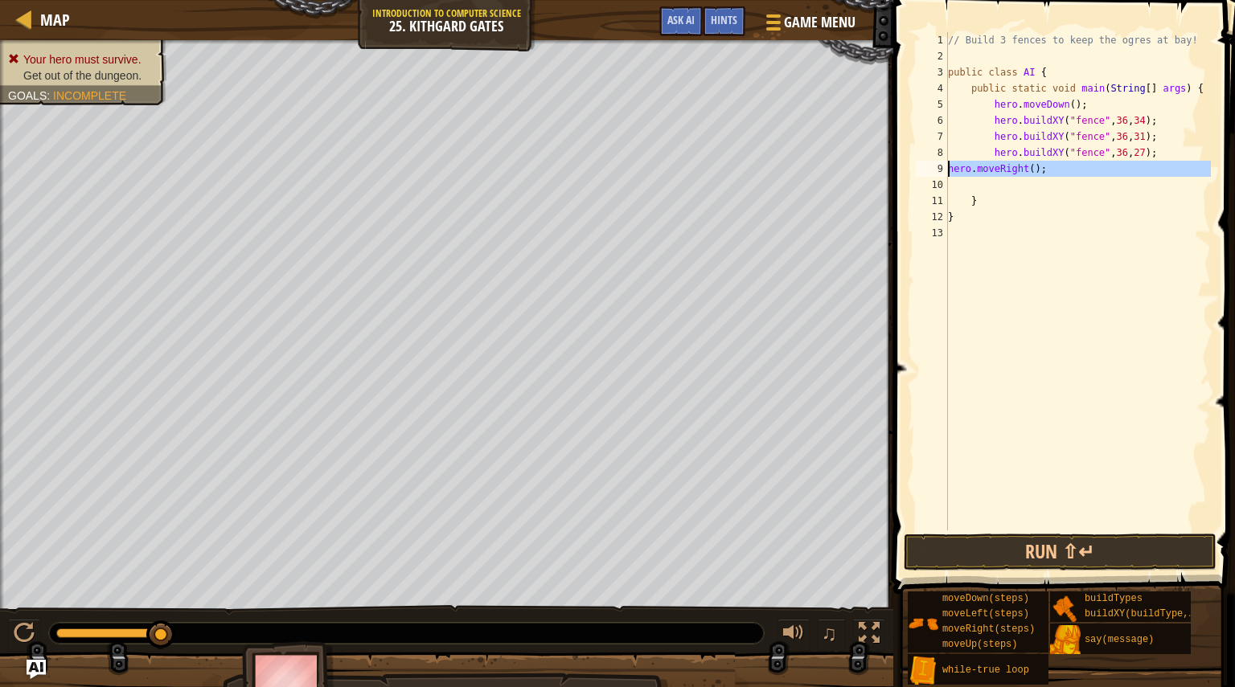
click at [947, 166] on div "9" at bounding box center [932, 169] width 32 height 16
click at [948, 172] on div "// Build 3 fences to keep the ogres at bay! public class AI { public static voi…" at bounding box center [1078, 297] width 266 height 531
click at [1069, 168] on div "// Build 3 fences to keep the ogres at bay! public class AI { public static voi…" at bounding box center [1078, 297] width 266 height 531
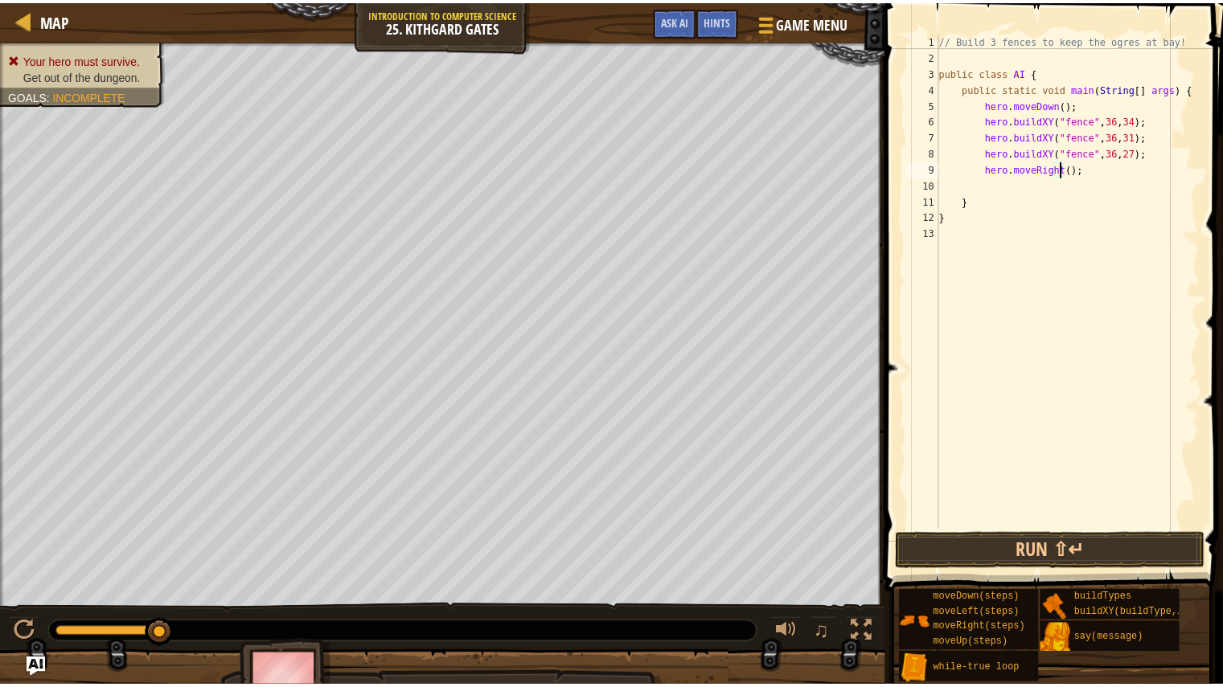
scroll to position [7, 10]
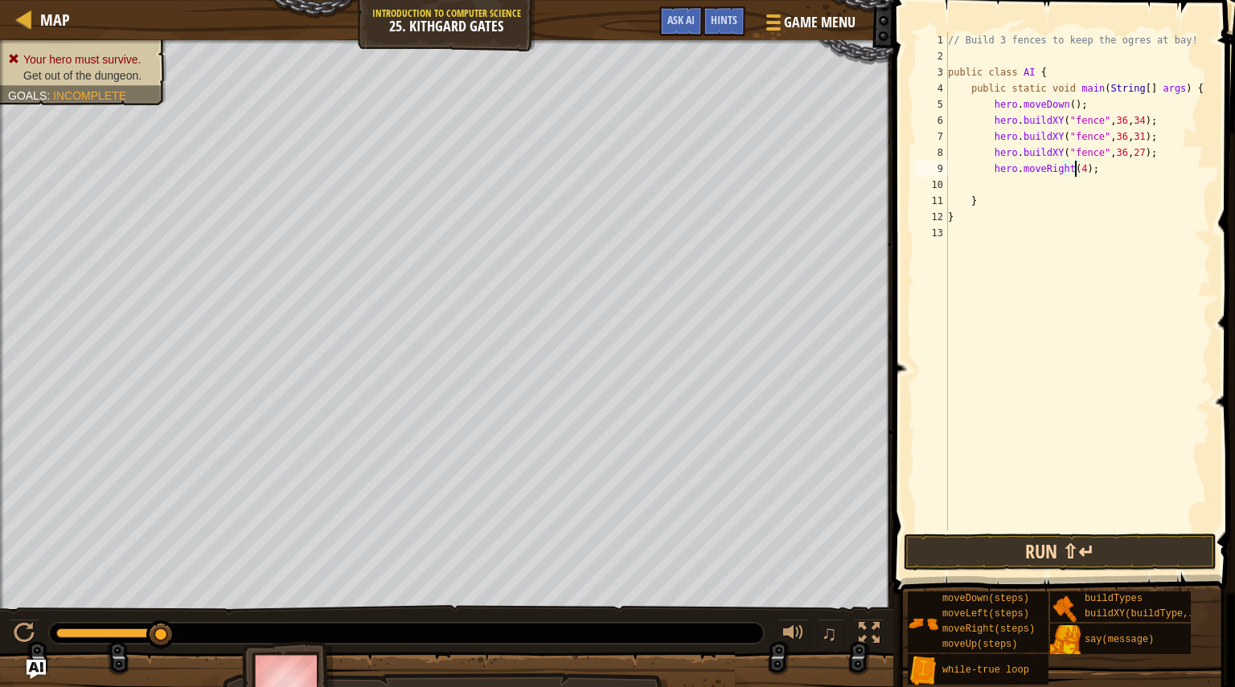
type textarea "hero.moveRight(4);"
click at [1024, 548] on button "Run ⇧↵" at bounding box center [1060, 552] width 313 height 37
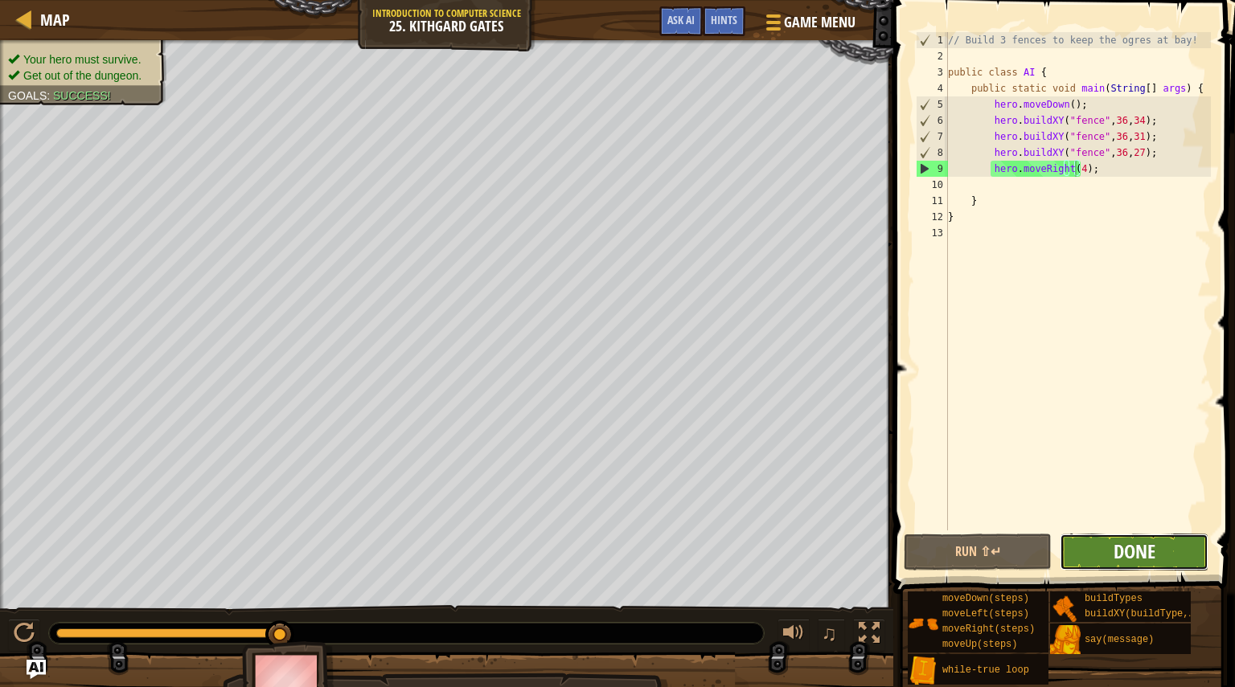
drag, startPoint x: 1103, startPoint y: 556, endPoint x: 1138, endPoint y: 550, distance: 35.2
click at [1138, 550] on span "Done" at bounding box center [1135, 552] width 42 height 26
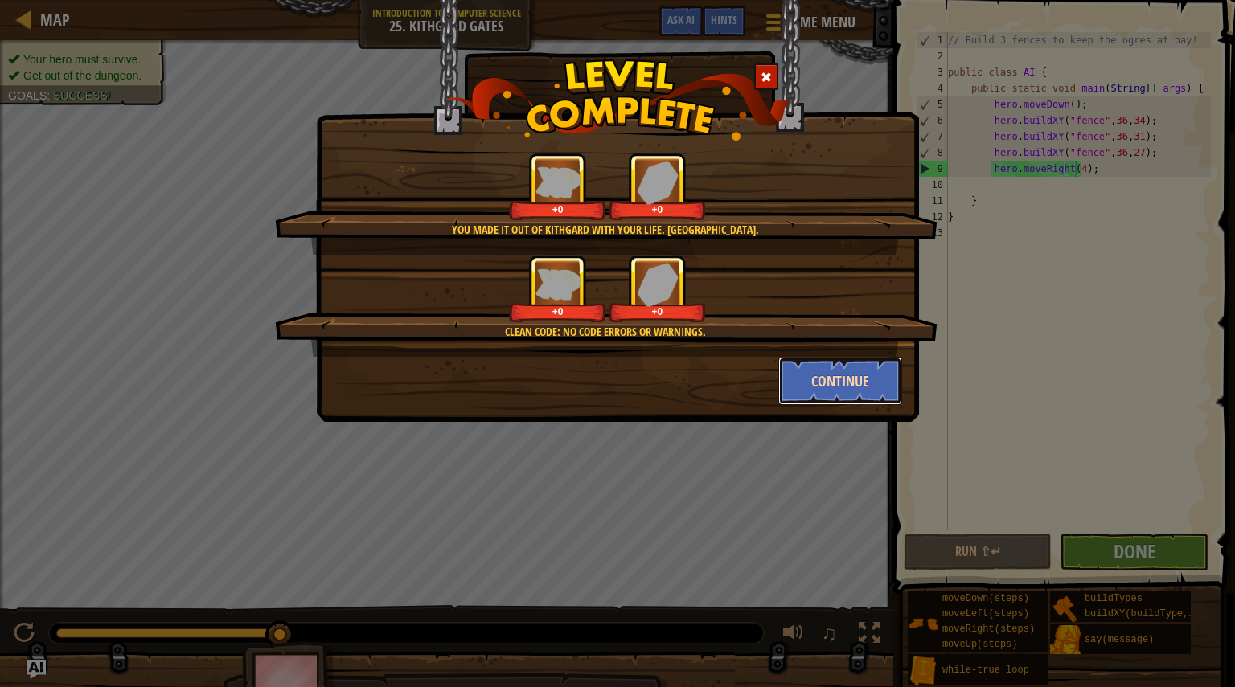
click at [820, 388] on button "Continue" at bounding box center [840, 381] width 125 height 48
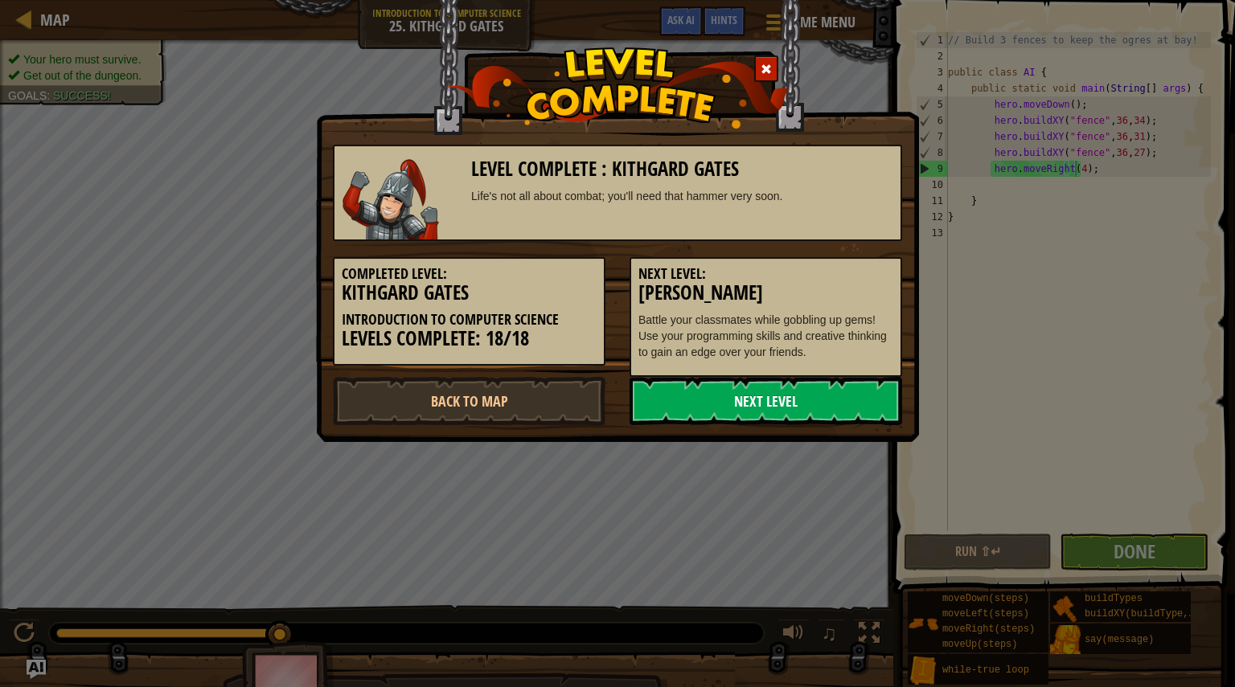
click at [798, 406] on link "Next Level" at bounding box center [766, 401] width 273 height 48
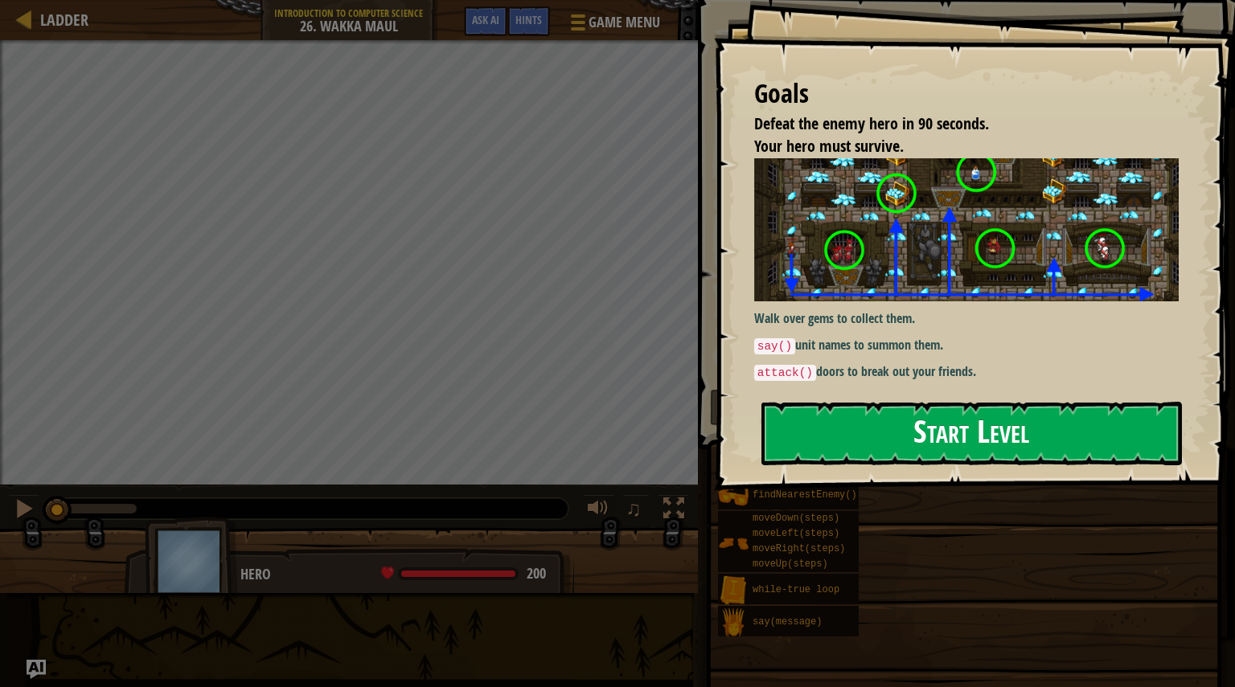
click at [962, 437] on button "Start Level" at bounding box center [971, 434] width 421 height 64
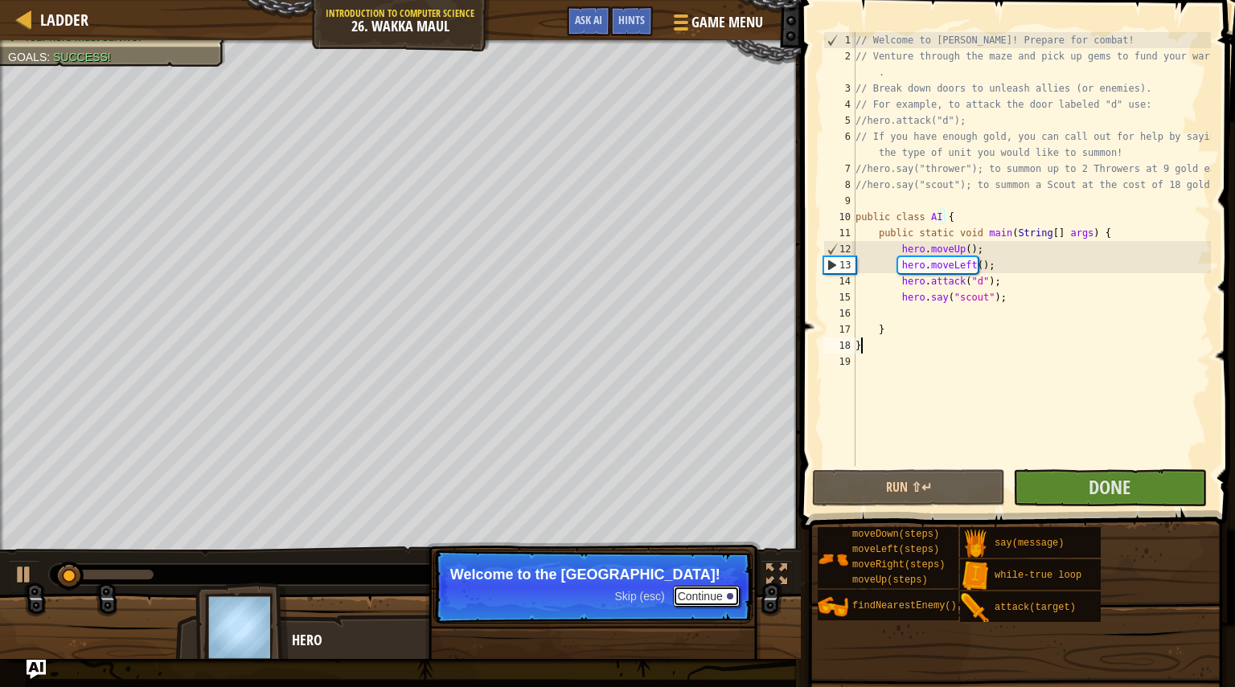
click at [704, 595] on button "Continue" at bounding box center [706, 596] width 67 height 21
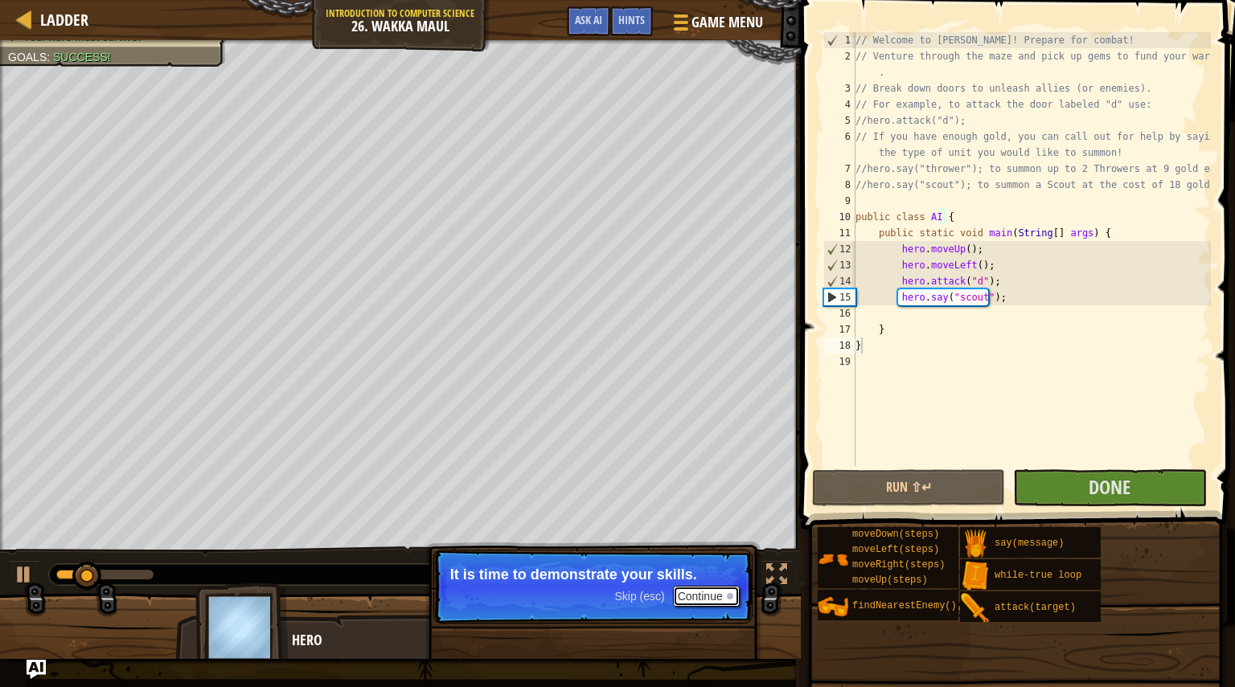
click at [704, 595] on button "Continue" at bounding box center [706, 596] width 67 height 21
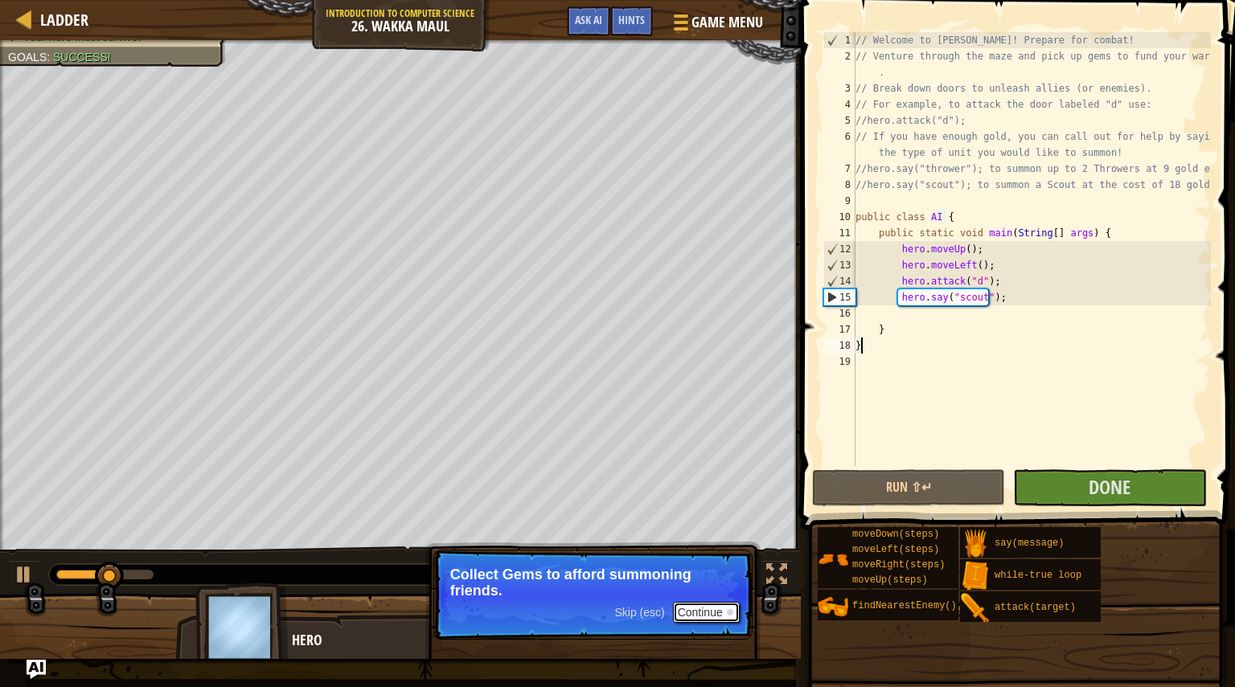
click at [709, 608] on button "Continue" at bounding box center [706, 612] width 67 height 21
click at [708, 608] on button "Continue" at bounding box center [706, 612] width 67 height 21
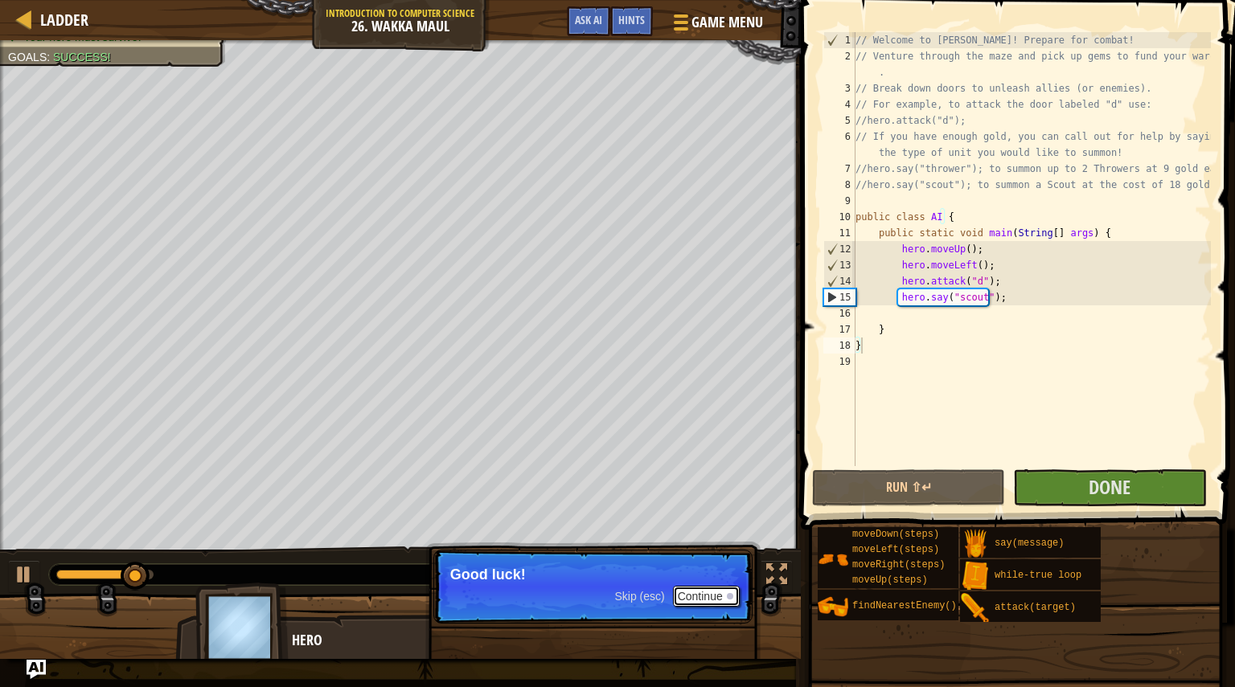
click at [705, 595] on button "Continue" at bounding box center [706, 596] width 67 height 21
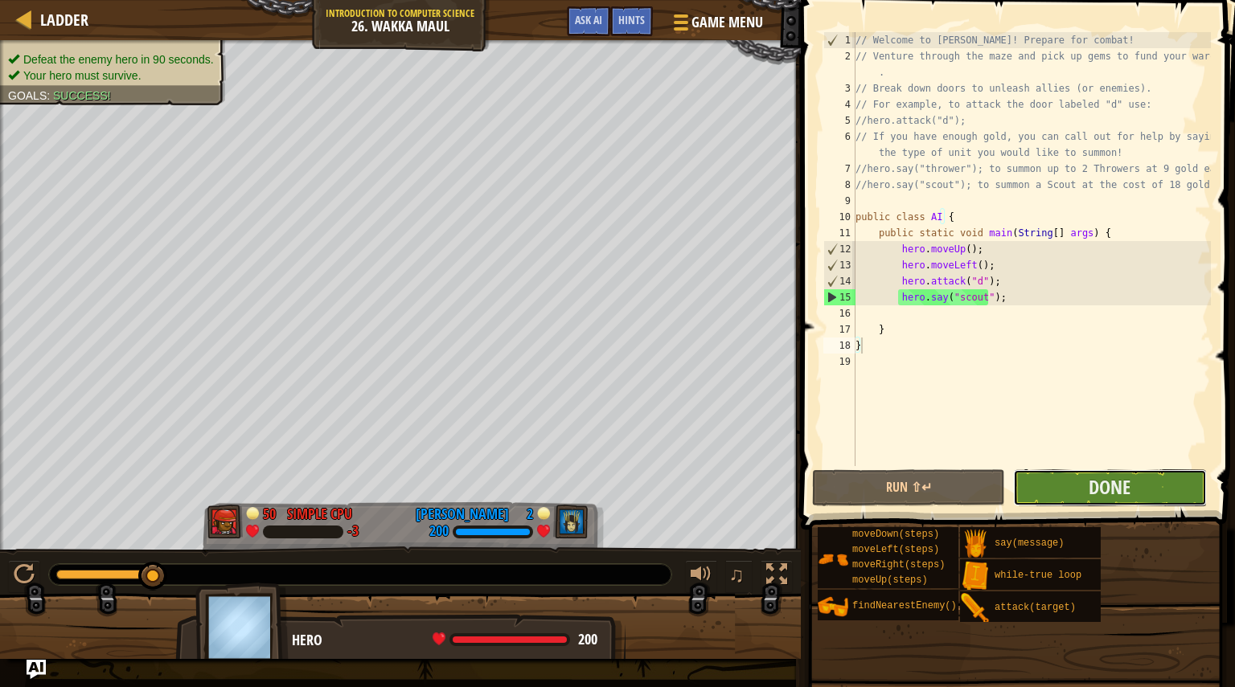
click at [1074, 491] on button "Done" at bounding box center [1109, 488] width 193 height 37
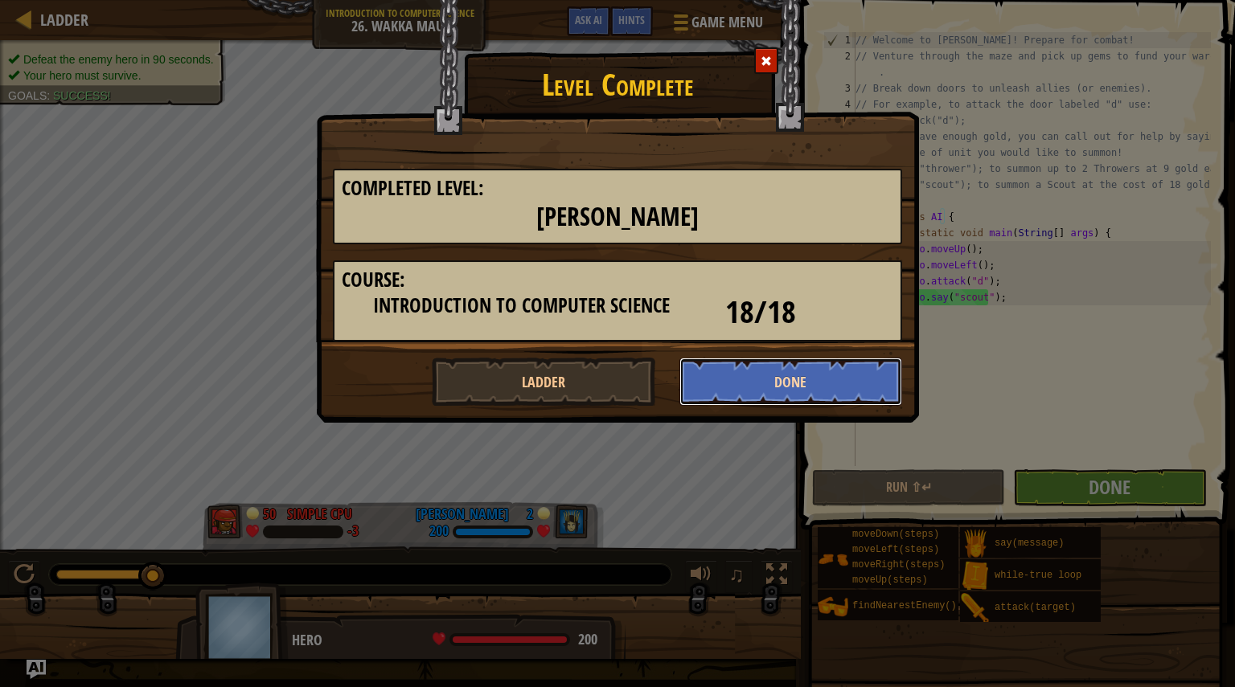
click at [789, 388] on button "Done" at bounding box center [791, 382] width 224 height 48
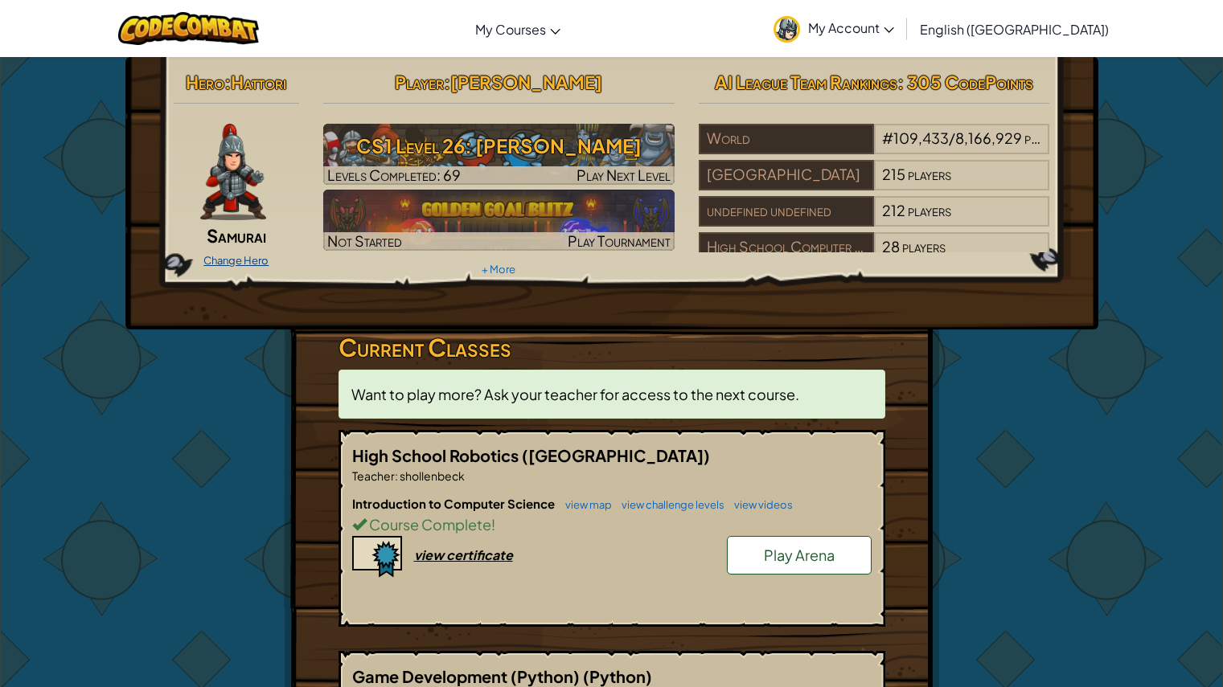
click at [233, 256] on link "Change Hero" at bounding box center [235, 260] width 65 height 13
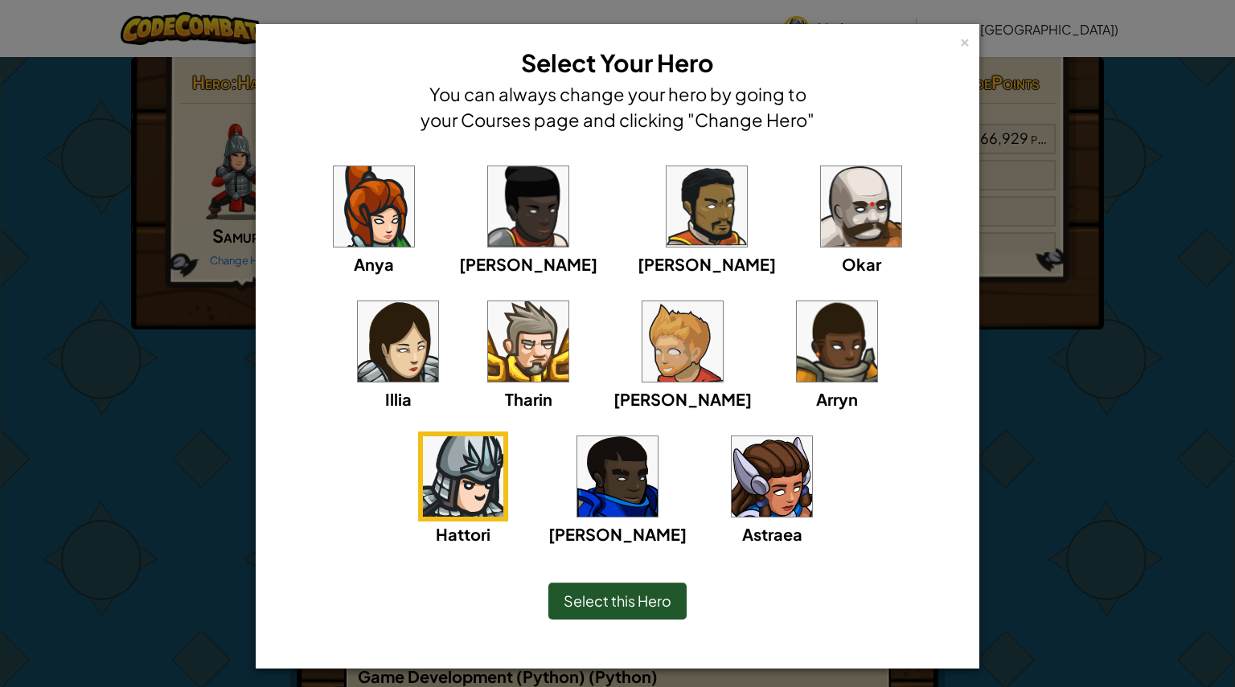
click at [732, 463] on img at bounding box center [772, 477] width 80 height 80
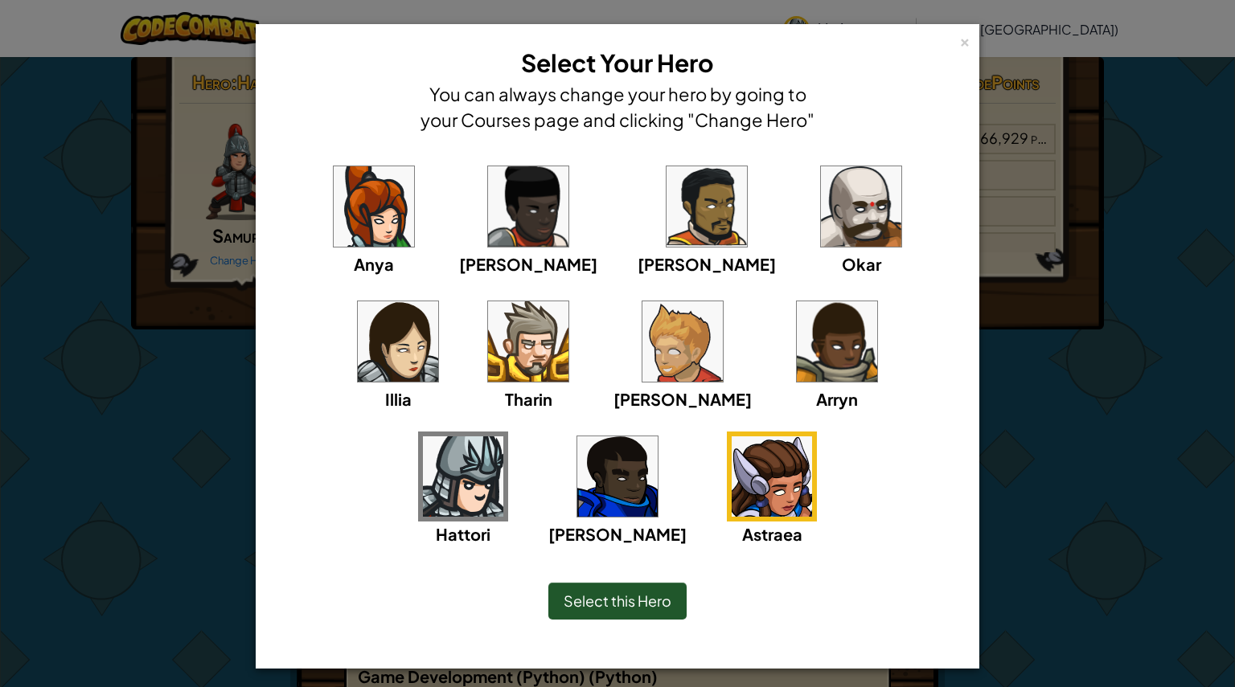
click at [639, 614] on div "Select this Hero" at bounding box center [617, 601] width 138 height 37
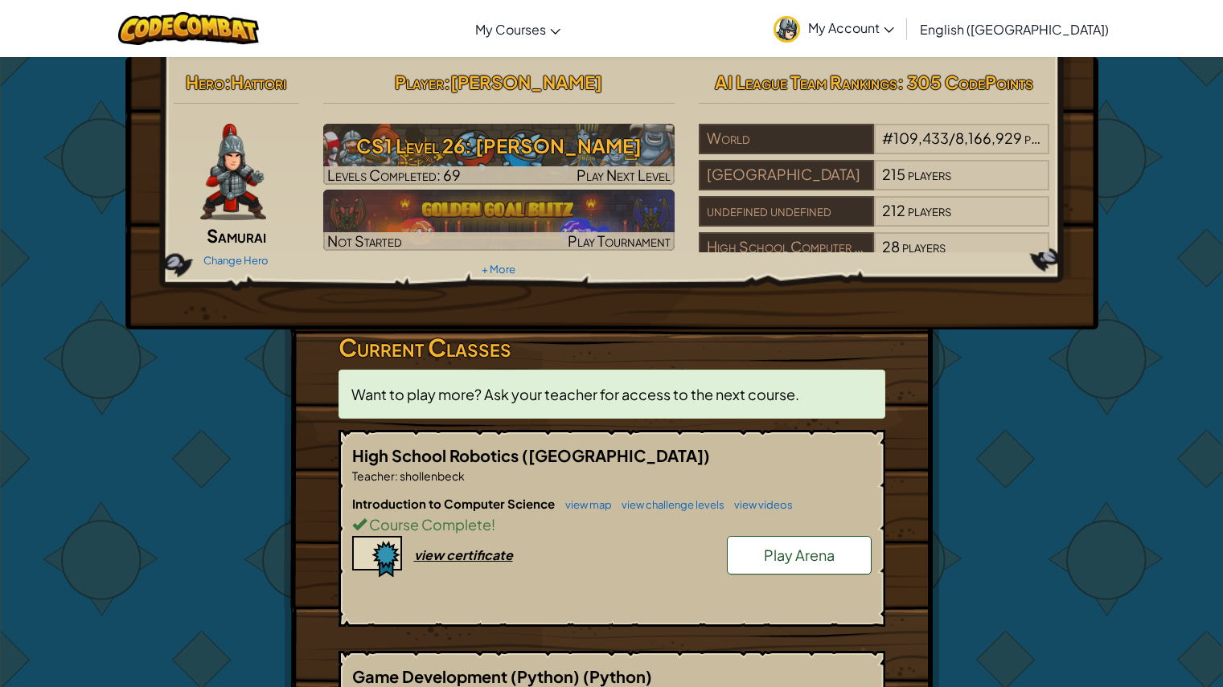
click at [241, 268] on div "Change Hero" at bounding box center [237, 260] width 126 height 26
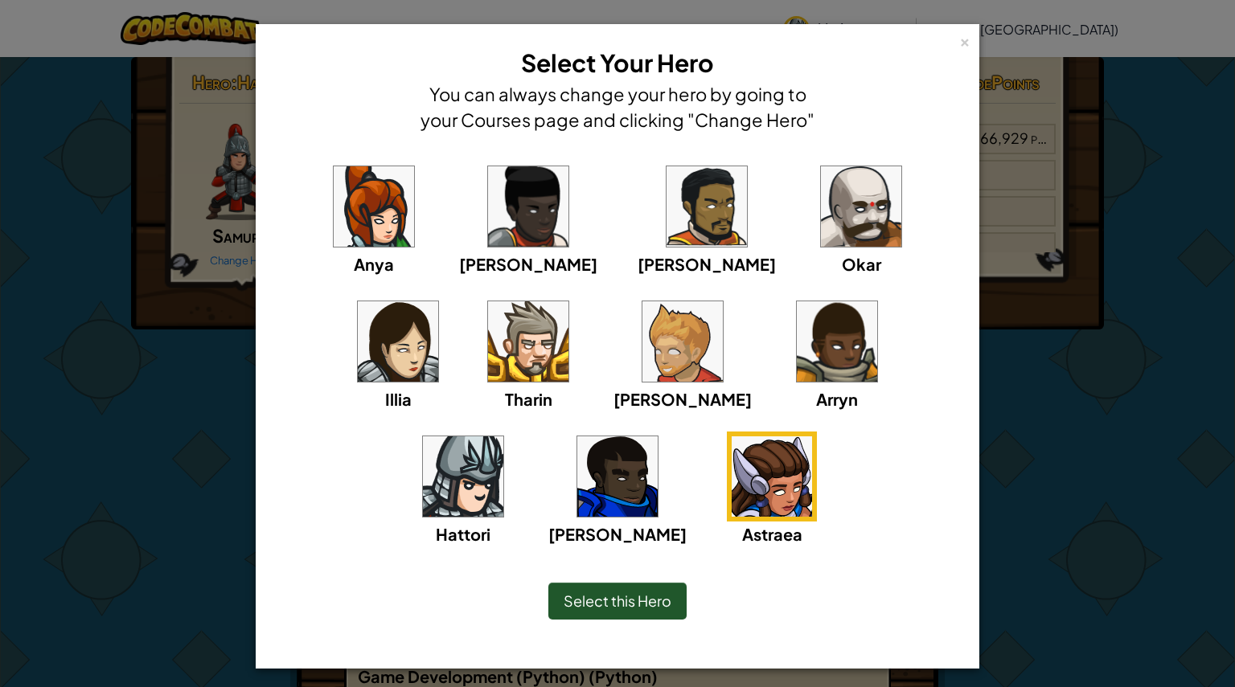
click at [732, 480] on img at bounding box center [772, 477] width 80 height 80
click at [629, 611] on div "Select this Hero" at bounding box center [617, 601] width 138 height 37
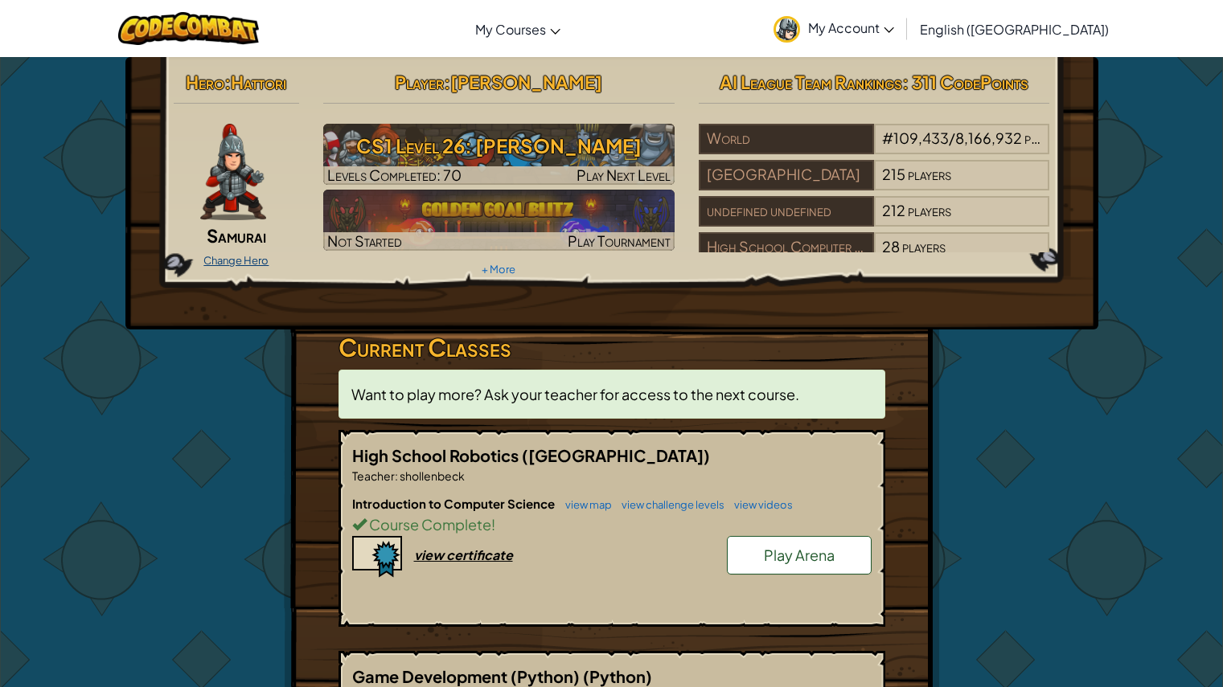
click at [218, 260] on link "Change Hero" at bounding box center [235, 260] width 65 height 13
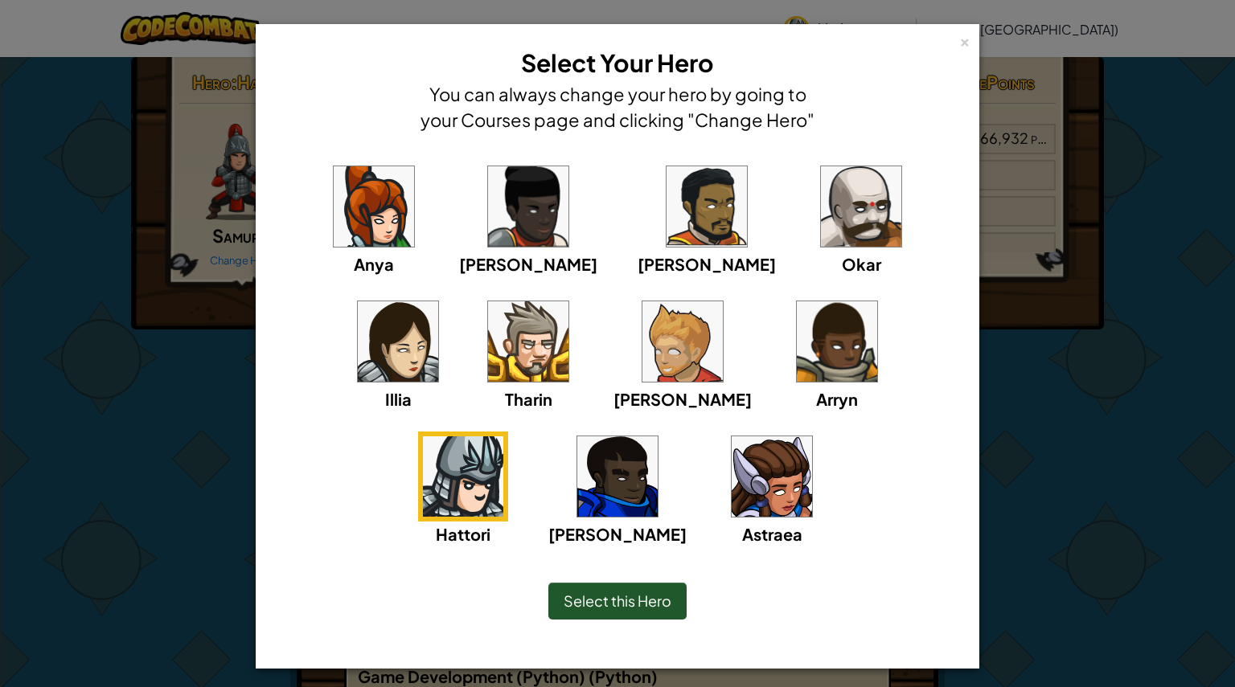
click at [732, 467] on img at bounding box center [772, 477] width 80 height 80
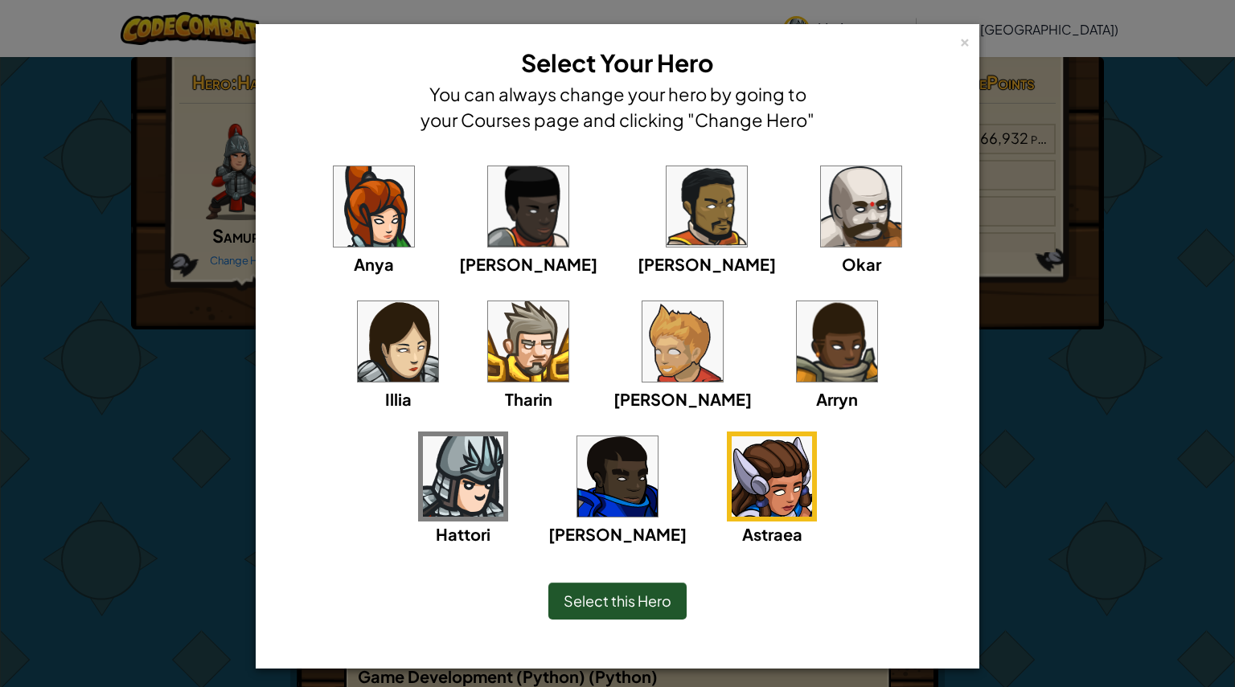
click at [635, 597] on span "Select this Hero" at bounding box center [618, 601] width 108 height 18
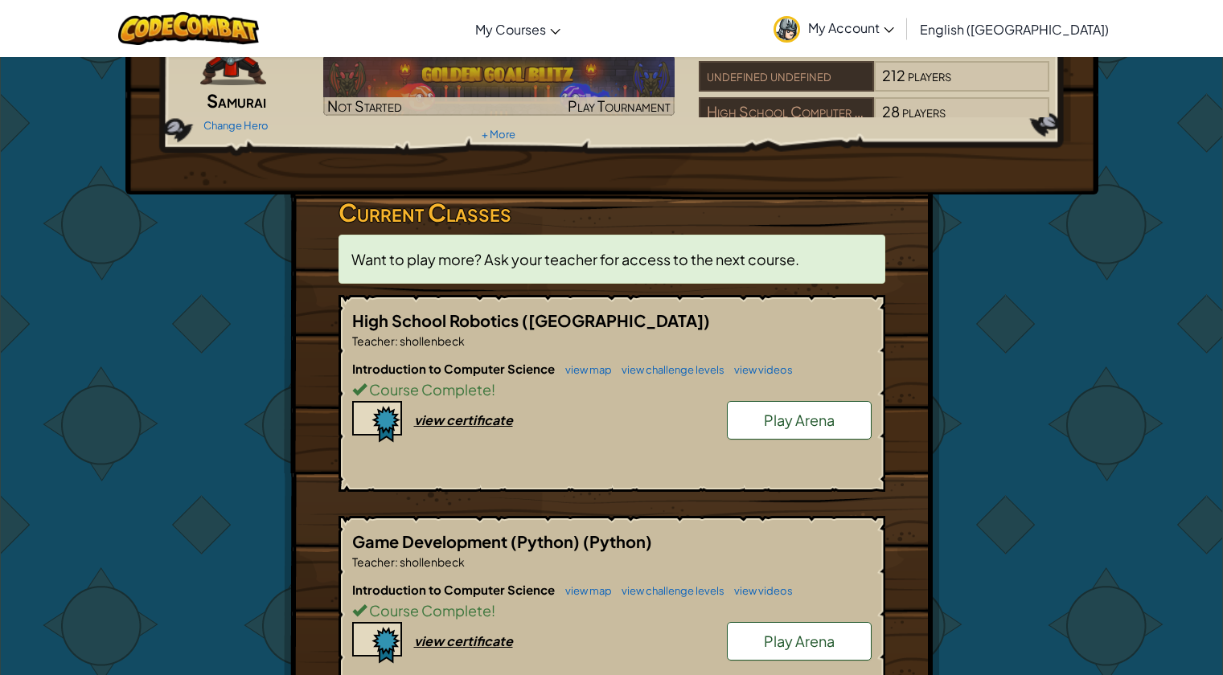
scroll to position [0, 12]
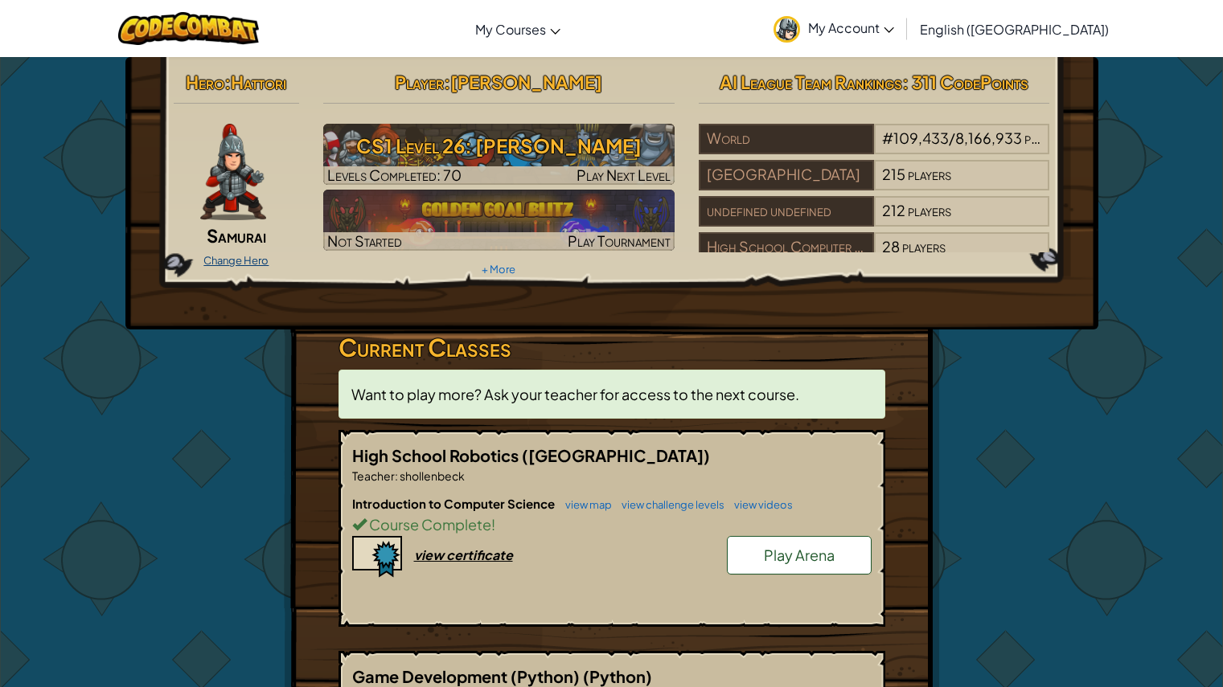
click at [249, 261] on link "Change Hero" at bounding box center [235, 260] width 65 height 13
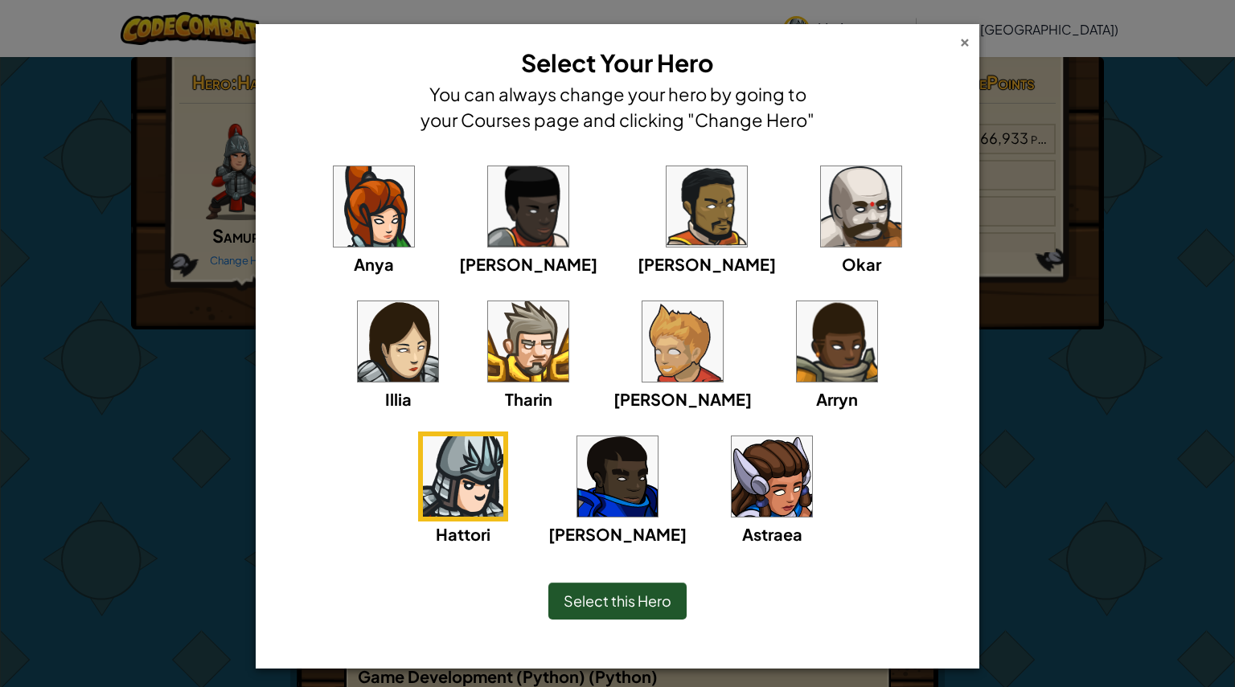
click at [959, 46] on div "×" at bounding box center [964, 39] width 11 height 17
